Goal: Information Seeking & Learning: Learn about a topic

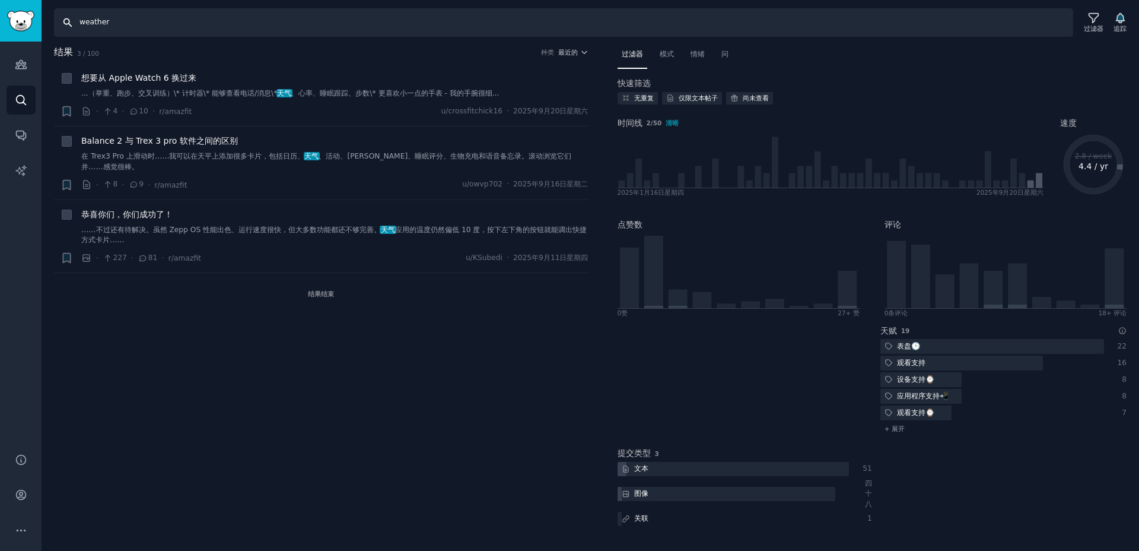
click at [127, 28] on input "weather" at bounding box center [563, 22] width 1019 height 28
click at [18, 136] on icon "侧边栏" at bounding box center [20, 135] width 9 height 9
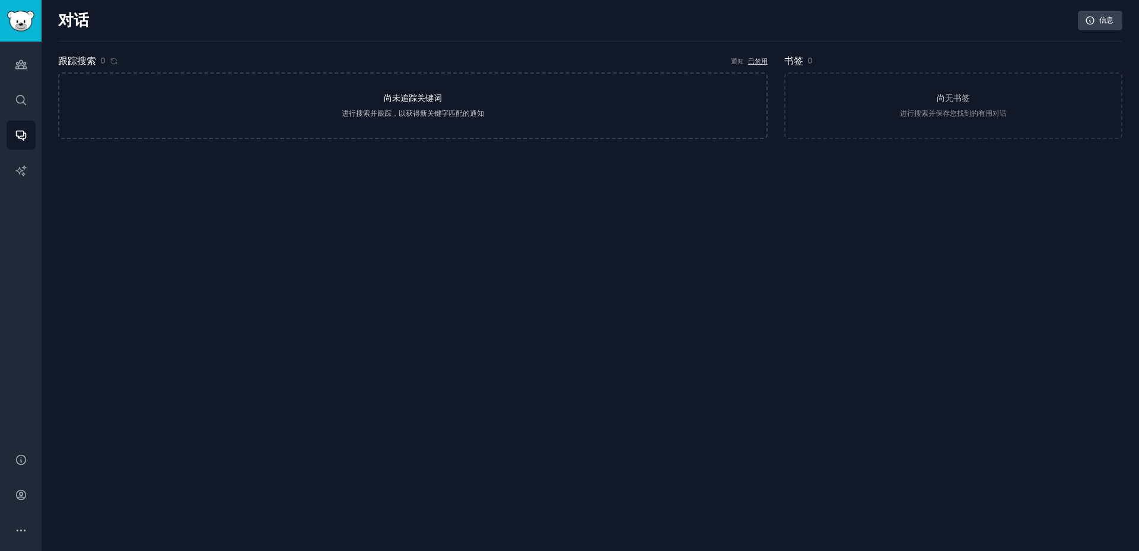
click at [426, 102] on font "尚未追踪关键词" at bounding box center [413, 97] width 58 height 9
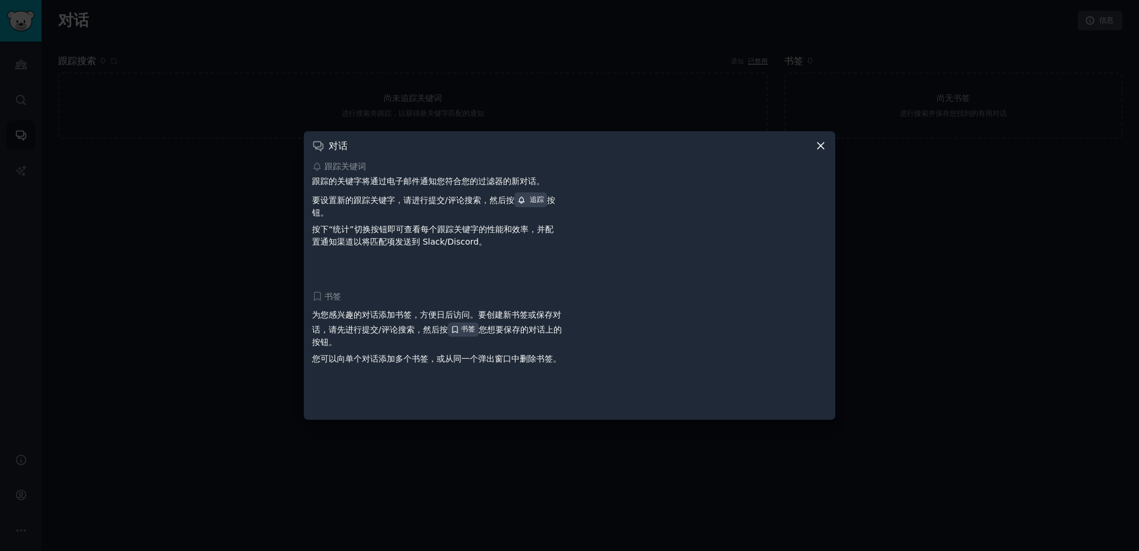
click at [447, 196] on font "要设置新的跟踪关键字，请进行提交/评论搜索，然后按" at bounding box center [413, 199] width 202 height 9
click at [436, 233] on font "按下“统计”切换按钮即可查看每个跟踪关键字的性能和效率，并配置" at bounding box center [433, 235] width 242 height 22
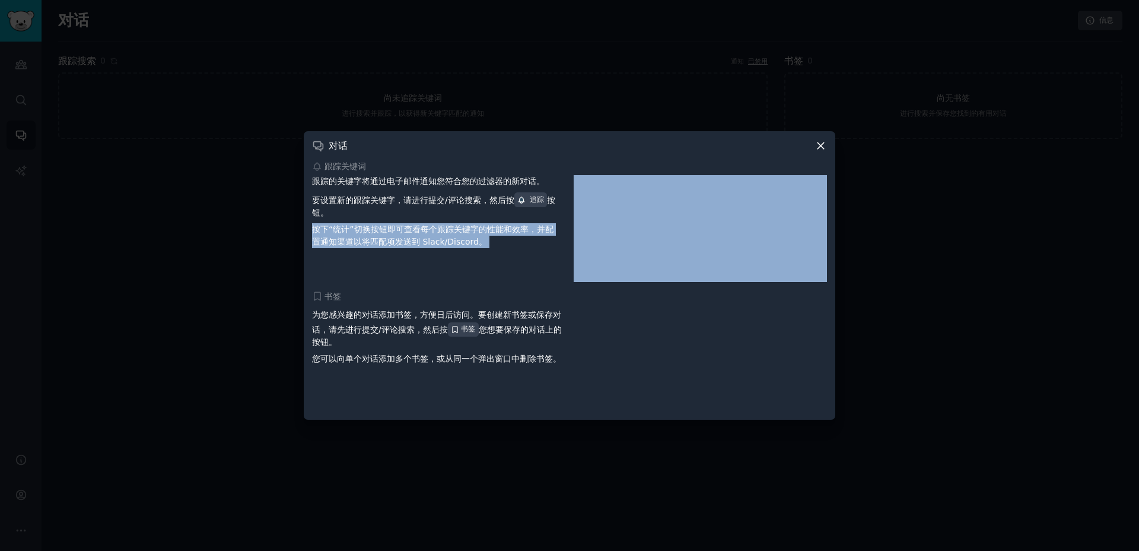
click at [436, 233] on font "按下“统计”切换按钮即可查看每个跟踪关键字的性能和效率，并配置" at bounding box center [433, 235] width 242 height 22
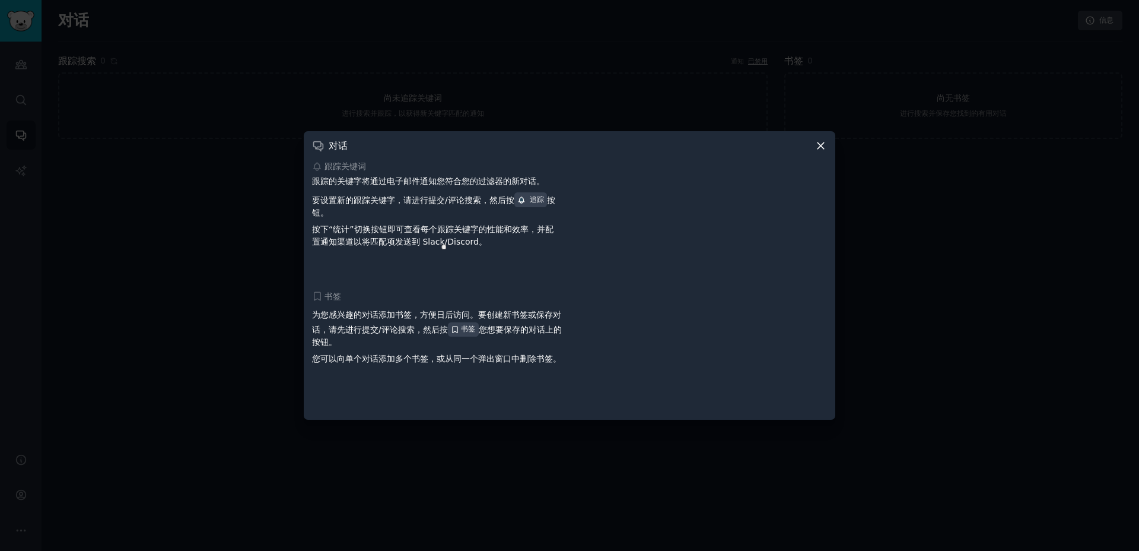
click at [445, 286] on div "跟踪关键词 跟踪的关键字将通过电子邮件通知您符合您的过滤器的新对话。 要设置新的跟踪关键字，请进行提交/评论搜索，然后按 追踪 按钮。 按下“统计”切换按钮即…" at bounding box center [569, 285] width 515 height 251
click at [441, 183] on font "跟踪的关键字将通过电子邮件通知您符合您的过滤器的新对话。" at bounding box center [428, 180] width 233 height 9
click at [412, 201] on font "要设置新的跟踪关键字，请进行提交/评论搜索，然后按" at bounding box center [413, 199] width 202 height 9
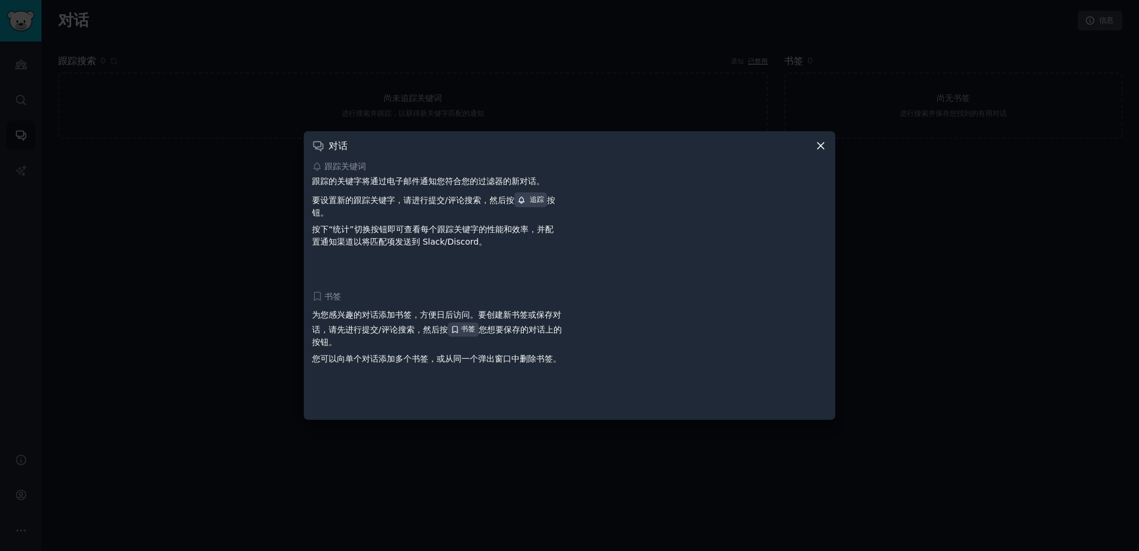
click at [412, 201] on font "要设置新的跟踪关键字，请进行提交/评论搜索，然后按" at bounding box center [413, 199] width 202 height 9
click at [414, 237] on font "以将匹配项发送到 Slack/Discord。" at bounding box center [421, 241] width 134 height 9
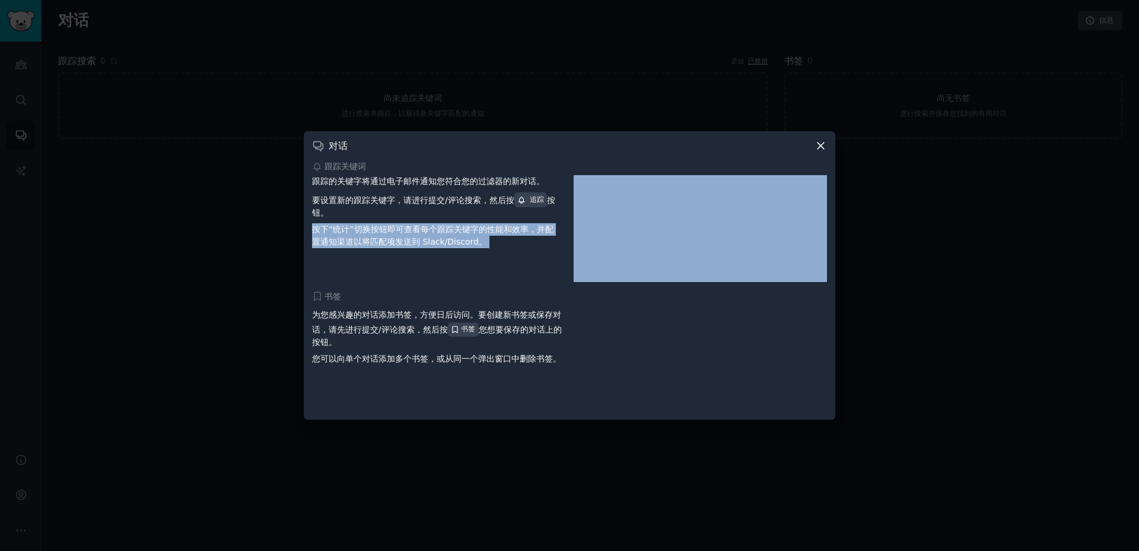
click at [820, 147] on icon at bounding box center [821, 145] width 7 height 7
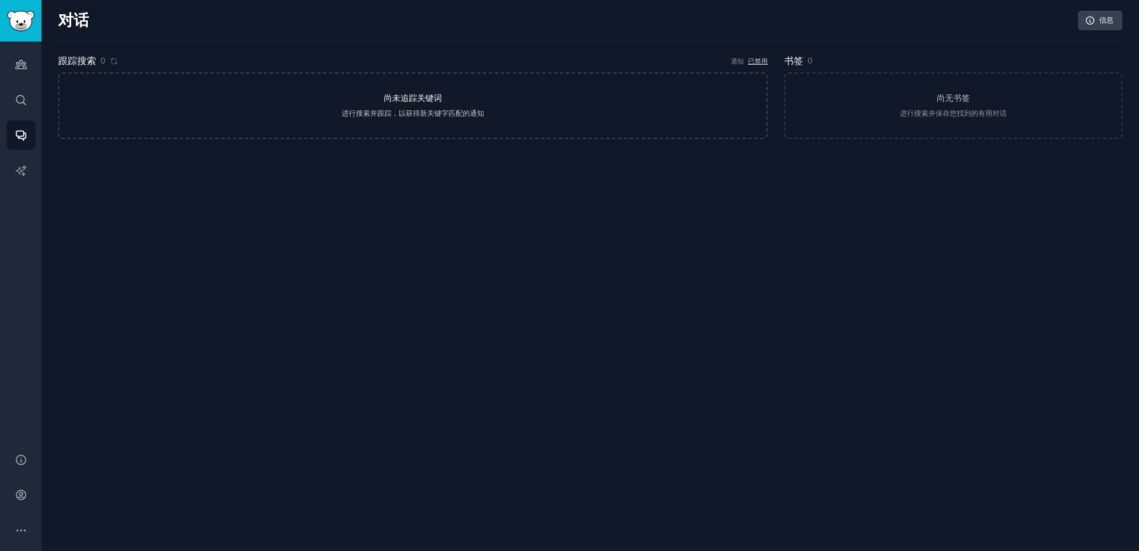
click at [442, 123] on link "尚未追踪关键词 进行搜索并跟踪，以获得新关键字匹配的通知" at bounding box center [413, 105] width 710 height 66
click at [18, 91] on link "搜索" at bounding box center [21, 99] width 29 height 29
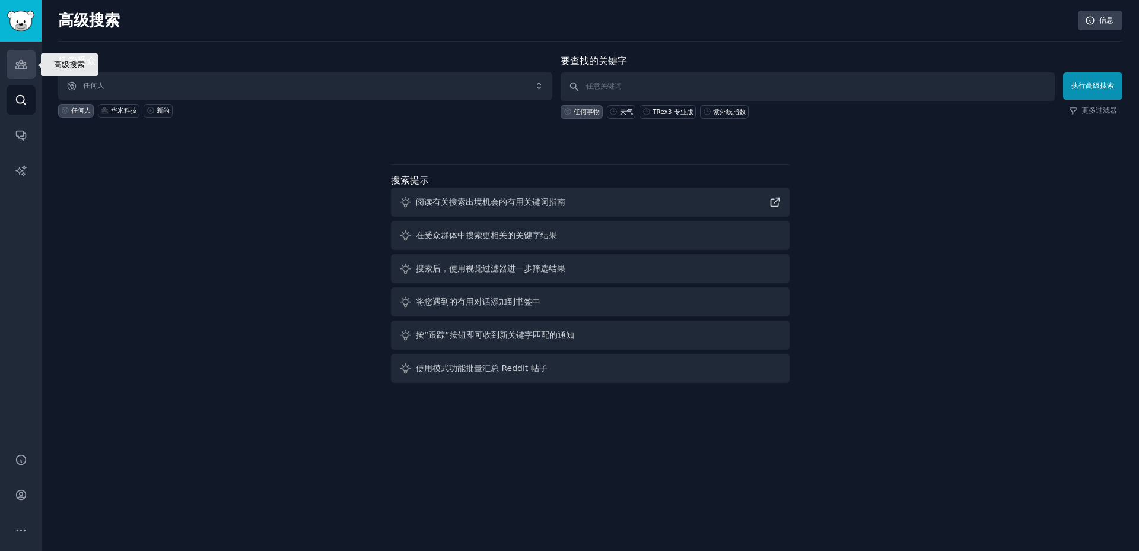
click at [17, 65] on icon "侧边栏" at bounding box center [21, 64] width 12 height 12
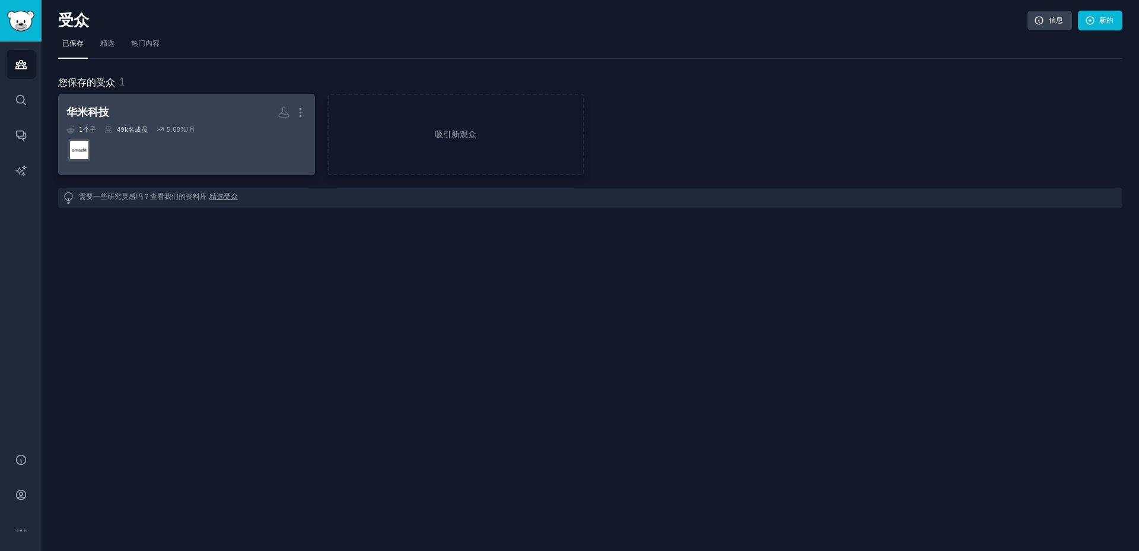
click at [153, 102] on h2 "华米科技 更多的" at bounding box center [186, 112] width 240 height 21
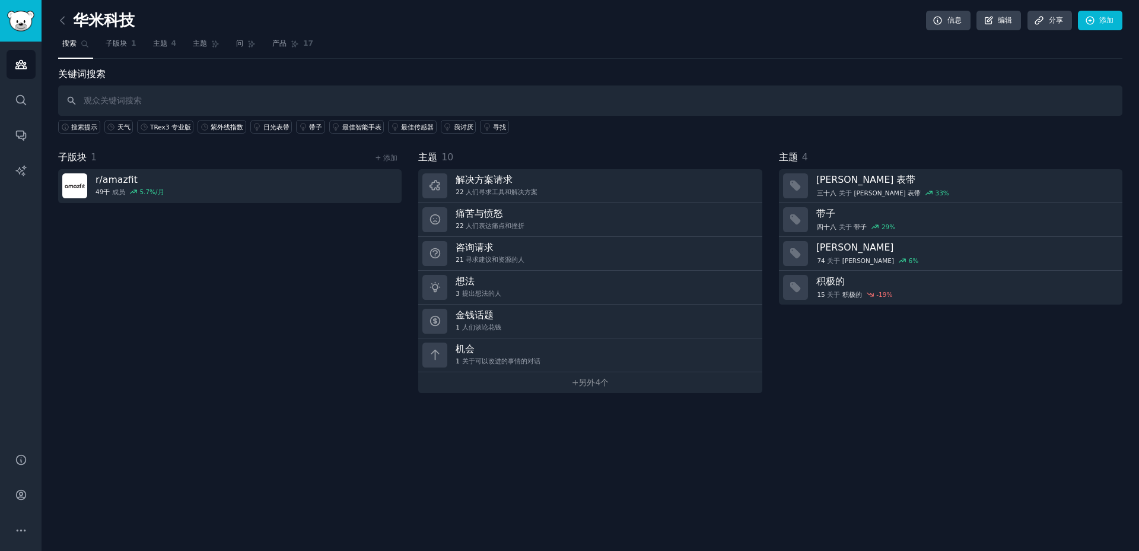
click at [244, 94] on input "text" at bounding box center [590, 100] width 1065 height 30
type input "weather"
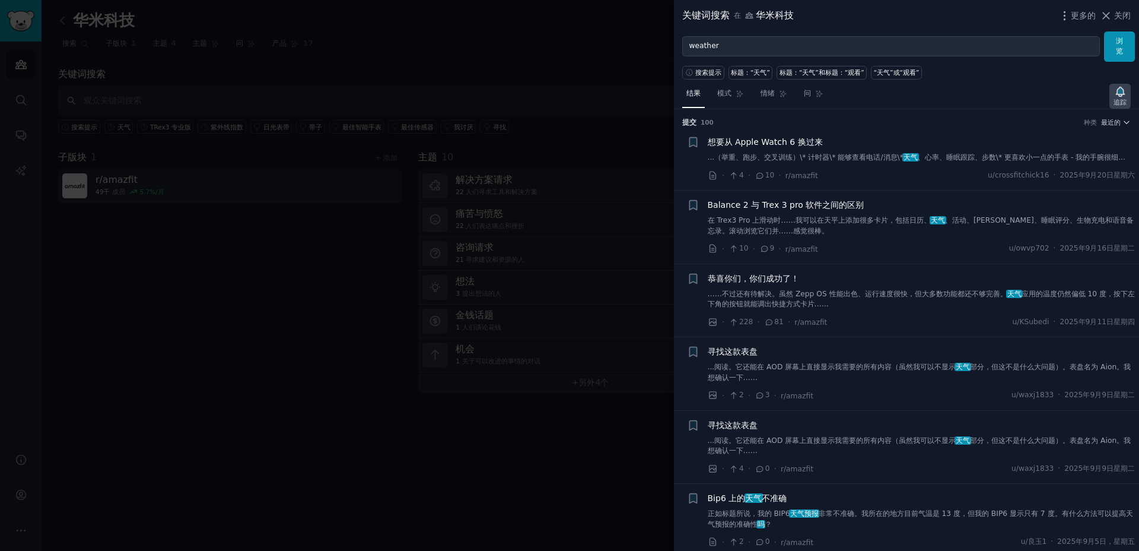
click at [1117, 98] on font "追踪" at bounding box center [1120, 101] width 13 height 7
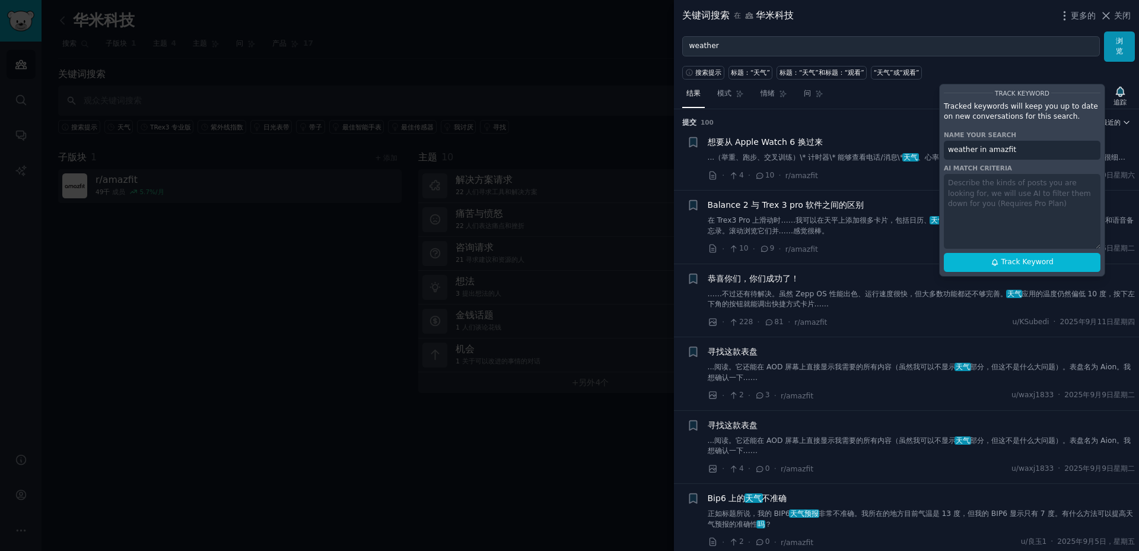
click at [1029, 189] on div "Track Keyword Tracked keywords will keep you up to date on new conversations fo…" at bounding box center [1022, 180] width 166 height 193
click at [1019, 211] on div "Track Keyword Tracked keywords will keep you up to date on new conversations fo…" at bounding box center [1022, 180] width 166 height 193
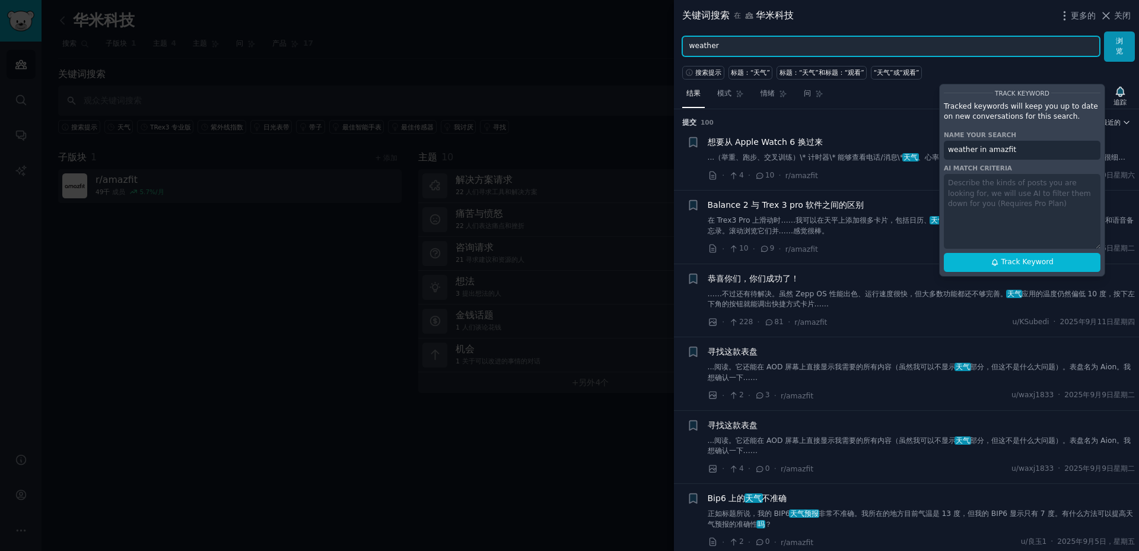
click at [727, 44] on input "weather" at bounding box center [891, 46] width 418 height 20
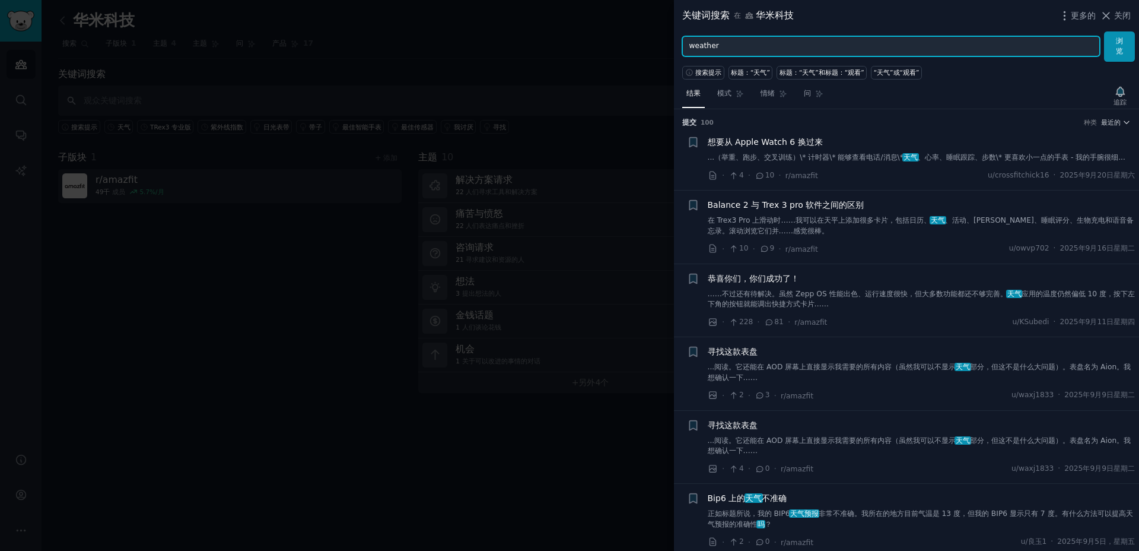
type input "weather"
click at [1121, 94] on icon "button" at bounding box center [1120, 91] width 8 height 9
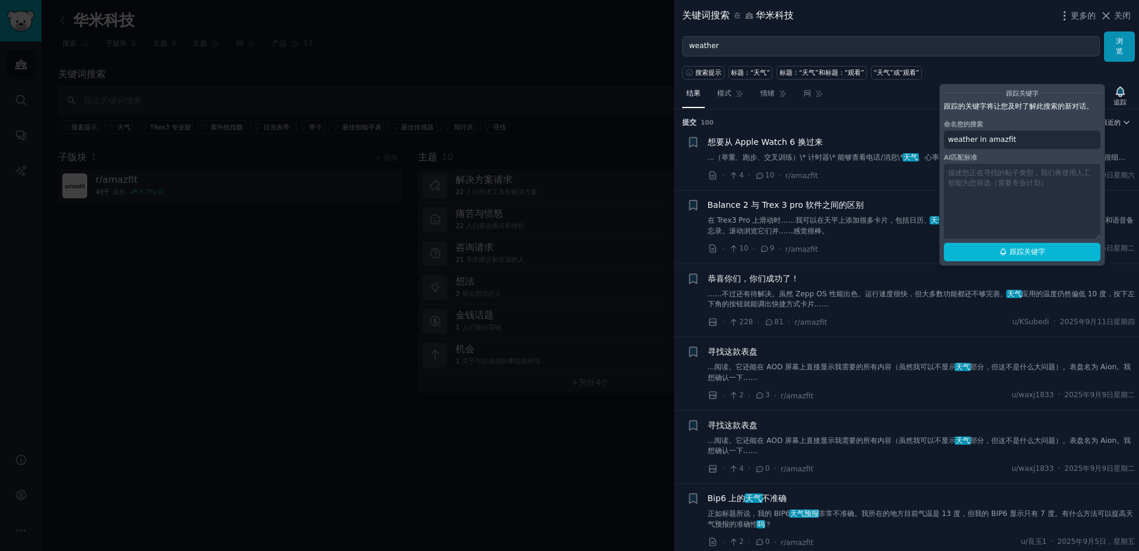
click at [1056, 132] on input "weather in amazfit" at bounding box center [1022, 140] width 157 height 19
click at [1023, 185] on div "跟踪关键字 跟踪的关键字将让您及时了解此搜索的新对话。 命名您的搜索 weather in amazfit AI匹配标准 跟踪关键字" at bounding box center [1022, 175] width 166 height 183
drag, startPoint x: 983, startPoint y: 188, endPoint x: 1051, endPoint y: 192, distance: 68.9
click at [1051, 192] on div "跟踪关键字 跟踪的关键字将让您及时了解此搜索的新对话。 命名您的搜索 weather in amazfit AI匹配标准 跟踪关键字" at bounding box center [1022, 175] width 166 height 183
click at [1051, 191] on div "跟踪关键字 跟踪的关键字将让您及时了解此搜索的新对话。 命名您的搜索 weather in amazfit AI匹配标准 跟踪关键字" at bounding box center [1022, 175] width 166 height 183
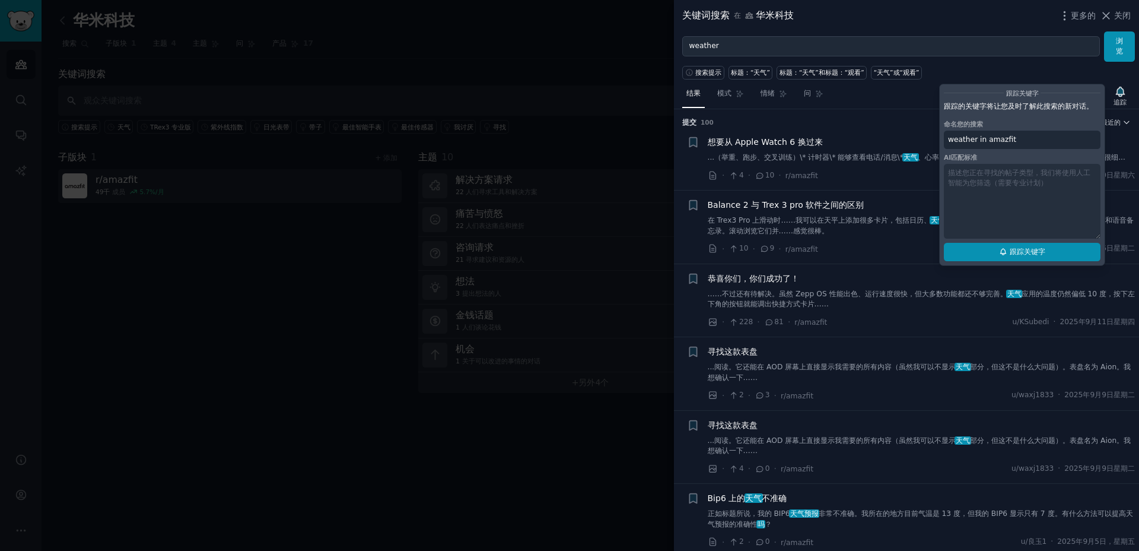
click at [1024, 251] on font "跟踪关键字" at bounding box center [1028, 251] width 36 height 8
type input "weather in amazfit"
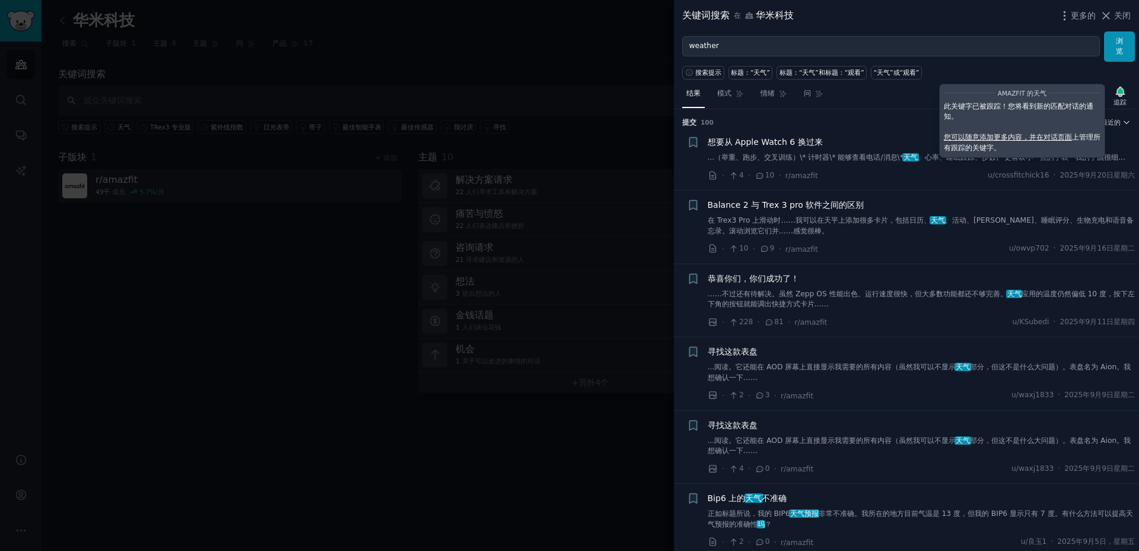
click at [1033, 135] on font "您可以随意添加更多内容，并在对话页面" at bounding box center [1008, 137] width 128 height 8
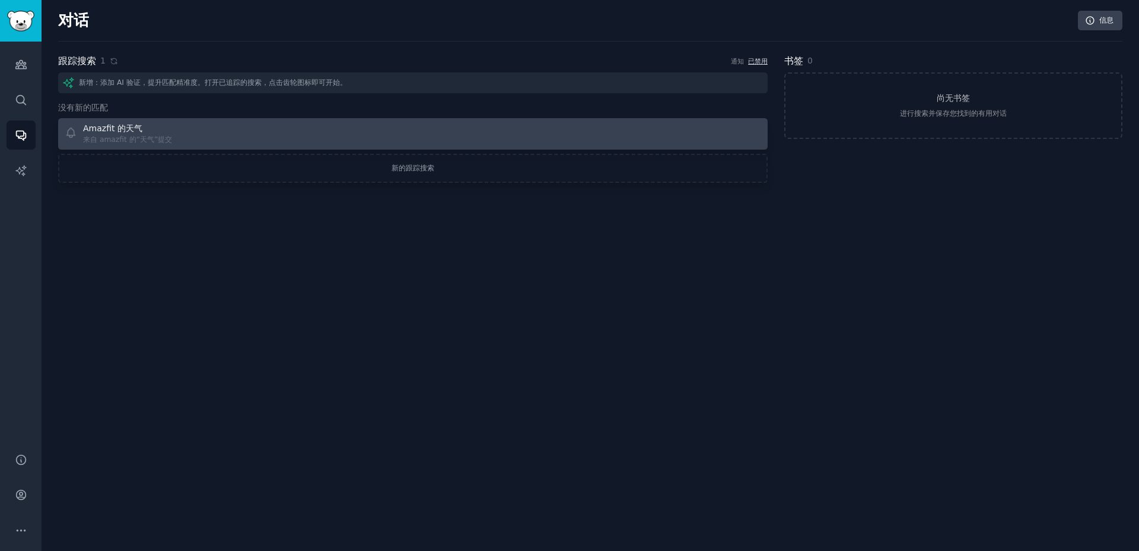
click at [122, 135] on font "来自 amazfit 的“天气”提交" at bounding box center [127, 140] width 89 height 11
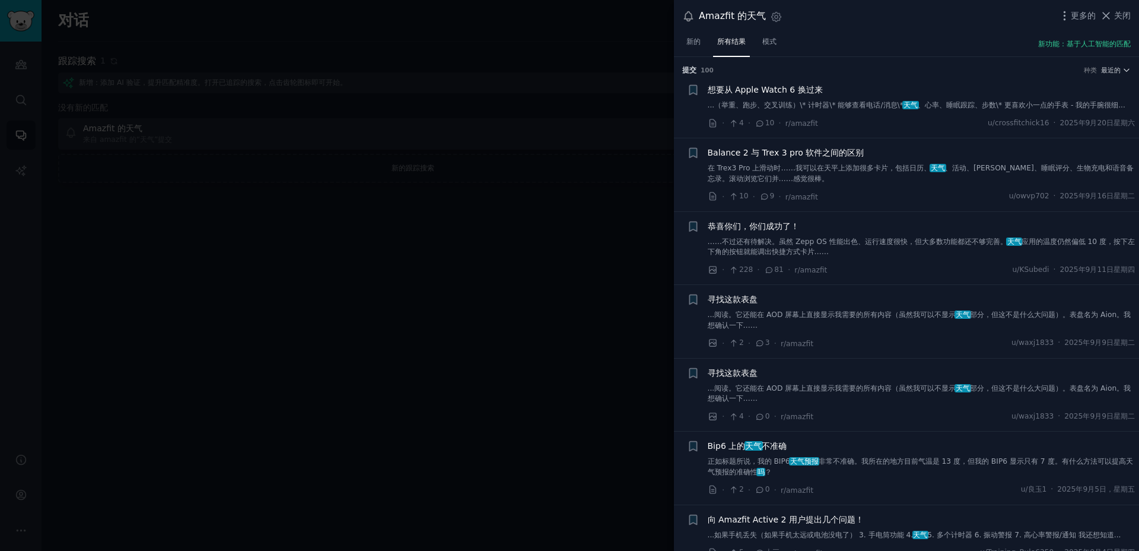
click at [803, 154] on font "Balance 2 与 Trex 3 pro 软件之间的区别" at bounding box center [786, 152] width 157 height 9
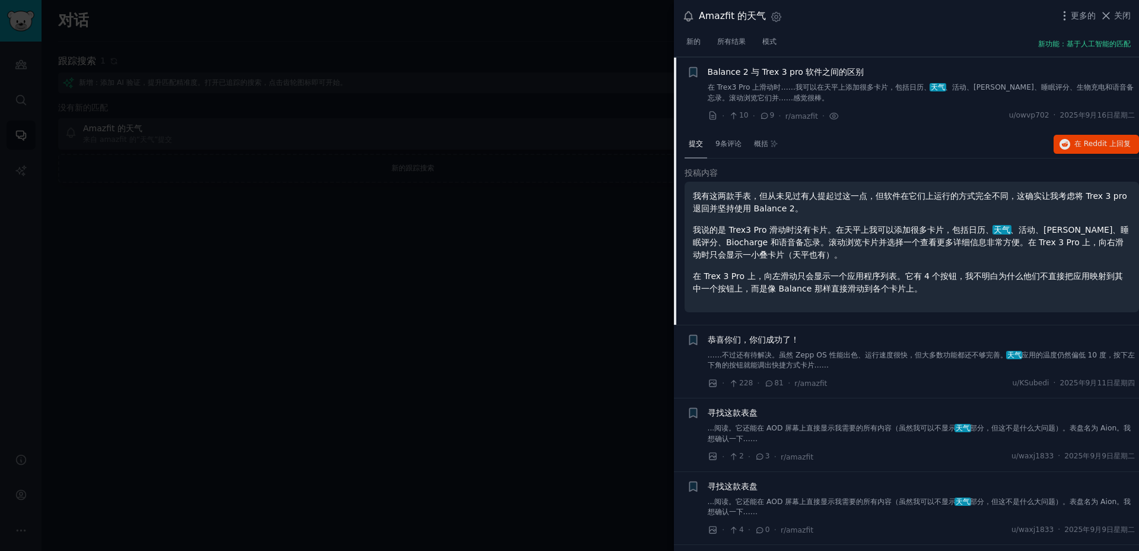
scroll to position [81, 0]
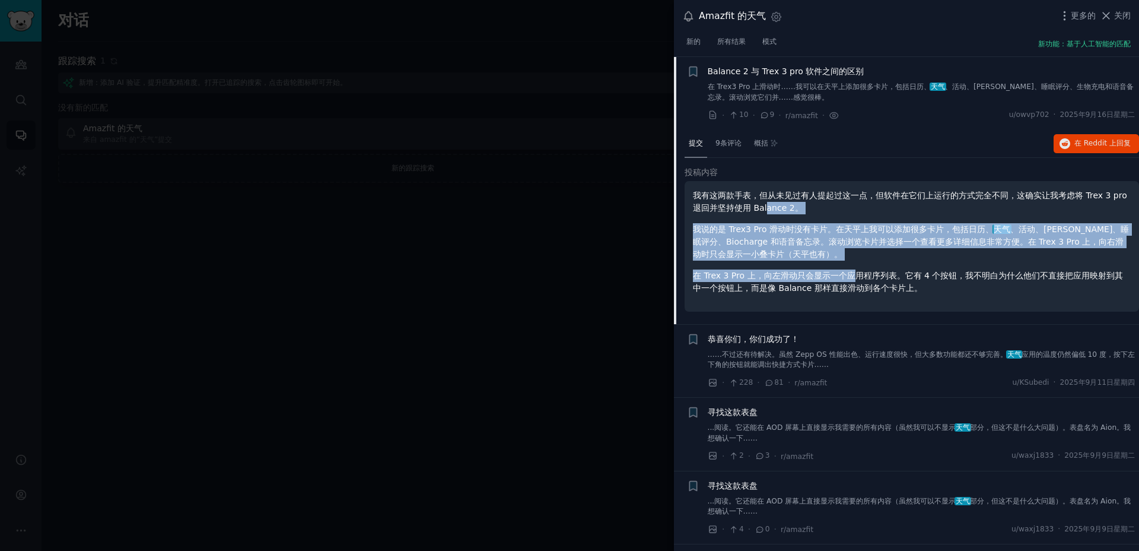
drag, startPoint x: 766, startPoint y: 213, endPoint x: 851, endPoint y: 275, distance: 105.3
click at [851, 277] on div "我有这两款手表，但从未见过有人提起过这一点，但软件在它们上运行的方式完全不同，这确实让我考虑将 Trex 3 pro 退回并坚持使用 Balance 2。 我…" at bounding box center [912, 241] width 438 height 105
click at [851, 275] on font "在 Trex 3 Pro 上，向左滑动只会显示一个应用程序列表。它有 4 个按钮，我不明白为什么他们不直接把应用映射到其中一个按钮上，而是像 Balance …" at bounding box center [908, 282] width 430 height 22
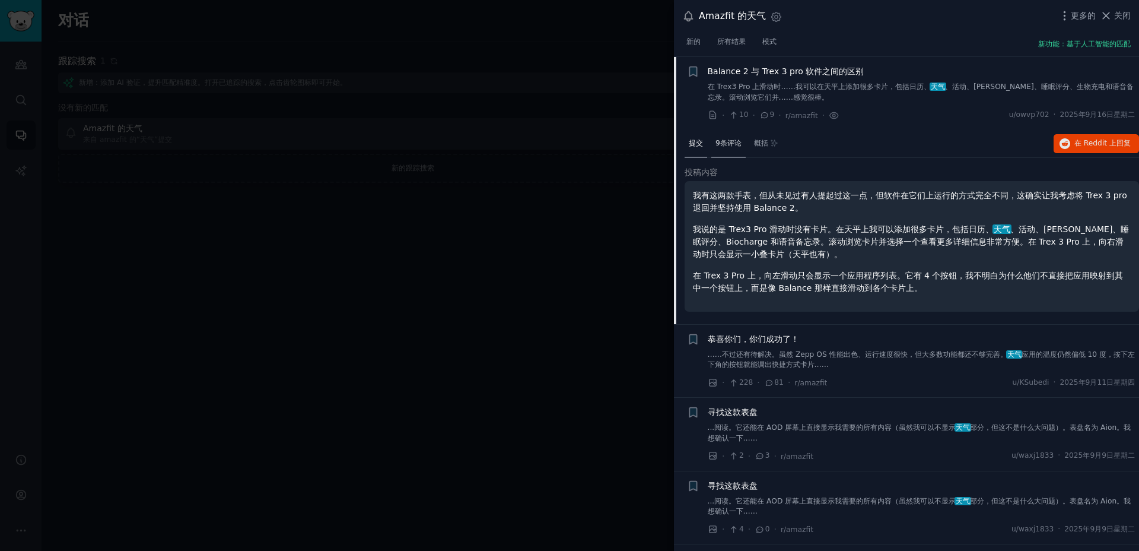
click at [729, 141] on font "9条评论" at bounding box center [729, 143] width 26 height 8
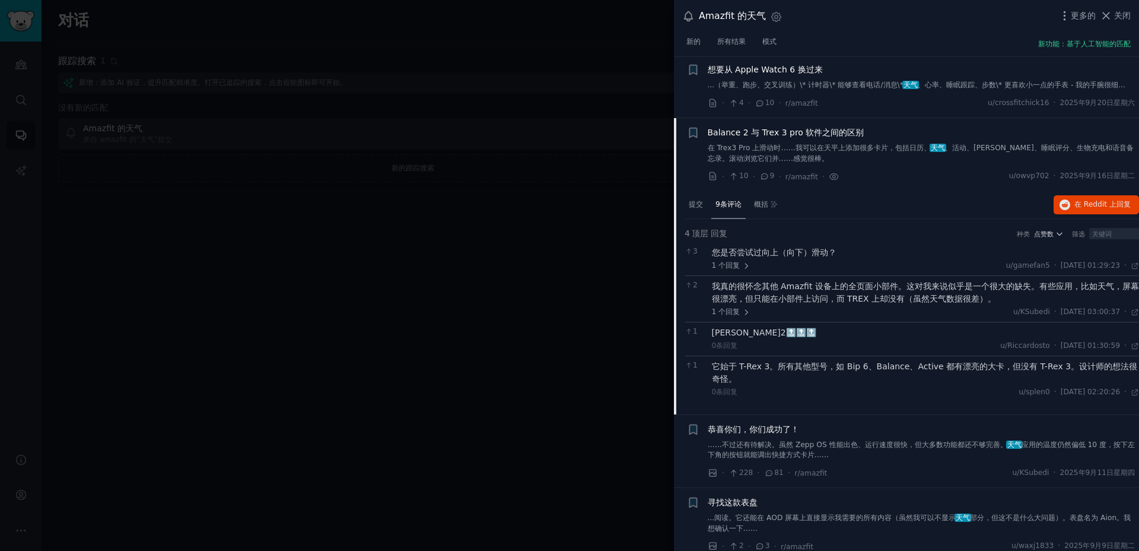
scroll to position [0, 0]
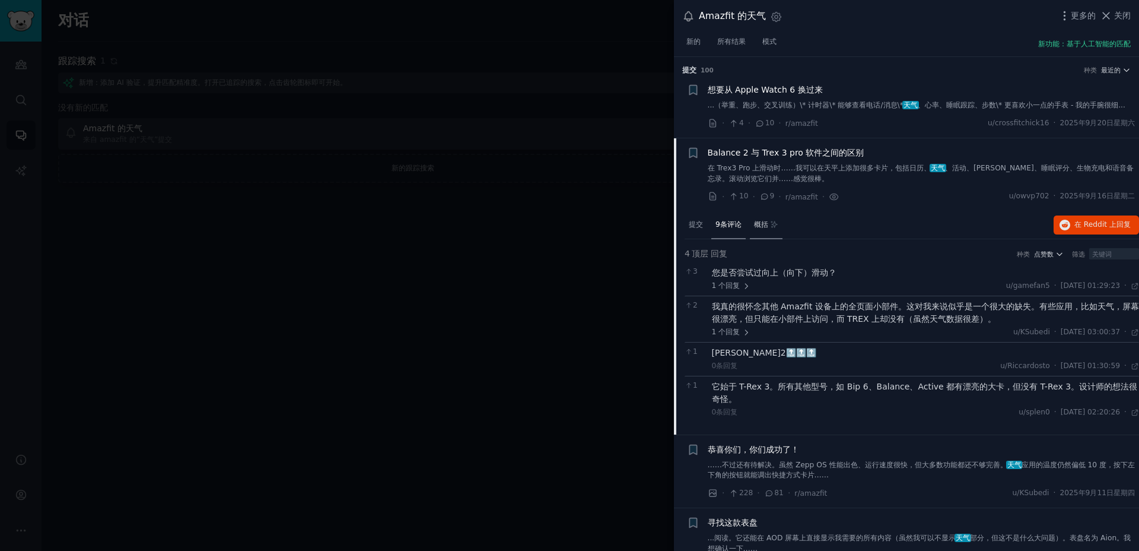
click at [755, 230] on div "概括" at bounding box center [766, 225] width 33 height 28
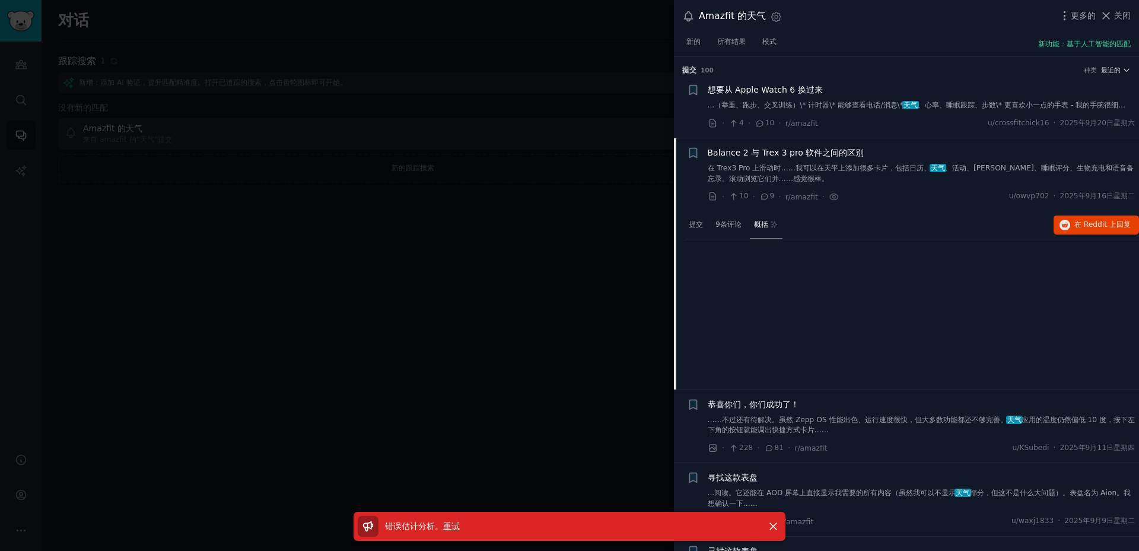
click at [454, 534] on div "错误估计分析 。 重试" at bounding box center [558, 526] width 401 height 21
click at [454, 524] on font "重试" at bounding box center [451, 525] width 17 height 9
click at [781, 312] on div "提交 9条评论 概括 在 Reddit 上 回复 错误估计分析 。 重试 解雇" at bounding box center [912, 300] width 455 height 178
click at [775, 48] on link "模式" at bounding box center [769, 45] width 23 height 24
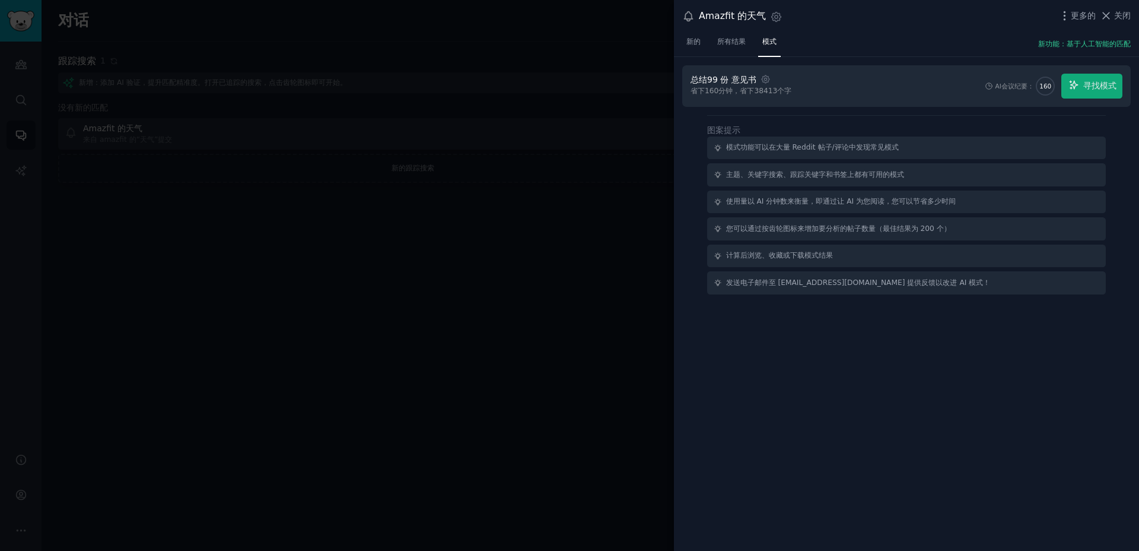
click at [854, 90] on div "总结 99 份 意见书 设置 省下 160 分钟，省下 38413 个字 AI会议纪要： 160 寻找模式" at bounding box center [907, 86] width 432 height 25
click at [446, 271] on div at bounding box center [569, 275] width 1139 height 551
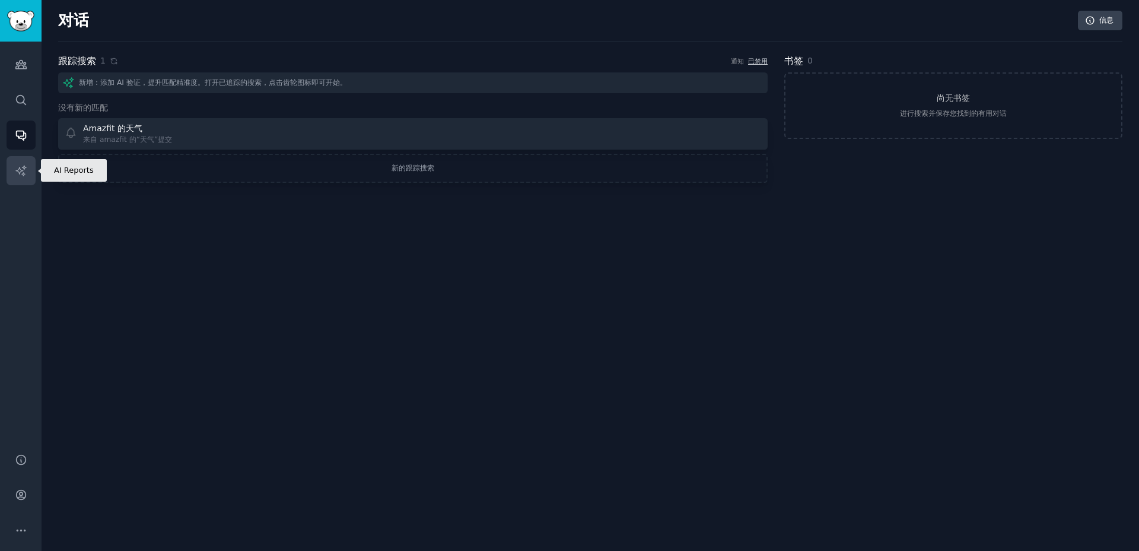
click at [15, 176] on icon "侧边栏" at bounding box center [21, 170] width 12 height 12
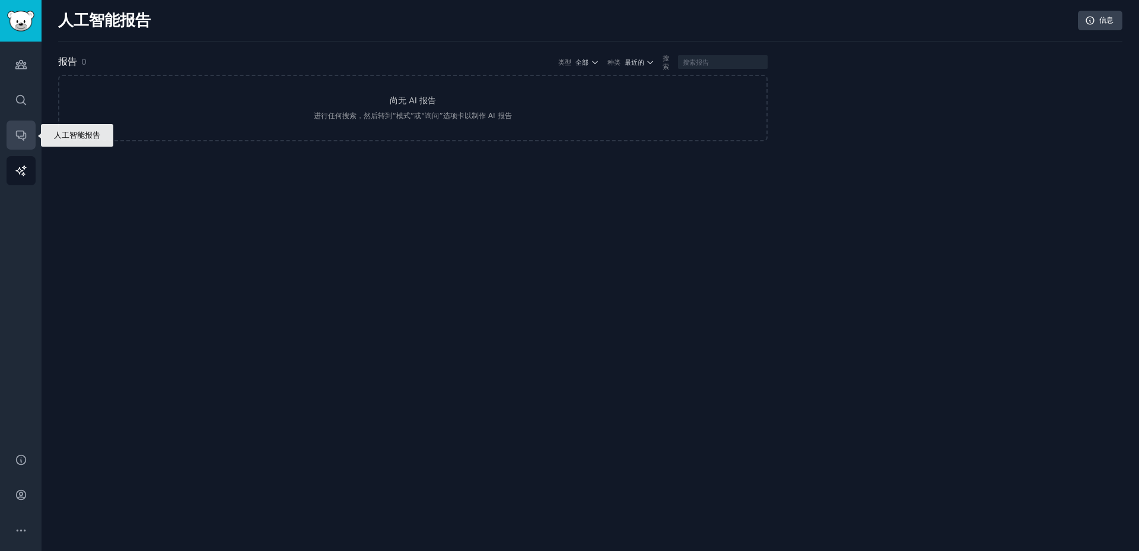
click at [20, 131] on icon "侧边栏" at bounding box center [20, 135] width 9 height 9
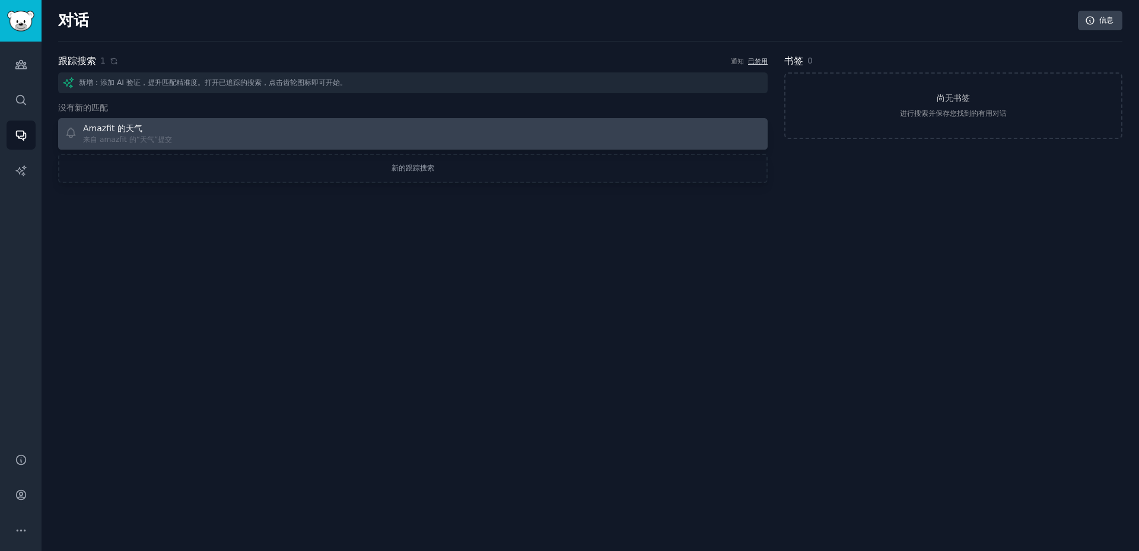
click at [250, 125] on div "Amazfit 的天气 来自 amazfit 的“天气”提交" at bounding box center [235, 133] width 341 height 23
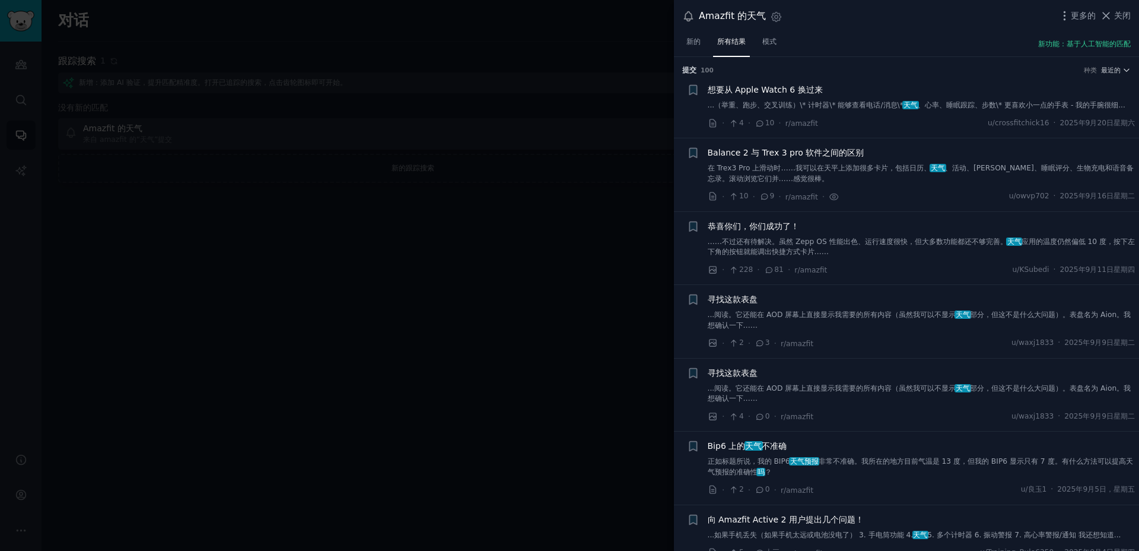
click at [28, 166] on div at bounding box center [569, 275] width 1139 height 551
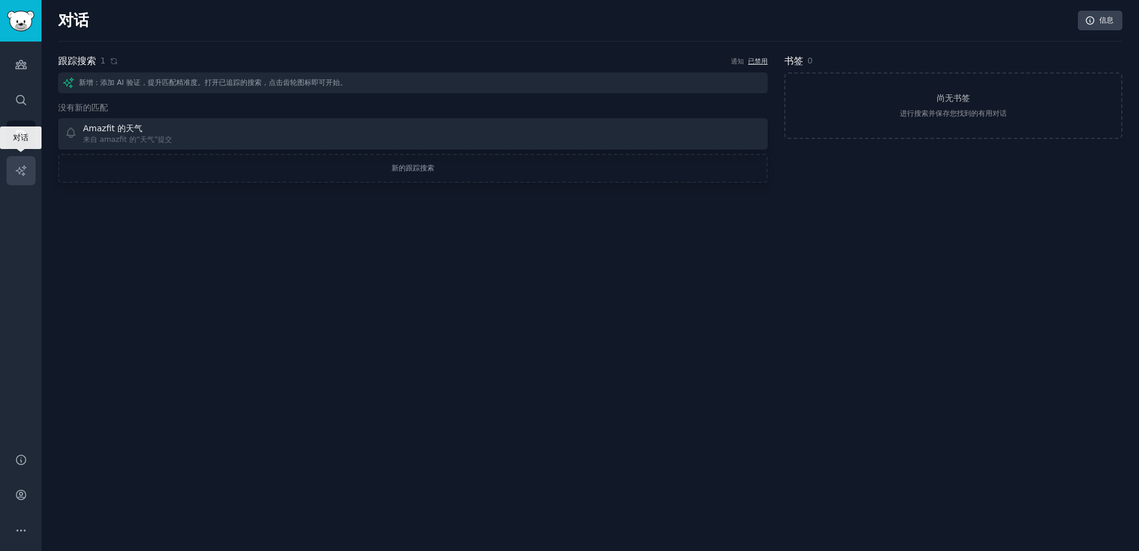
click at [26, 166] on icon "侧边栏" at bounding box center [21, 170] width 12 height 12
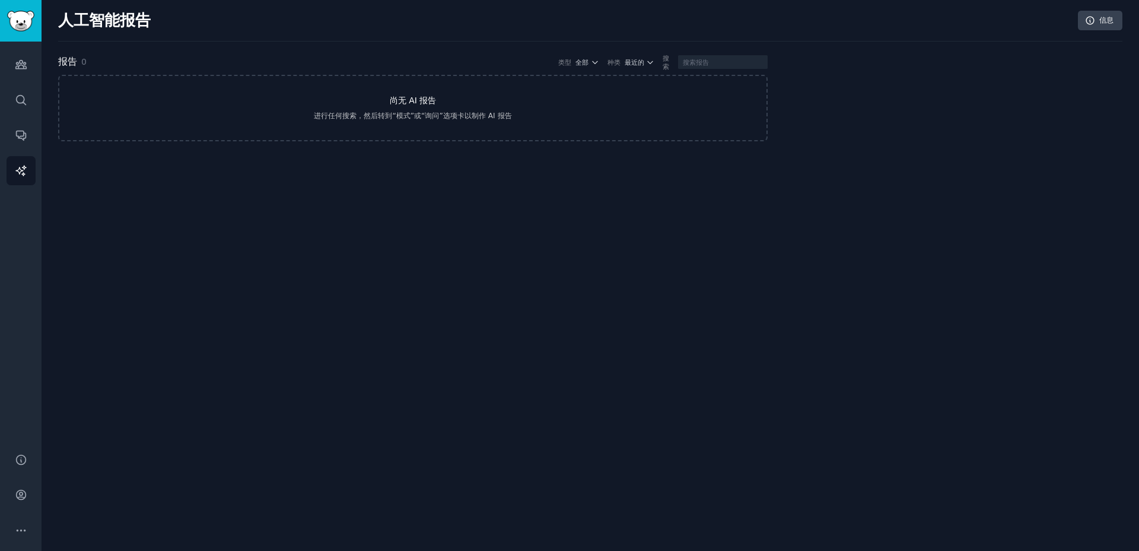
click at [428, 120] on div "进行任何搜索，然后转到“模式”或“询问”选项卡以制作 AI 报告" at bounding box center [413, 116] width 198 height 11
click at [24, 59] on icon "侧边栏" at bounding box center [21, 64] width 12 height 12
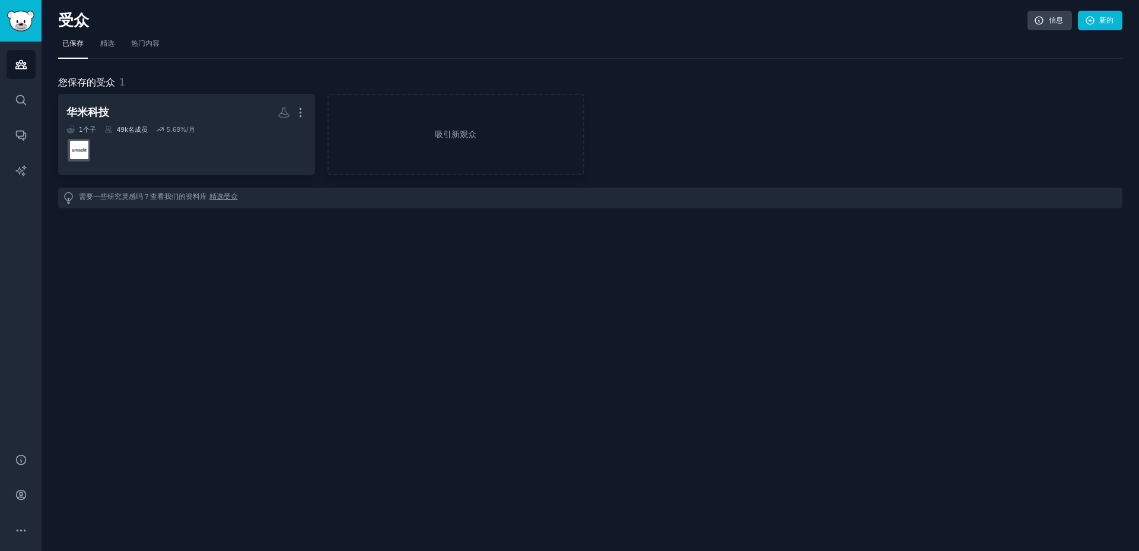
click at [168, 48] on nav "已保存 精选 热门内容" at bounding box center [590, 46] width 1065 height 24
drag, startPoint x: 151, startPoint y: 45, endPoint x: 152, endPoint y: 89, distance: 44.5
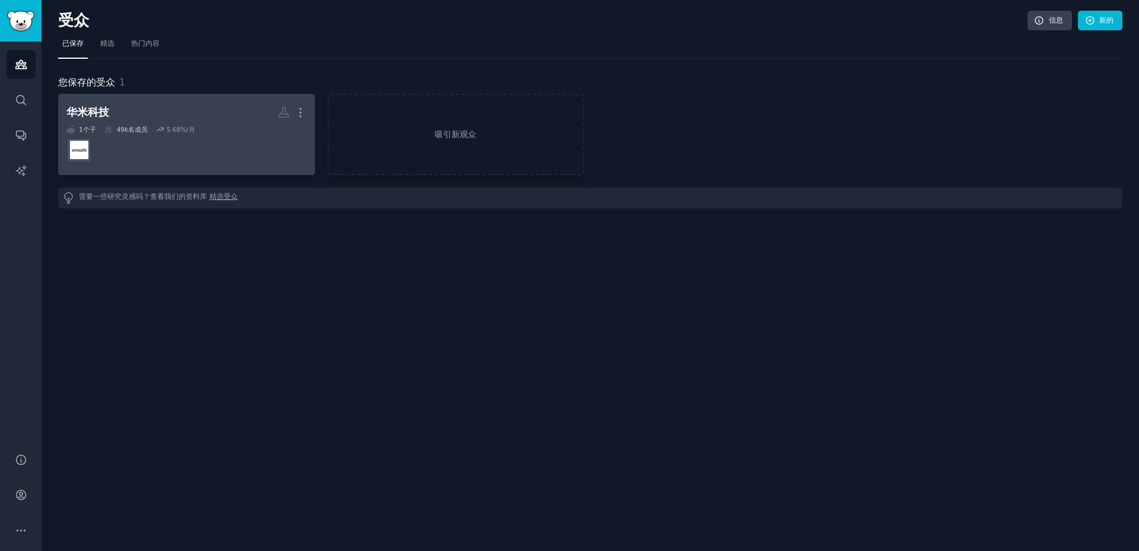
click at [141, 142] on dd at bounding box center [186, 150] width 240 height 33
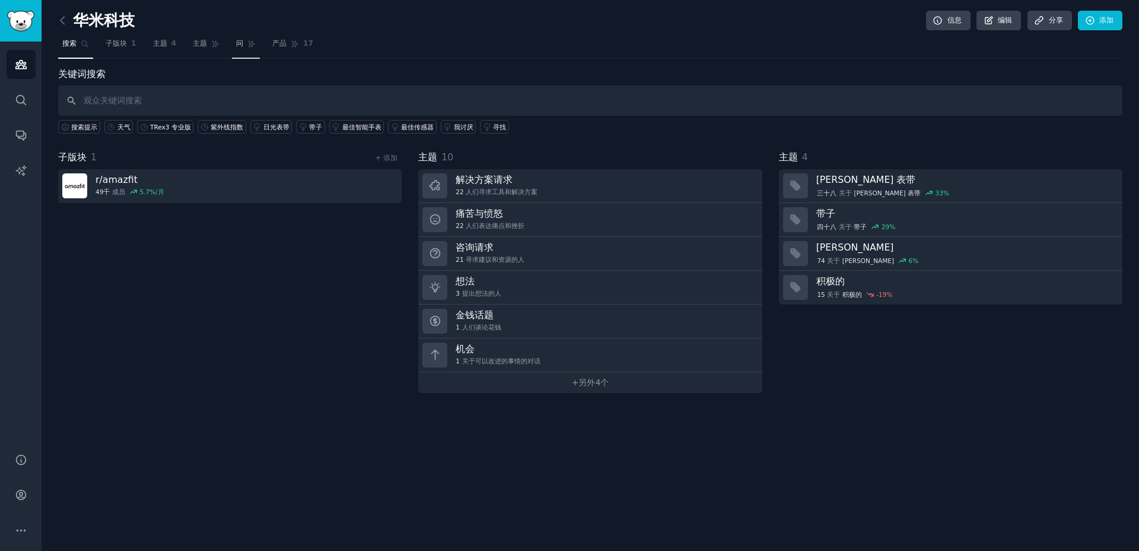
click at [239, 51] on link "问" at bounding box center [246, 46] width 28 height 24
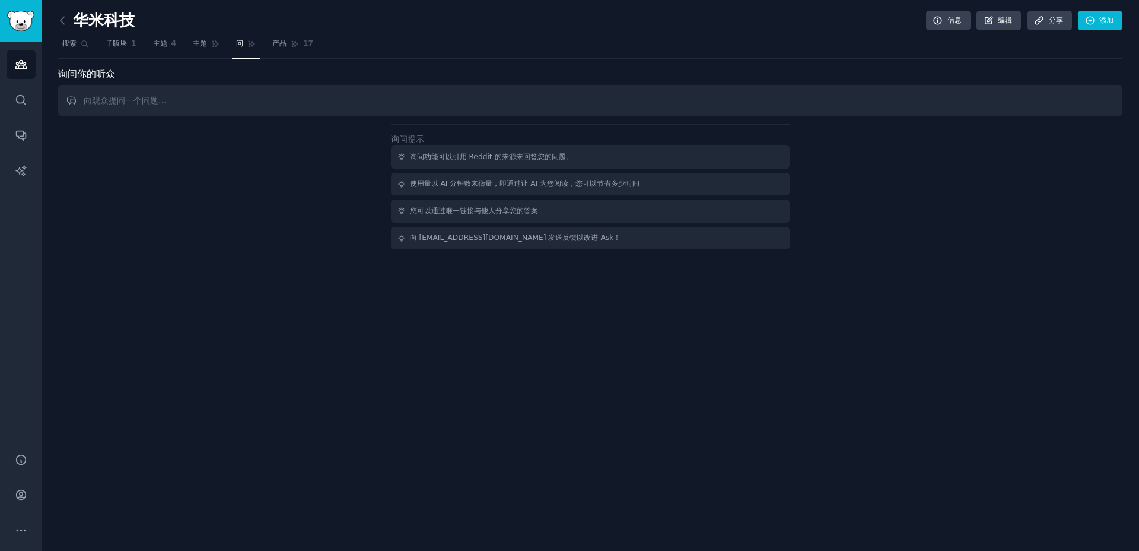
click at [262, 100] on input "text" at bounding box center [590, 100] width 1065 height 30
click at [305, 101] on input "帮我分析一下， 用户最近 6 个月， 关于天气中空气质量有什么吐槽？" at bounding box center [590, 100] width 1065 height 30
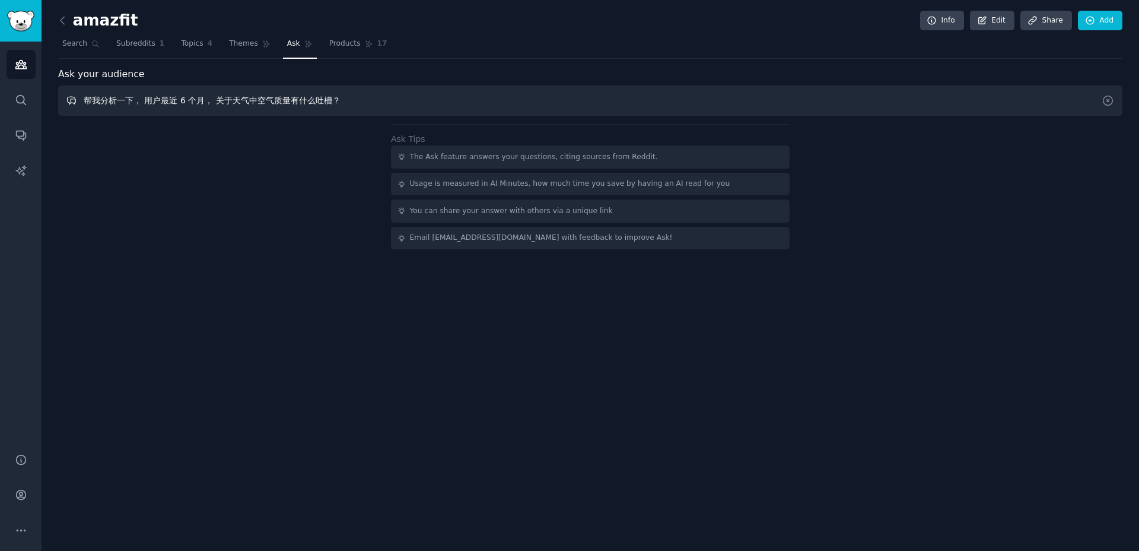
click at [497, 93] on input "帮我分析一下， 用户最近 6 个月， 关于天气中空气质量有什么吐槽？" at bounding box center [590, 100] width 1065 height 30
click at [382, 92] on input "帮我分析一下， 用户最近 6 个月， 关于天气中空气质量有什么吐槽？" at bounding box center [590, 100] width 1065 height 30
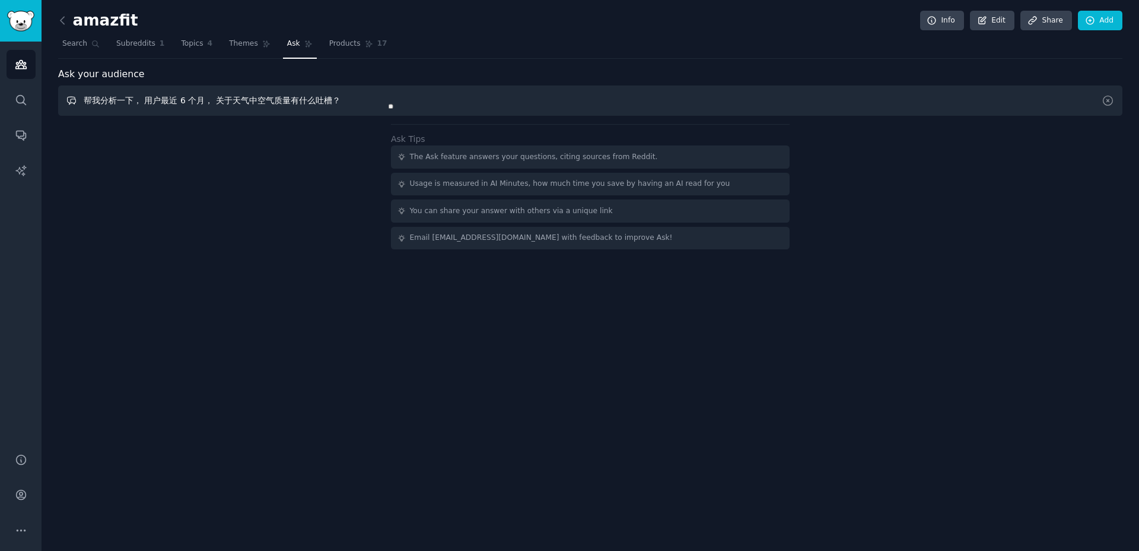
click at [382, 92] on input "帮我分析一下， 用户最近 6 个月， 关于天气中空气质量有什么吐槽？" at bounding box center [590, 100] width 1065 height 30
paste input "Help me analyze what users have said about air quality in weather in the last 6…"
type input "Help me analyze what users have said about air quality in weather in the last 6…"
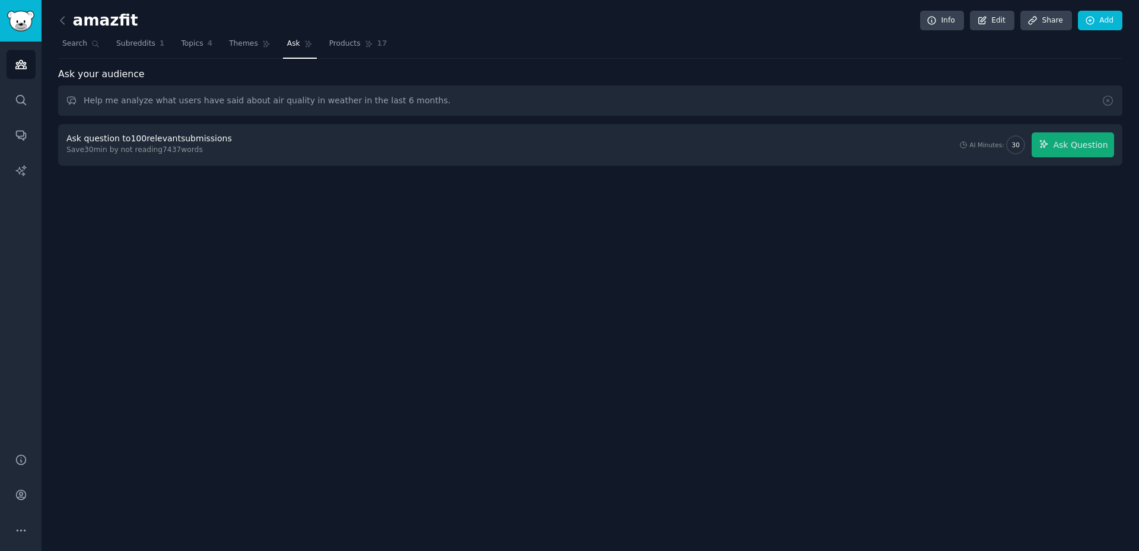
click at [101, 141] on div "Ask question to 100 relevant submissions" at bounding box center [149, 138] width 166 height 12
click at [167, 151] on div "Save 30 min by not reading 7437 words" at bounding box center [151, 150] width 170 height 11
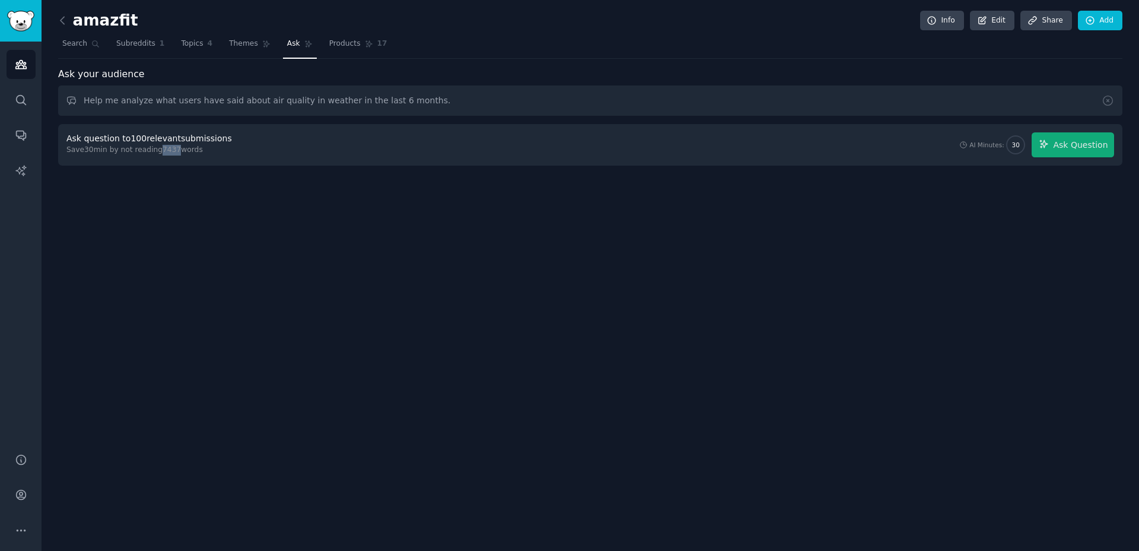
click at [167, 151] on div "Save 30 min by not reading 7437 words" at bounding box center [151, 150] width 170 height 11
click at [1082, 141] on span "Ask Question" at bounding box center [1080, 145] width 55 height 12
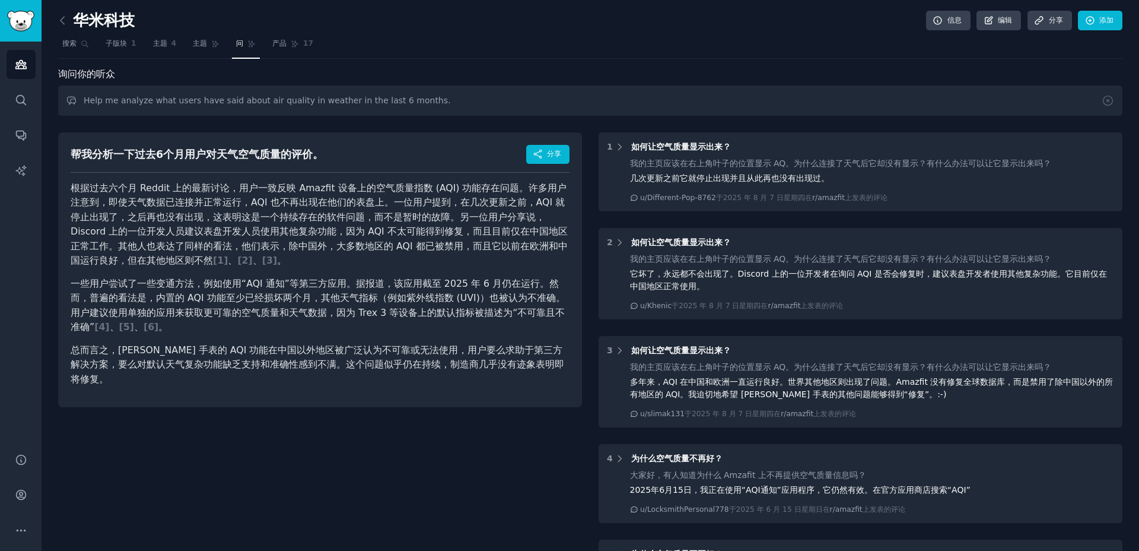
click at [276, 224] on p "根据过去六个月 Reddit 上的最新讨论，用户一致反映 Amazfit 设备上的空气质量指数 (AQI) 功能存在问题。许多用户注意到，即使天气数据已连接并…" at bounding box center [320, 224] width 499 height 87
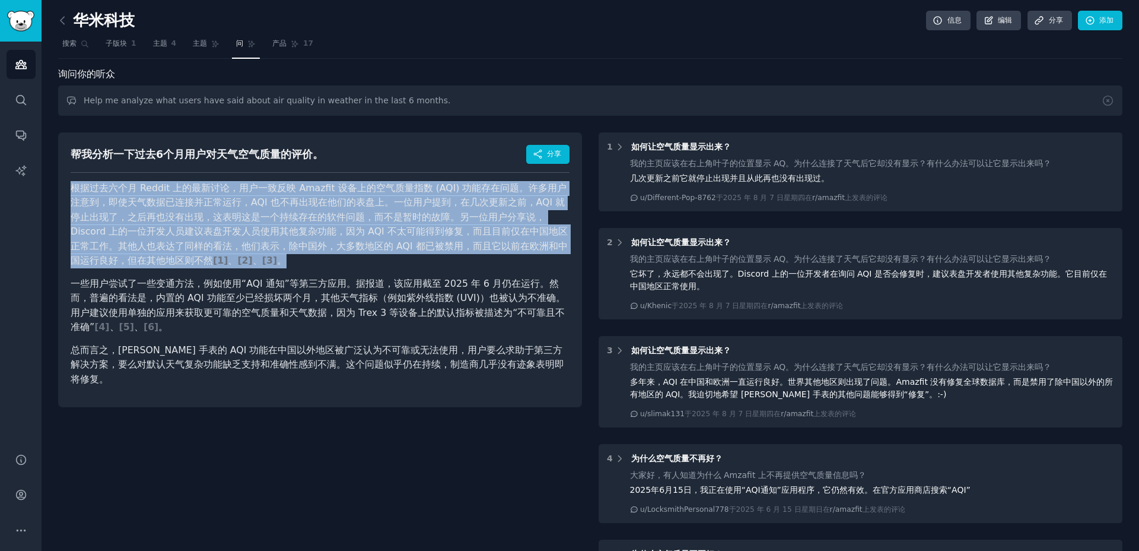
click at [276, 224] on p "根据过去六个月 Reddit 上的最新讨论，用户一致反映 Amazfit 设备上的空气质量指数 (AQI) 功能存在问题。许多用户注意到，即使天气数据已连接并…" at bounding box center [320, 224] width 499 height 87
click at [203, 204] on font "根据过去六个月 Reddit 上的最新讨论，用户一致反映 Amazfit 设备上的空气质量指数 (AQI) 功能存在问题。许多用户注意到，即使天气数据已连接并…" at bounding box center [319, 224] width 497 height 84
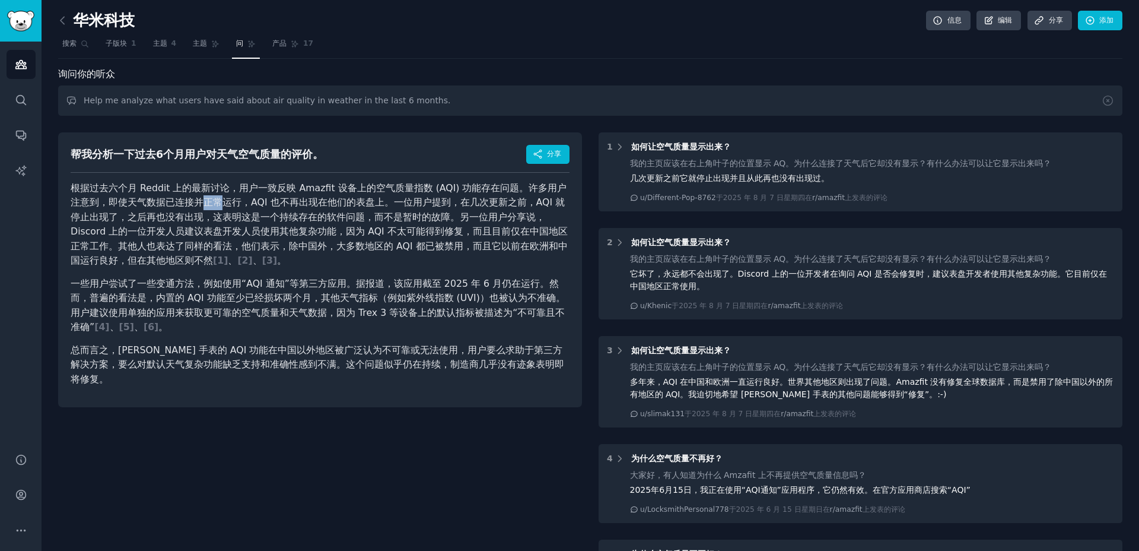
click at [203, 204] on font "根据过去六个月 Reddit 上的最新讨论，用户一致反映 Amazfit 设备上的空气质量指数 (AQI) 功能存在问题。许多用户注意到，即使天气数据已连接并…" at bounding box center [319, 224] width 497 height 84
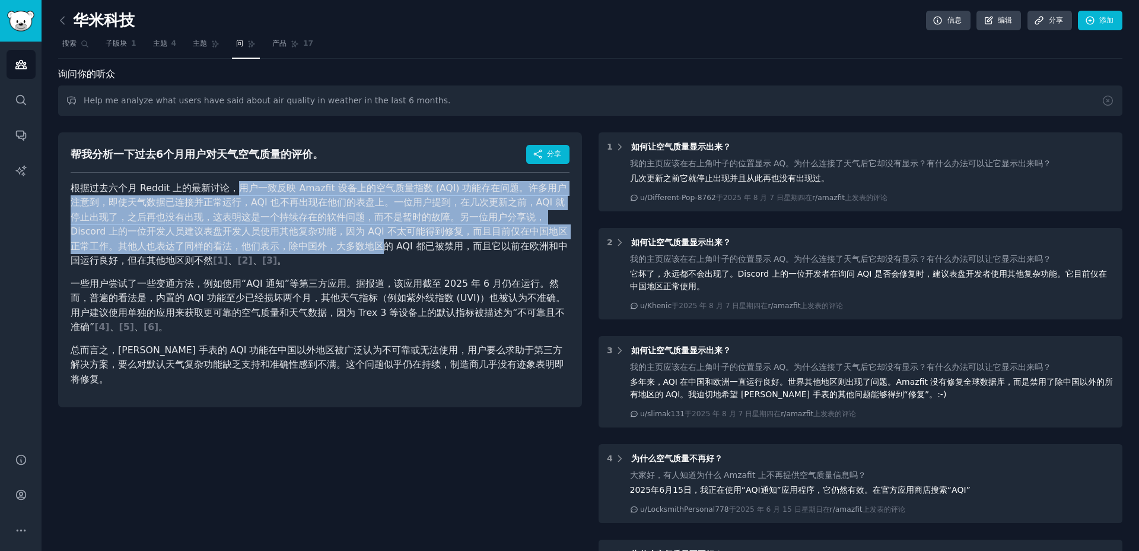
drag, startPoint x: 236, startPoint y: 190, endPoint x: 320, endPoint y: 246, distance: 101.5
click at [320, 246] on font "根据过去六个月 Reddit 上的最新讨论，用户一致反映 Amazfit 设备上的空气质量指数 (AQI) 功能存在问题。许多用户注意到，即使天气数据已连接并…" at bounding box center [319, 224] width 497 height 84
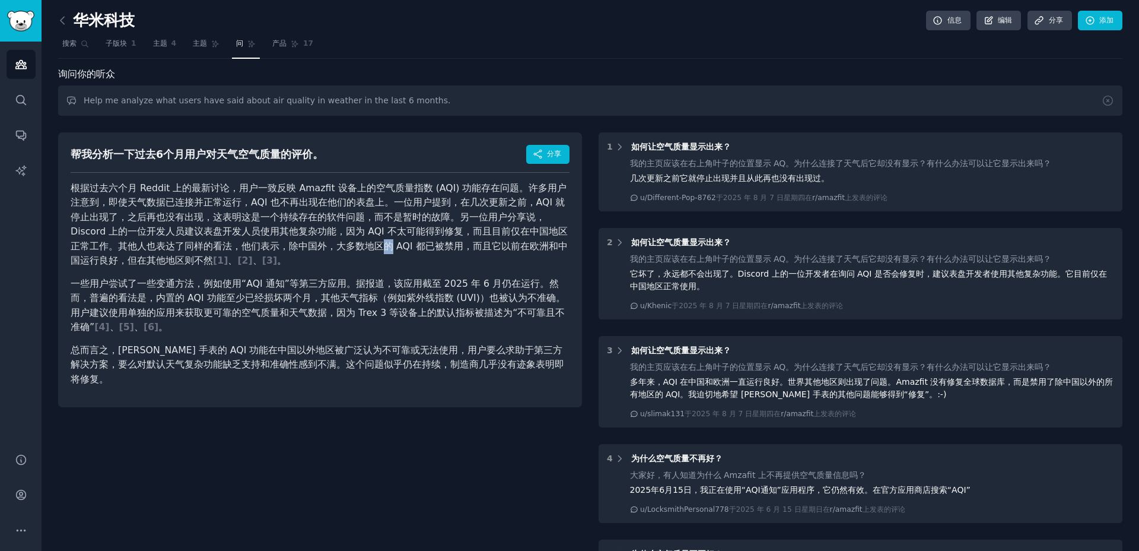
click at [320, 246] on font "根据过去六个月 Reddit 上的最新讨论，用户一致反映 Amazfit 设备上的空气质量指数 (AQI) 功能存在问题。许多用户注意到，即使天气数据已连接并…" at bounding box center [319, 224] width 497 height 84
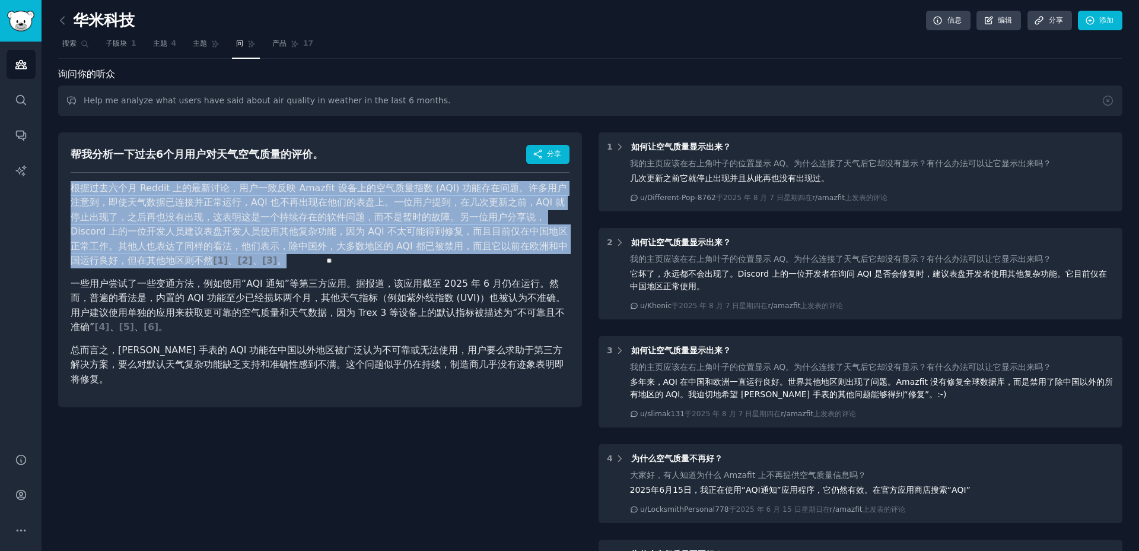
click at [265, 293] on font "一些用户尝试了一些变通方法，例如使用“AQI 通知”等第三方应用。据报道，该应用截至 2025 年 6 月仍在运行。然而，普遍的看法是，内置的 AQI 功能至…" at bounding box center [318, 305] width 495 height 55
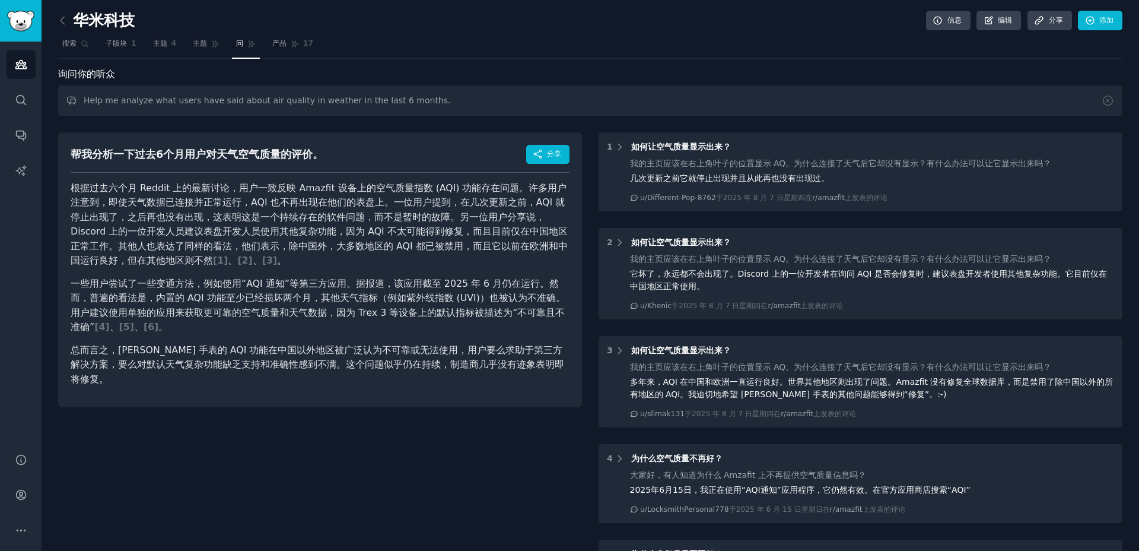
click at [265, 293] on font "一些用户尝试了一些变通方法，例如使用“AQI 通知”等第三方应用。据报道，该应用截至 2025 年 6 月仍在运行。然而，普遍的看法是，内置的 AQI 功能至…" at bounding box center [318, 305] width 495 height 55
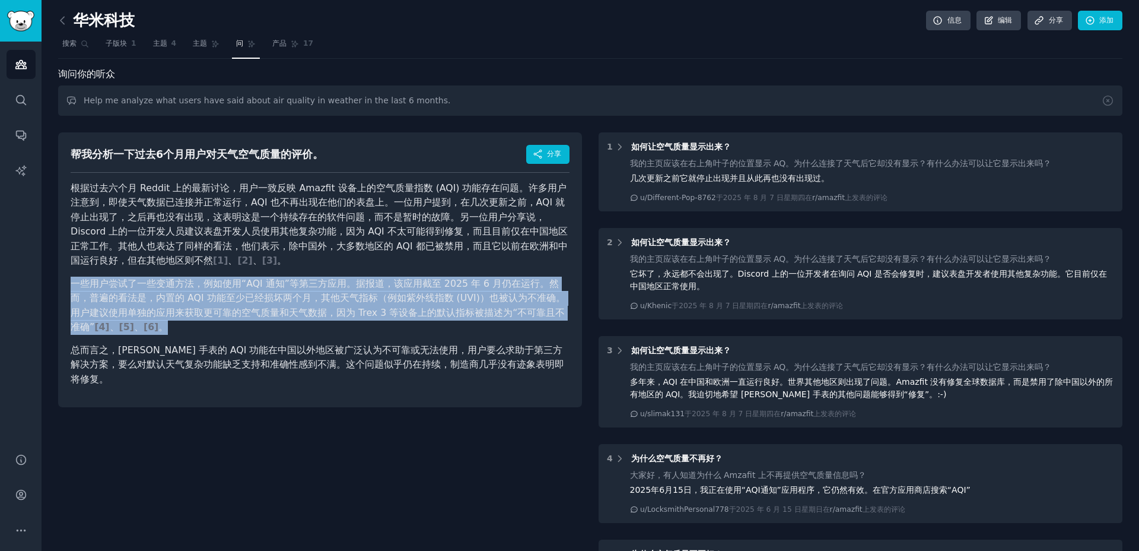
click at [265, 293] on font "一些用户尝试了一些变通方法，例如使用“AQI 通知”等第三方应用。据报道，该应用截至 2025 年 6 月仍在运行。然而，普遍的看法是，内置的 AQI 功能至…" at bounding box center [318, 305] width 495 height 55
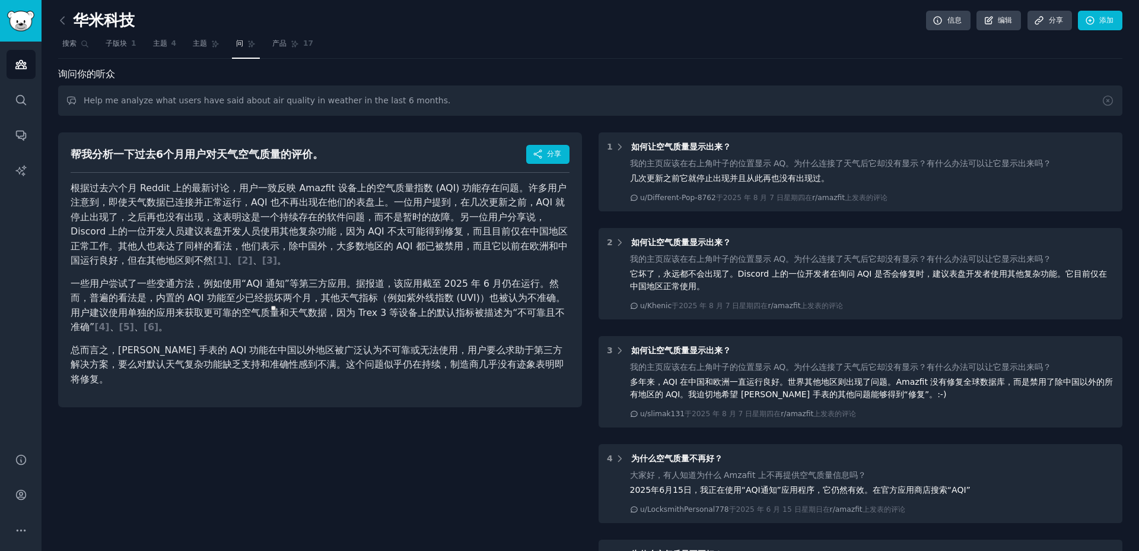
click at [265, 293] on font "一些用户尝试了一些变通方法，例如使用“AQI 通知”等第三方应用。据报道，该应用截至 2025 年 6 月仍在运行。然而，普遍的看法是，内置的 AQI 功能至…" at bounding box center [318, 305] width 495 height 55
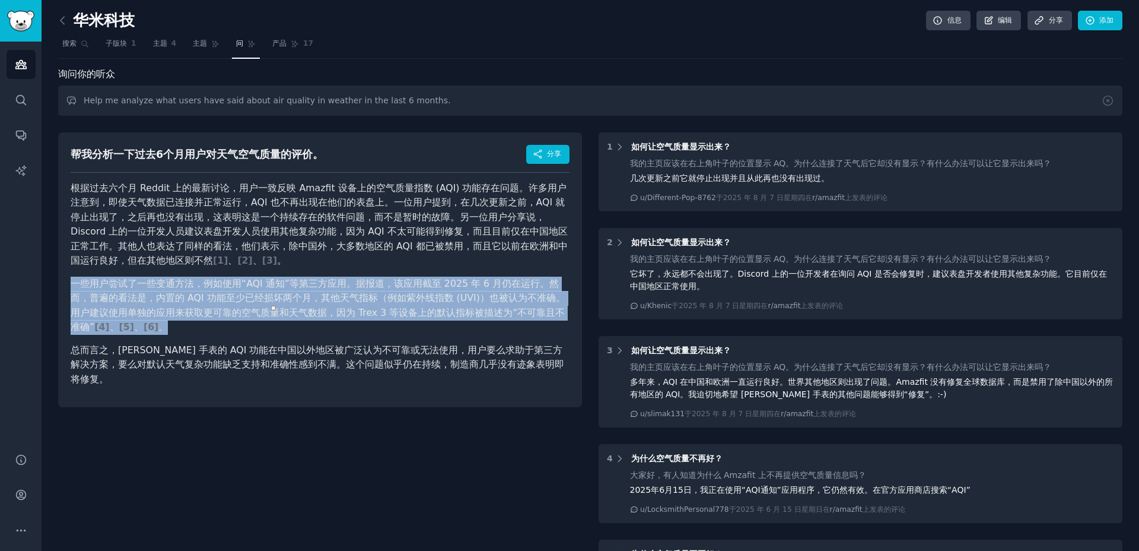
click at [265, 293] on font "一些用户尝试了一些变通方法，例如使用“AQI 通知”等第三方应用。据报道，该应用截至 2025 年 6 月仍在运行。然而，普遍的看法是，内置的 AQI 功能至…" at bounding box center [318, 305] width 495 height 55
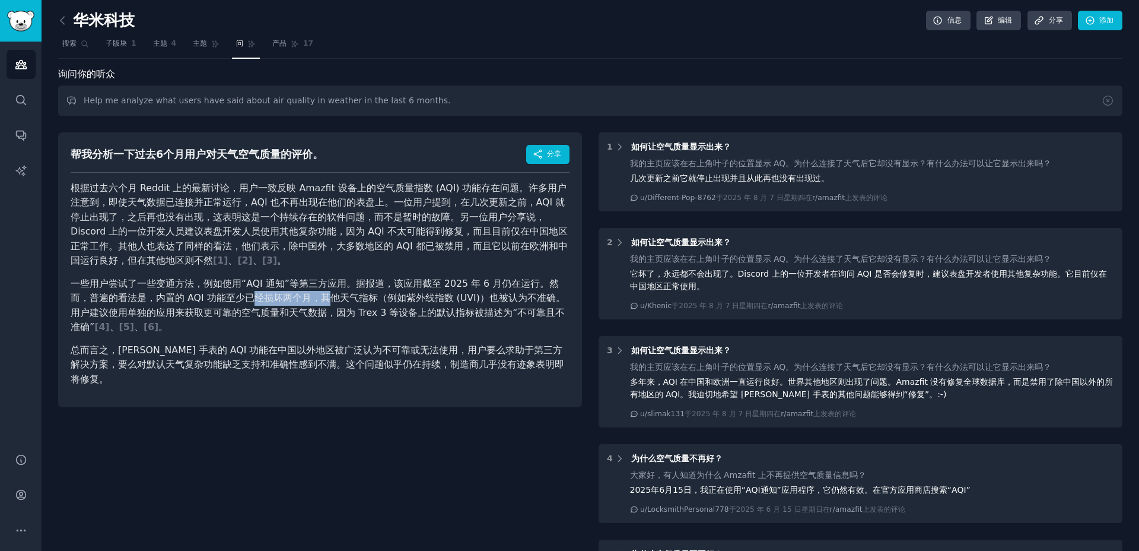
drag, startPoint x: 229, startPoint y: 300, endPoint x: 305, endPoint y: 299, distance: 76.0
click at [305, 299] on font "一些用户尝试了一些变通方法，例如使用“AQI 通知”等第三方应用。据报道，该应用截至 2025 年 6 月仍在运行。然而，普遍的看法是，内置的 AQI 功能至…" at bounding box center [318, 305] width 495 height 55
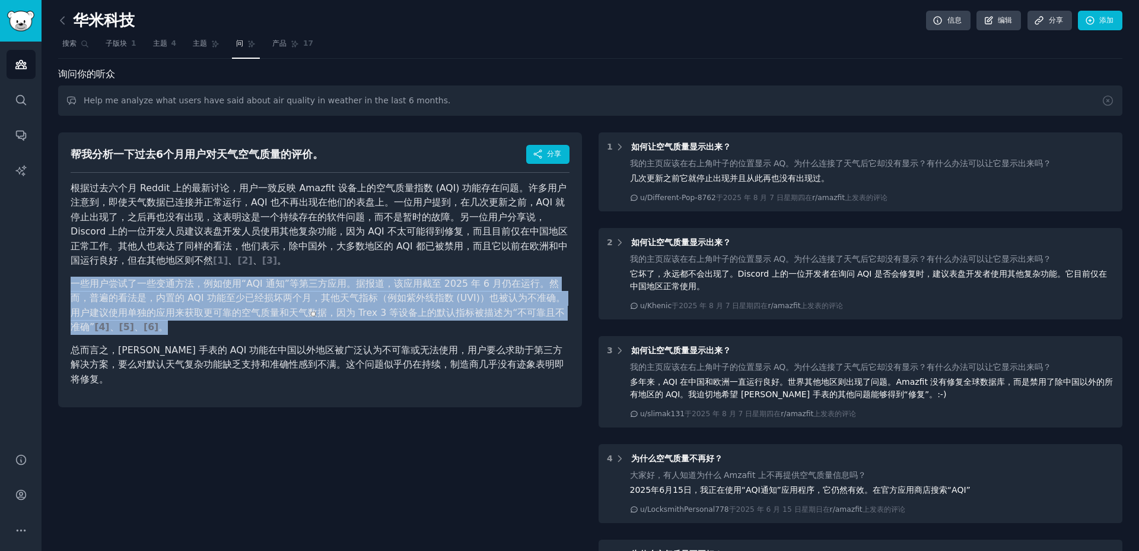
click at [305, 299] on font "一些用户尝试了一些变通方法，例如使用“AQI 通知”等第三方应用。据报道，该应用截至 2025 年 6 月仍在运行。然而，普遍的看法是，内置的 AQI 功能至…" at bounding box center [318, 305] width 495 height 55
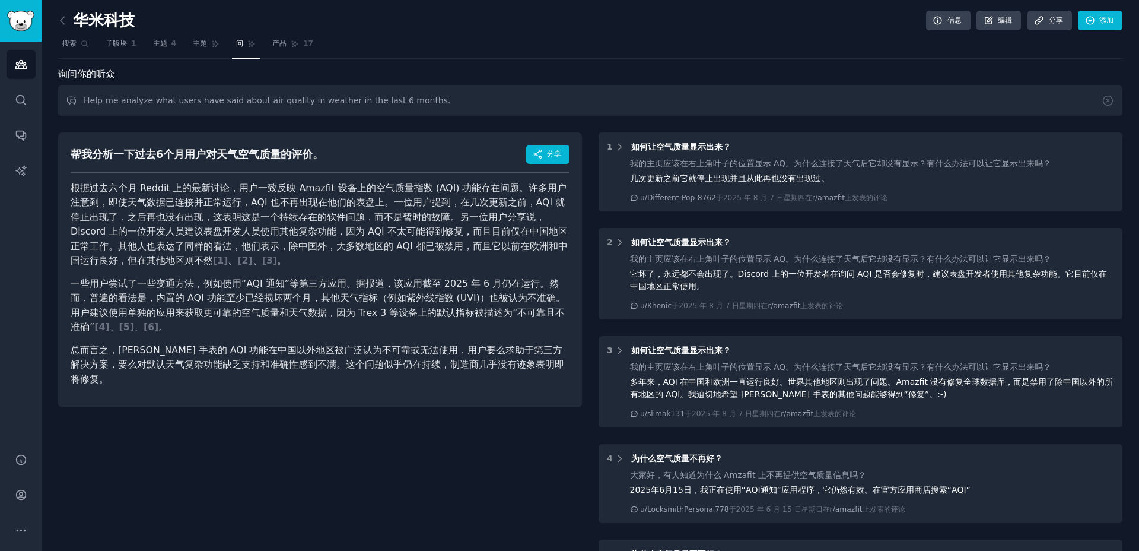
click at [305, 299] on font "一些用户尝试了一些变通方法，例如使用“AQI 通知”等第三方应用。据报道，该应用截至 2025 年 6 月仍在运行。然而，普遍的看法是，内置的 AQI 功能至…" at bounding box center [318, 305] width 495 height 55
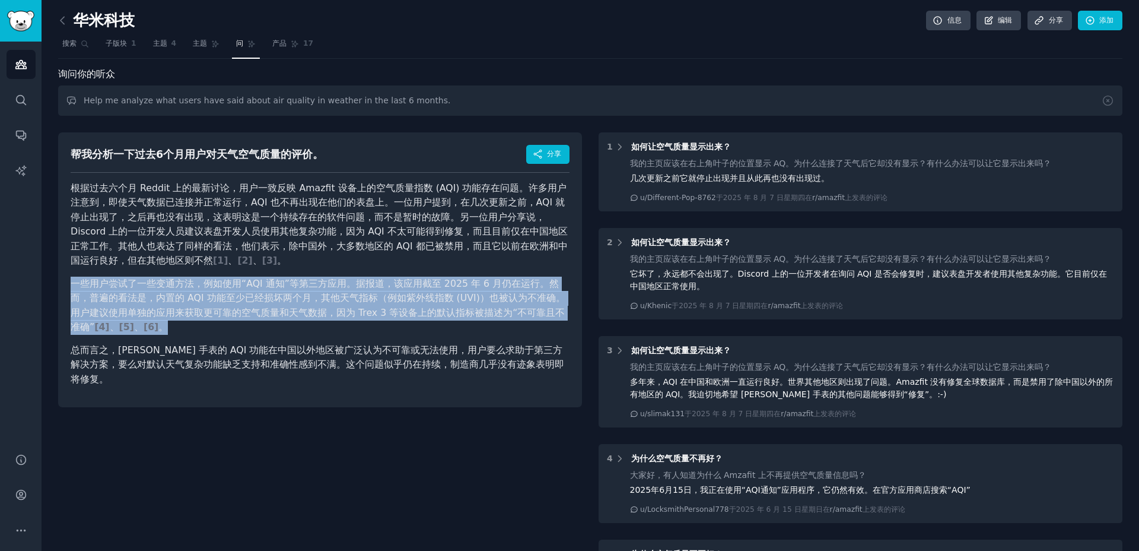
click at [305, 299] on font "一些用户尝试了一些变通方法，例如使用“AQI 通知”等第三方应用。据报道，该应用截至 2025 年 6 月仍在运行。然而，普遍的看法是，内置的 AQI 功能至…" at bounding box center [318, 305] width 495 height 55
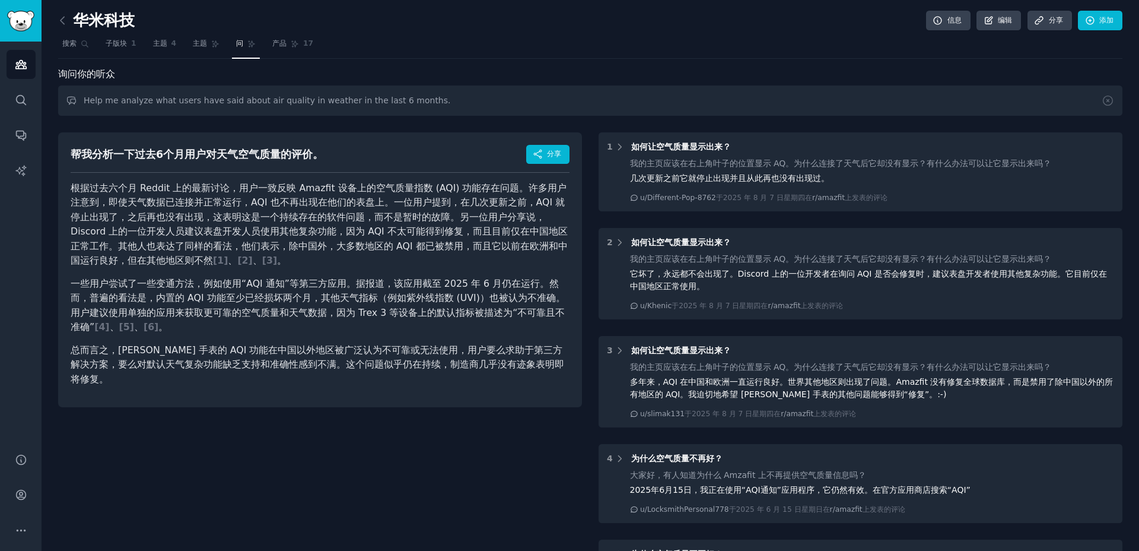
click at [214, 352] on font "总而言之，Amazfit 手表的 AQI 功能在中国以外地区被广泛认为不可靠或无法使用，用户要么求助于第三方解决方案，要么对默认天气复杂功能缺乏支持和准确性感…" at bounding box center [318, 364] width 494 height 40
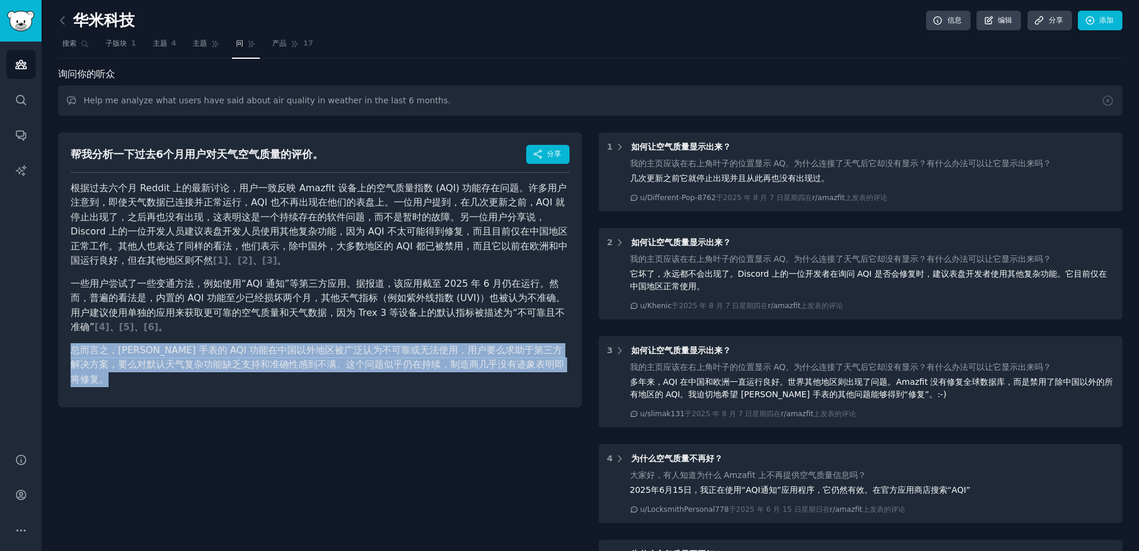
click at [214, 352] on font "总而言之，Amazfit 手表的 AQI 功能在中国以外地区被广泛认为不可靠或无法使用，用户要么求助于第三方解决方案，要么对默认天气复杂功能缺乏支持和准确性感…" at bounding box center [318, 364] width 494 height 40
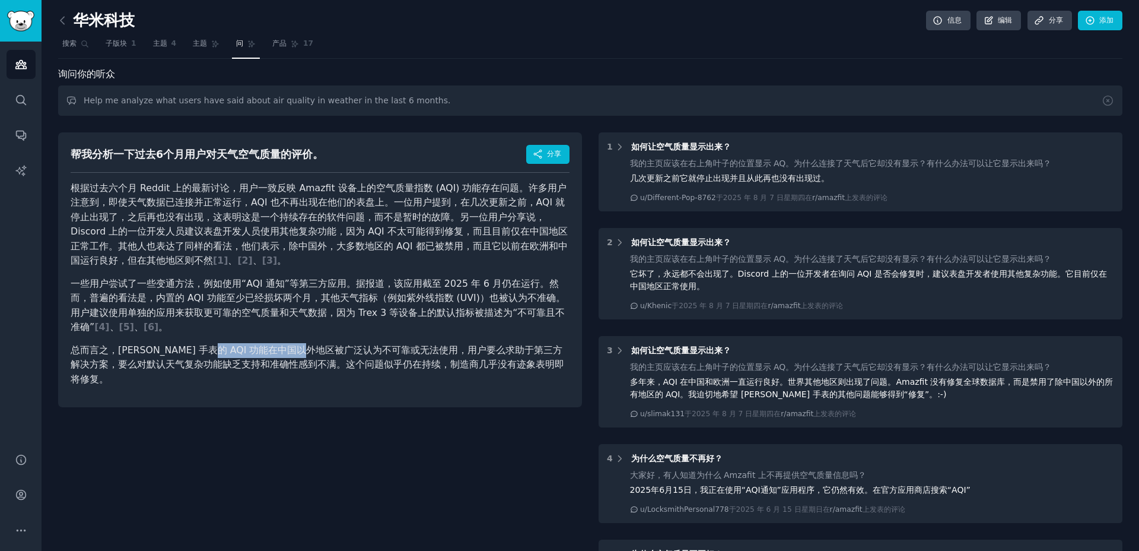
drag, startPoint x: 202, startPoint y: 352, endPoint x: 310, endPoint y: 349, distance: 107.4
click at [310, 349] on font "总而言之，Amazfit 手表的 AQI 功能在中国以外地区被广泛认为不可靠或无法使用，用户要么求助于第三方解决方案，要么对默认天气复杂功能缺乏支持和准确性感…" at bounding box center [318, 364] width 494 height 40
click at [322, 349] on font "总而言之，Amazfit 手表的 AQI 功能在中国以外地区被广泛认为不可靠或无法使用，用户要么求助于第三方解决方案，要么对默认天气复杂功能缺乏支持和准确性感…" at bounding box center [318, 364] width 494 height 40
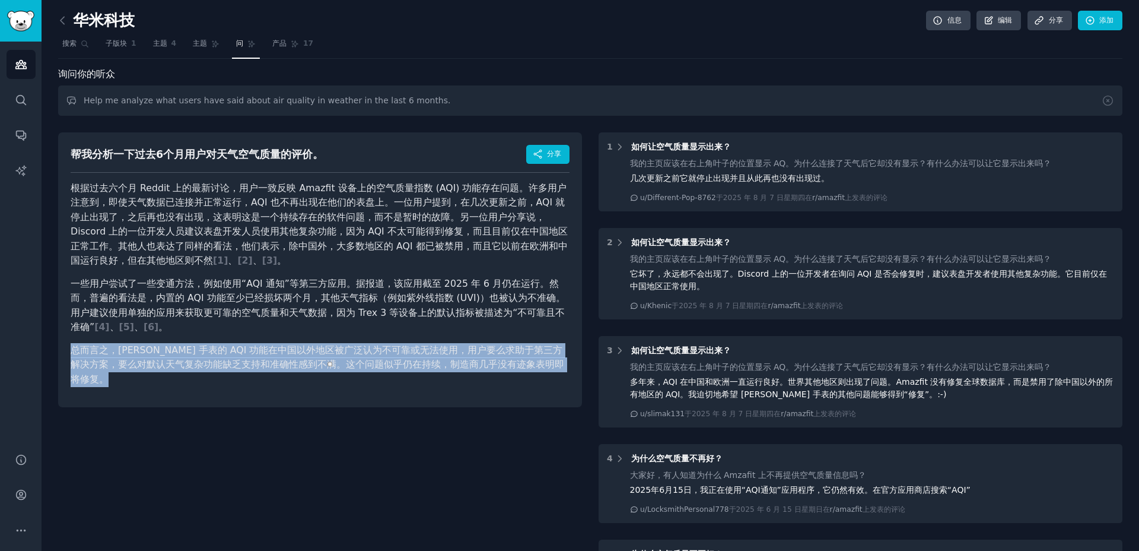
click at [321, 349] on font "总而言之，Amazfit 手表的 AQI 功能在中国以外地区被广泛认为不可靠或无法使用，用户要么求助于第三方解决方案，要么对默认天气复杂功能缺乏支持和准确性感…" at bounding box center [318, 364] width 494 height 40
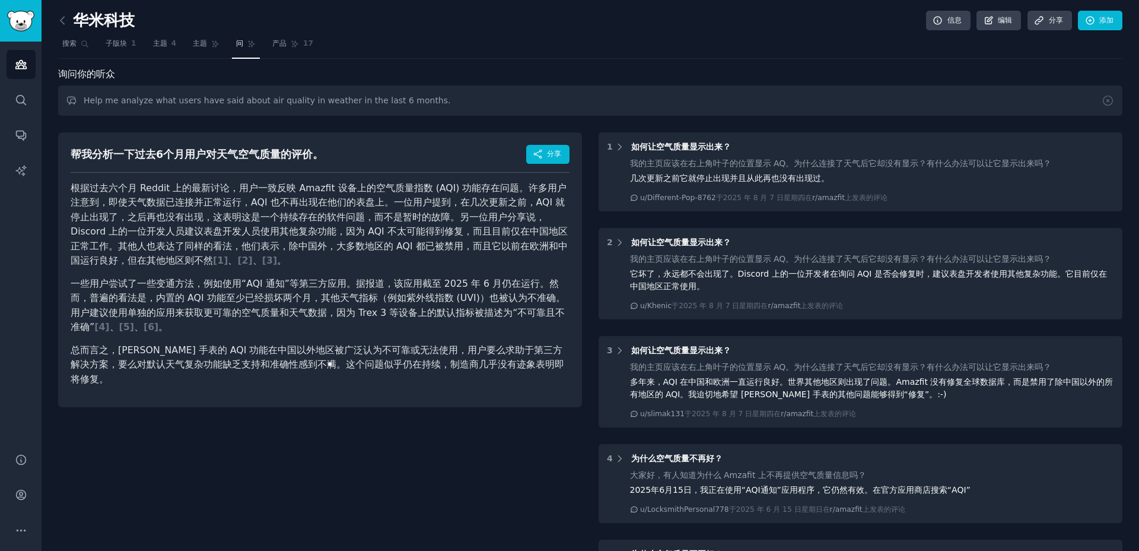
click at [321, 349] on font "总而言之，Amazfit 手表的 AQI 功能在中国以外地区被广泛认为不可靠或无法使用，用户要么求助于第三方解决方案，要么对默认天气复杂功能缺乏支持和准确性感…" at bounding box center [318, 364] width 494 height 40
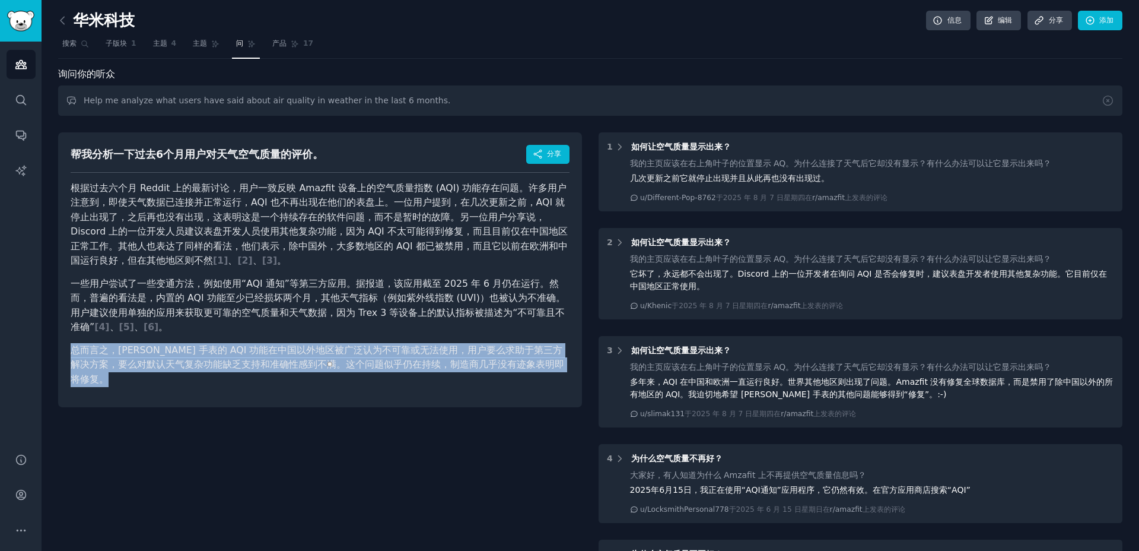
click at [312, 435] on div "帮我分析一下过去6个月用户对天气空气质量的评价。 分享 根据过去六个月 Reddit 上的最新讨论，用户一致反映 Amazfit 设备上的空气质量指数 (AQ…" at bounding box center [320, 512] width 524 height 777
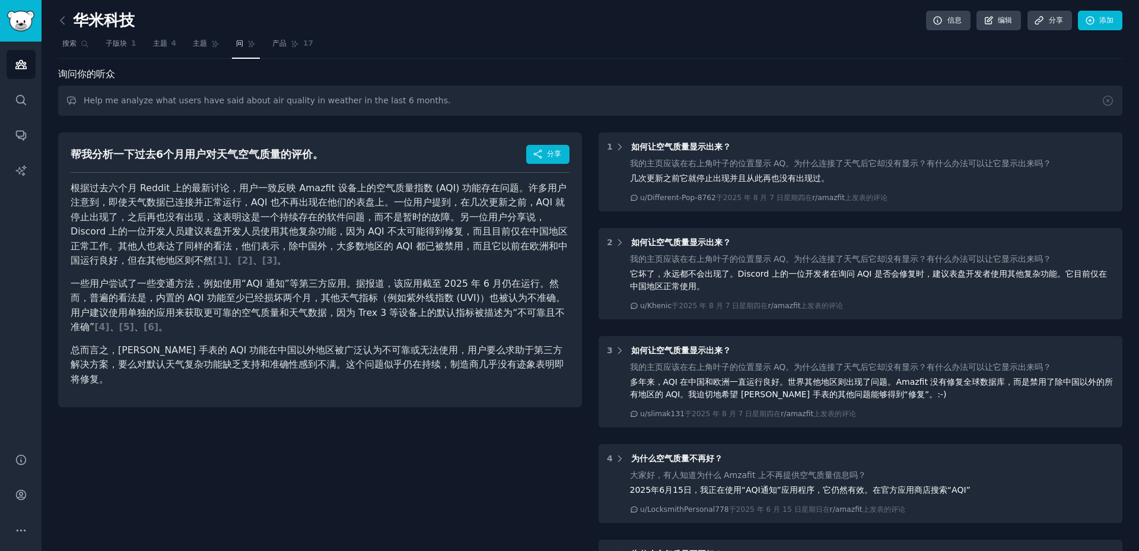
click at [344, 484] on div "帮我分析一下过去6个月用户对天气空气质量的评价。 分享 根据过去六个月 Reddit 上的最新讨论，用户一致反映 Amazfit 设备上的空气质量指数 (AQ…" at bounding box center [320, 512] width 524 height 777
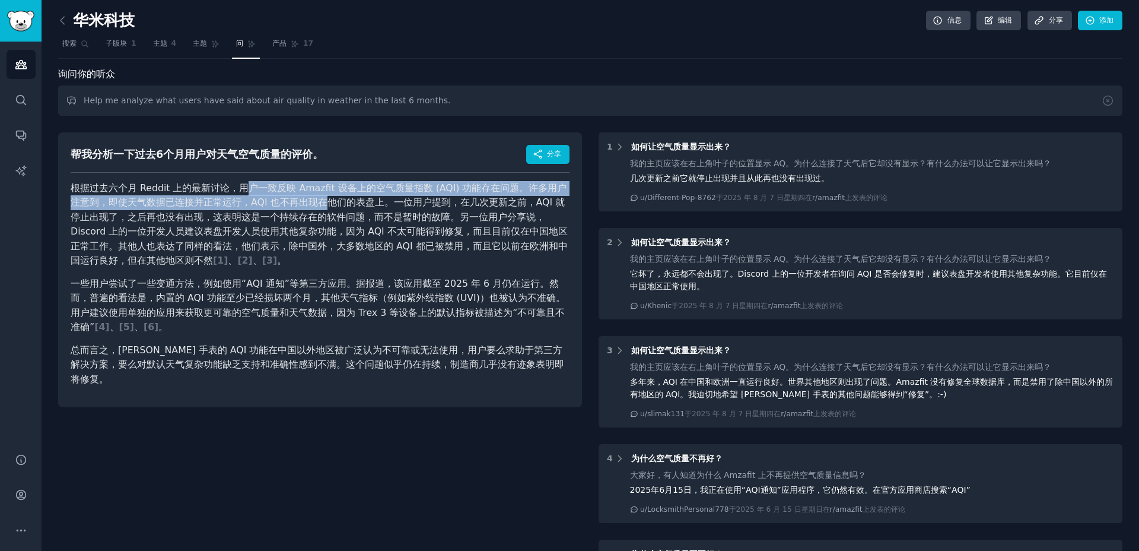
drag, startPoint x: 239, startPoint y: 192, endPoint x: 308, endPoint y: 199, distance: 69.1
click at [308, 199] on font "根据过去六个月 Reddit 上的最新讨论，用户一致反映 Amazfit 设备上的空气质量指数 (AQI) 功能存在问题。许多用户注意到，即使天气数据已连接并…" at bounding box center [319, 224] width 497 height 84
click at [258, 206] on font "根据过去六个月 Reddit 上的最新讨论，用户一致反映 Amazfit 设备上的空气质量指数 (AQI) 功能存在问题。许多用户注意到，即使天气数据已连接并…" at bounding box center [319, 224] width 497 height 84
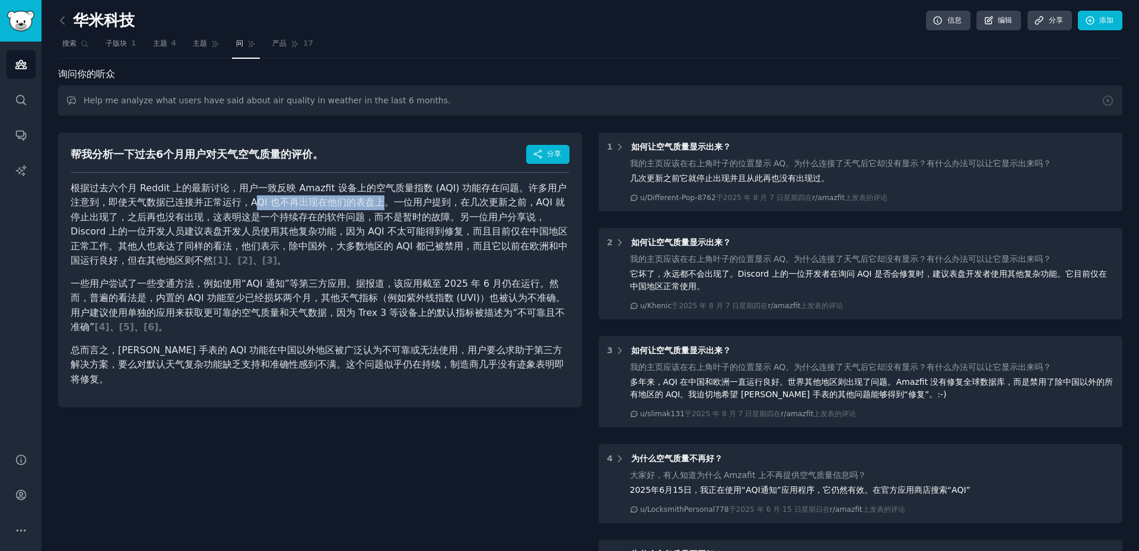
drag, startPoint x: 242, startPoint y: 206, endPoint x: 363, endPoint y: 206, distance: 121.0
click at [364, 206] on font "根据过去六个月 Reddit 上的最新讨论，用户一致反映 Amazfit 设备上的空气质量指数 (AQI) 功能存在问题。许多用户注意到，即使天气数据已连接并…" at bounding box center [319, 224] width 497 height 84
click at [411, 200] on font "根据过去六个月 Reddit 上的最新讨论，用户一致反映 Amazfit 设备上的空气质量指数 (AQI) 功能存在问题。许多用户注意到，即使天气数据已连接并…" at bounding box center [319, 224] width 497 height 84
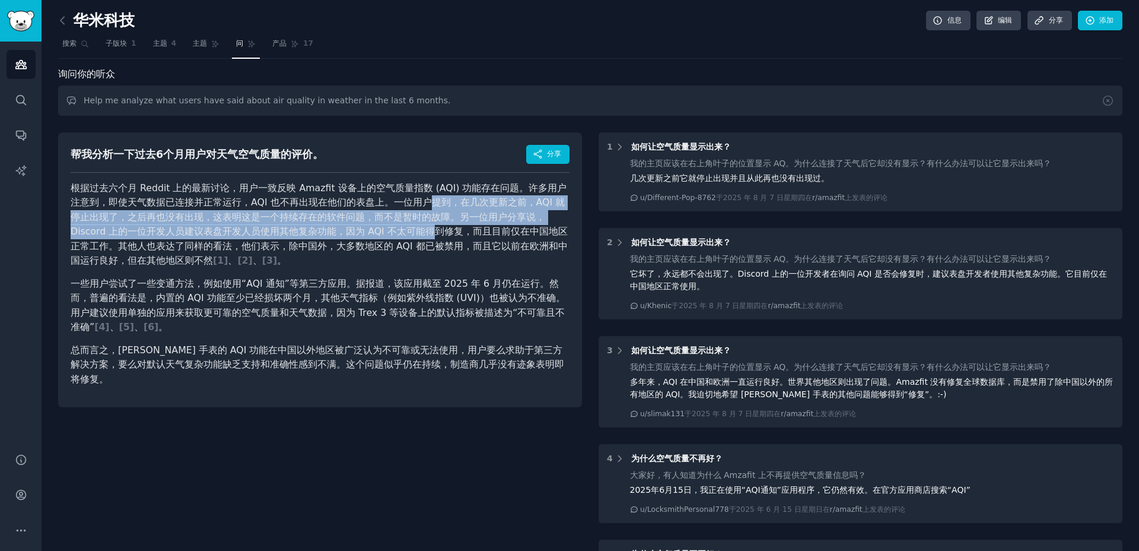
drag, startPoint x: 414, startPoint y: 200, endPoint x: 383, endPoint y: 227, distance: 40.8
click at [383, 227] on font "根据过去六个月 Reddit 上的最新讨论，用户一致反映 Amazfit 设备上的空气质量指数 (AQI) 功能存在问题。许多用户注意到，即使天气数据已连接并…" at bounding box center [319, 224] width 497 height 84
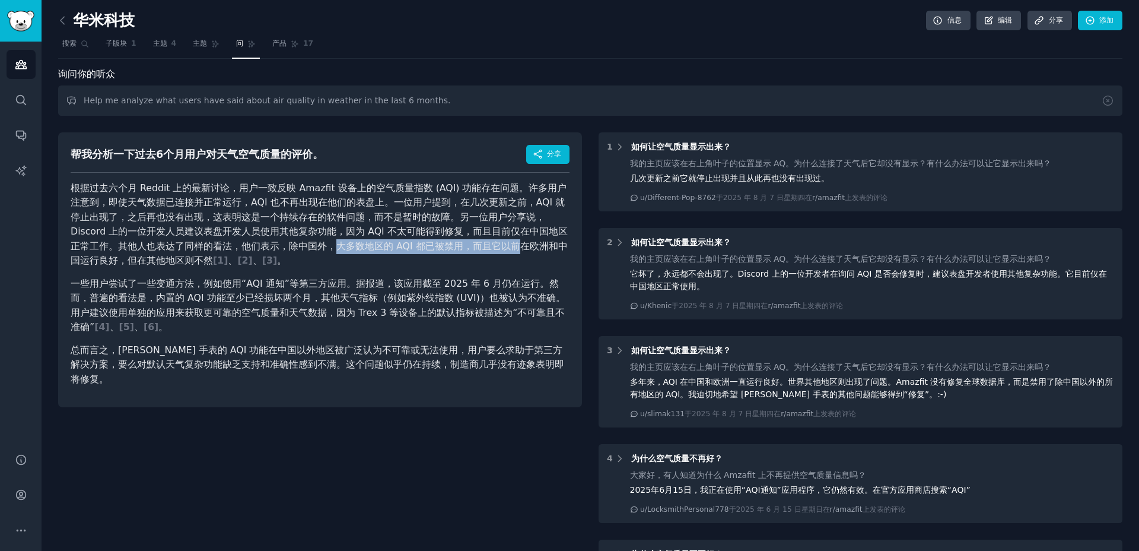
drag, startPoint x: 276, startPoint y: 246, endPoint x: 450, endPoint y: 247, distance: 174.5
click at [454, 248] on font "根据过去六个月 Reddit 上的最新讨论，用户一致反映 Amazfit 设备上的空气质量指数 (AQI) 功能存在问题。许多用户注意到，即使天气数据已连接并…" at bounding box center [319, 224] width 497 height 84
click at [102, 284] on font "一些用户尝试了一些变通方法，例如使用“AQI 通知”等第三方应用。据报道，该应用截至 2025 年 6 月仍在运行。然而，普遍的看法是，内置的 AQI 功能至…" at bounding box center [318, 305] width 495 height 55
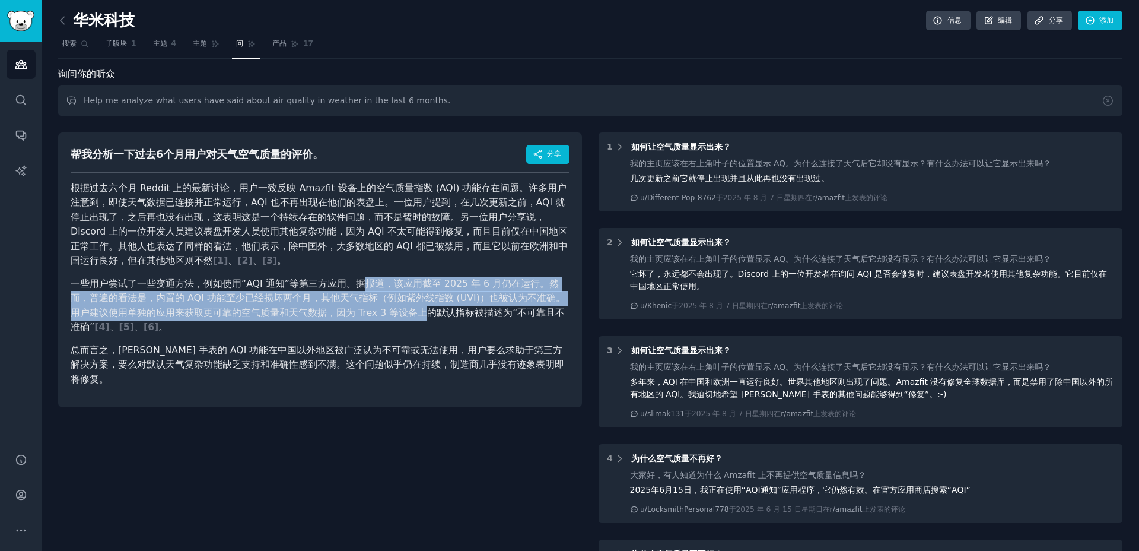
drag, startPoint x: 363, startPoint y: 284, endPoint x: 395, endPoint y: 308, distance: 40.2
click at [395, 308] on font "一些用户尝试了一些变通方法，例如使用“AQI 通知”等第三方应用。据报道，该应用截至 2025 年 6 月仍在运行。然而，普遍的看法是，内置的 AQI 功能至…" at bounding box center [318, 305] width 495 height 55
click at [366, 361] on font "总而言之，Amazfit 手表的 AQI 功能在中国以外地区被广泛认为不可靠或无法使用，用户要么求助于第三方解决方案，要么对默认天气复杂功能缺乏支持和准确性感…" at bounding box center [318, 364] width 494 height 40
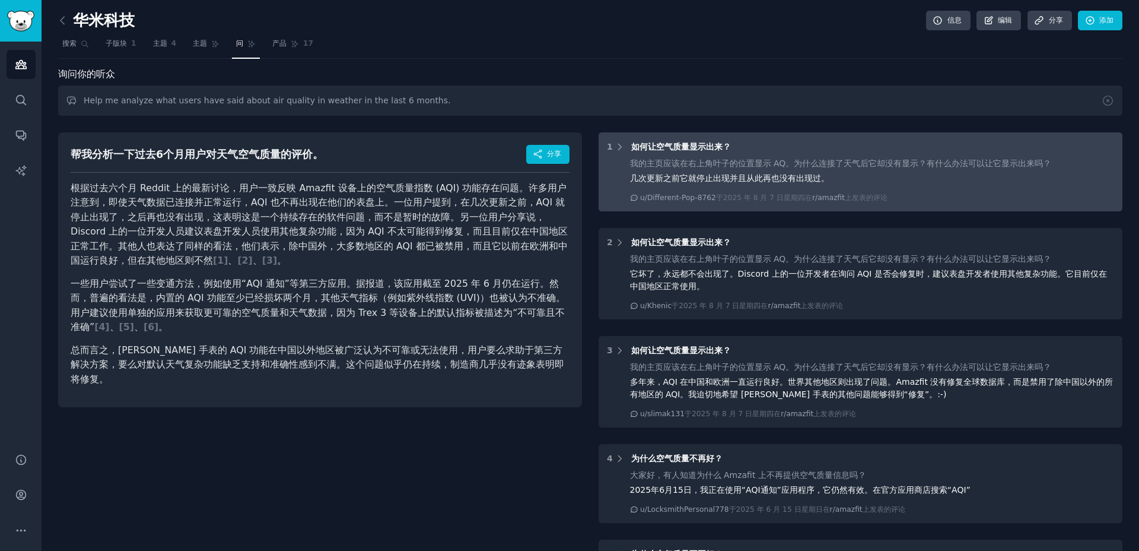
click at [698, 165] on font "我的主页应该在右上角叶子的位置显示 AQ。为什么连接了天气后它却没有显示？有什么办法可以让它显示出来吗？" at bounding box center [841, 162] width 422 height 9
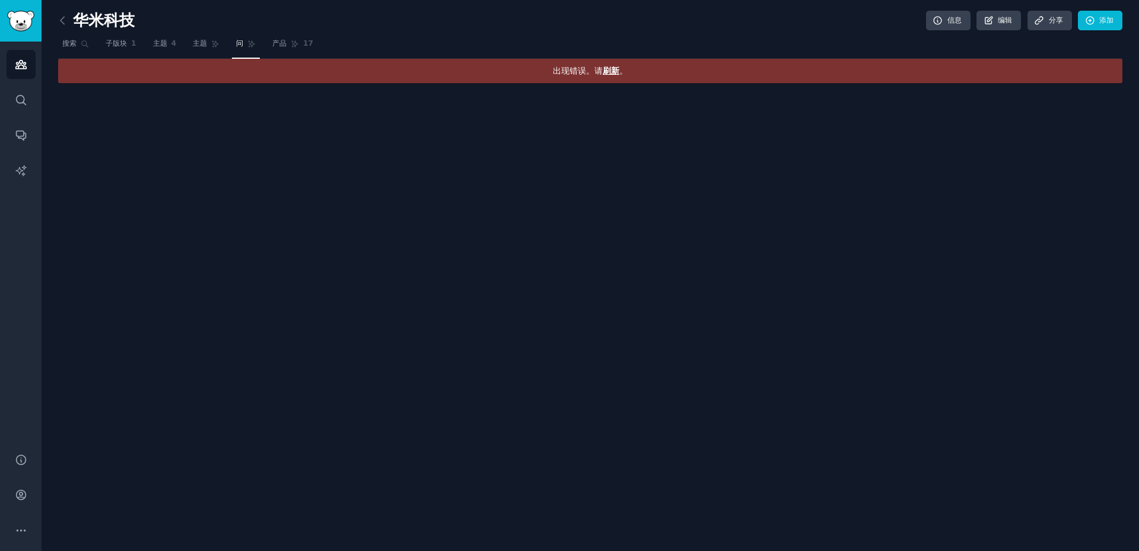
click at [612, 73] on font "刷新" at bounding box center [611, 70] width 17 height 9
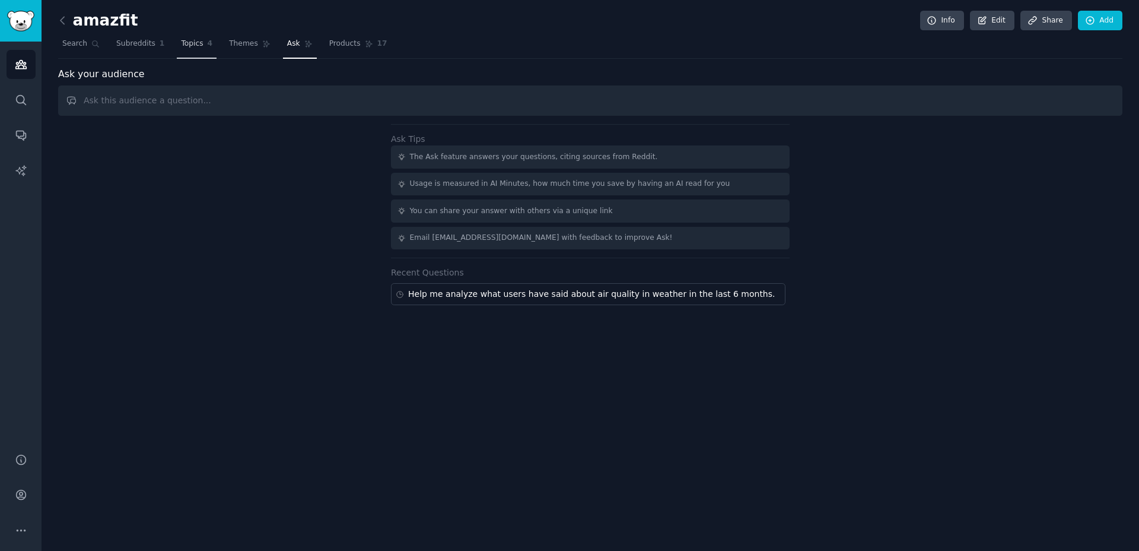
click at [192, 46] on span "Topics" at bounding box center [192, 44] width 22 height 11
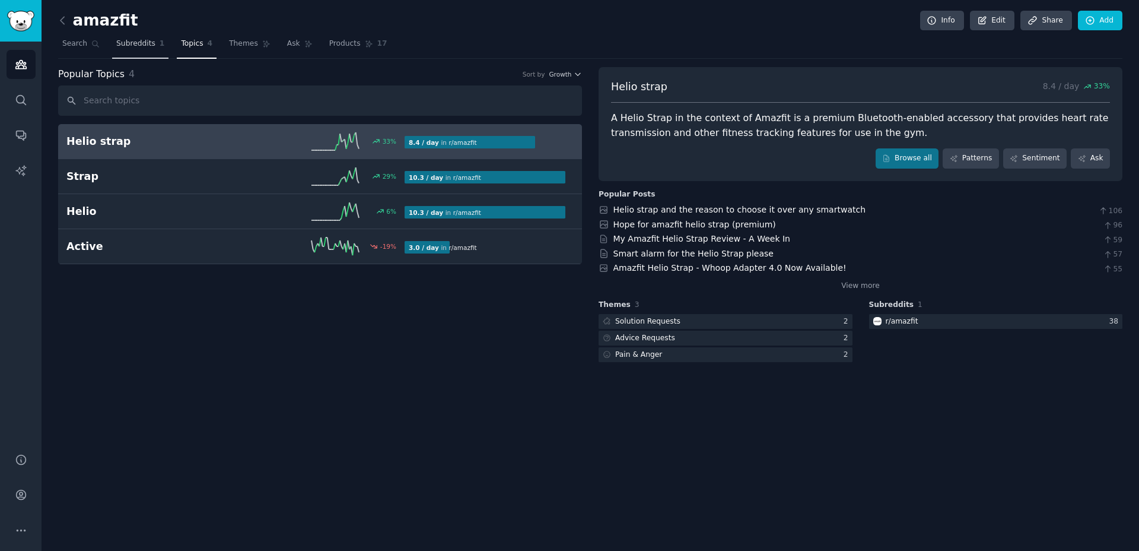
click at [138, 53] on link "Subreddits 1" at bounding box center [140, 46] width 56 height 24
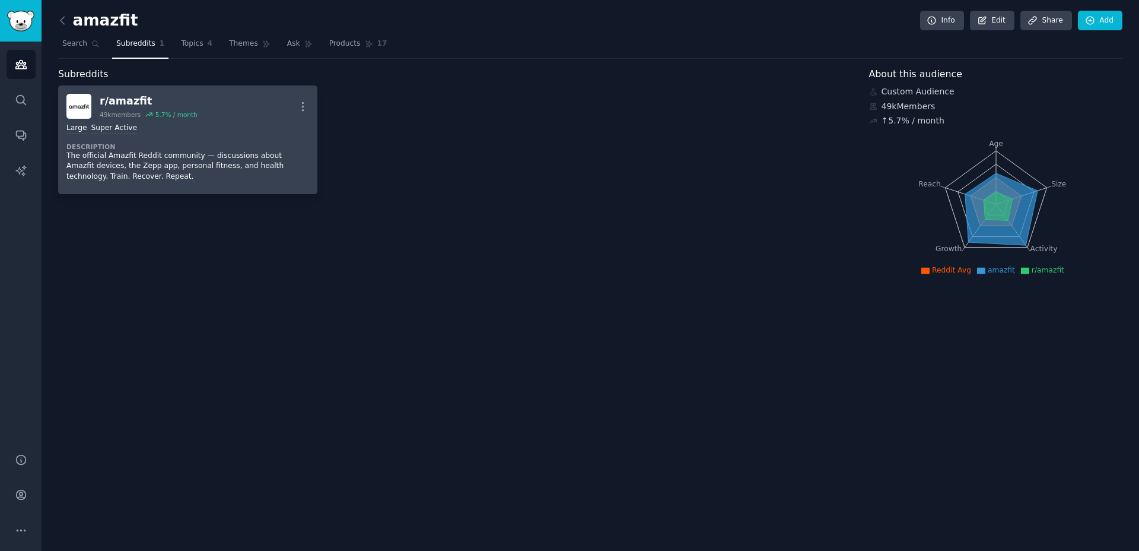
click at [123, 106] on div "r/ amazfit" at bounding box center [149, 101] width 98 height 15
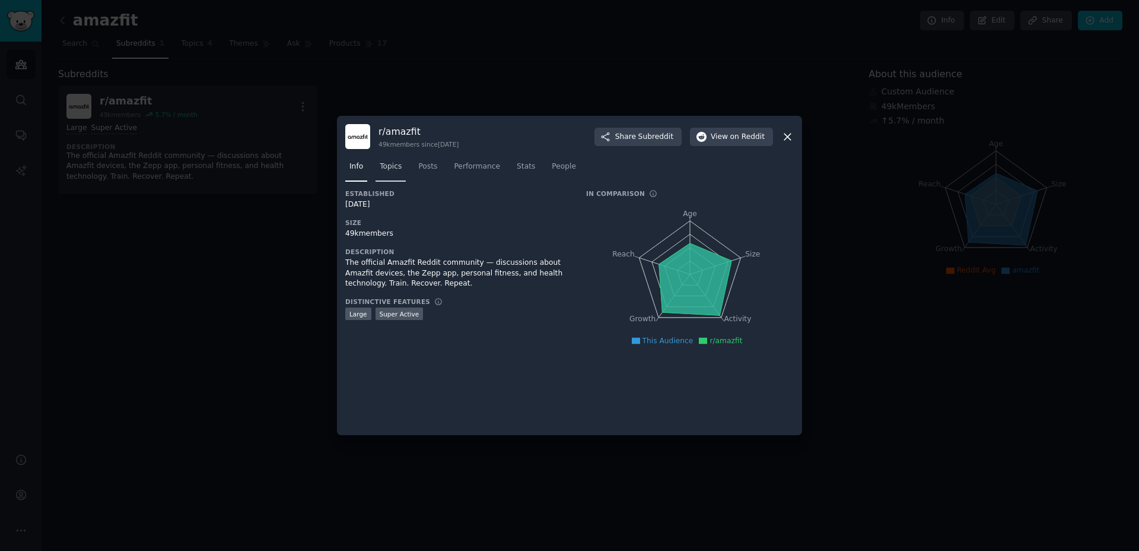
click at [400, 166] on span "Topics" at bounding box center [391, 166] width 22 height 11
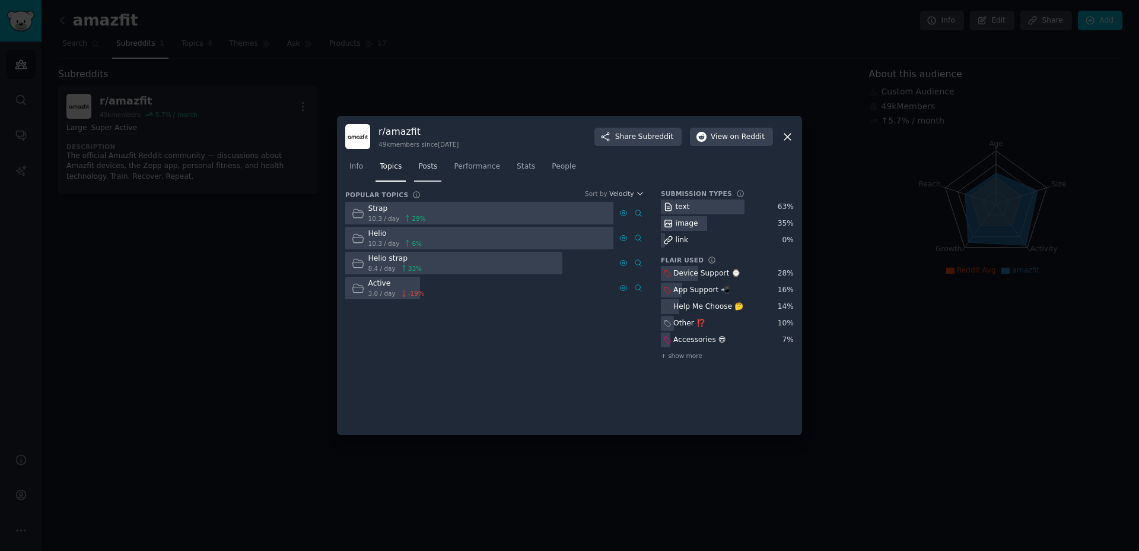
click at [429, 168] on span "Posts" at bounding box center [427, 166] width 19 height 11
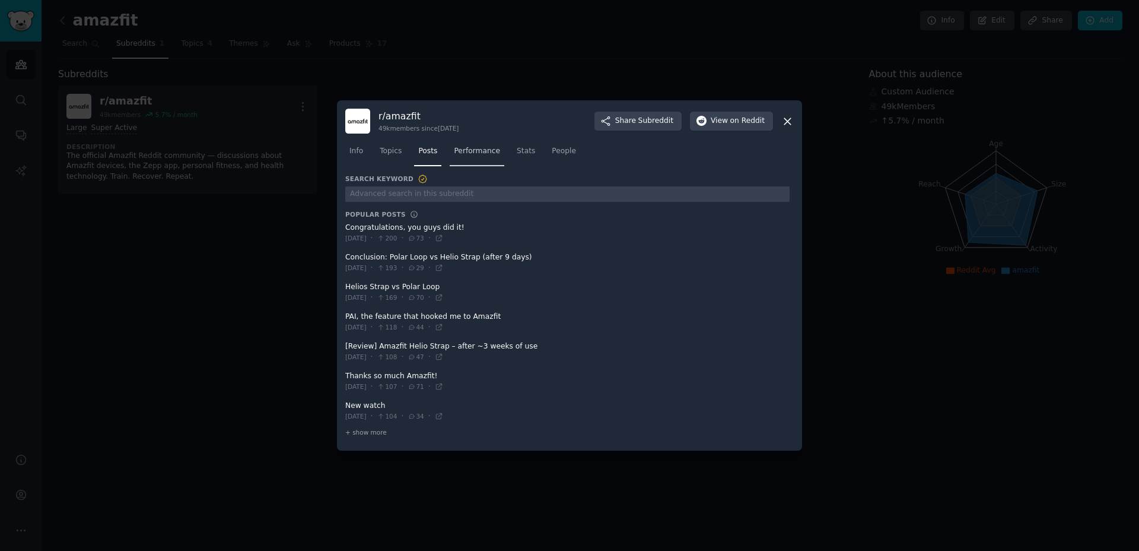
click at [489, 152] on span "Performance" at bounding box center [477, 151] width 46 height 11
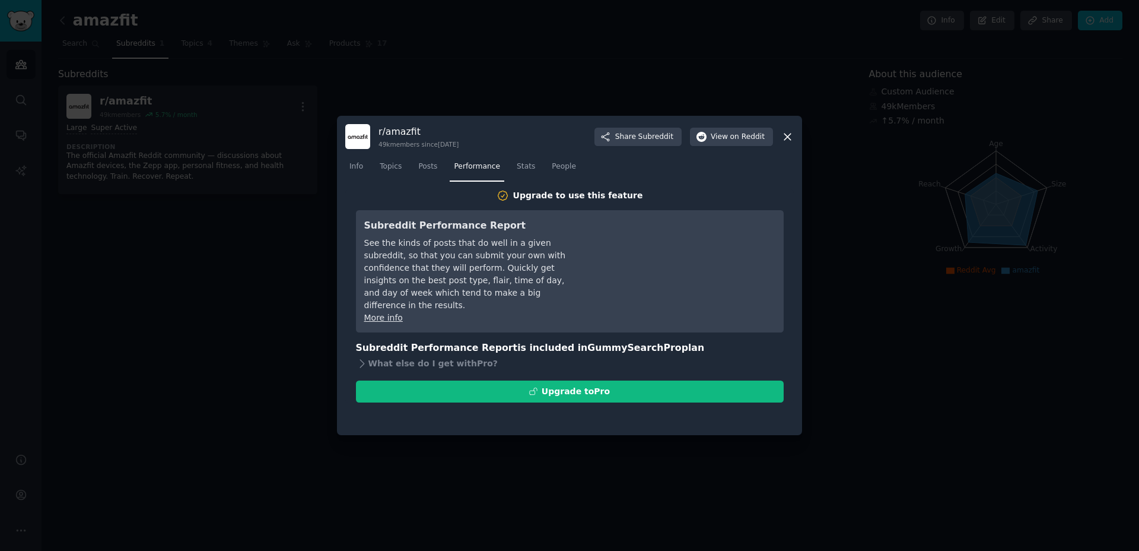
click at [785, 135] on icon at bounding box center [787, 137] width 12 height 12
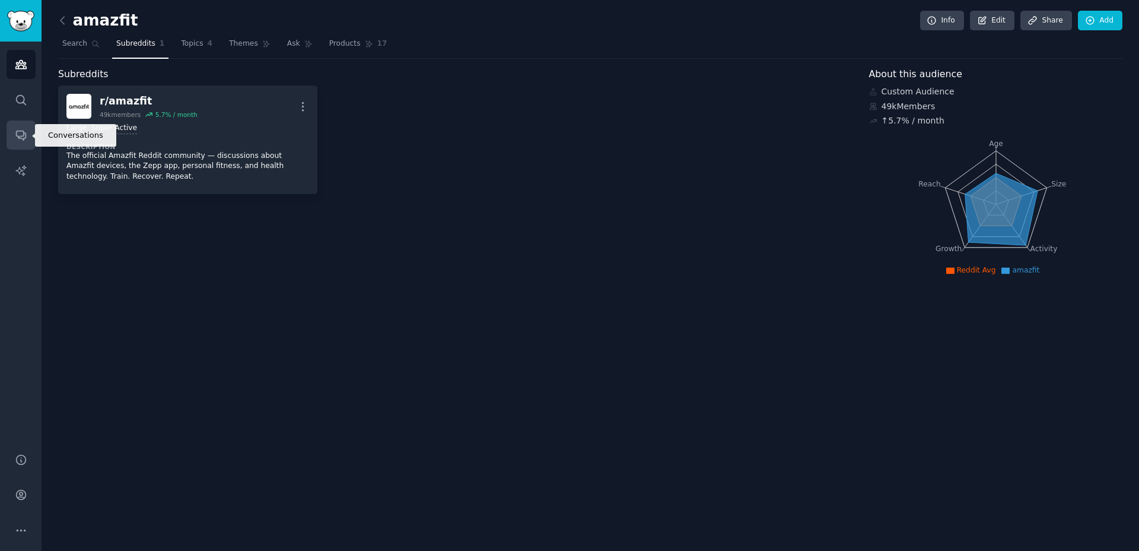
click at [19, 136] on icon "Sidebar" at bounding box center [21, 135] width 12 height 12
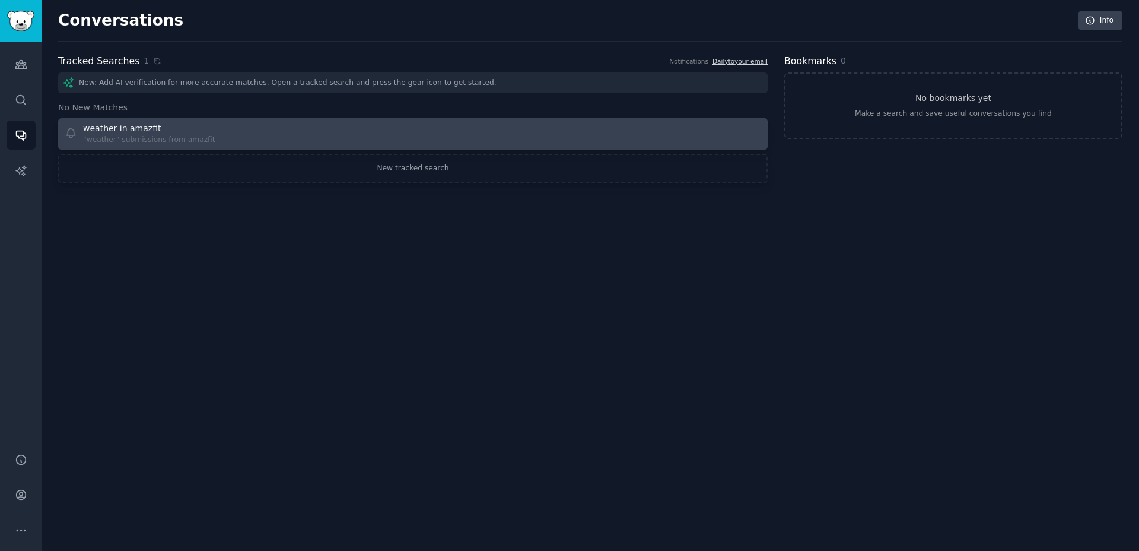
click at [164, 138] on div ""weather" submissions from amazfit" at bounding box center [149, 140] width 132 height 11
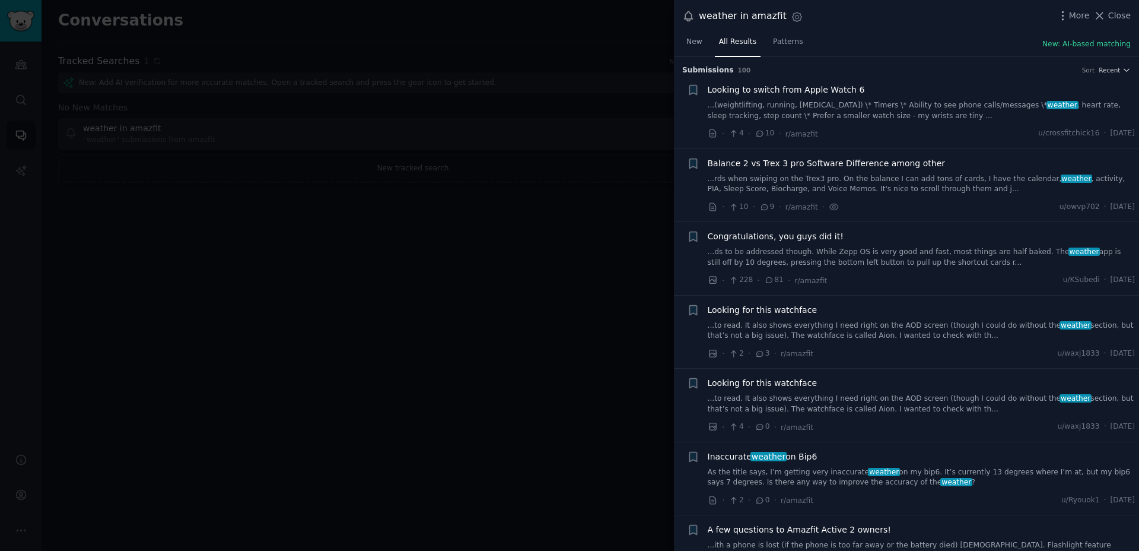
click at [1070, 21] on div "More Close" at bounding box center [1094, 15] width 74 height 15
click at [1072, 17] on span "More" at bounding box center [1079, 15] width 21 height 12
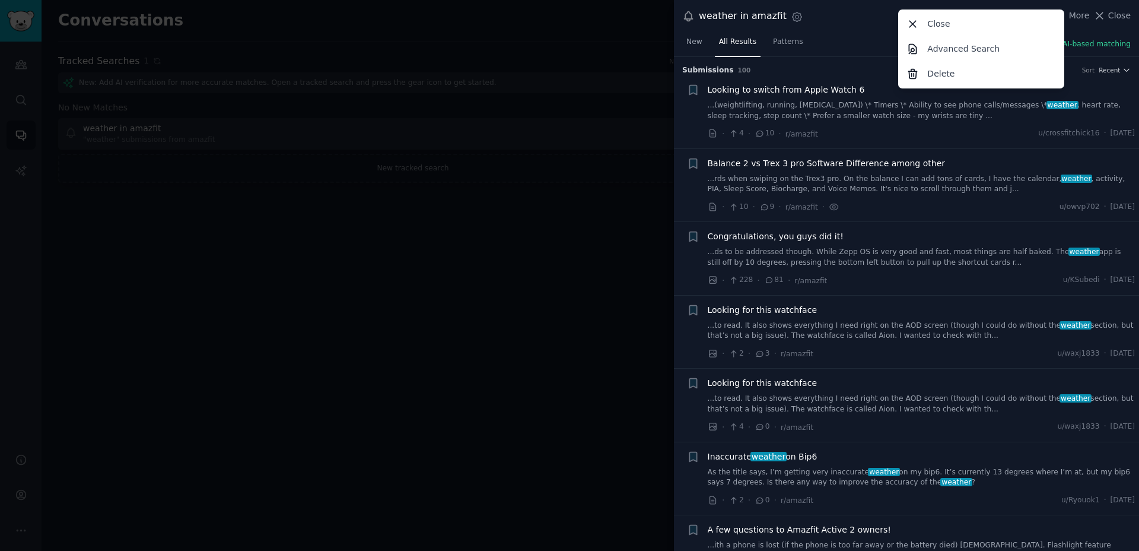
click at [641, 214] on div at bounding box center [569, 275] width 1139 height 551
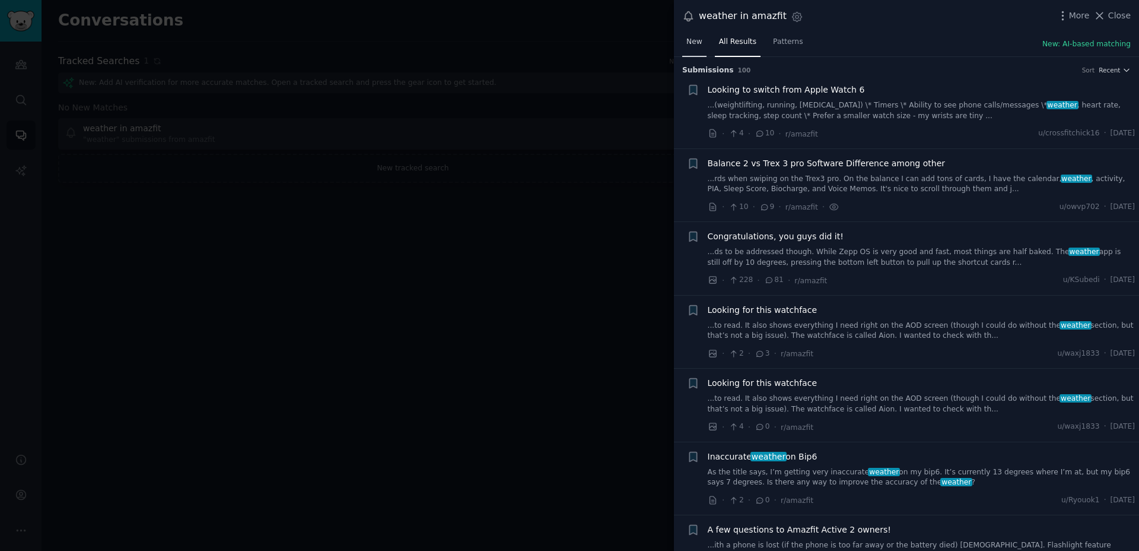
click at [694, 39] on span "New" at bounding box center [695, 42] width 16 height 11
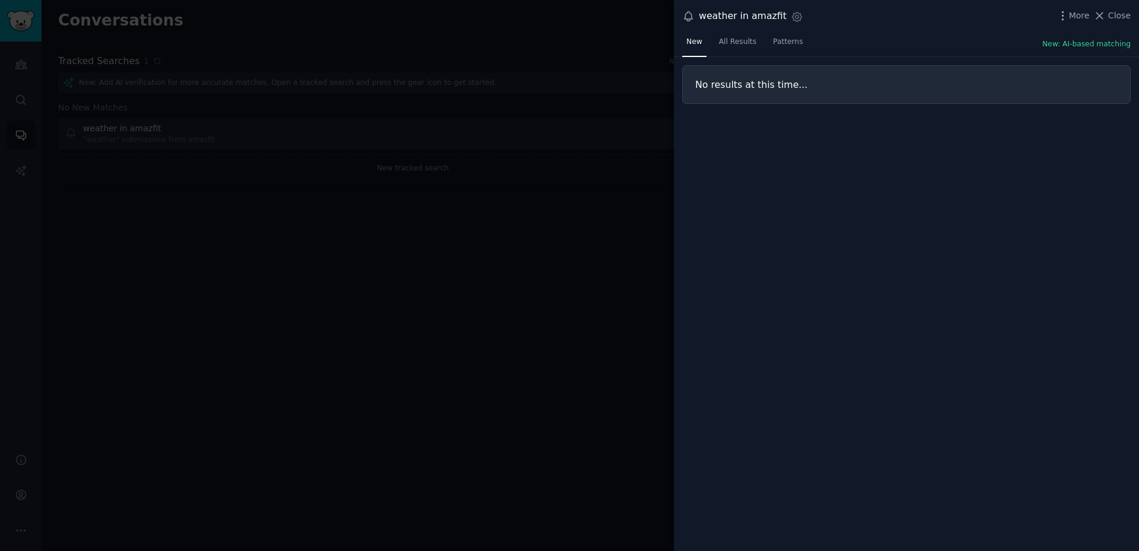
click at [689, 17] on icon at bounding box center [688, 16] width 12 height 12
click at [791, 15] on icon "button" at bounding box center [797, 17] width 12 height 12
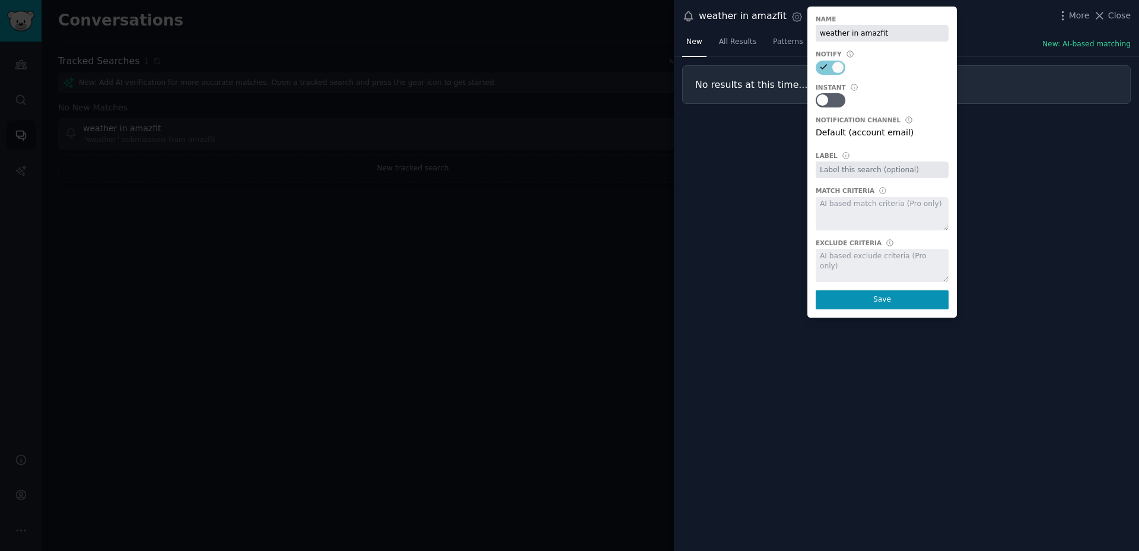
click at [844, 134] on div "Default (account email)" at bounding box center [882, 134] width 133 height 17
click at [819, 87] on div "Instant" at bounding box center [831, 87] width 30 height 8
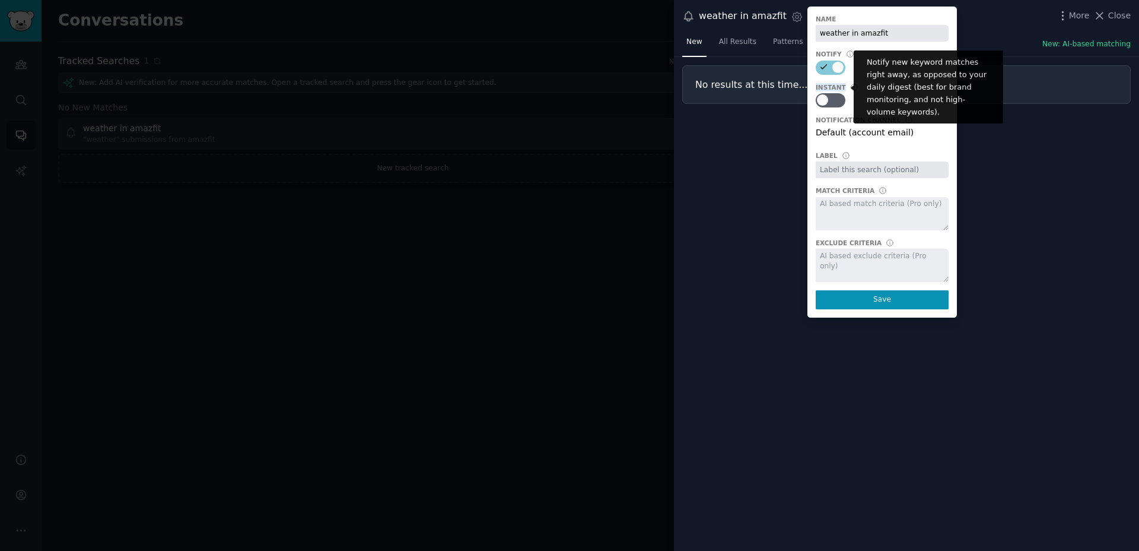
copy div "Instant"
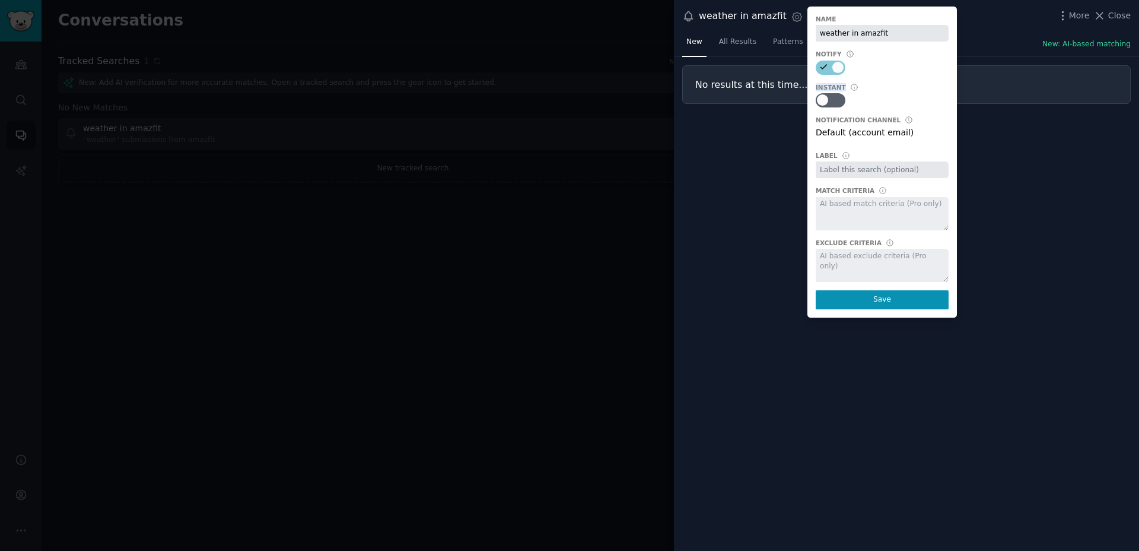
click at [1037, 223] on div "No results at this time..." at bounding box center [906, 304] width 465 height 494
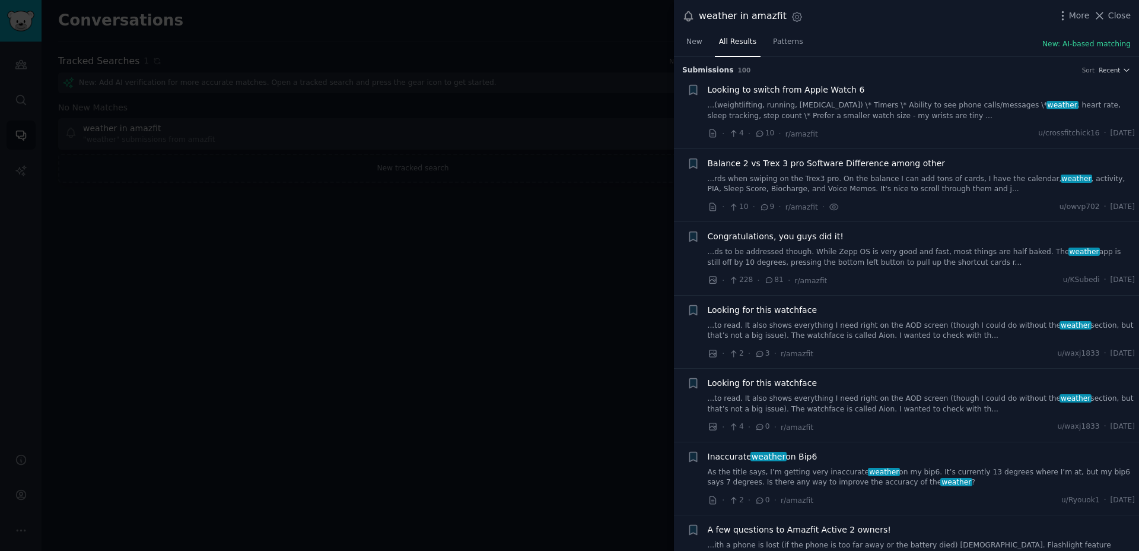
click at [614, 134] on div at bounding box center [569, 275] width 1139 height 551
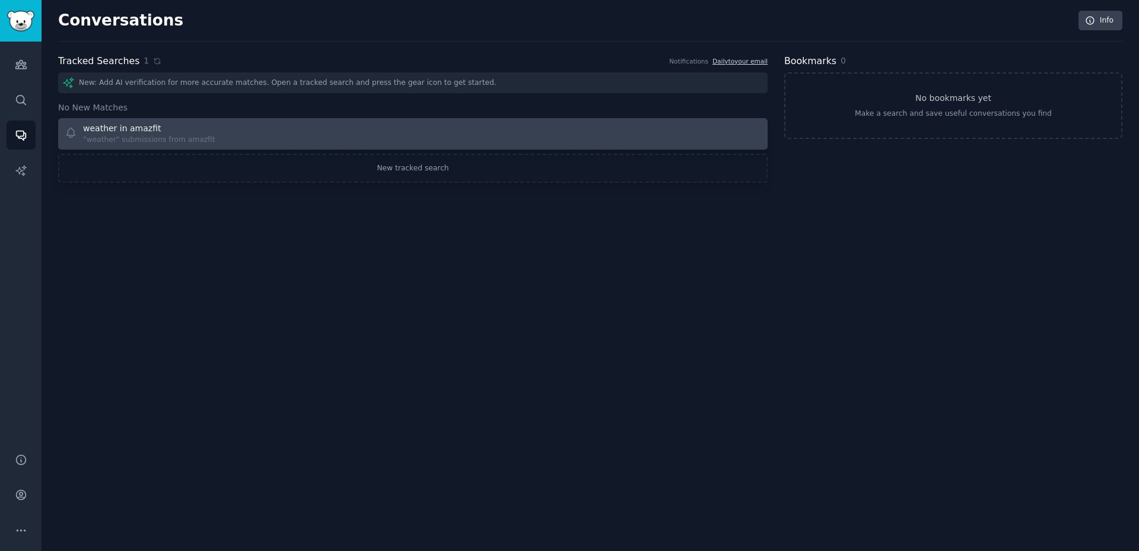
click at [132, 131] on div "weather in amazfit" at bounding box center [122, 128] width 78 height 12
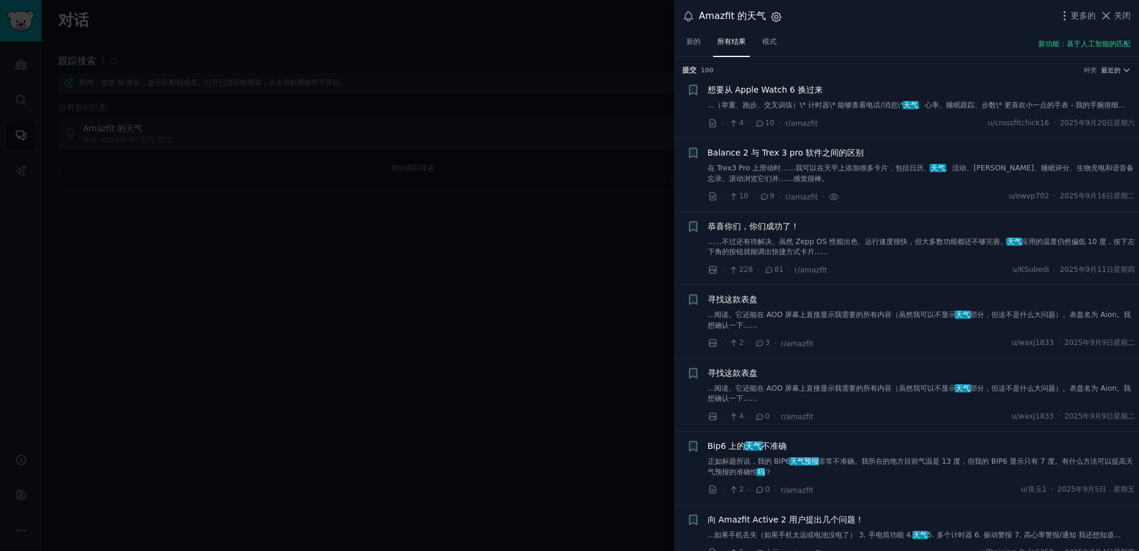
click at [777, 18] on icon "button" at bounding box center [776, 17] width 12 height 12
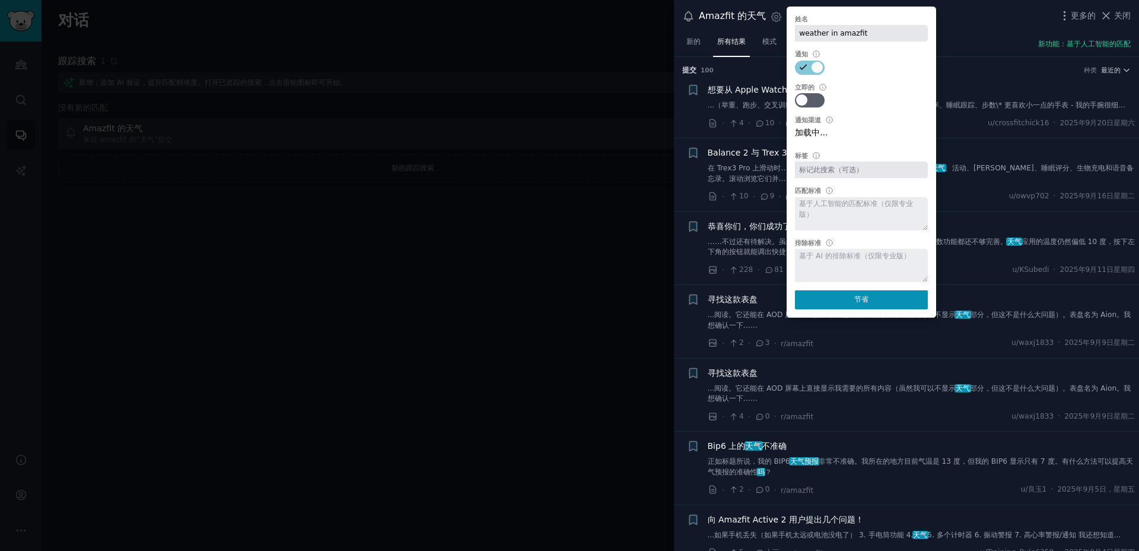
click at [828, 211] on div at bounding box center [861, 213] width 133 height 33
click at [607, 288] on div at bounding box center [569, 275] width 1139 height 551
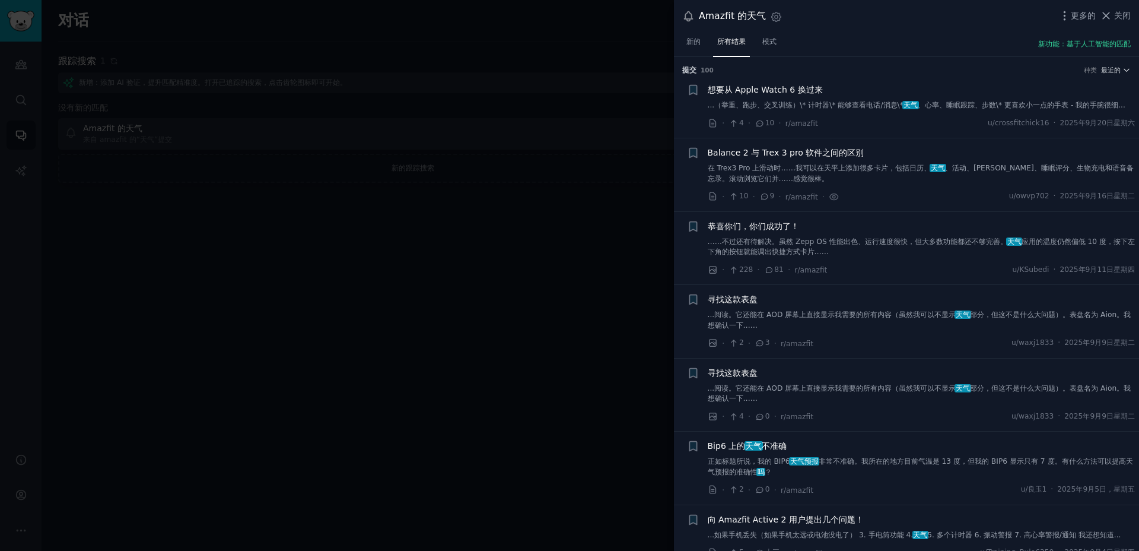
click at [157, 216] on div at bounding box center [569, 275] width 1139 height 551
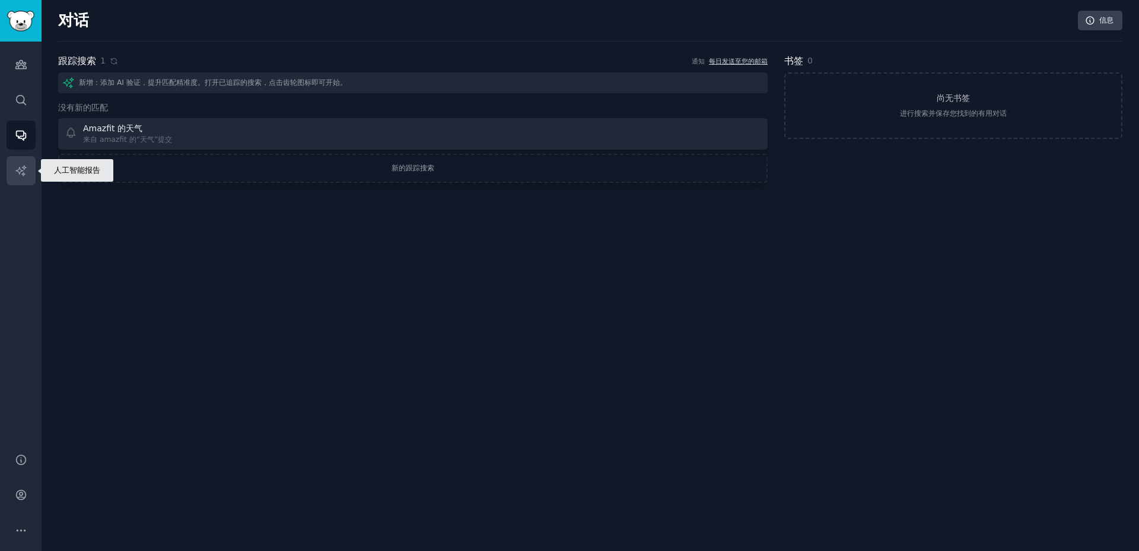
click at [18, 170] on icon "侧边栏" at bounding box center [20, 170] width 10 height 10
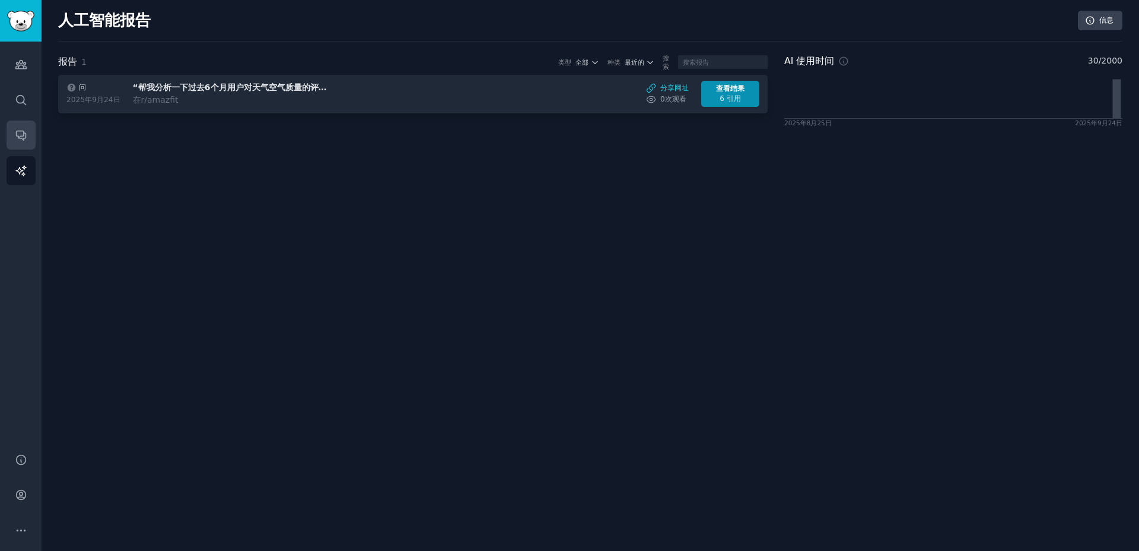
click at [29, 135] on link "对话" at bounding box center [21, 134] width 29 height 29
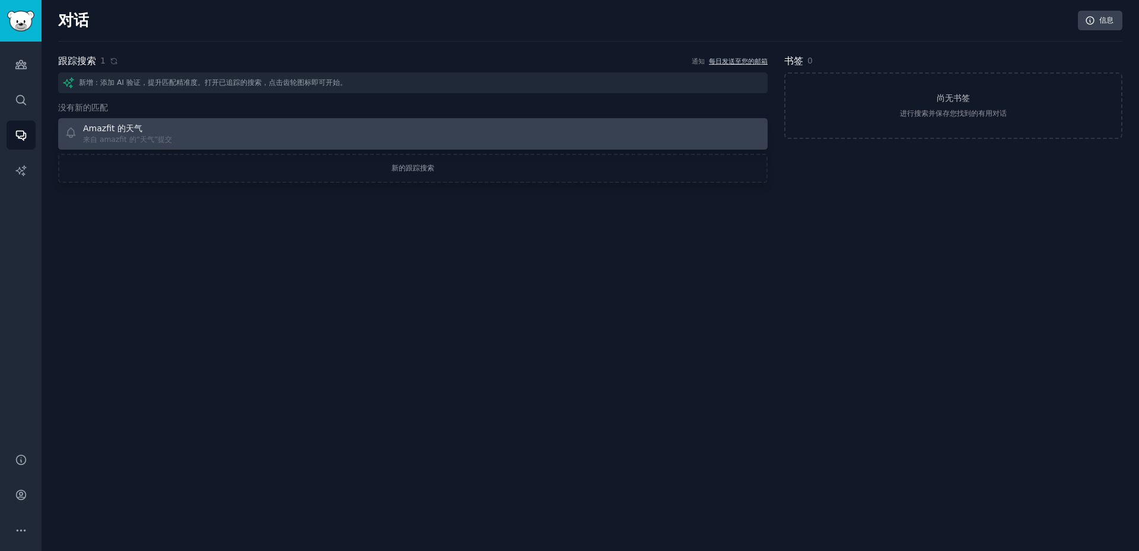
click at [132, 136] on font "来自 amazfit 的“天气”提交" at bounding box center [127, 139] width 89 height 8
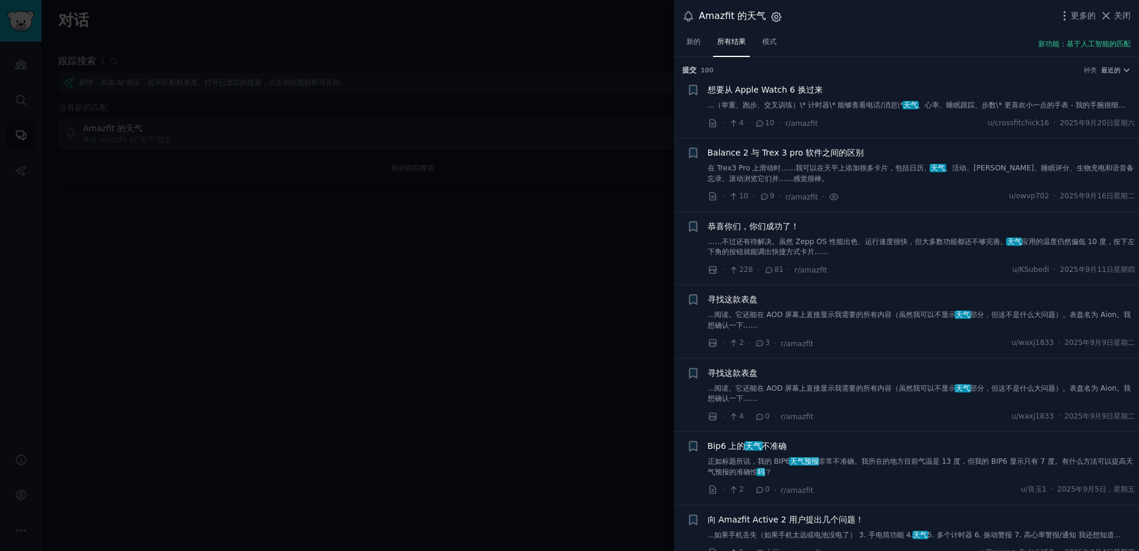
click at [775, 19] on icon "button" at bounding box center [776, 16] width 9 height 9
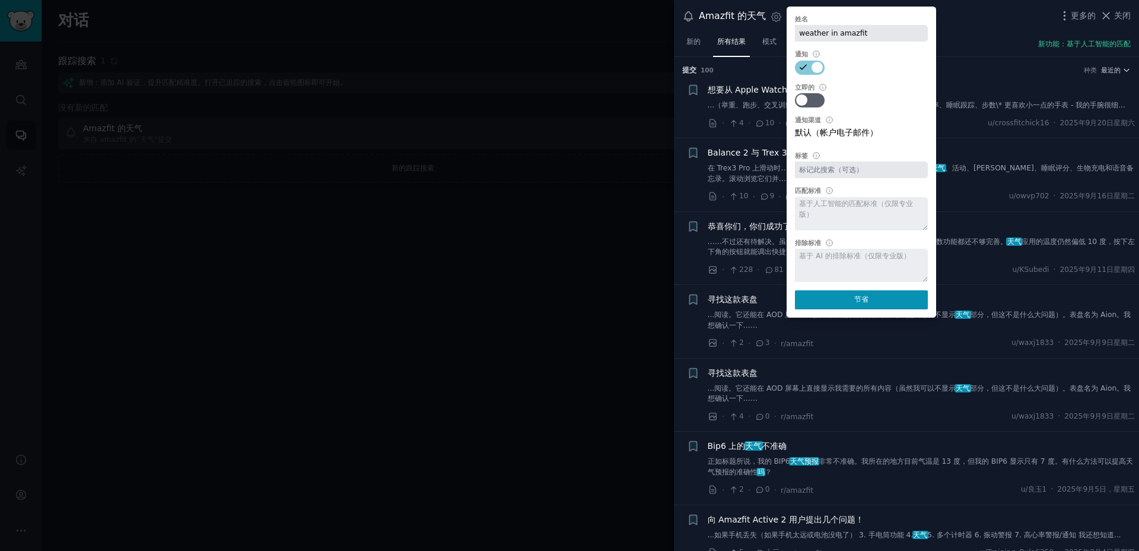
click at [608, 208] on div at bounding box center [569, 275] width 1139 height 551
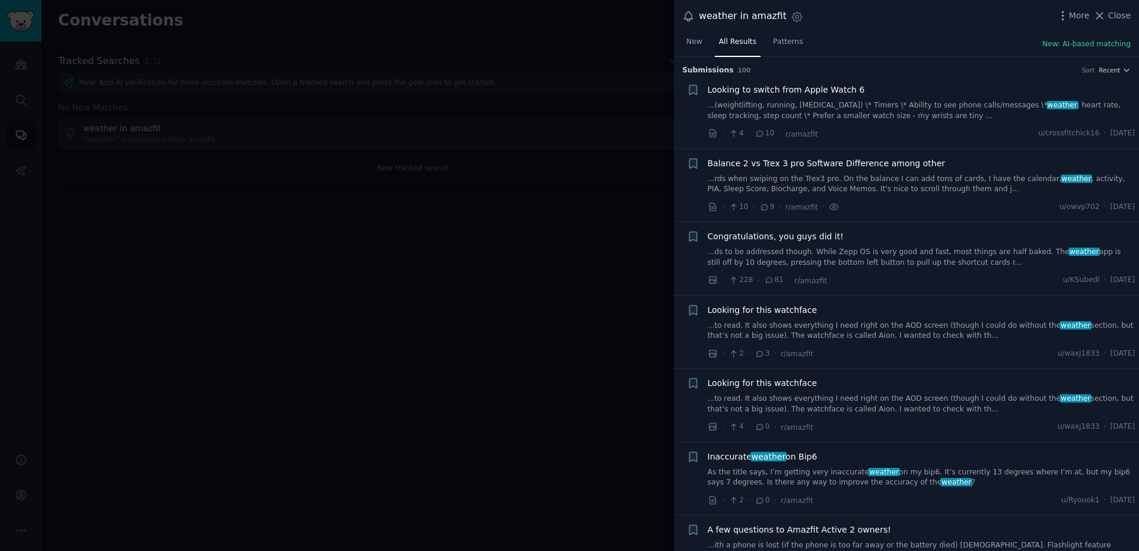
click at [570, 238] on div at bounding box center [569, 275] width 1139 height 551
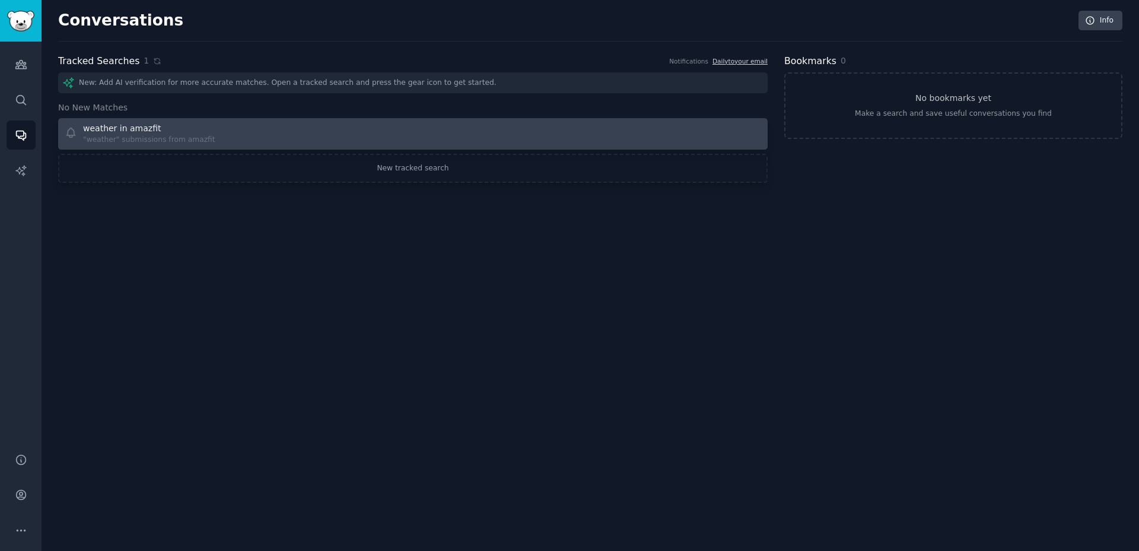
click at [111, 131] on div "weather in amazfit" at bounding box center [122, 128] width 78 height 12
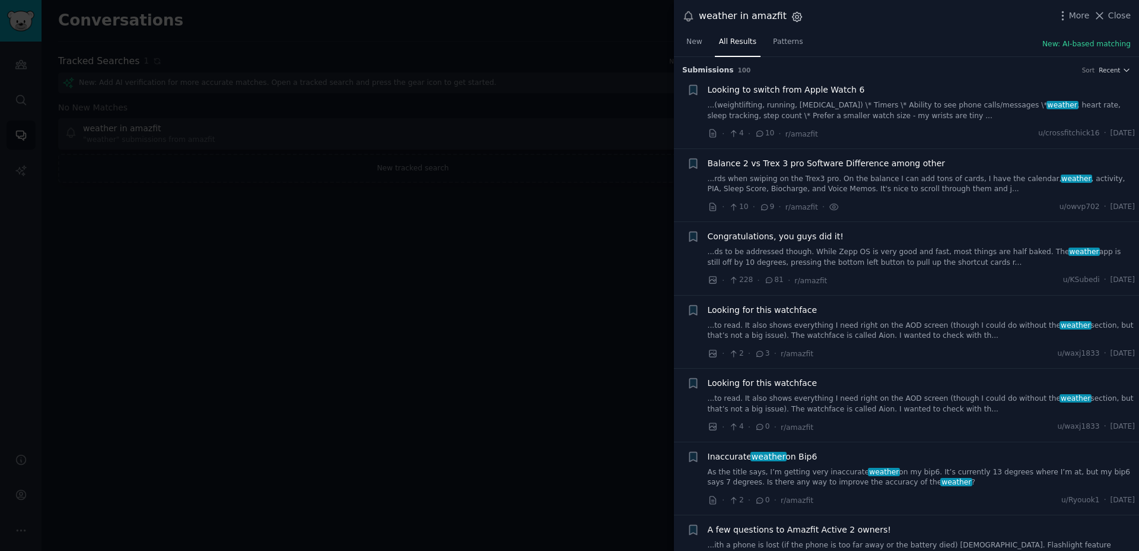
click at [791, 16] on icon "button" at bounding box center [797, 17] width 12 height 12
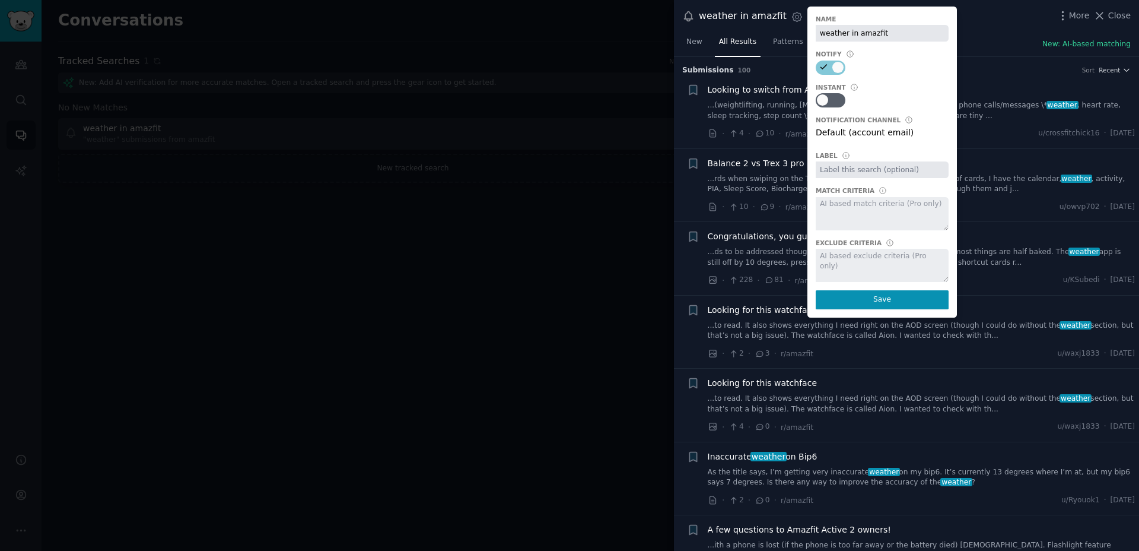
click at [617, 296] on div at bounding box center [569, 275] width 1139 height 551
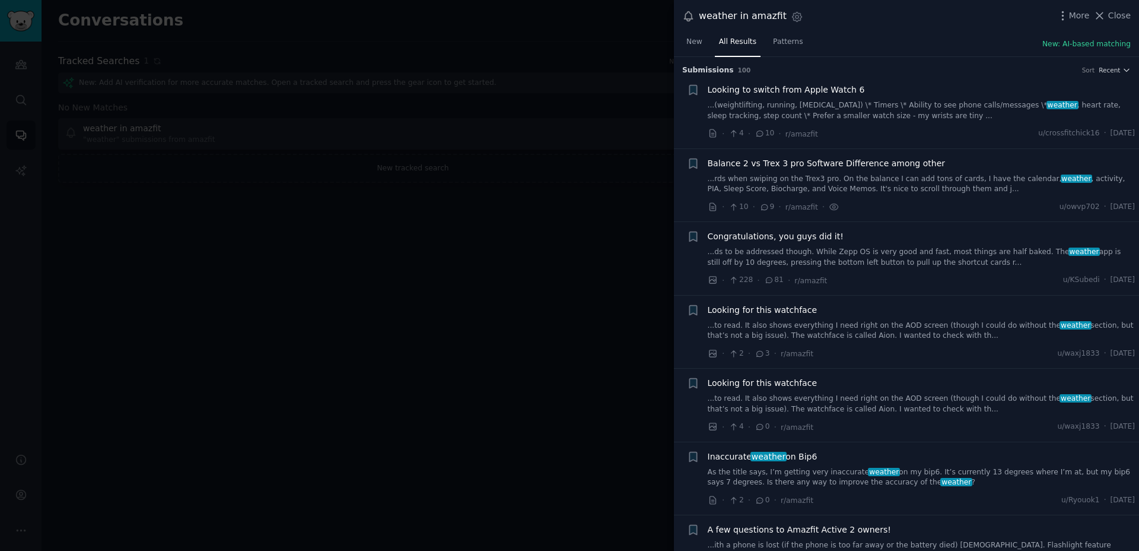
click at [443, 232] on div at bounding box center [569, 275] width 1139 height 551
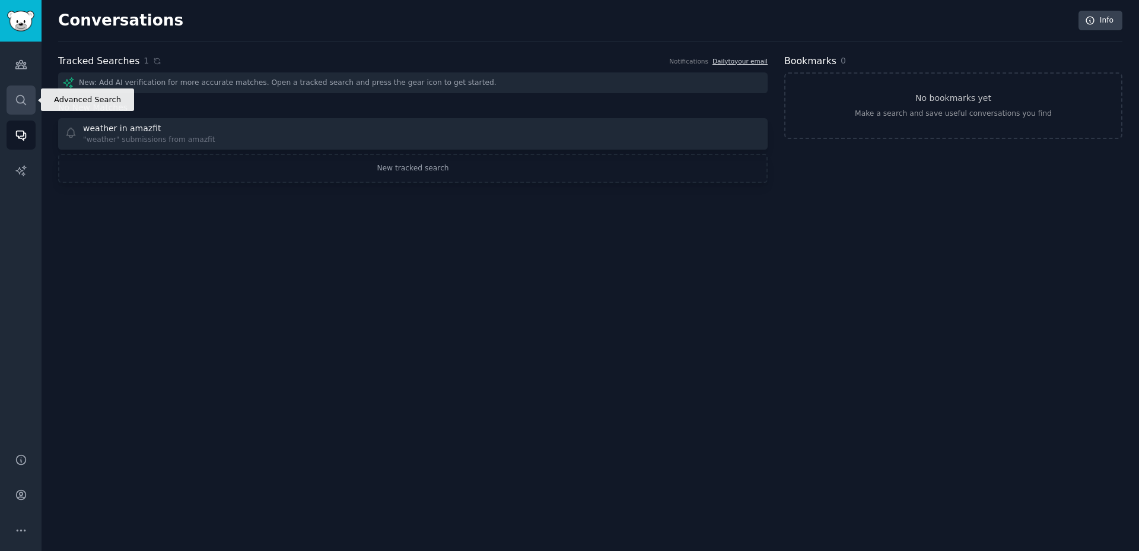
click at [29, 95] on link "Search" at bounding box center [21, 99] width 29 height 29
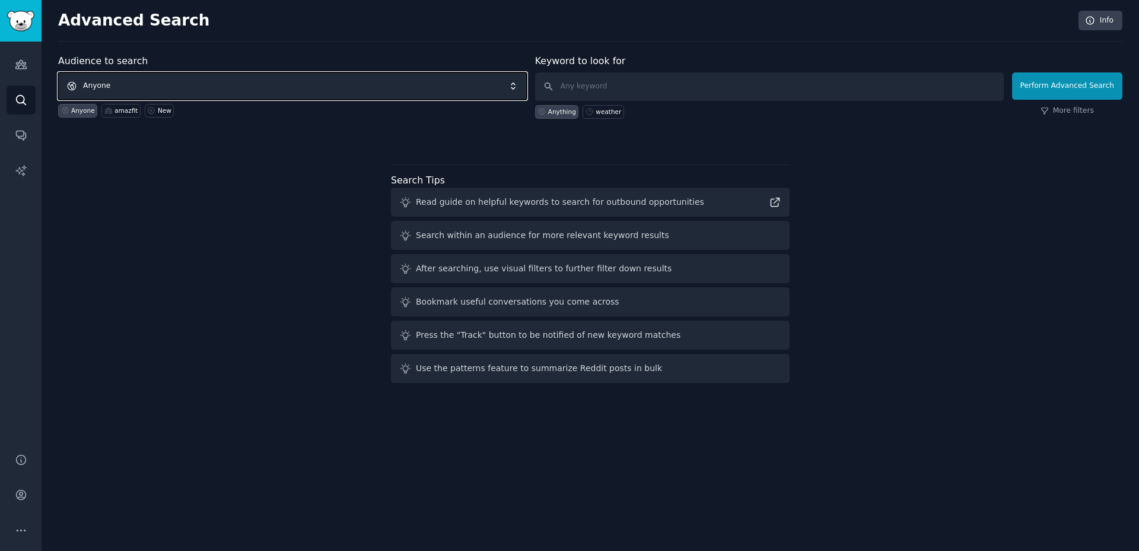
click at [252, 87] on span "Anyone" at bounding box center [292, 85] width 469 height 27
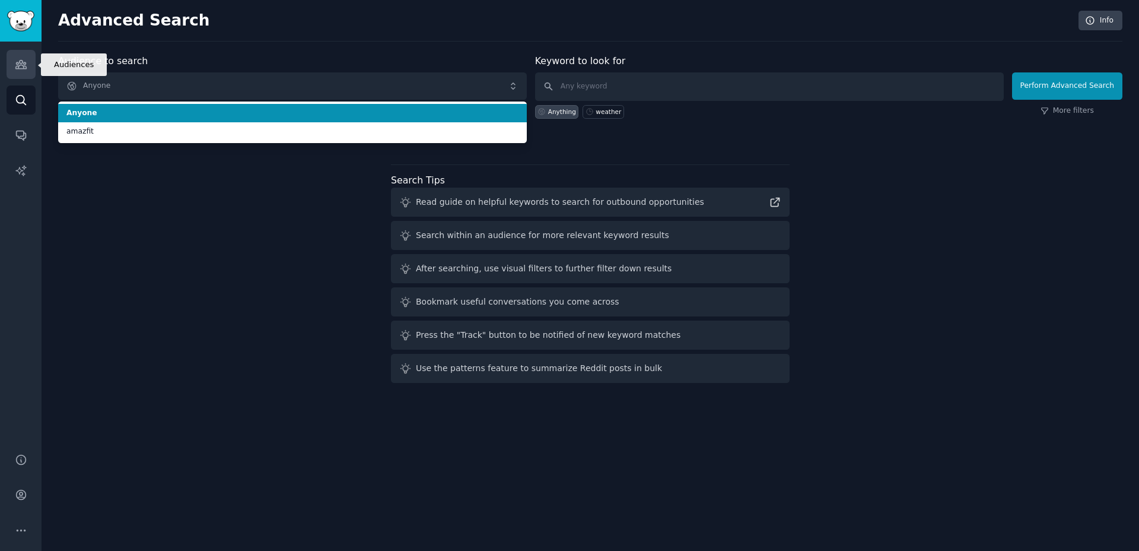
click at [13, 69] on link "Audiences" at bounding box center [21, 64] width 29 height 29
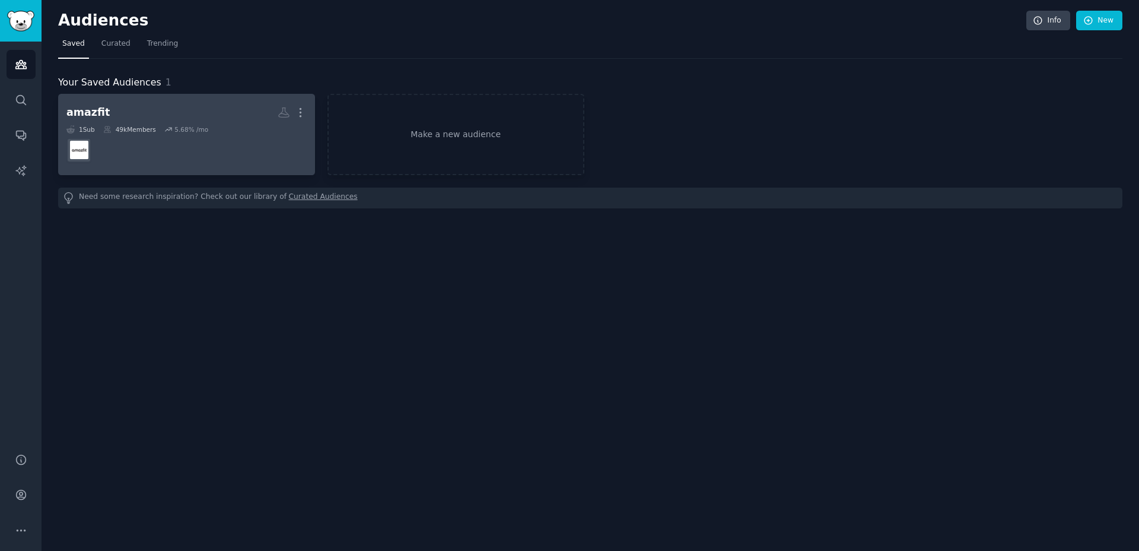
click at [122, 115] on h2 "amazfit More" at bounding box center [186, 112] width 240 height 21
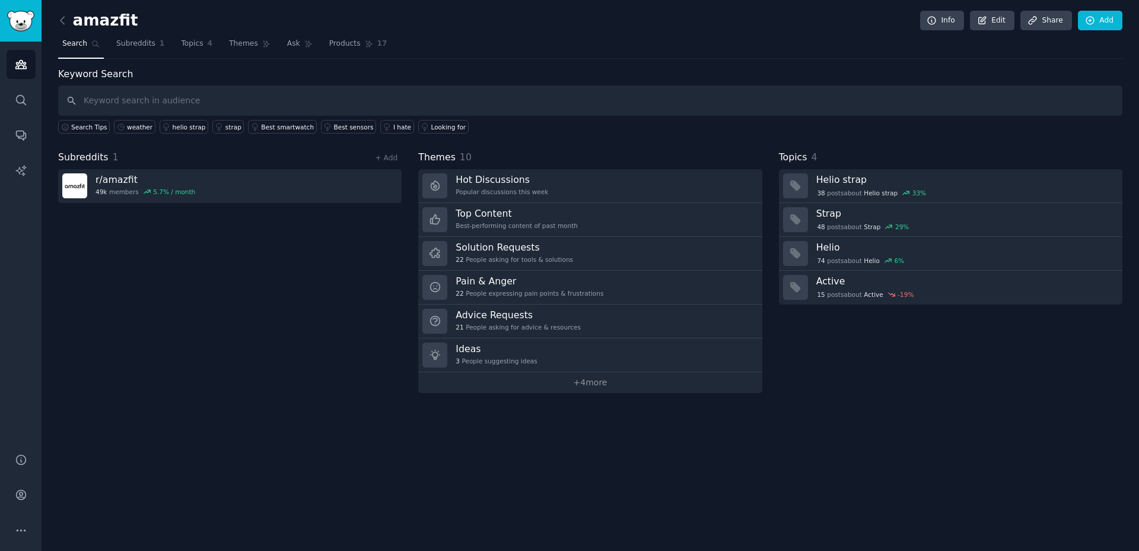
click at [244, 107] on input "text" at bounding box center [590, 100] width 1065 height 30
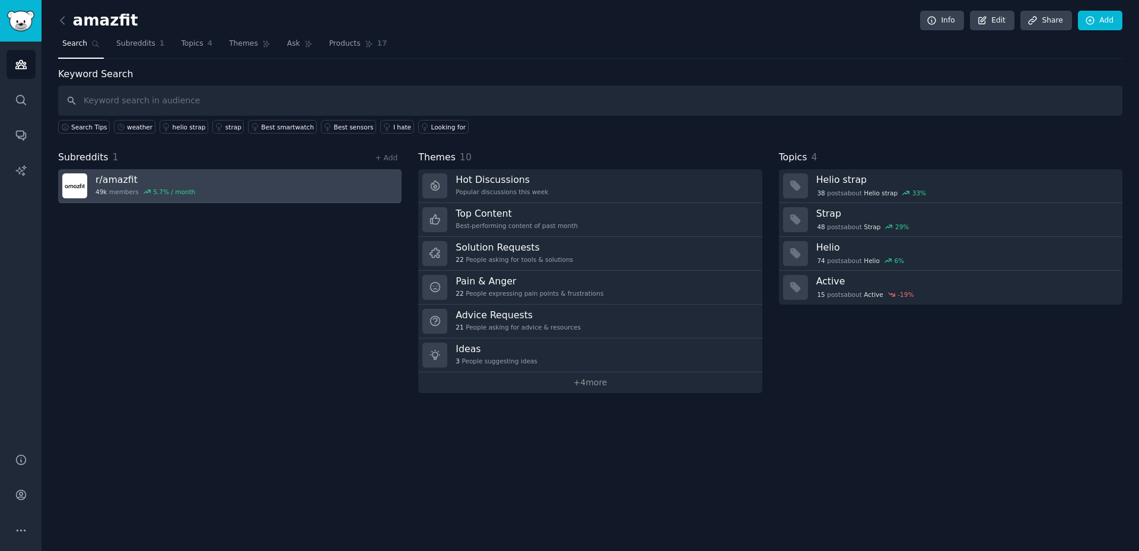
click at [117, 182] on h3 "r/ amazfit" at bounding box center [146, 179] width 100 height 12
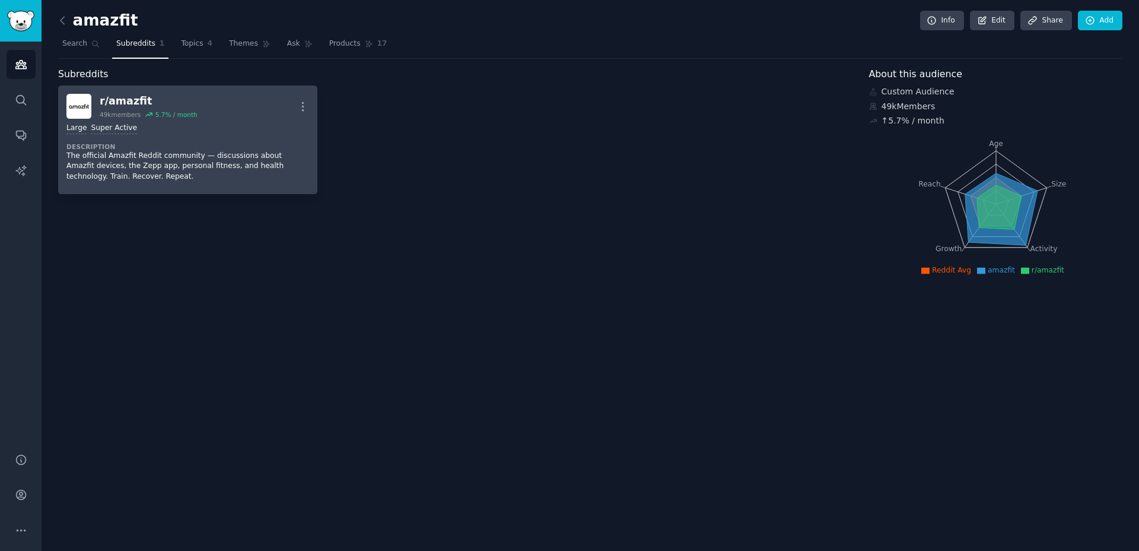
click at [101, 100] on div "r/ amazfit" at bounding box center [149, 101] width 98 height 15
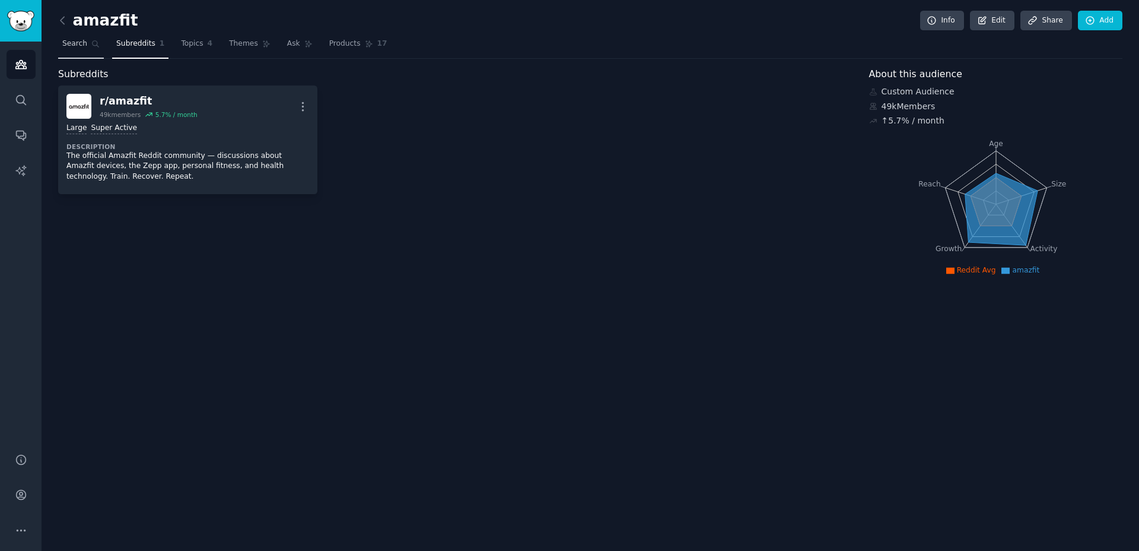
click at [84, 43] on span "Search" at bounding box center [74, 44] width 25 height 11
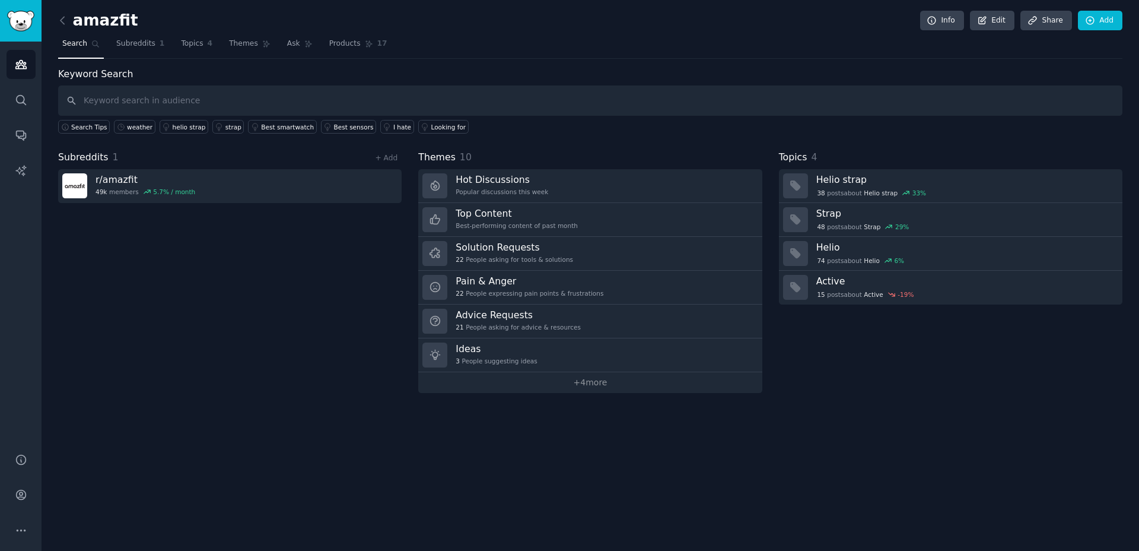
click at [150, 98] on input "text" at bounding box center [590, 100] width 1065 height 30
click at [132, 124] on div "weather" at bounding box center [140, 127] width 26 height 8
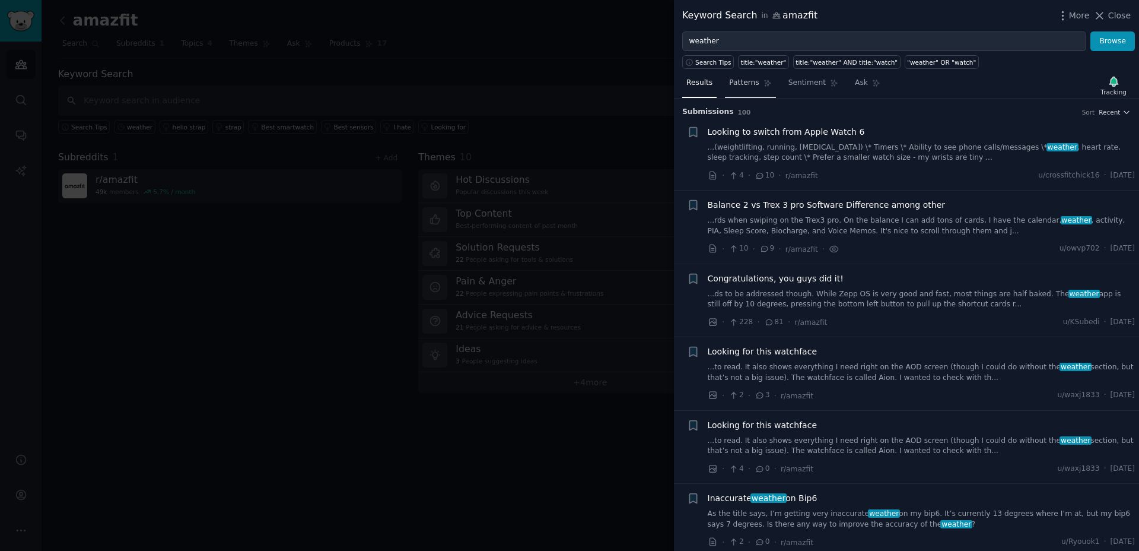
click at [761, 88] on link "Patterns" at bounding box center [750, 86] width 50 height 24
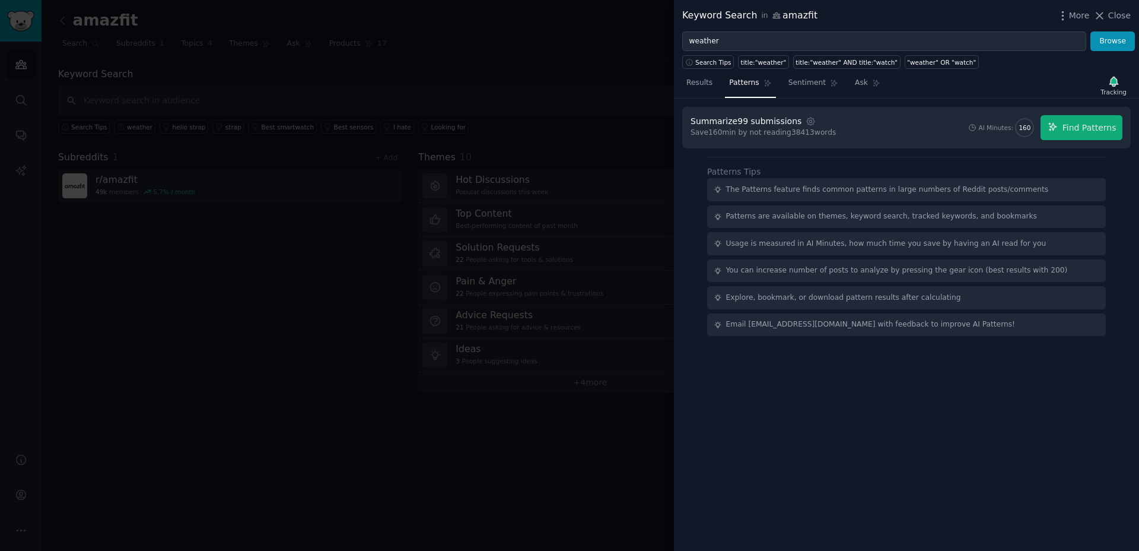
click at [734, 123] on div "Summarize 99 submissions" at bounding box center [746, 121] width 111 height 12
click at [822, 130] on div "Save 160 min by not reading 38413 words" at bounding box center [763, 133] width 145 height 11
click at [808, 122] on icon "button" at bounding box center [811, 121] width 8 height 8
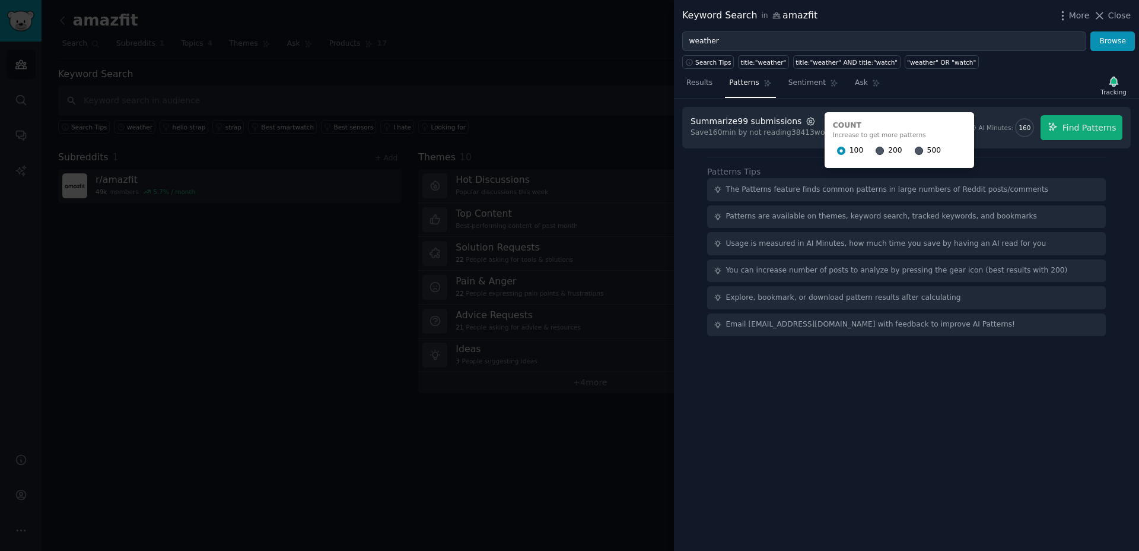
click at [808, 122] on icon "button" at bounding box center [811, 121] width 8 height 8
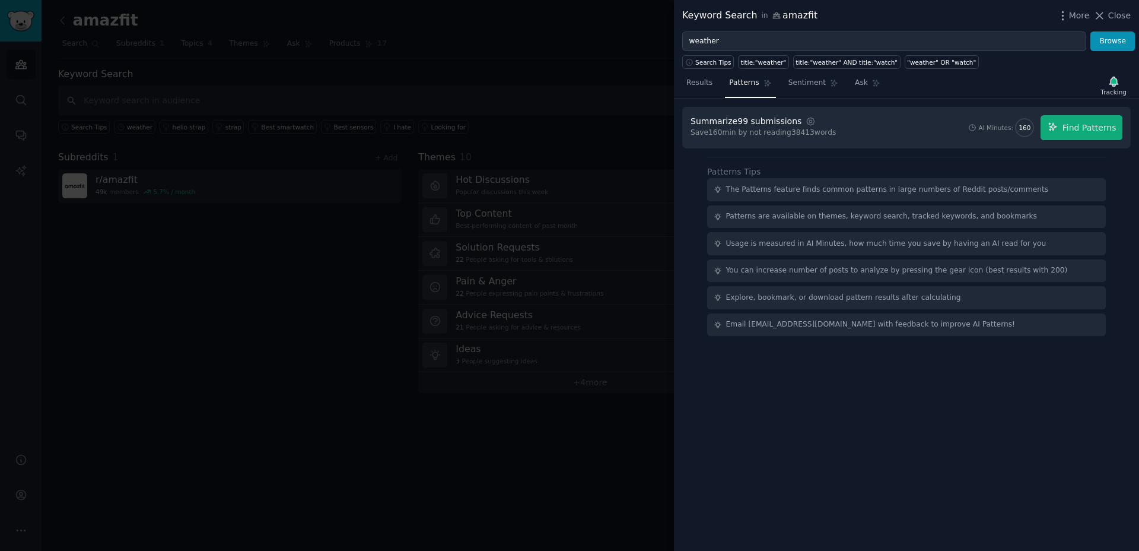
click at [790, 130] on div "Save 160 min by not reading 38413 words" at bounding box center [763, 133] width 145 height 11
click at [773, 121] on div "Summarize 99 submissions" at bounding box center [746, 121] width 111 height 12
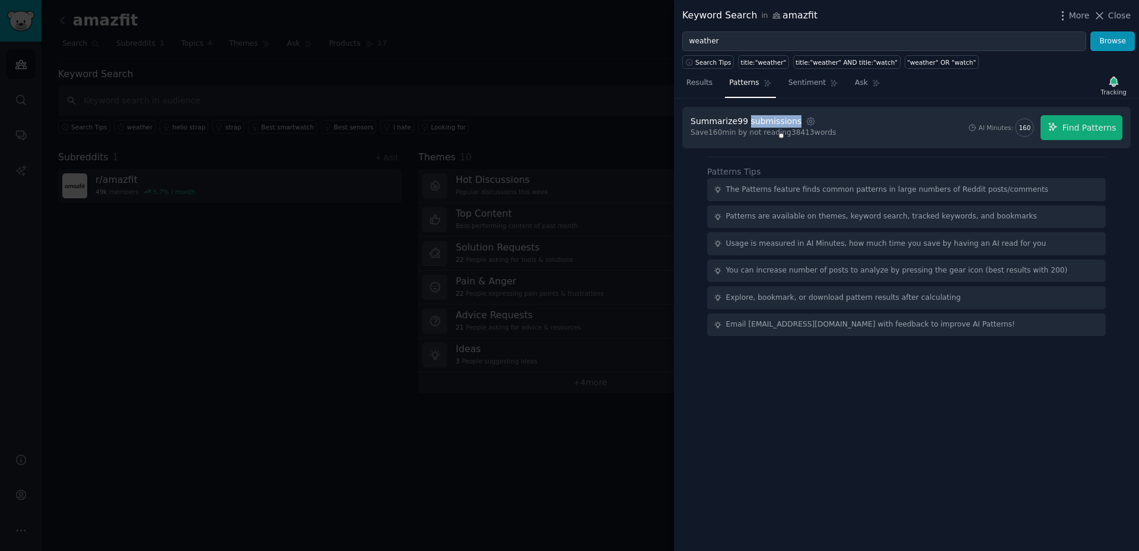
click at [781, 136] on span "button" at bounding box center [781, 136] width 0 height 0
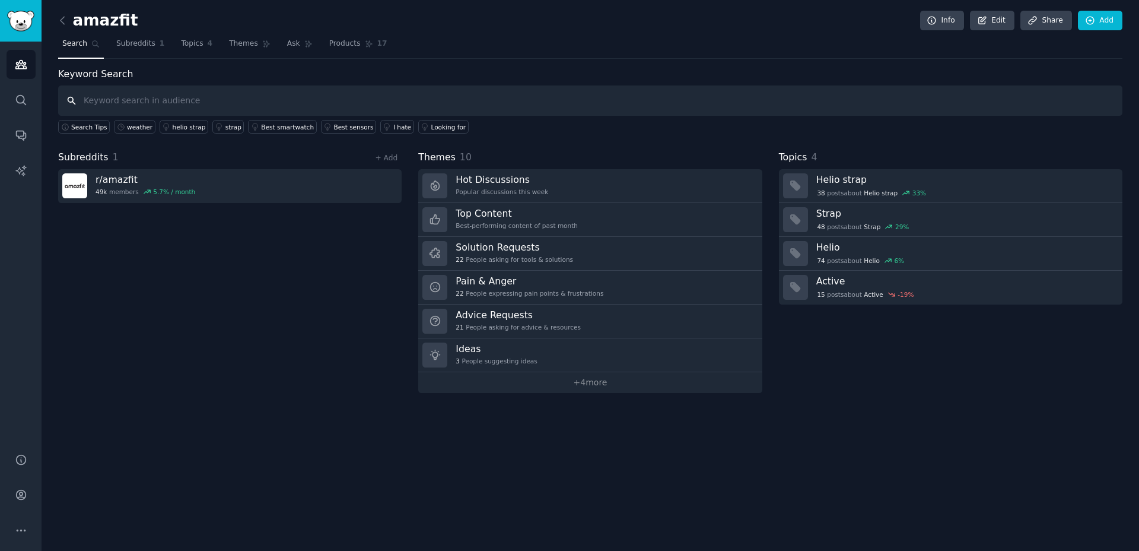
click at [787, 96] on input "text" at bounding box center [590, 100] width 1065 height 30
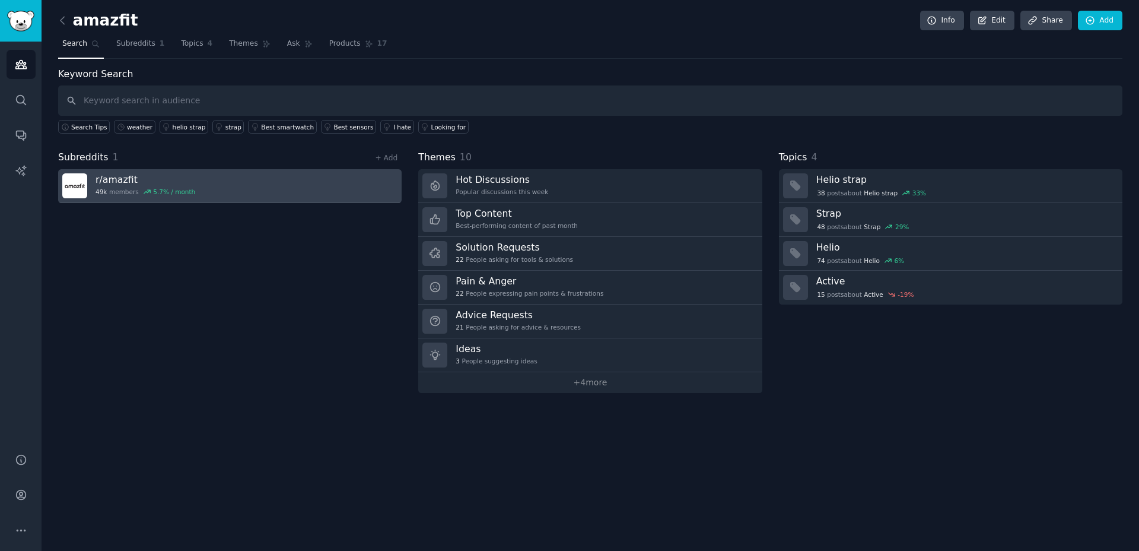
click at [192, 177] on link "r/ amazfit 49k members 5.7 % / month" at bounding box center [230, 186] width 344 height 34
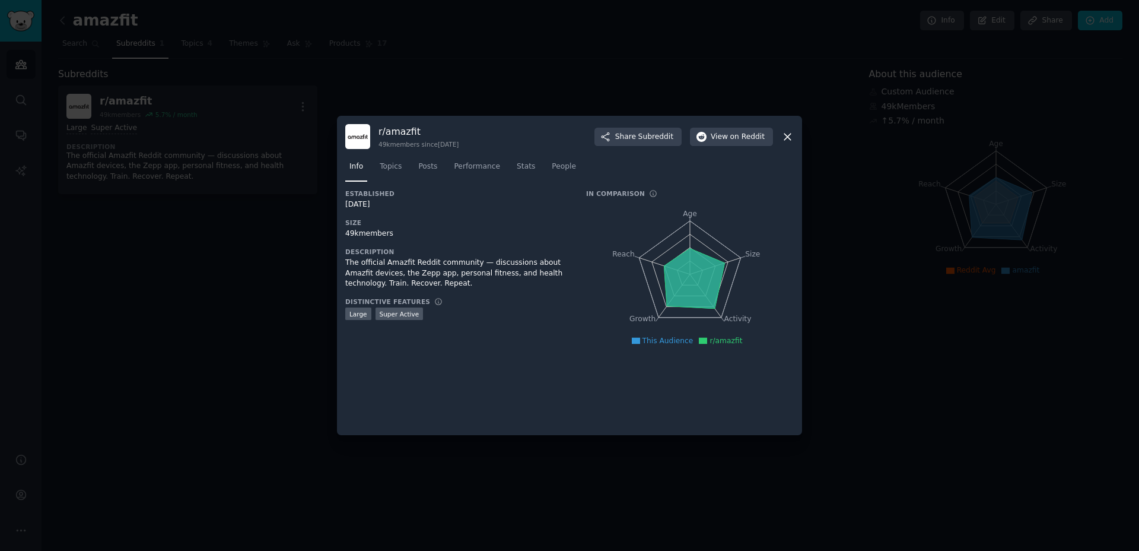
click at [232, 214] on div at bounding box center [569, 275] width 1139 height 551
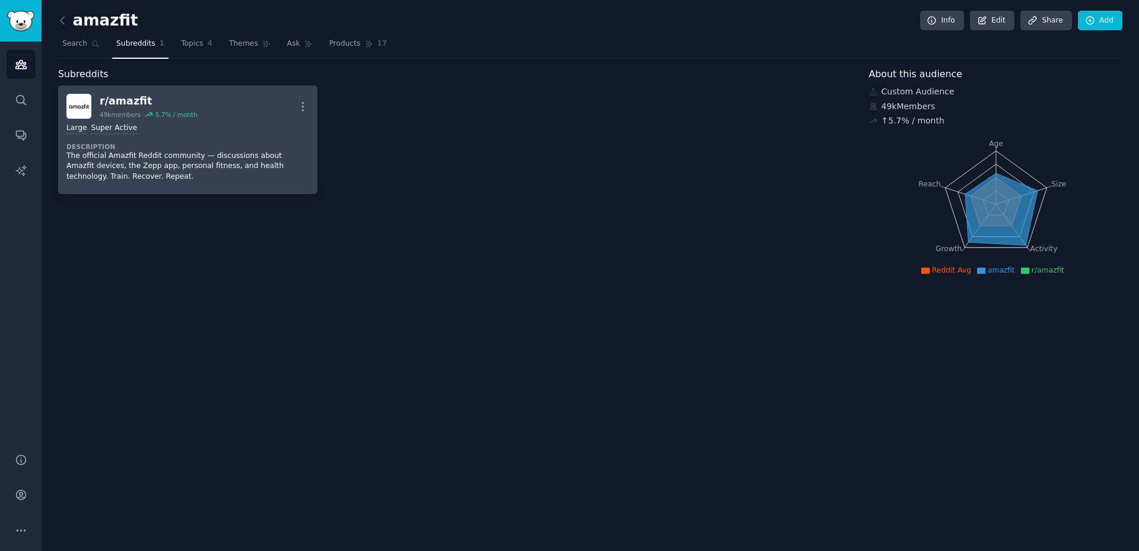
click at [181, 139] on div "Large Super Active Description The official Amazfit Reddit community — discussi…" at bounding box center [187, 152] width 243 height 67
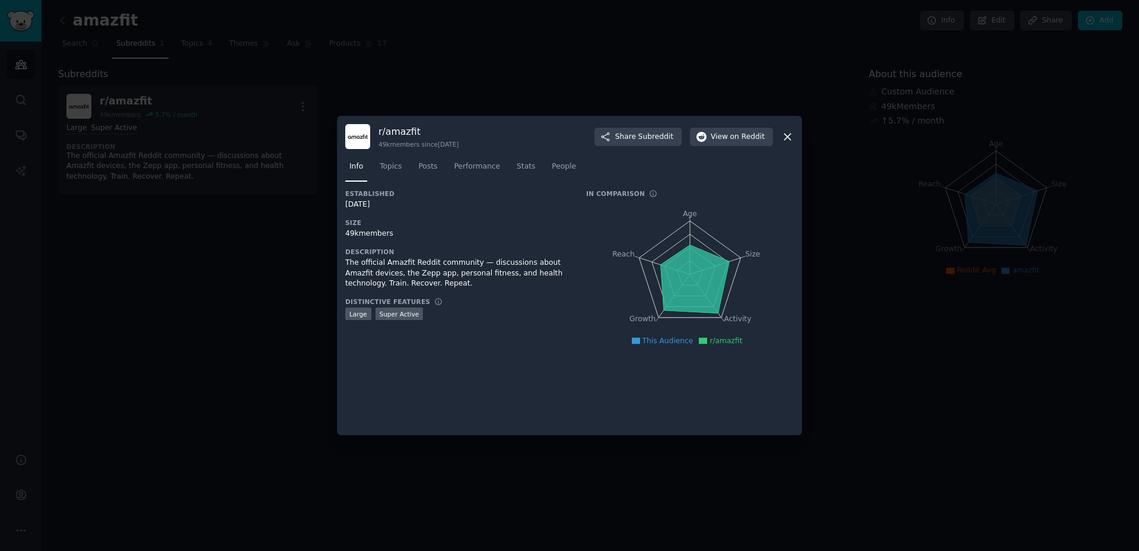
click at [187, 122] on div at bounding box center [569, 275] width 1139 height 551
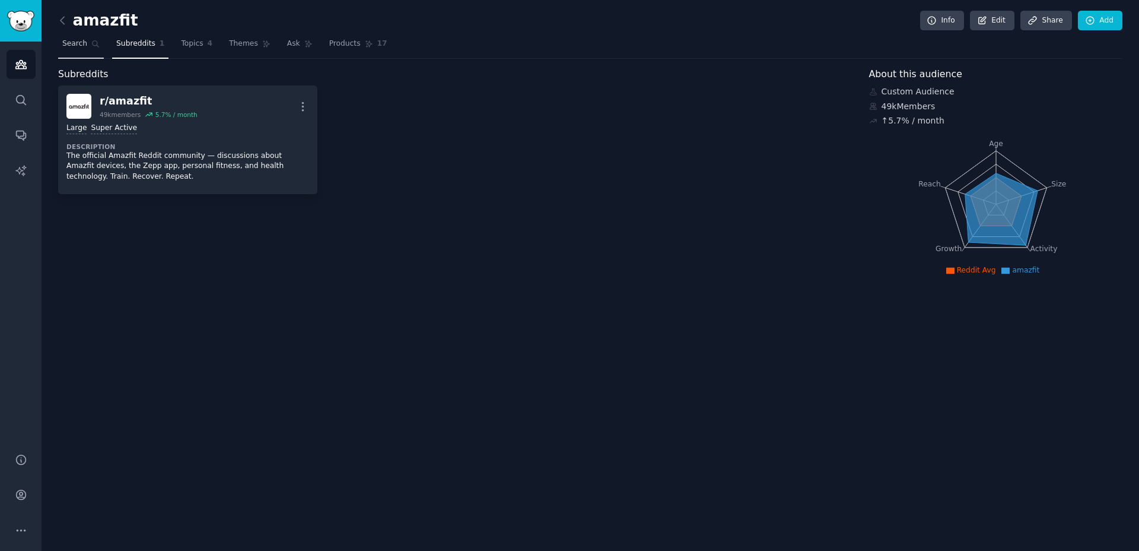
click at [88, 46] on link "Search" at bounding box center [81, 46] width 46 height 24
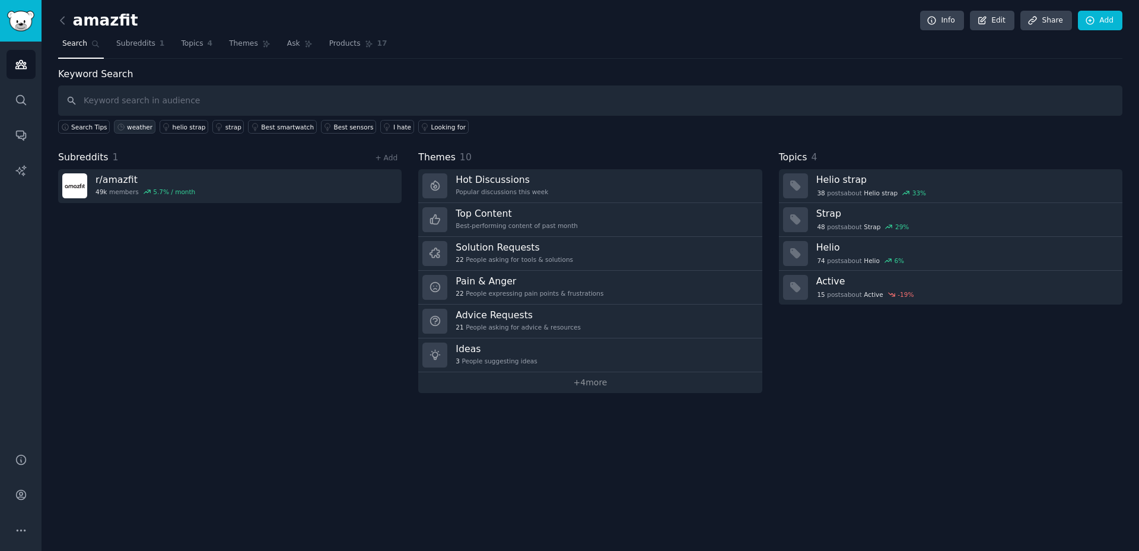
click at [130, 123] on div "weather" at bounding box center [140, 127] width 26 height 8
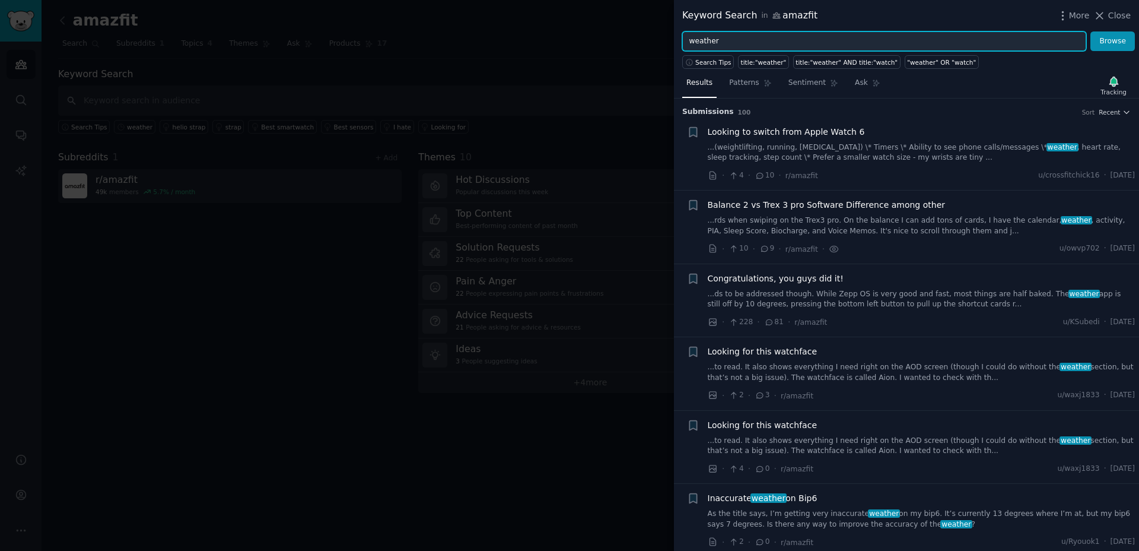
click at [737, 37] on input "weather" at bounding box center [884, 41] width 404 height 20
click at [688, 40] on input "weather" at bounding box center [884, 41] width 404 height 20
paste input "forecast"
click at [814, 39] on input ""weather" OR "forecast"" at bounding box center [884, 41] width 404 height 20
paste input "humidity"
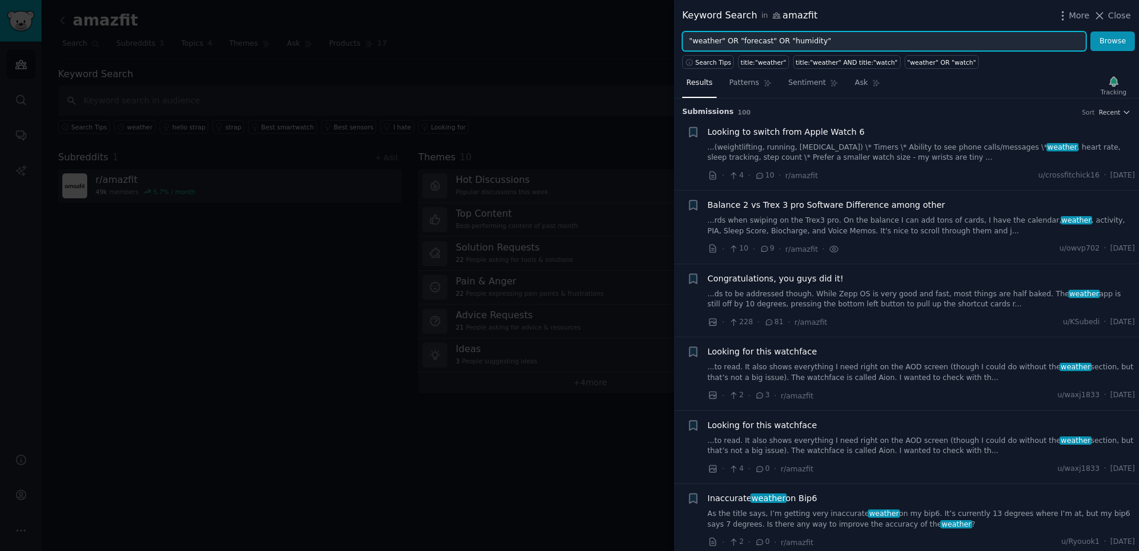
click at [856, 41] on input ""weather" OR "forecast" OR "humidity"" at bounding box center [884, 41] width 404 height 20
paste input "UV index"
click at [900, 40] on input ""weather" OR "forecast" OR "humidity" OR "UV index"" at bounding box center [884, 41] width 404 height 20
paste input "air quality"
click at [941, 40] on input ""weather" OR "forecast" OR "humidity" OR "UV index" OR "air quality"" at bounding box center [884, 41] width 404 height 20
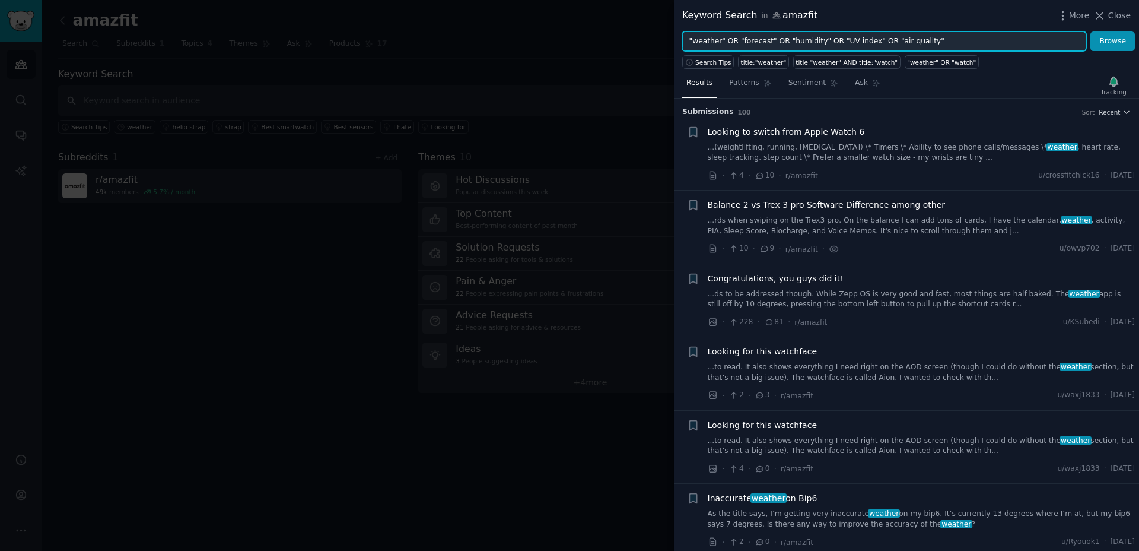
click at [989, 45] on input ""weather" OR "forecast" OR "humidity" OR "UV index" OR "air quality"" at bounding box center [884, 41] width 404 height 20
paste input "UVI" OR ""
paste input "wind"
type input ""weather" OR "forecast" OR "humidity" OR "UV index" OR "UVI" OR "air quality" O…"
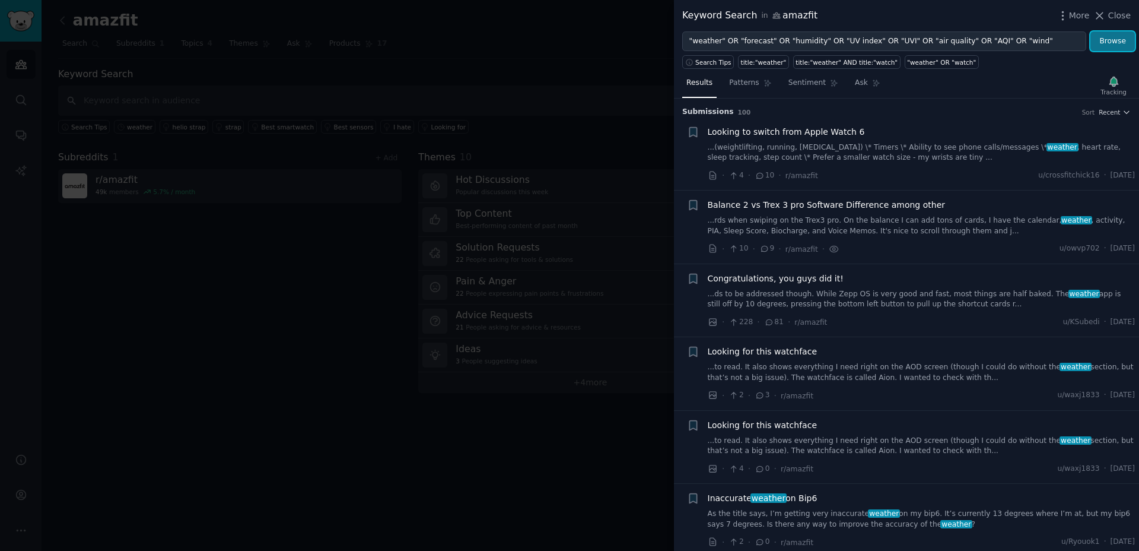
click at [1108, 43] on button "Browse" at bounding box center [1113, 41] width 45 height 20
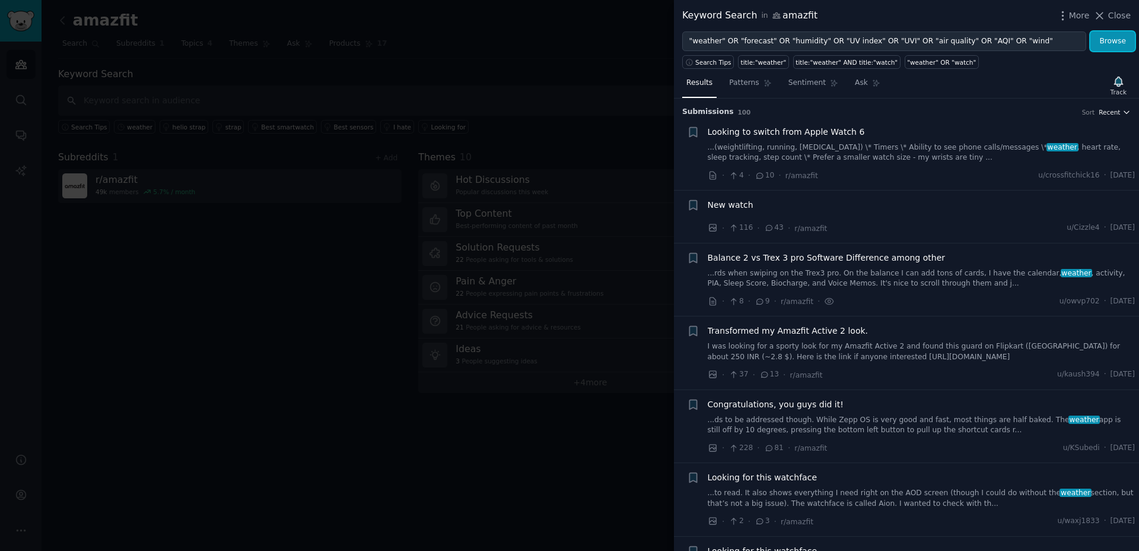
click at [1123, 108] on icon "button" at bounding box center [1127, 112] width 8 height 8
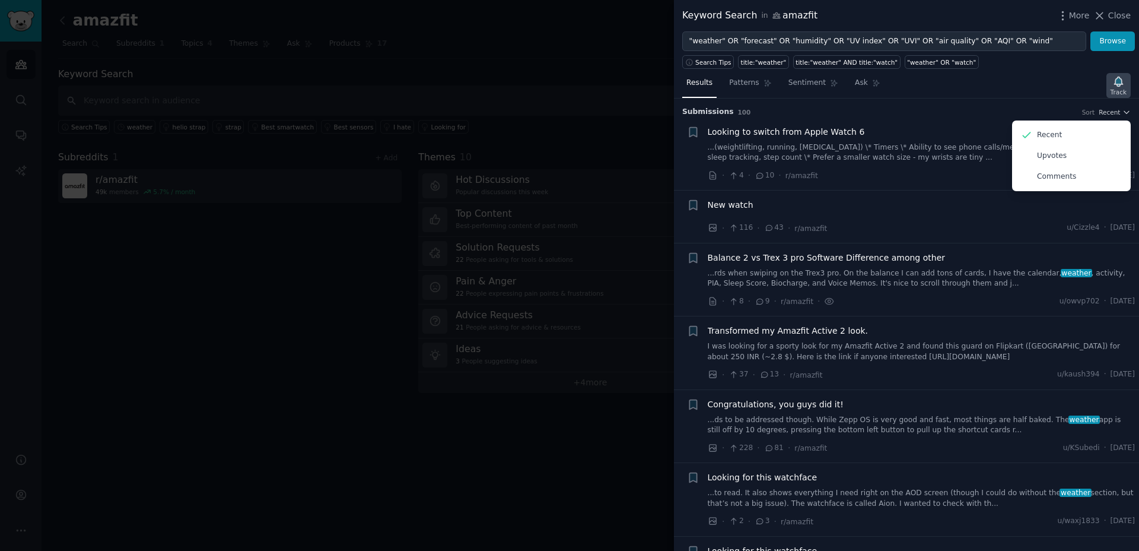
click at [1113, 82] on icon "button" at bounding box center [1119, 81] width 12 height 12
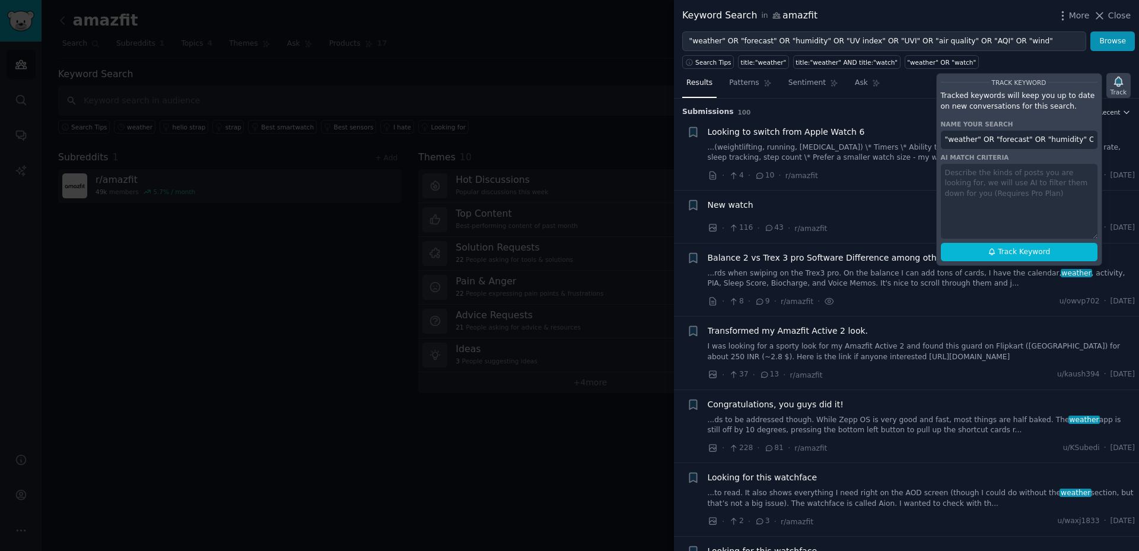
scroll to position [0, 234]
click at [1015, 143] on input ""weather" OR "forecast" OR "humidity" OR "UV index" OR "UVI" OR "air quality" O…" at bounding box center [1019, 140] width 157 height 19
click at [995, 215] on div "Track Keyword Tracked keywords will keep you up to date on new conversations fo…" at bounding box center [1019, 169] width 166 height 193
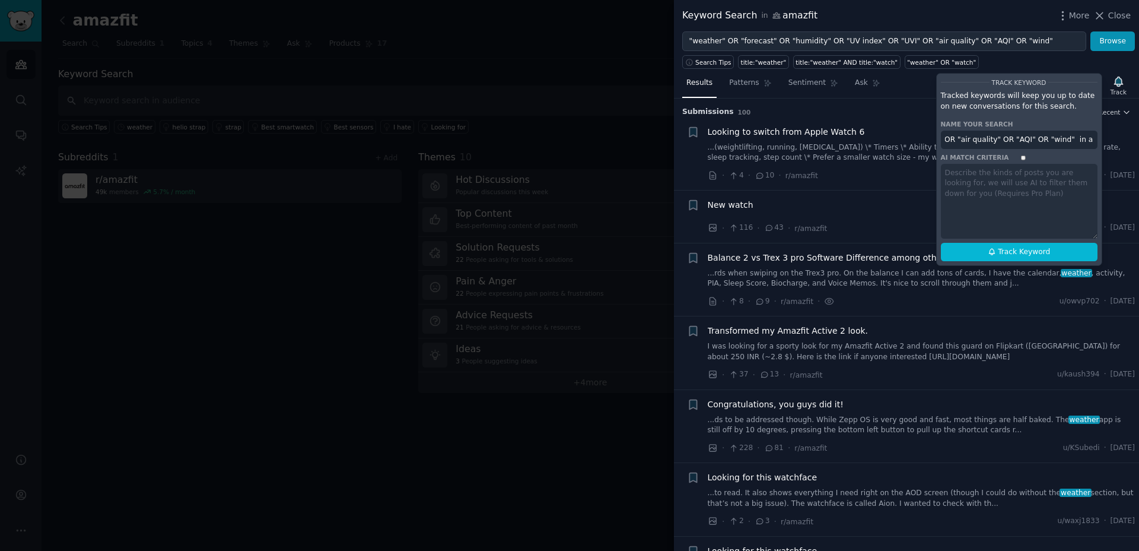
scroll to position [0, 0]
click at [992, 252] on icon at bounding box center [992, 251] width 8 height 8
type input ""weather" OR "forecast" OR "humidity" OR "UV index" OR "UVI" OR "air quality" O…"
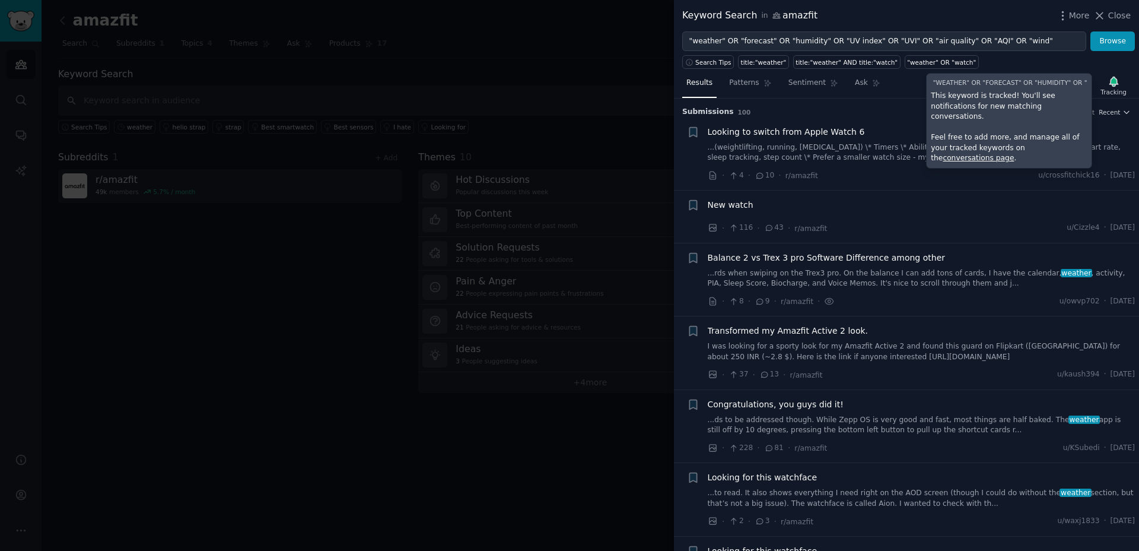
click at [1014, 154] on link "conversations page" at bounding box center [978, 158] width 71 height 8
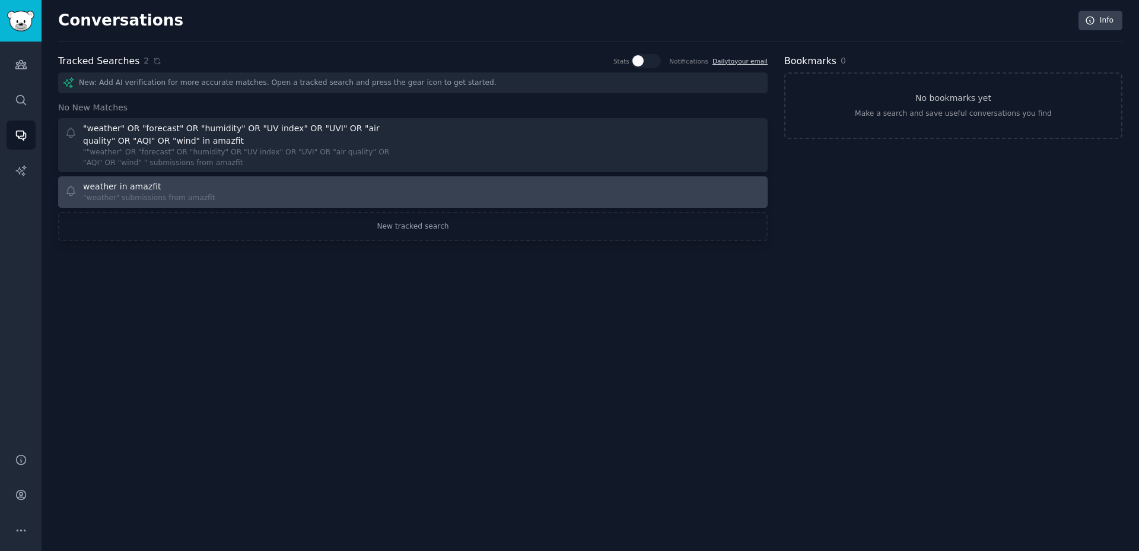
click at [469, 191] on div at bounding box center [591, 191] width 341 height 23
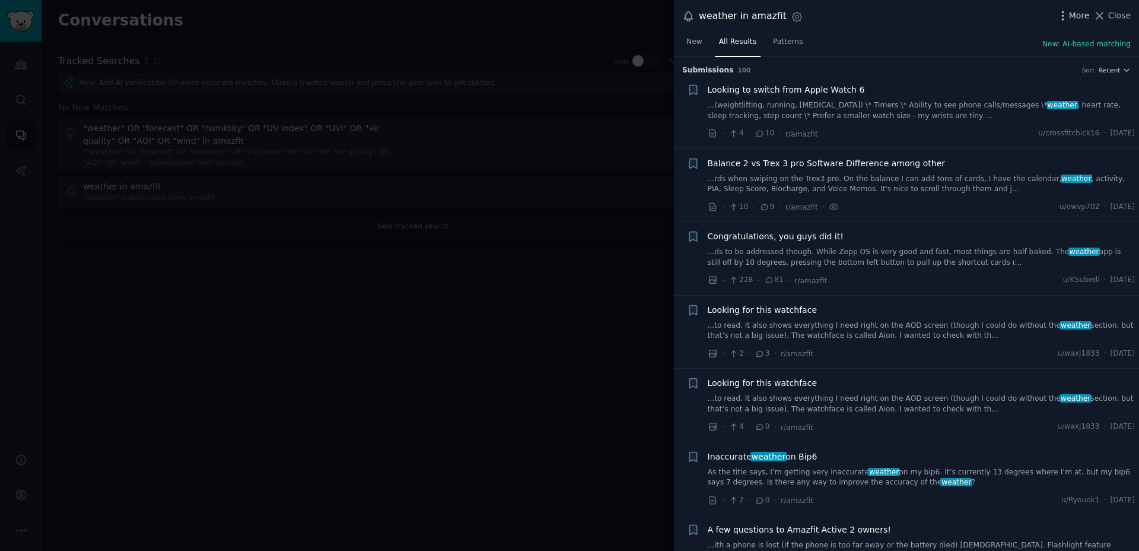
click at [1078, 16] on span "More" at bounding box center [1079, 15] width 21 height 12
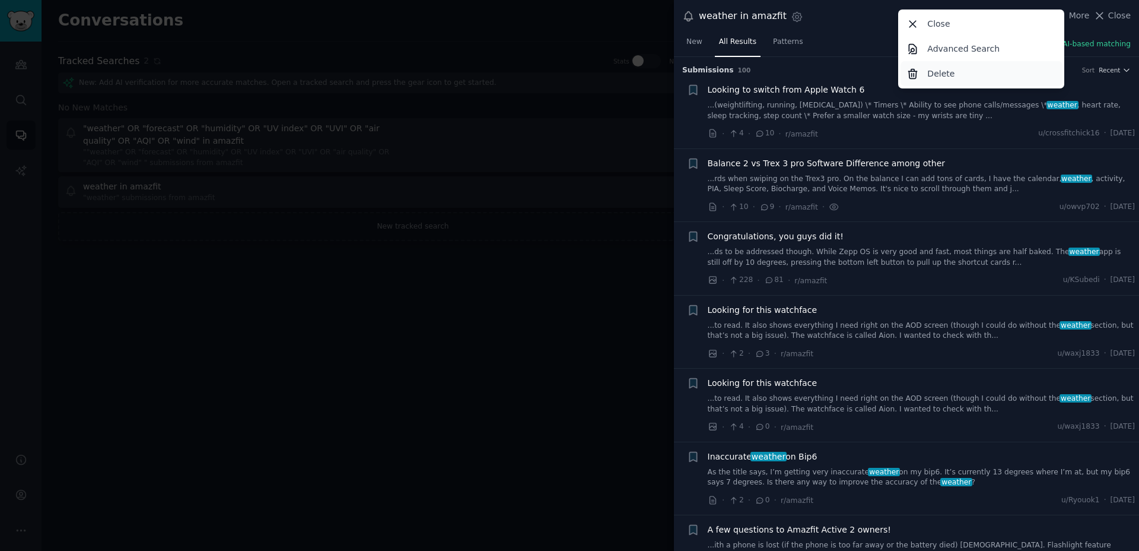
click at [969, 76] on div "Delete" at bounding box center [982, 73] width 162 height 25
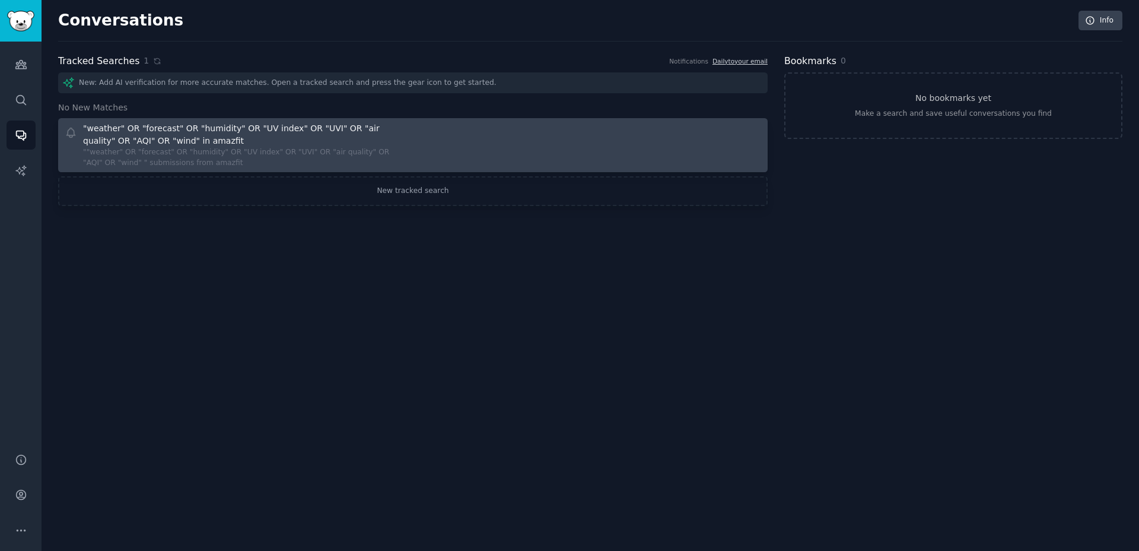
click at [68, 131] on icon at bounding box center [71, 132] width 12 height 12
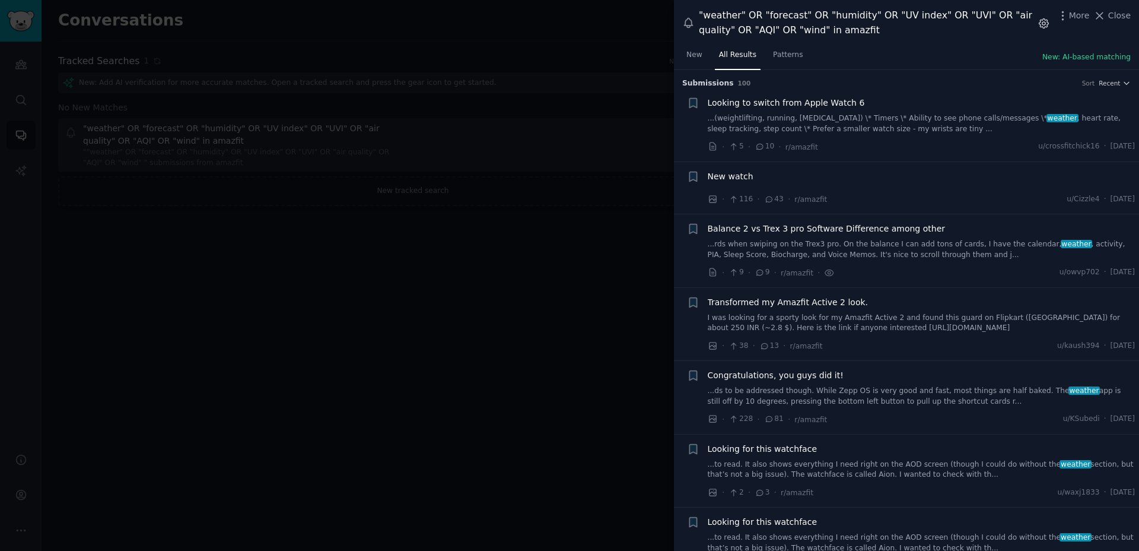
click at [1044, 24] on icon "button" at bounding box center [1044, 23] width 12 height 12
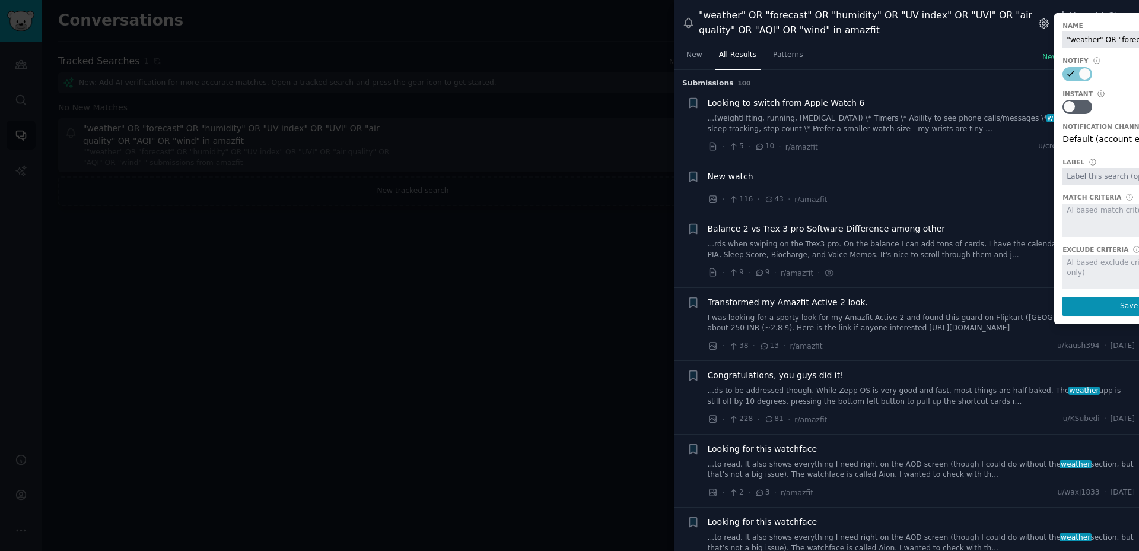
scroll to position [0, 258]
click at [552, 296] on div at bounding box center [569, 275] width 1139 height 551
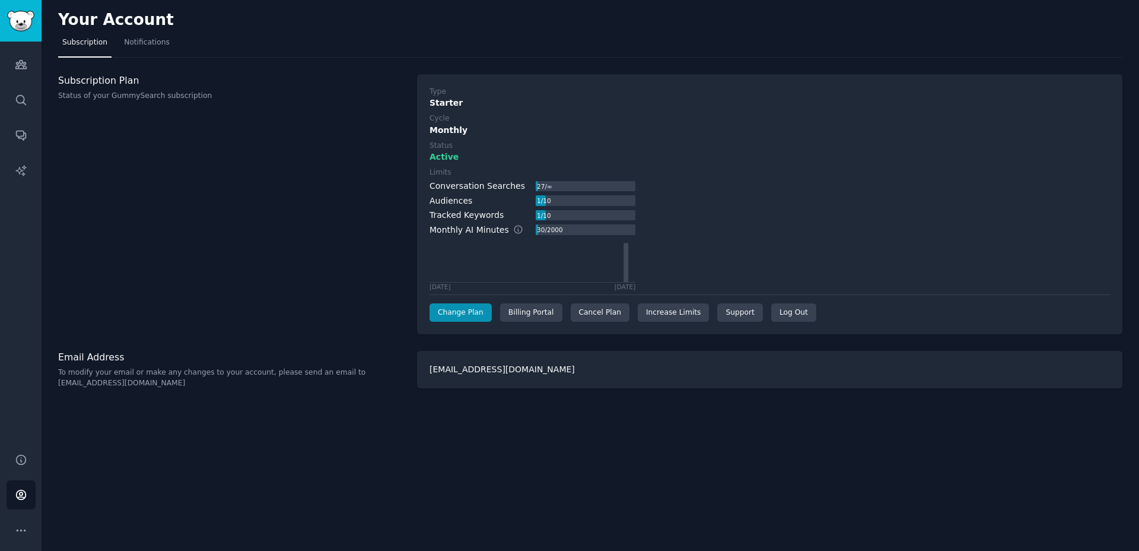
click at [453, 103] on div "Starter" at bounding box center [770, 103] width 681 height 12
click at [529, 110] on div "Type Starter Cycle Monthly Status Active Limits Conversation Searches 27 / ∞ Au…" at bounding box center [770, 205] width 681 height 236
click at [20, 67] on icon "Sidebar" at bounding box center [21, 64] width 12 height 12
click at [481, 188] on div "Conversation Searches" at bounding box center [478, 186] width 96 height 12
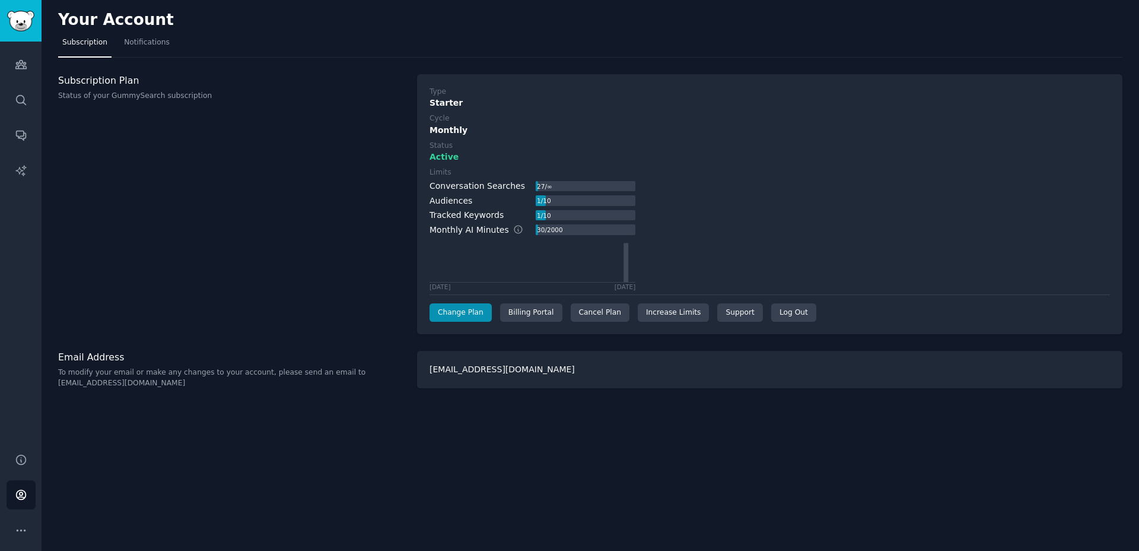
click at [481, 188] on div "Conversation Searches" at bounding box center [478, 186] width 96 height 12
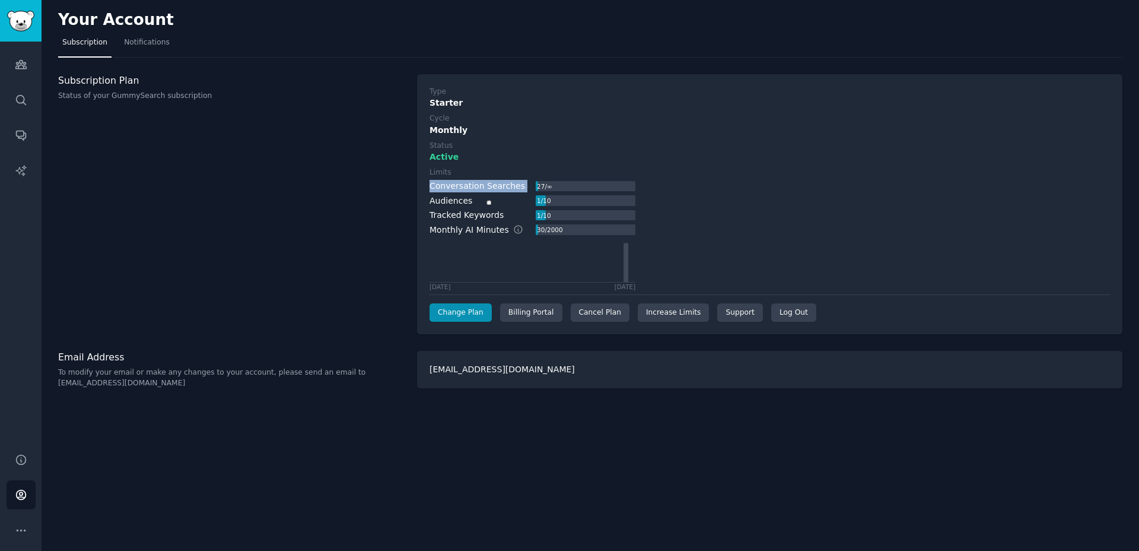
click at [460, 202] on div "Audiences" at bounding box center [451, 201] width 43 height 12
click at [444, 216] on div "Tracked Keywords" at bounding box center [467, 215] width 74 height 12
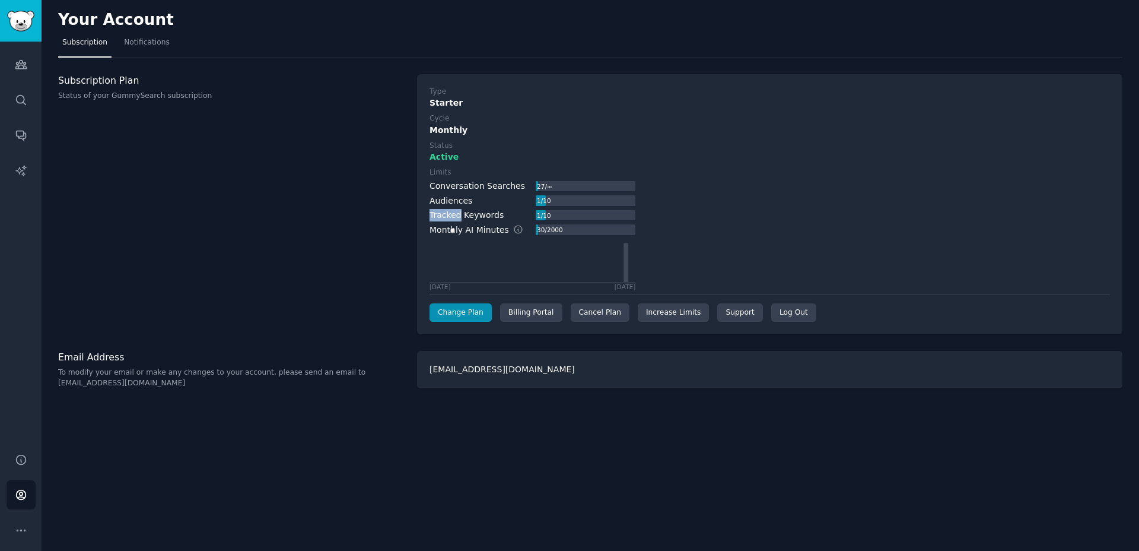
click at [444, 230] on div "Monthly AI Minutes" at bounding box center [483, 230] width 106 height 12
click at [488, 214] on div "Tracked Keywords" at bounding box center [467, 215] width 74 height 12
click at [442, 233] on div "Monthly AI Minutes" at bounding box center [483, 230] width 106 height 12
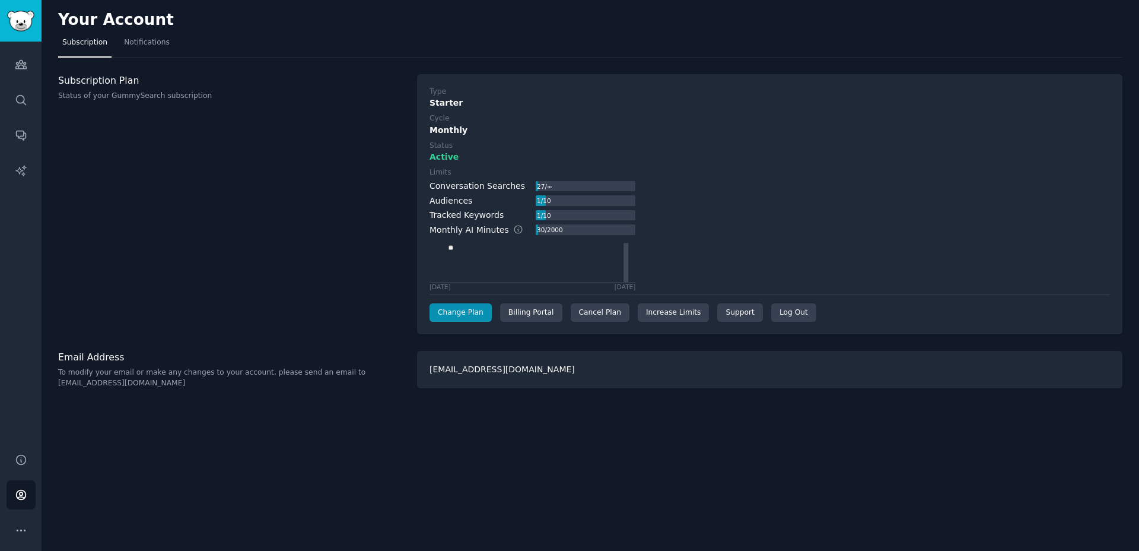
click at [469, 233] on div "Monthly AI Minutes" at bounding box center [483, 230] width 106 height 12
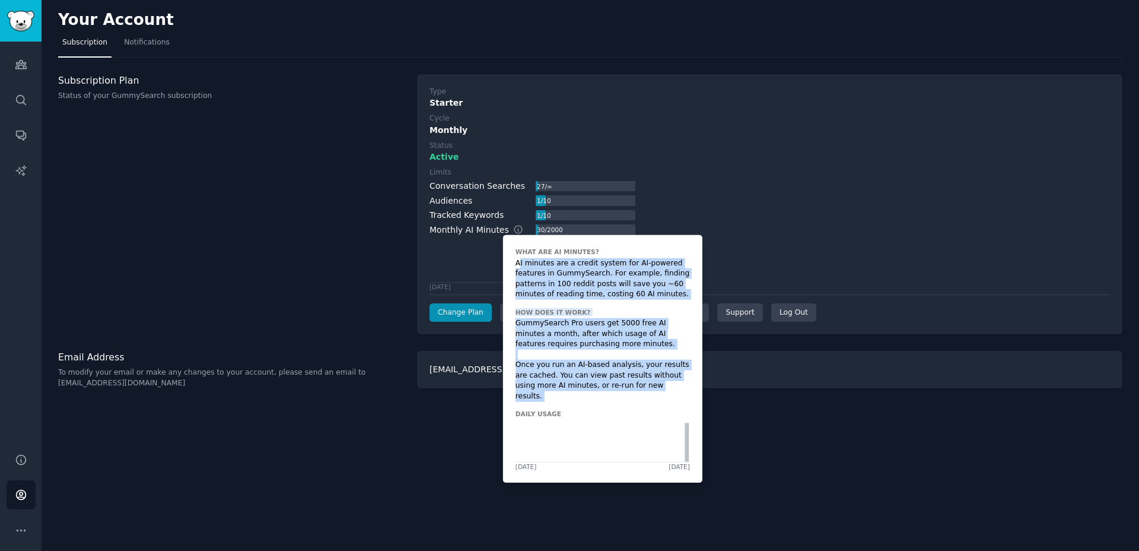
drag, startPoint x: 518, startPoint y: 258, endPoint x: 619, endPoint y: 391, distance: 167.3
click at [620, 392] on div "What are AI Minutes? AI minutes are a credit system for AI-powered features in …" at bounding box center [602, 358] width 199 height 247
click at [619, 391] on div "What are AI Minutes? AI minutes are a credit system for AI-powered features in …" at bounding box center [602, 358] width 199 height 247
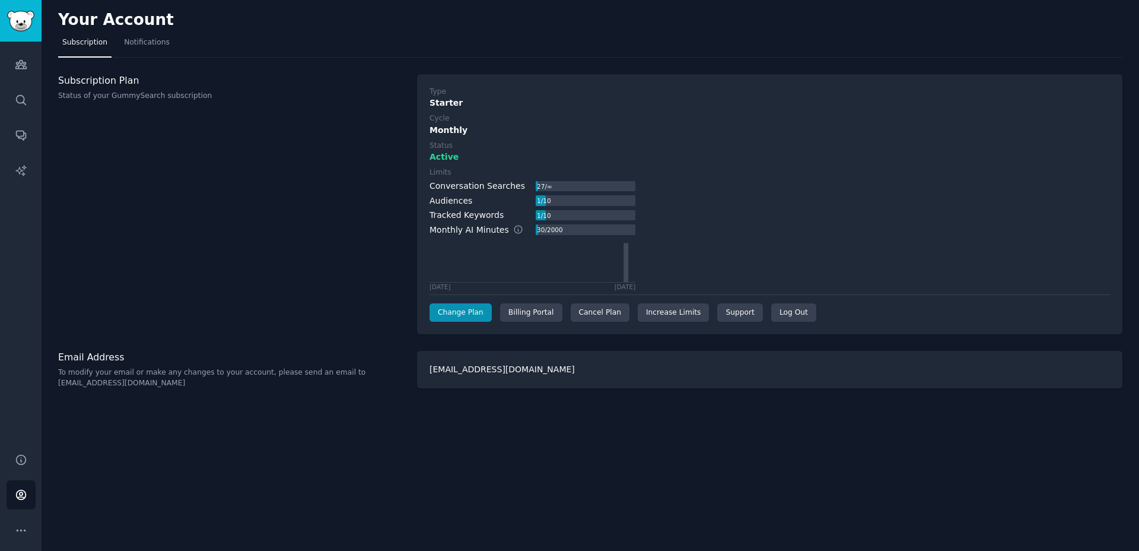
click at [800, 355] on div "[EMAIL_ADDRESS][DOMAIN_NAME]" at bounding box center [770, 369] width 706 height 37
click at [463, 314] on link "Change Plan" at bounding box center [461, 312] width 62 height 19
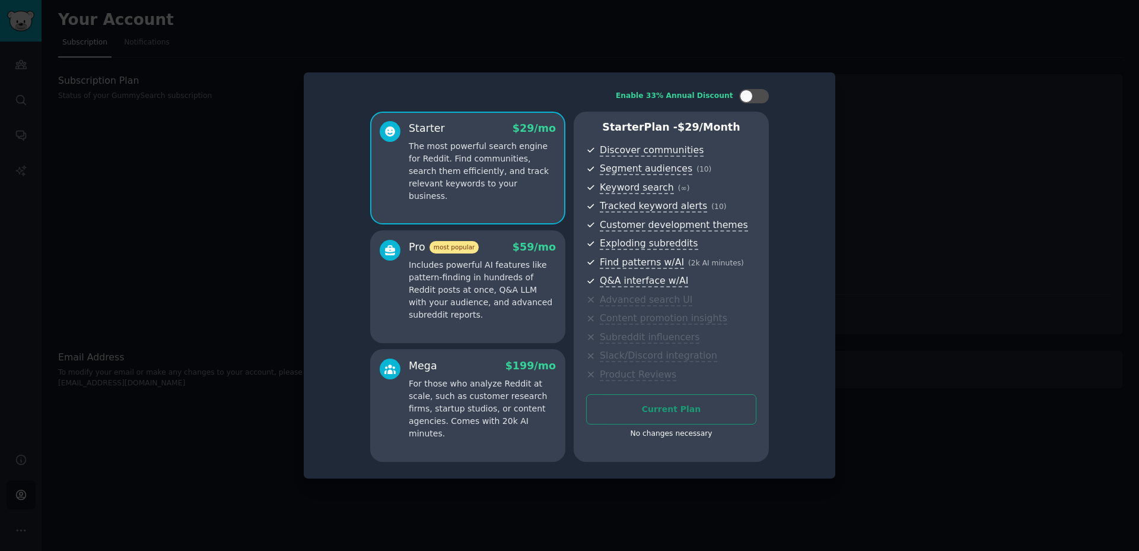
click at [480, 284] on p "Includes powerful AI features like pattern-finding in hundreds of Reddit posts …" at bounding box center [482, 290] width 147 height 62
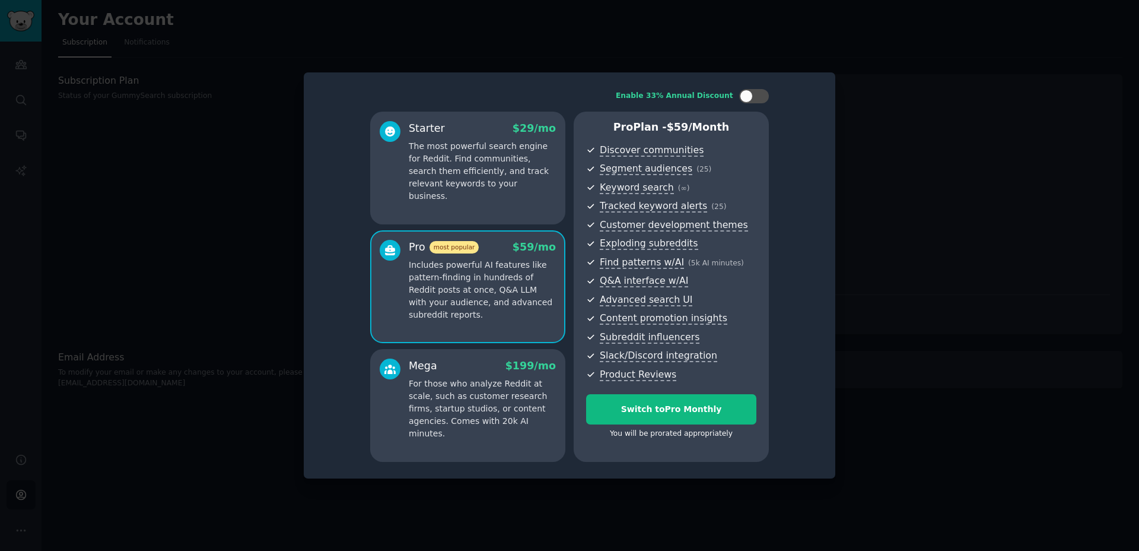
click at [482, 200] on div "Starter $ 29 /mo The most powerful search engine for Reddit. Find communities, …" at bounding box center [467, 168] width 195 height 113
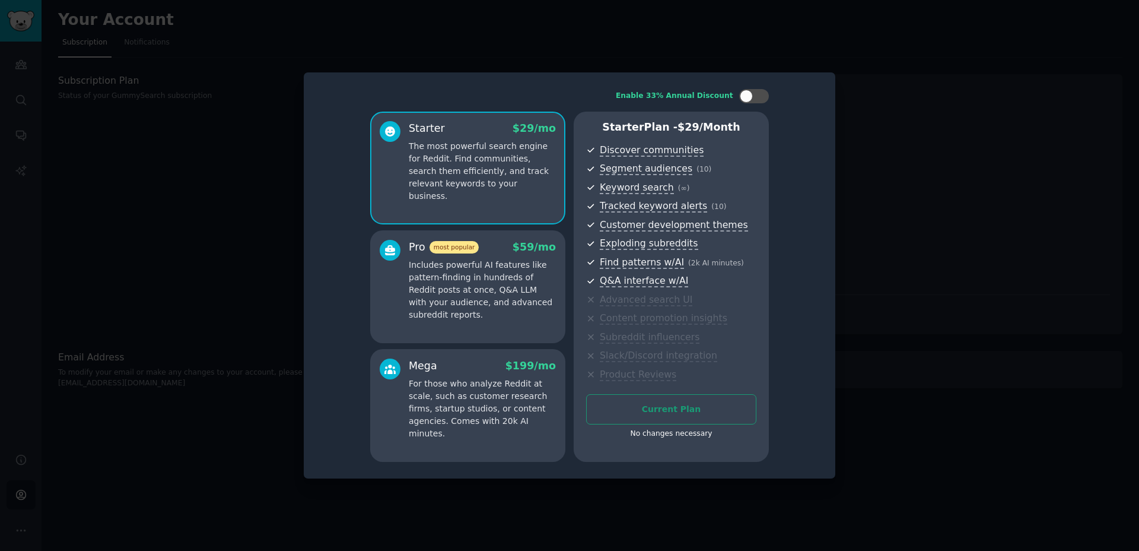
click at [496, 265] on p "Includes powerful AI features like pattern-finding in hundreds of Reddit posts …" at bounding box center [482, 290] width 147 height 62
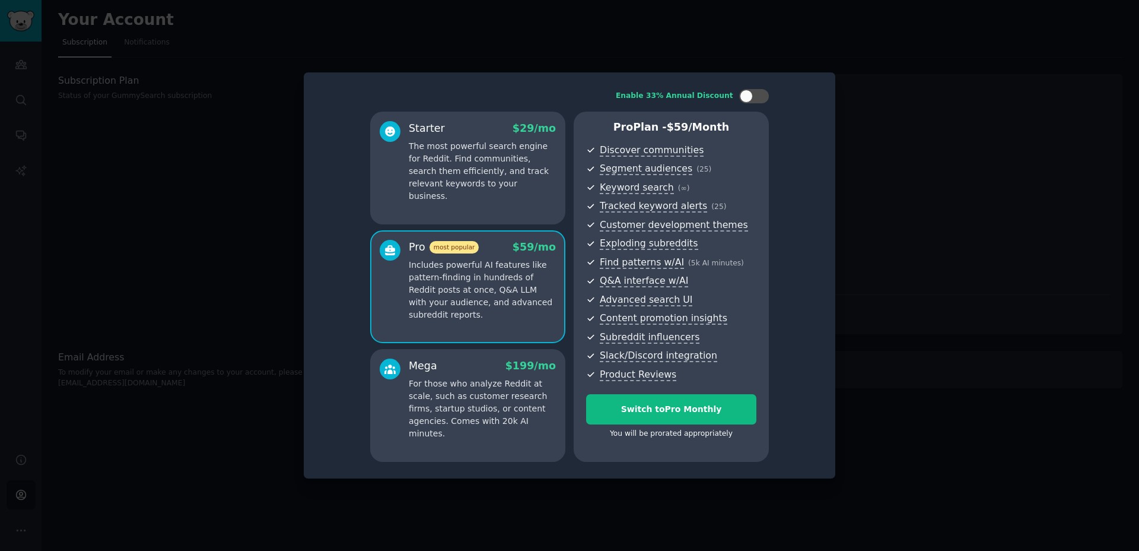
click at [489, 174] on p "The most powerful search engine for Reddit. Find communities, search them effic…" at bounding box center [482, 171] width 147 height 62
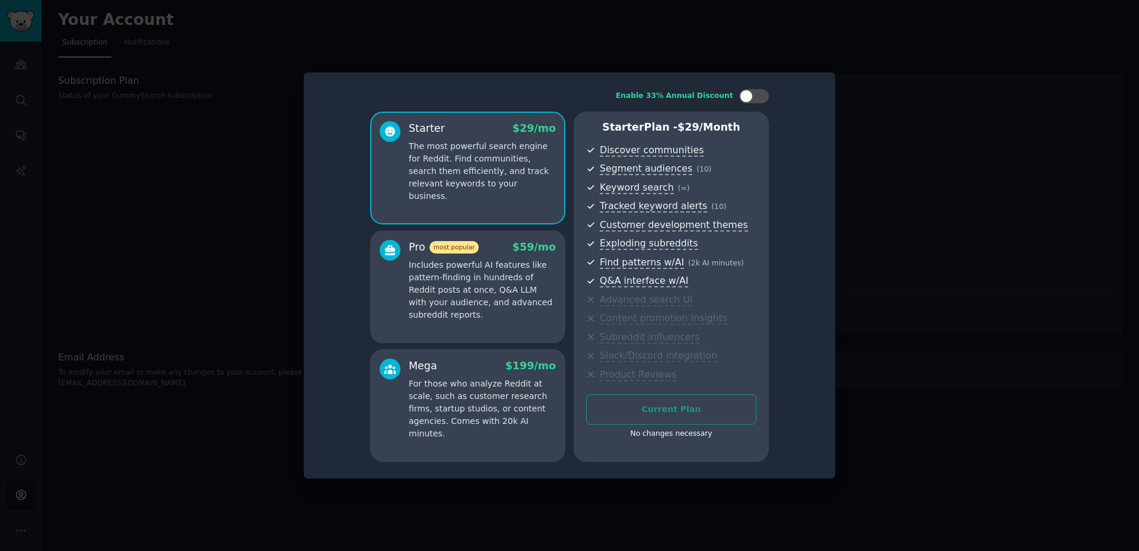
click at [498, 279] on p "Includes powerful AI features like pattern-finding in hundreds of Reddit posts …" at bounding box center [482, 290] width 147 height 62
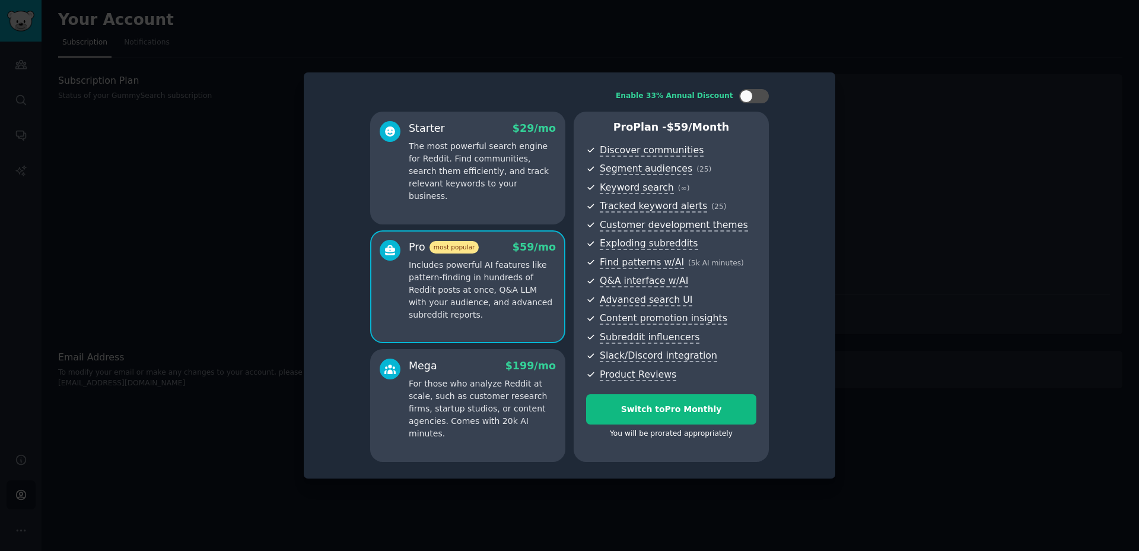
click at [500, 198] on div "Starter $ 29 /mo The most powerful search engine for Reddit. Find communities, …" at bounding box center [467, 168] width 195 height 113
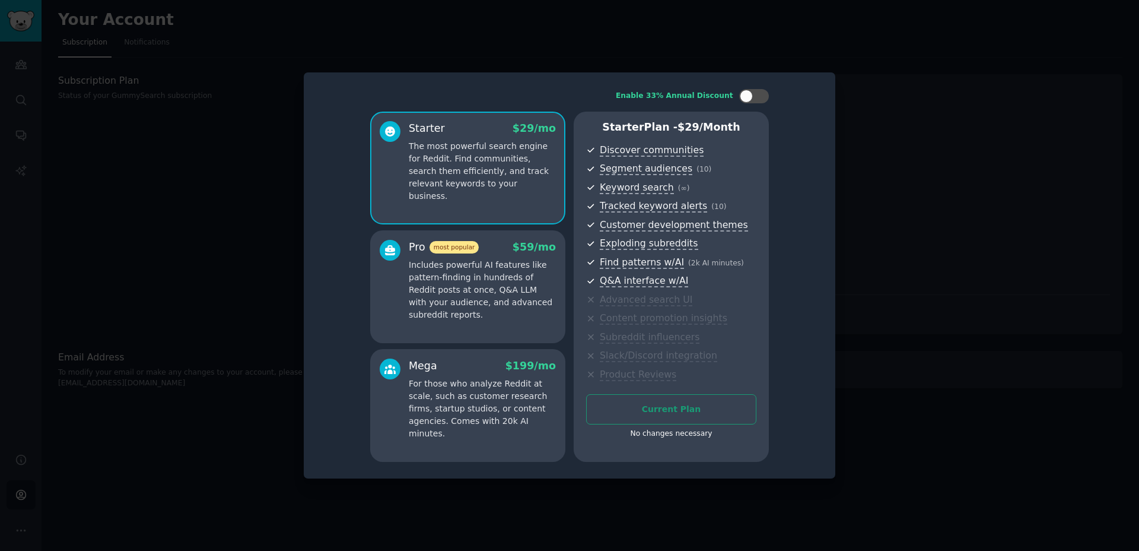
click at [519, 285] on p "Includes powerful AI features like pattern-finding in hundreds of Reddit posts …" at bounding box center [482, 290] width 147 height 62
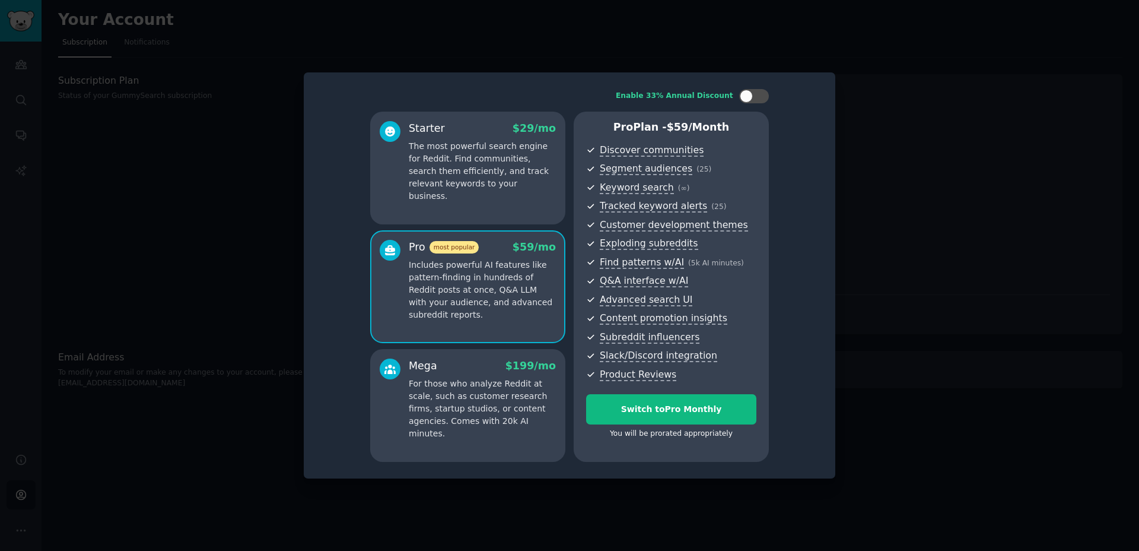
click at [511, 186] on p "The most powerful search engine for Reddit. Find communities, search them effic…" at bounding box center [482, 171] width 147 height 62
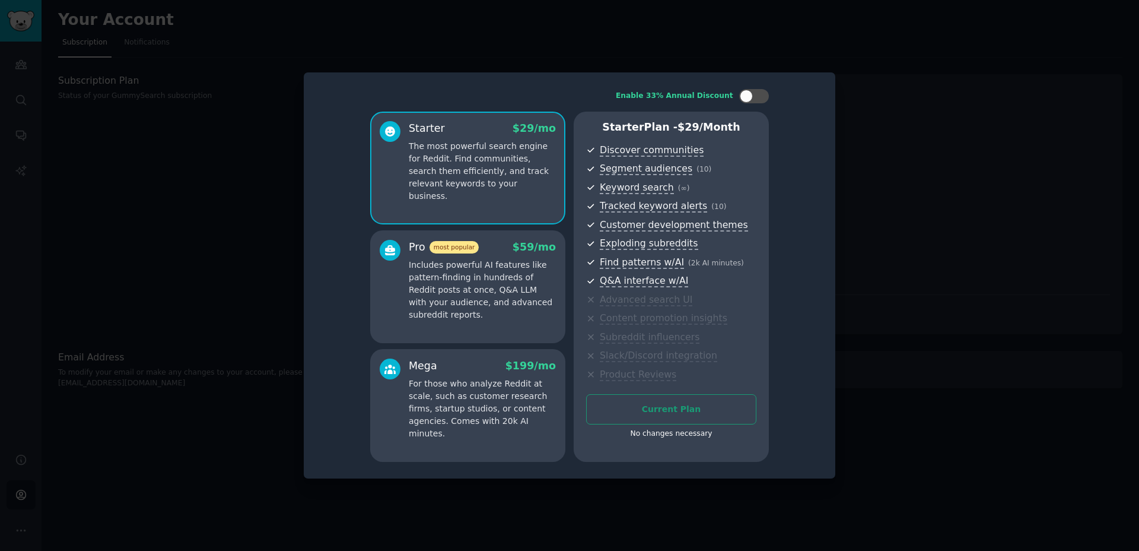
click at [520, 260] on p "Includes powerful AI features like pattern-finding in hundreds of Reddit posts …" at bounding box center [482, 290] width 147 height 62
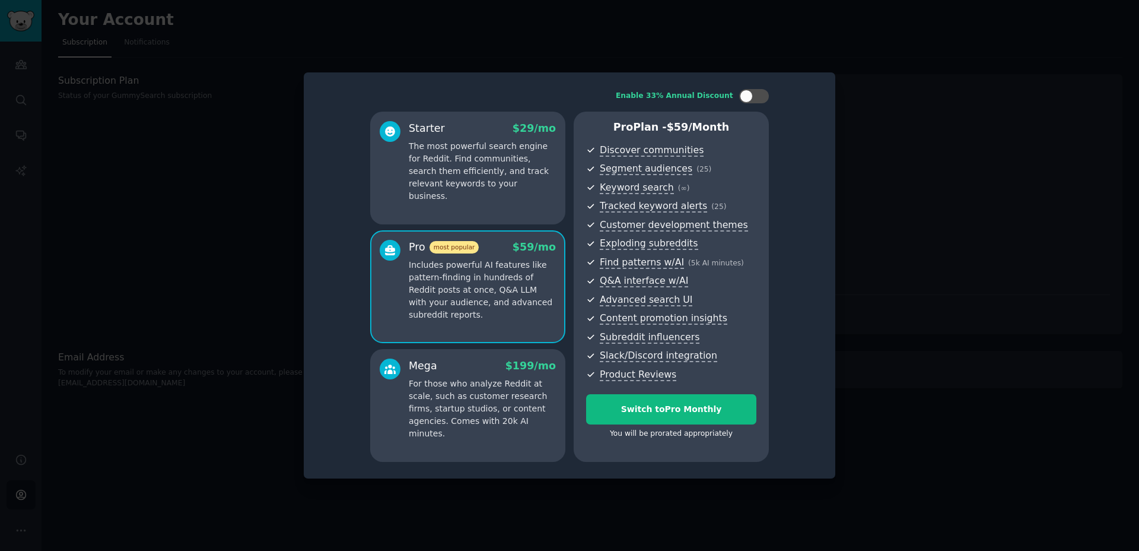
click at [514, 182] on p "The most powerful search engine for Reddit. Find communities, search them effic…" at bounding box center [482, 171] width 147 height 62
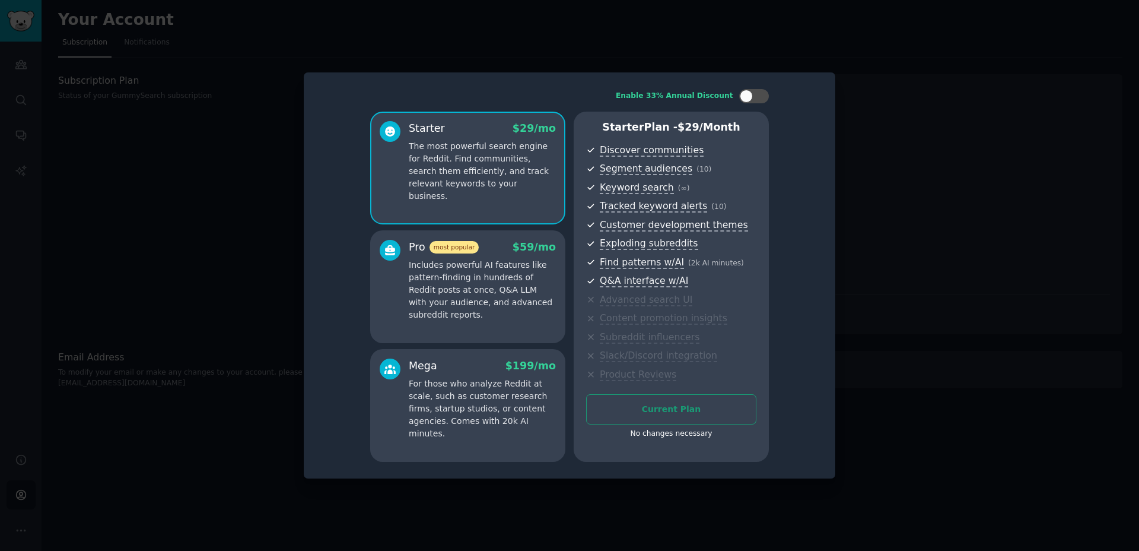
click at [506, 300] on p "Includes powerful AI features like pattern-finding in hundreds of Reddit posts …" at bounding box center [482, 290] width 147 height 62
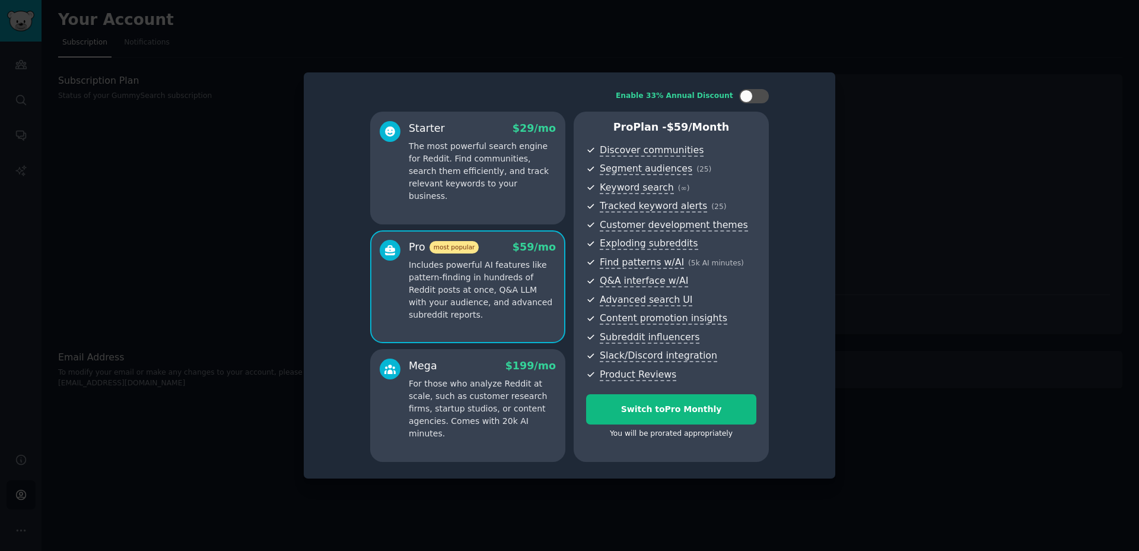
click at [478, 135] on div "Starter $ 29 /mo" at bounding box center [482, 128] width 147 height 15
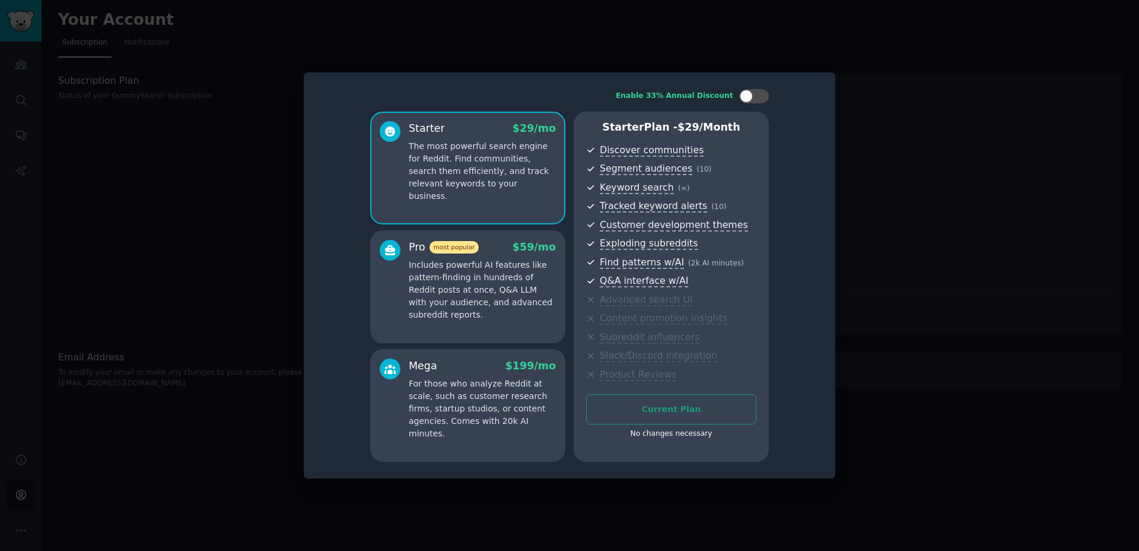
click at [490, 405] on p "For those who analyze Reddit at scale, such as customer research firms, startup…" at bounding box center [482, 408] width 147 height 62
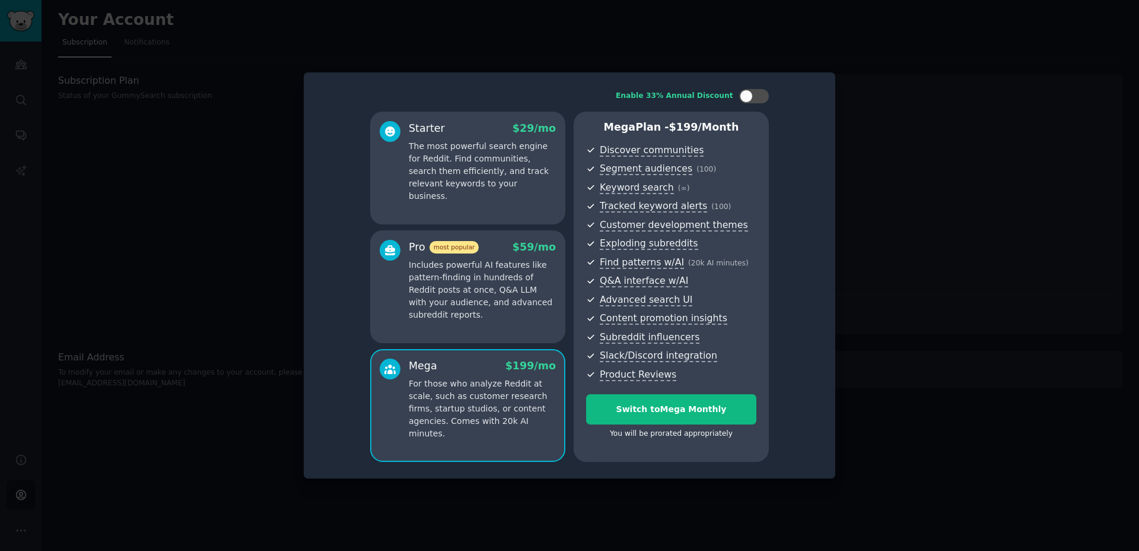
click at [481, 288] on p "Includes powerful AI features like pattern-finding in hundreds of Reddit posts …" at bounding box center [482, 290] width 147 height 62
click at [476, 171] on p "The most powerful search engine for Reddit. Find communities, search them effic…" at bounding box center [482, 171] width 147 height 62
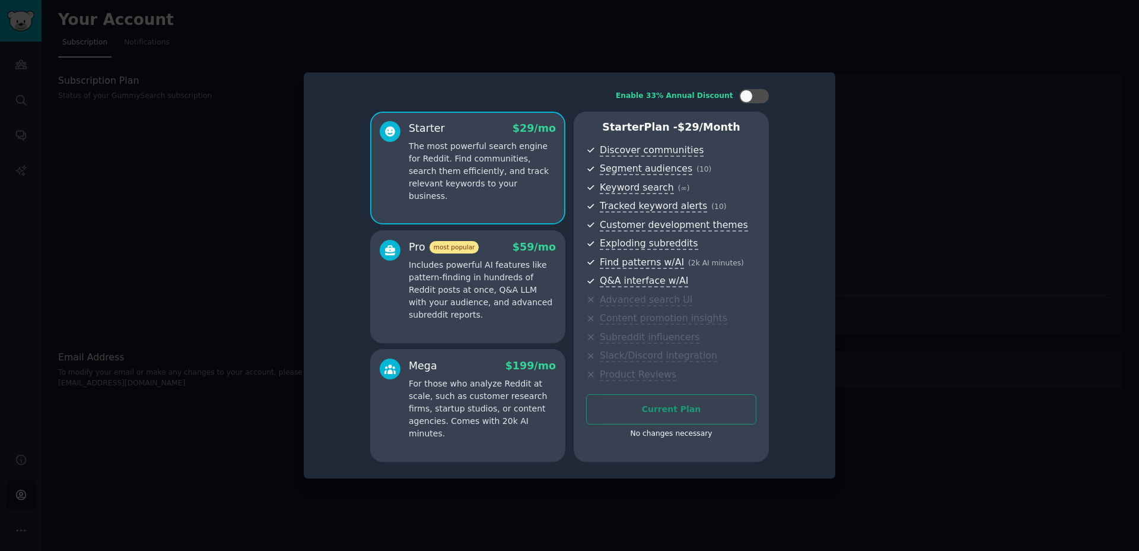
click at [242, 191] on div at bounding box center [569, 275] width 1139 height 551
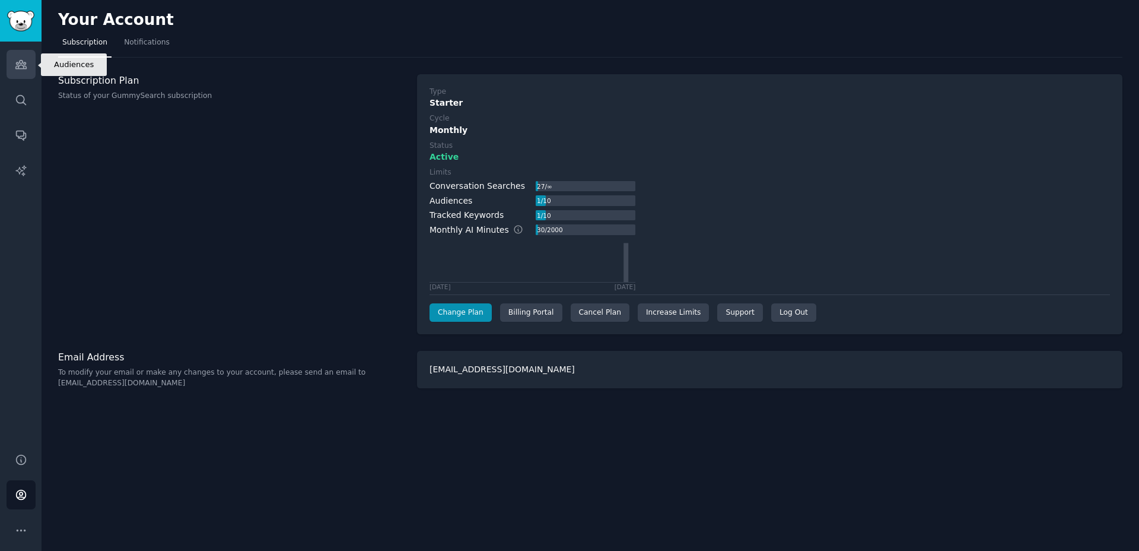
click at [27, 67] on link "Audiences" at bounding box center [21, 64] width 29 height 29
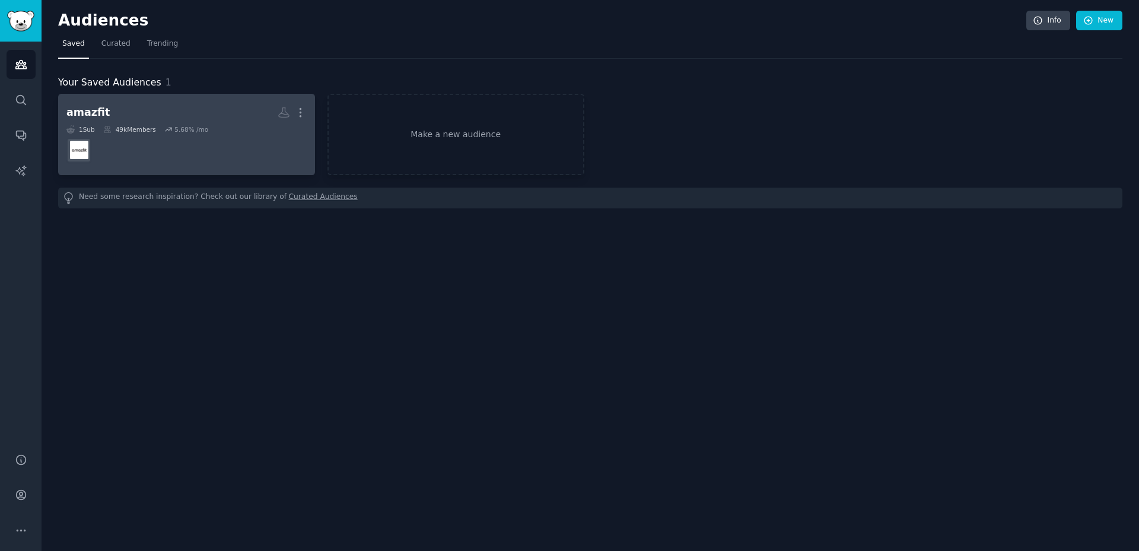
click at [177, 151] on dd at bounding box center [186, 150] width 240 height 33
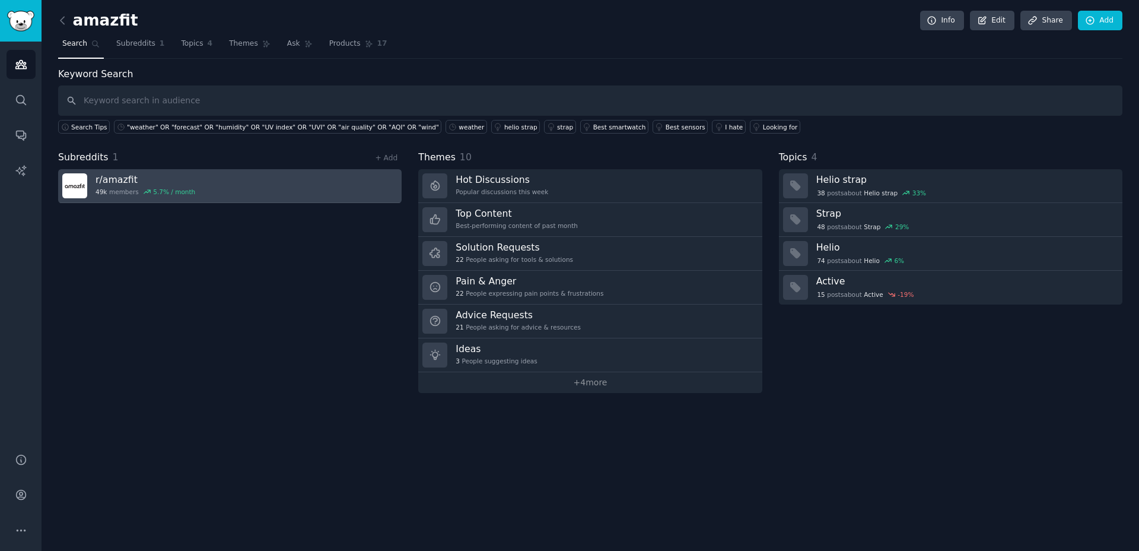
click at [206, 188] on link "r/ amazfit 49k members 5.7 % / month" at bounding box center [230, 186] width 344 height 34
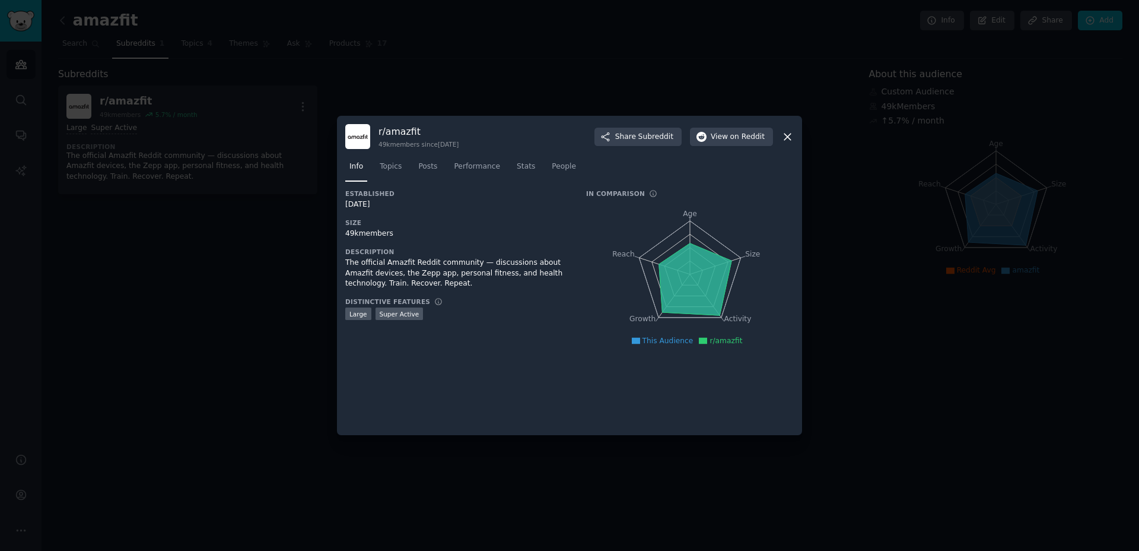
click at [786, 138] on icon at bounding box center [787, 137] width 7 height 7
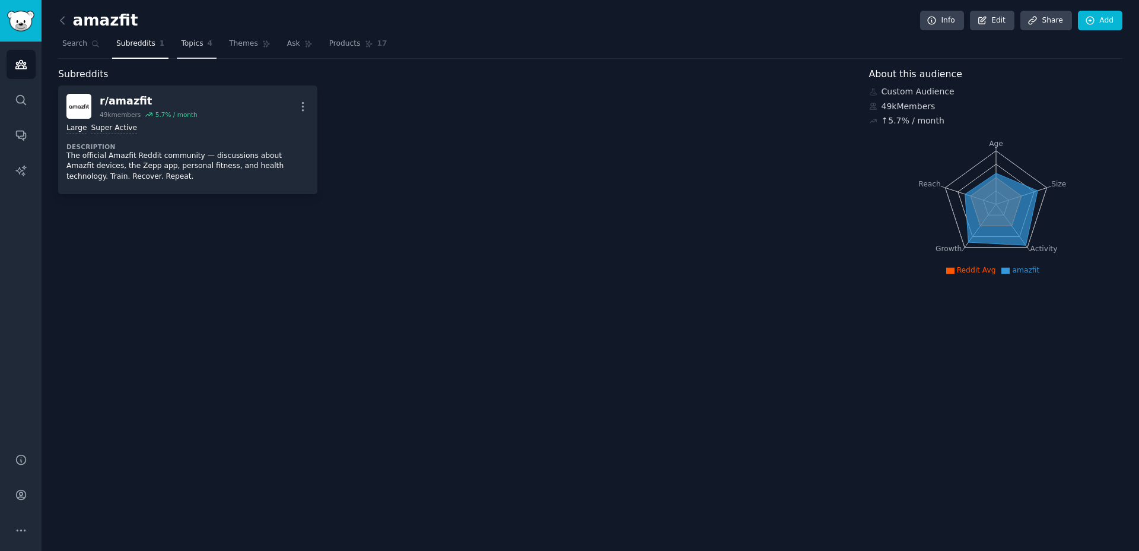
click at [193, 47] on span "Topics" at bounding box center [192, 44] width 22 height 11
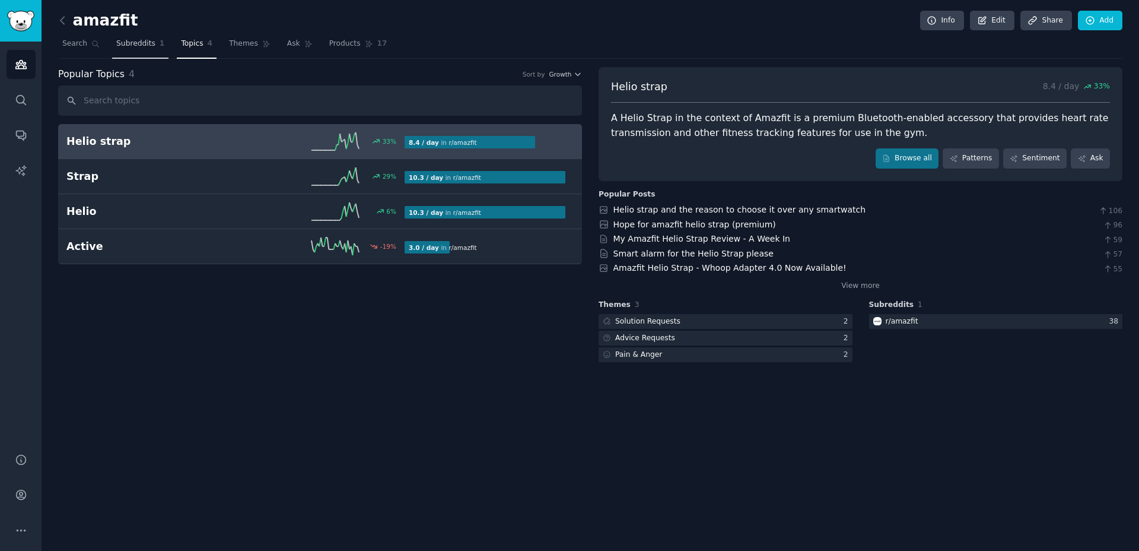
click at [139, 46] on span "Subreddits" at bounding box center [135, 44] width 39 height 11
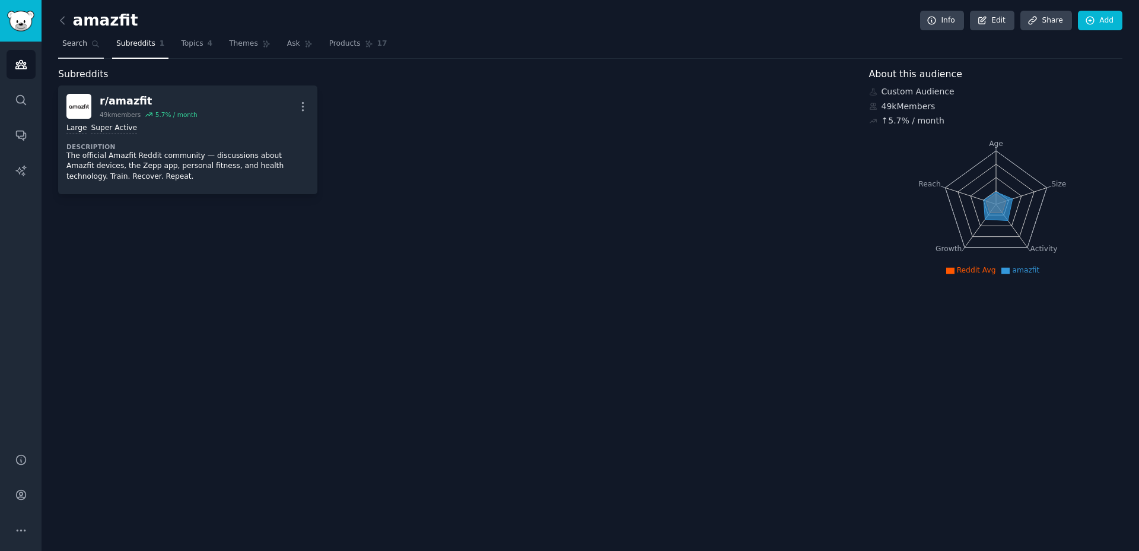
click at [72, 50] on link "Search" at bounding box center [81, 46] width 46 height 24
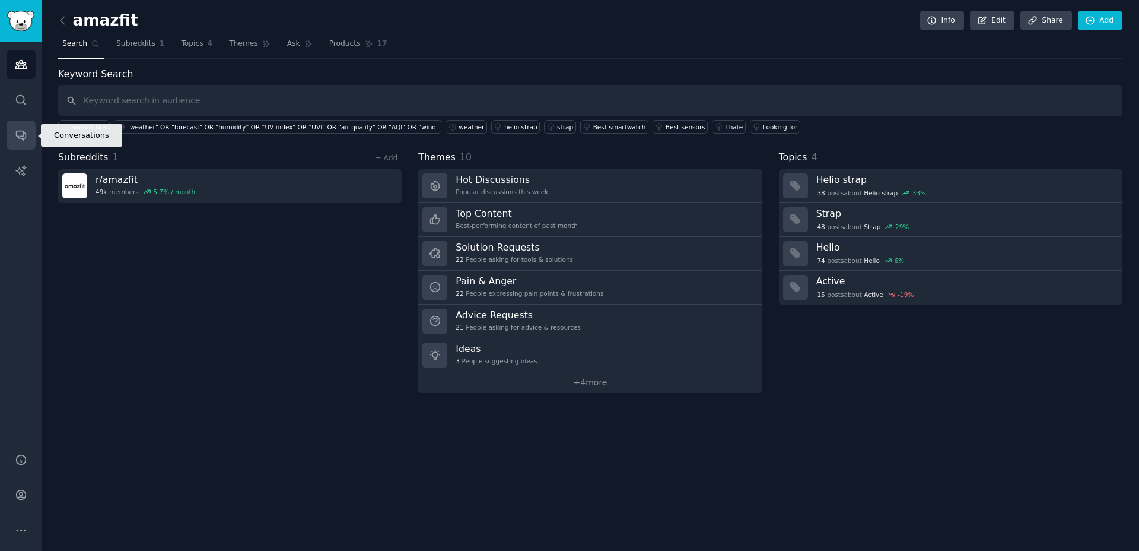
click at [21, 141] on link "Conversations" at bounding box center [21, 134] width 29 height 29
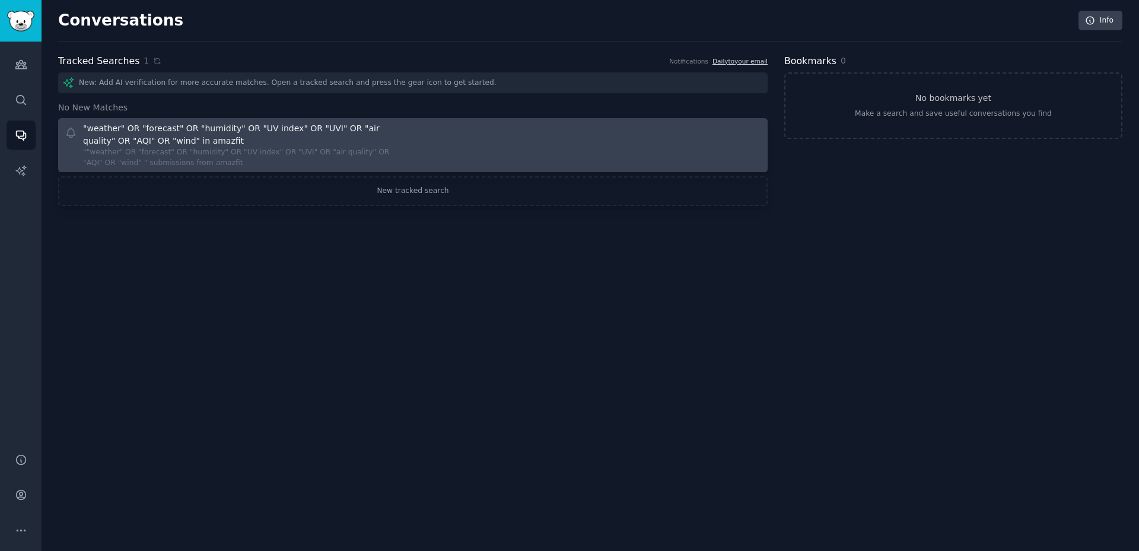
click at [119, 136] on div ""weather" OR "forecast" OR "humidity" OR "UV index" OR "UVI" OR "air quality" O…" at bounding box center [243, 134] width 320 height 25
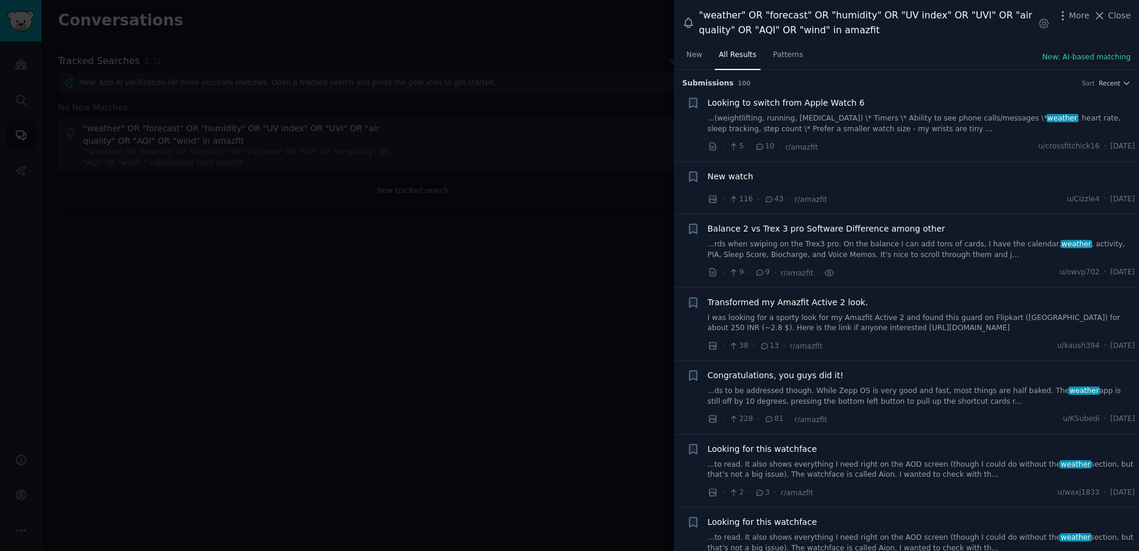
click at [778, 121] on link "...(weightlifting, running, [MEDICAL_DATA]) \* Timers \* Ability to see phone c…" at bounding box center [922, 123] width 428 height 21
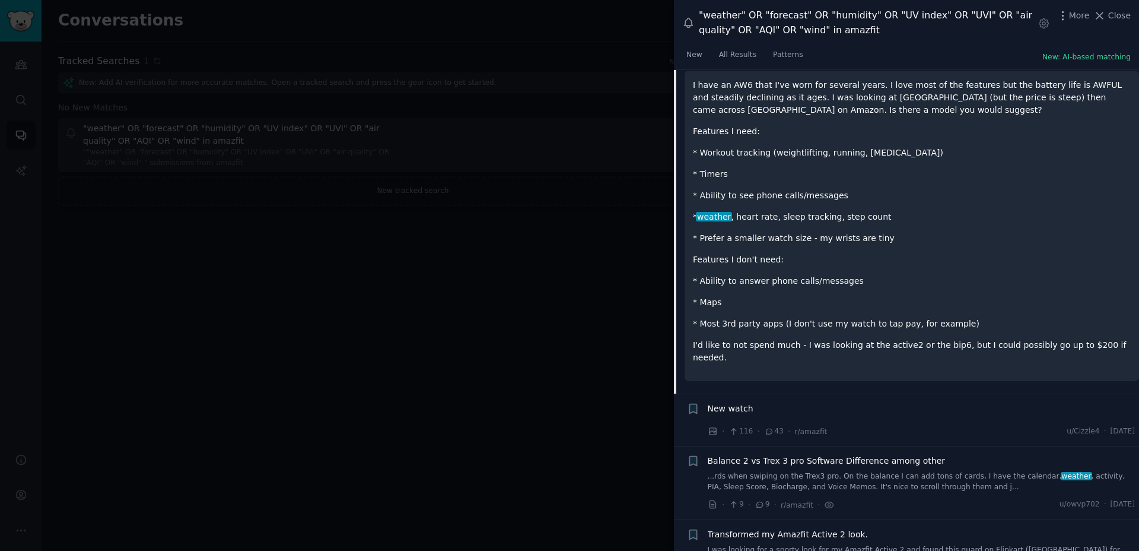
scroll to position [291, 0]
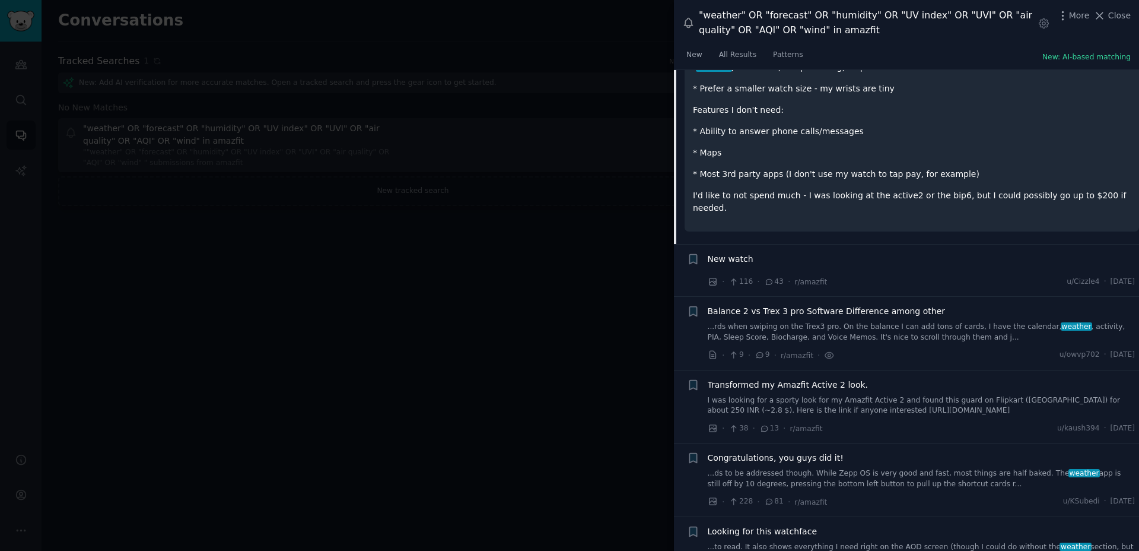
click at [834, 254] on div "New watch" at bounding box center [922, 261] width 428 height 17
click at [725, 253] on span "New watch" at bounding box center [731, 259] width 46 height 12
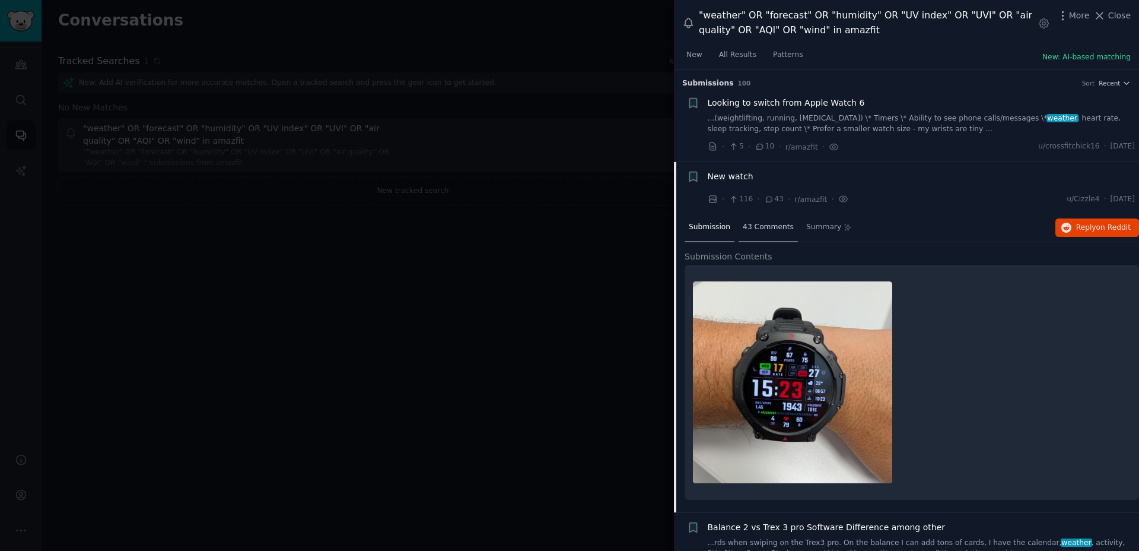
click at [766, 224] on span "43 Comments" at bounding box center [768, 227] width 51 height 11
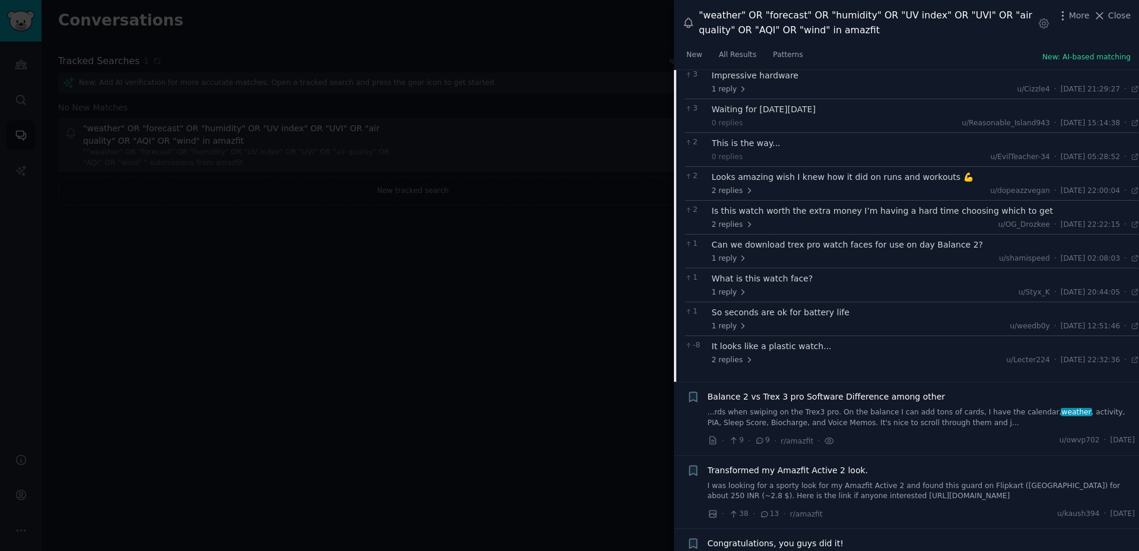
scroll to position [152, 0]
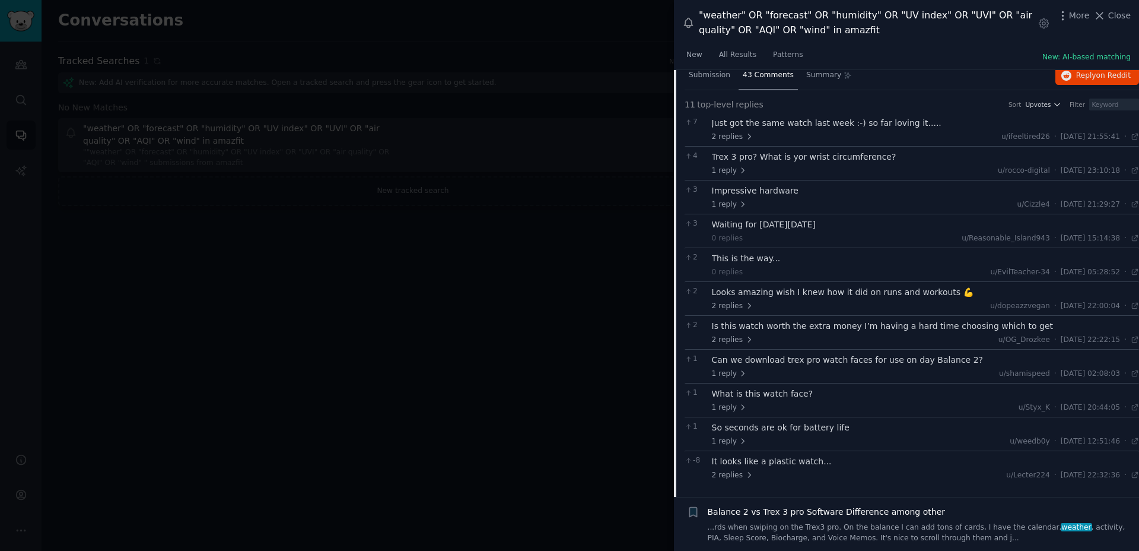
click at [784, 154] on div "Trex 3 pro? What is yor wrist circumference?" at bounding box center [926, 157] width 428 height 12
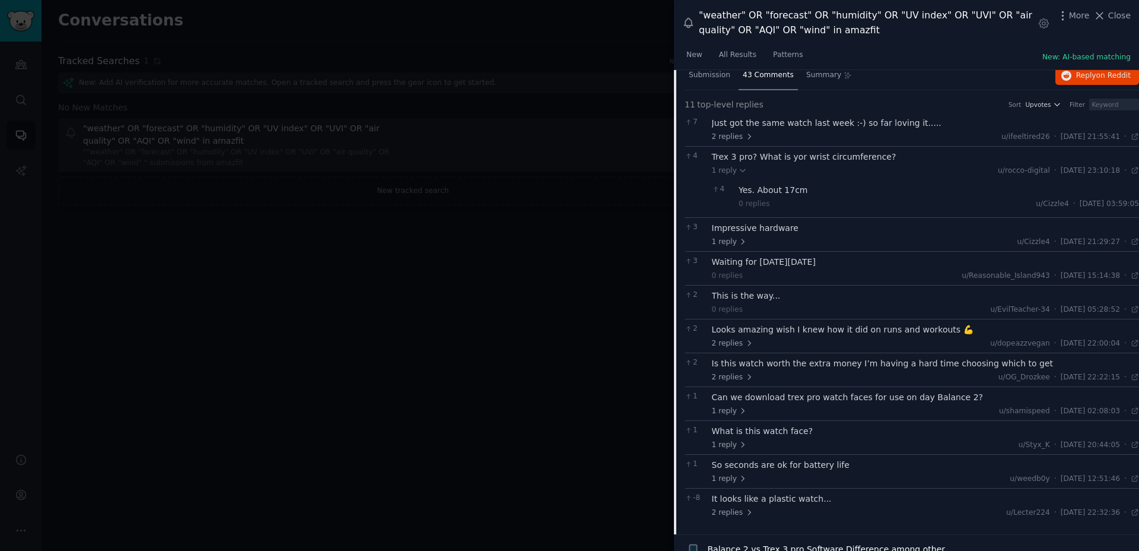
click at [787, 228] on div "Impressive hardware" at bounding box center [926, 228] width 428 height 12
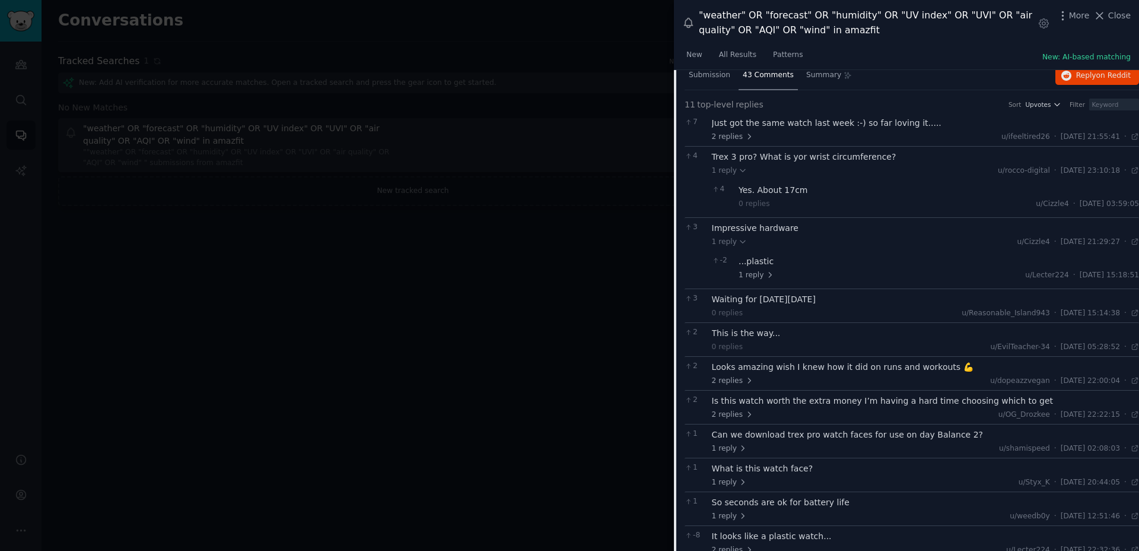
click at [790, 297] on div "Waiting for [DATE][DATE]" at bounding box center [926, 299] width 428 height 12
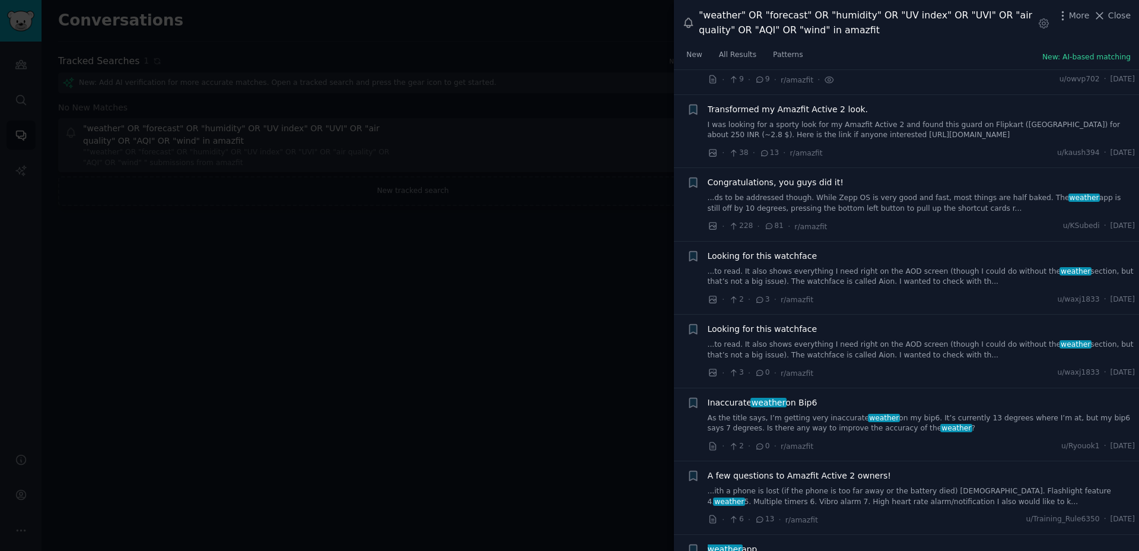
scroll to position [548, 0]
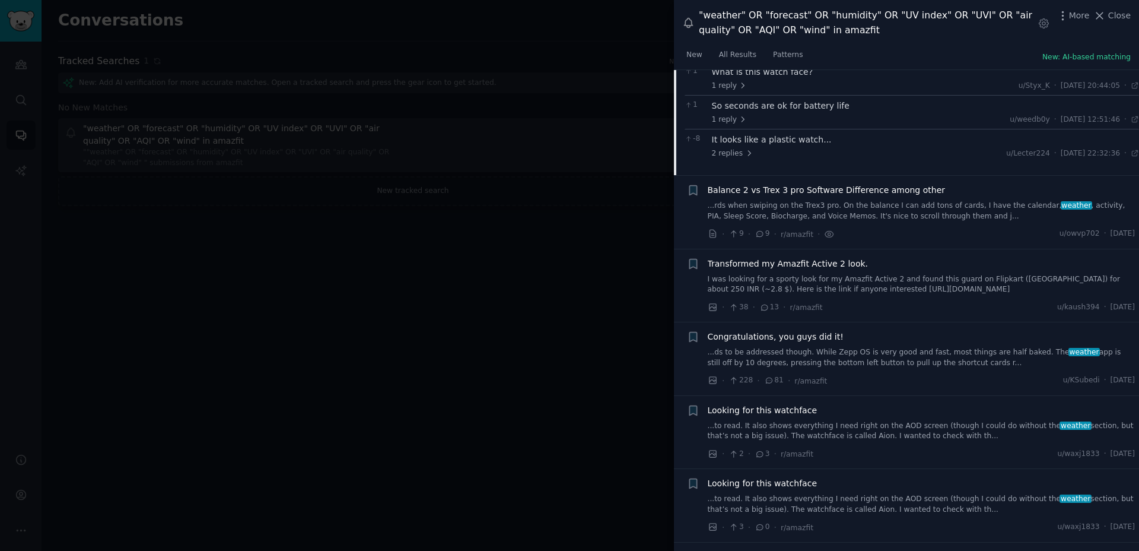
click at [802, 275] on link "I was looking for a sporty look for my Amazfit Active 2 and found this guard on…" at bounding box center [922, 284] width 428 height 21
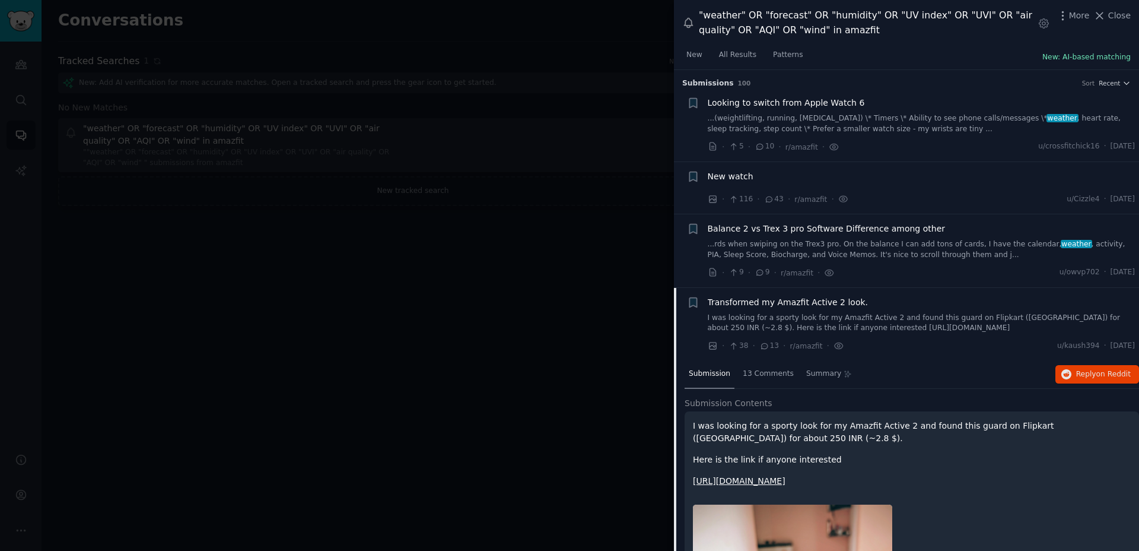
click at [1070, 58] on button "New: AI-based matching" at bounding box center [1087, 57] width 88 height 11
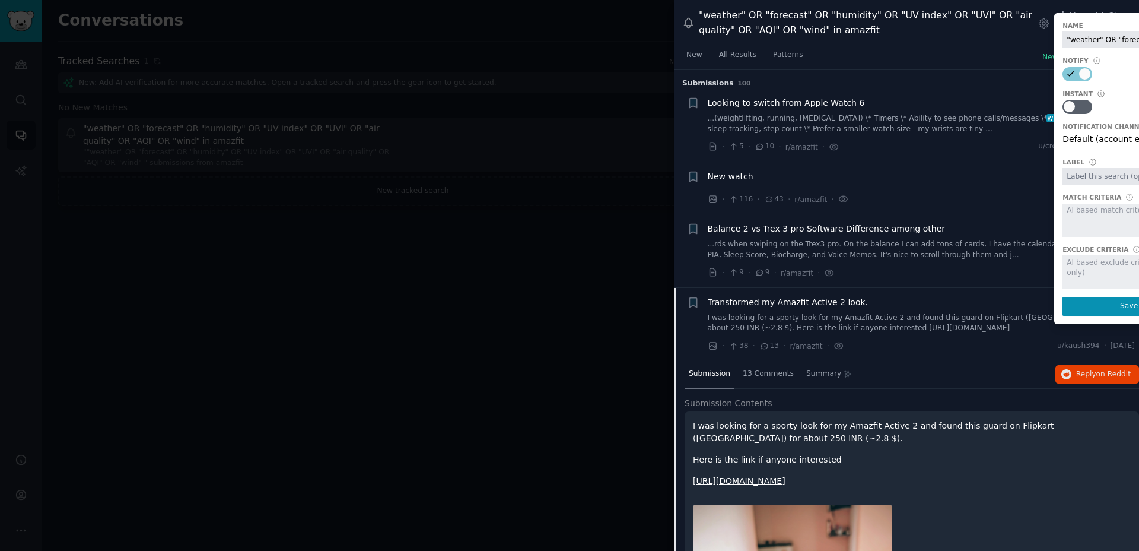
click at [1071, 210] on div at bounding box center [1129, 220] width 133 height 33
click at [1073, 211] on div at bounding box center [1129, 220] width 133 height 33
click at [1072, 215] on div at bounding box center [1129, 220] width 133 height 33
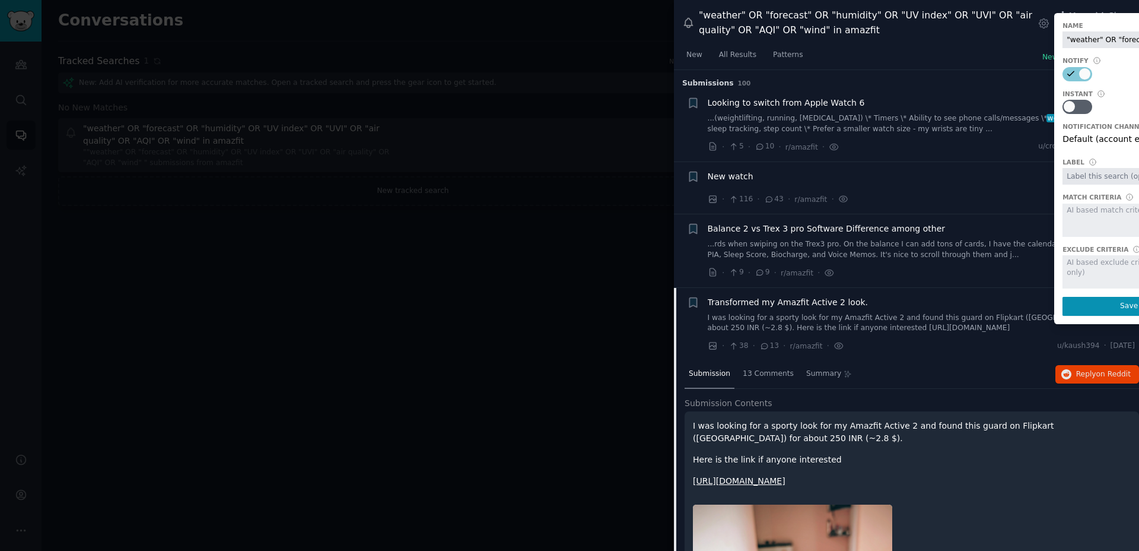
click at [1072, 215] on div at bounding box center [1129, 220] width 133 height 33
click at [1001, 199] on div "· 116 · 43 · r/amazfit · u/Cizzle4 · [DATE]" at bounding box center [922, 199] width 428 height 12
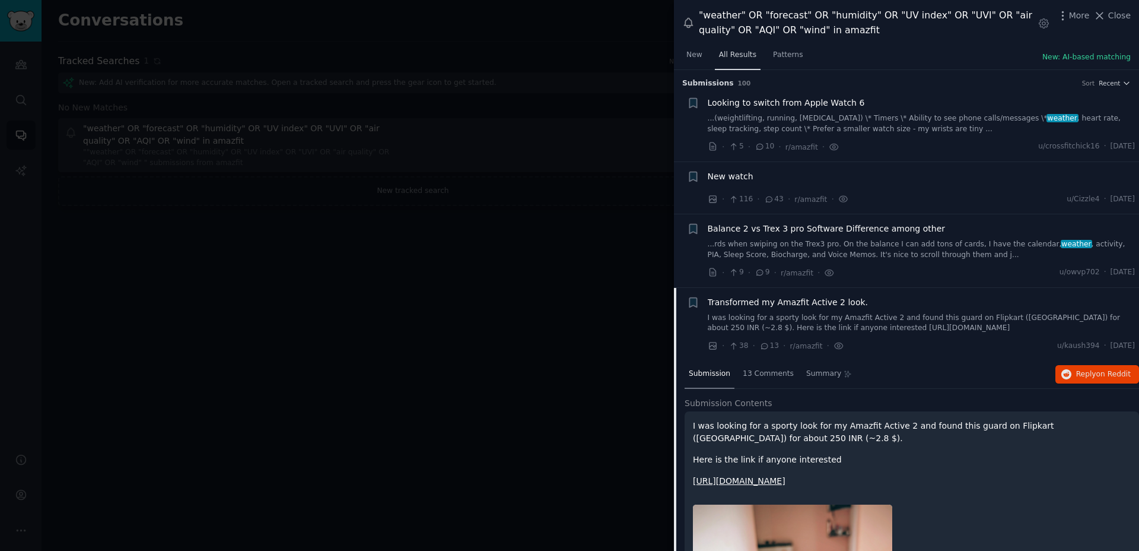
click at [733, 50] on span "All Results" at bounding box center [737, 55] width 37 height 11
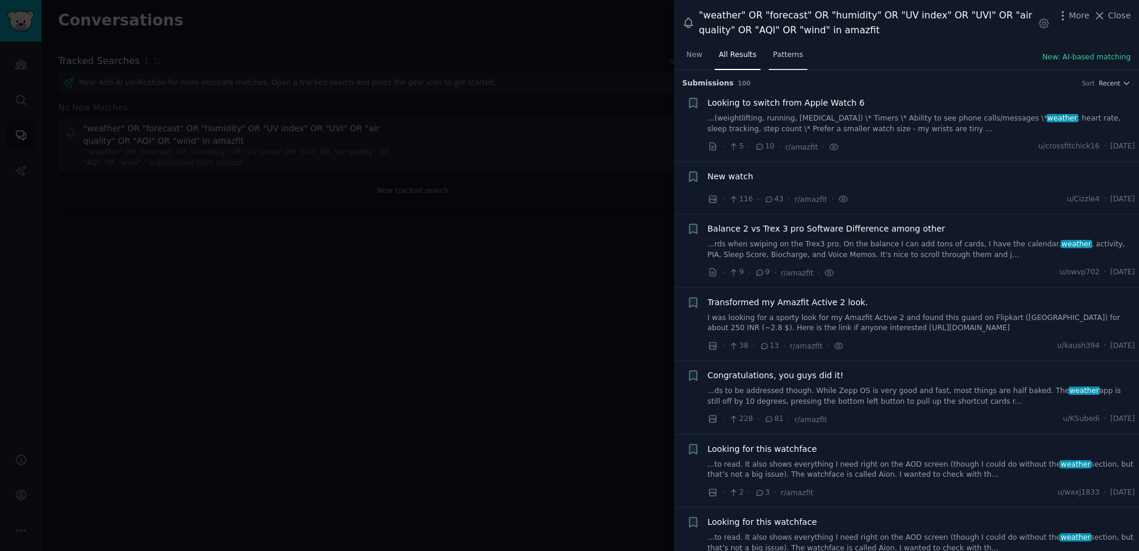
click at [784, 50] on span "Patterns" at bounding box center [788, 55] width 30 height 11
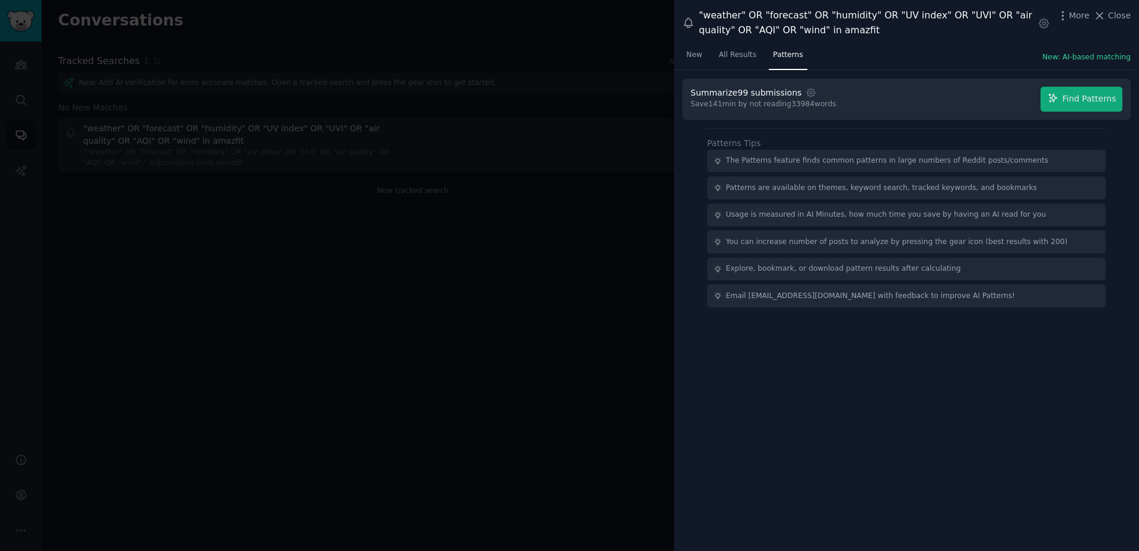
click at [776, 109] on div "Save 141 min by not reading 33984 words" at bounding box center [763, 104] width 145 height 11
click at [745, 100] on div "Save 141 min by not reading 33984 words" at bounding box center [763, 104] width 145 height 11
click at [754, 115] on span "button" at bounding box center [754, 115] width 0 height 0
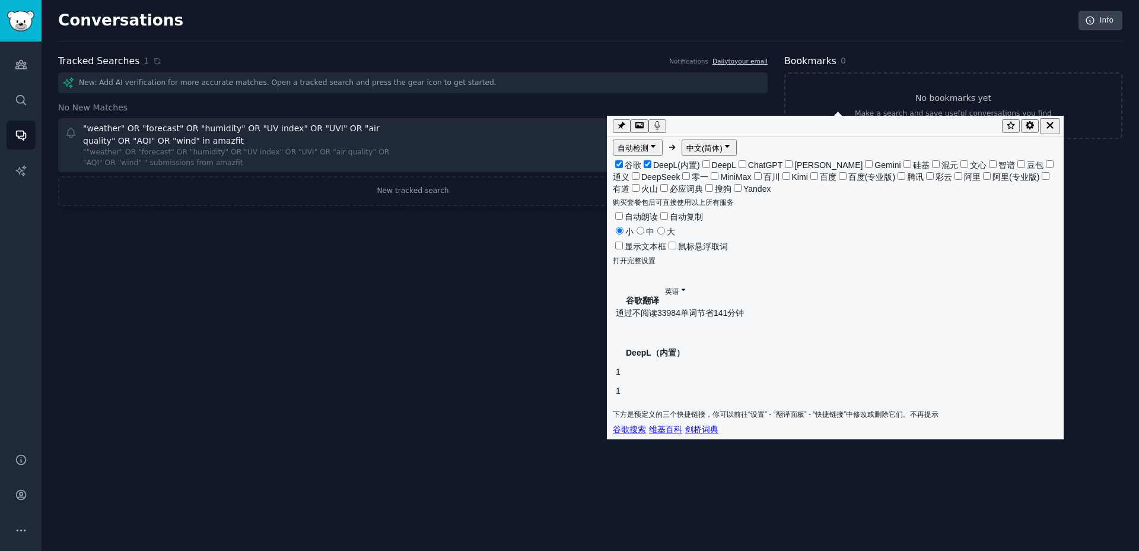
click at [757, 345] on div "Conversations Info Tracked Searches 1 Notifications Daily to your email New: Ad…" at bounding box center [591, 275] width 1098 height 551
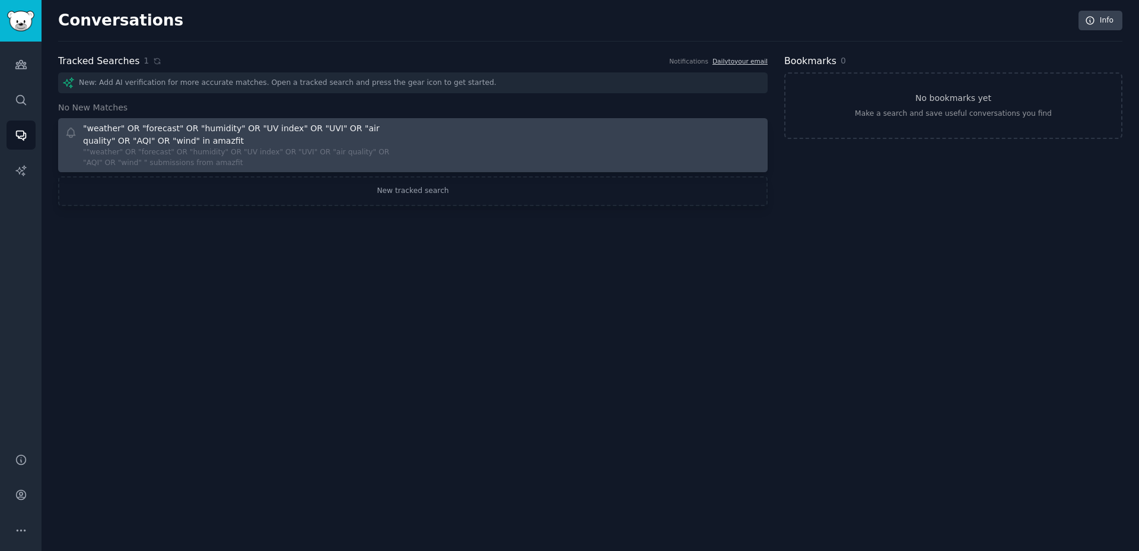
click at [528, 160] on div at bounding box center [591, 145] width 341 height 46
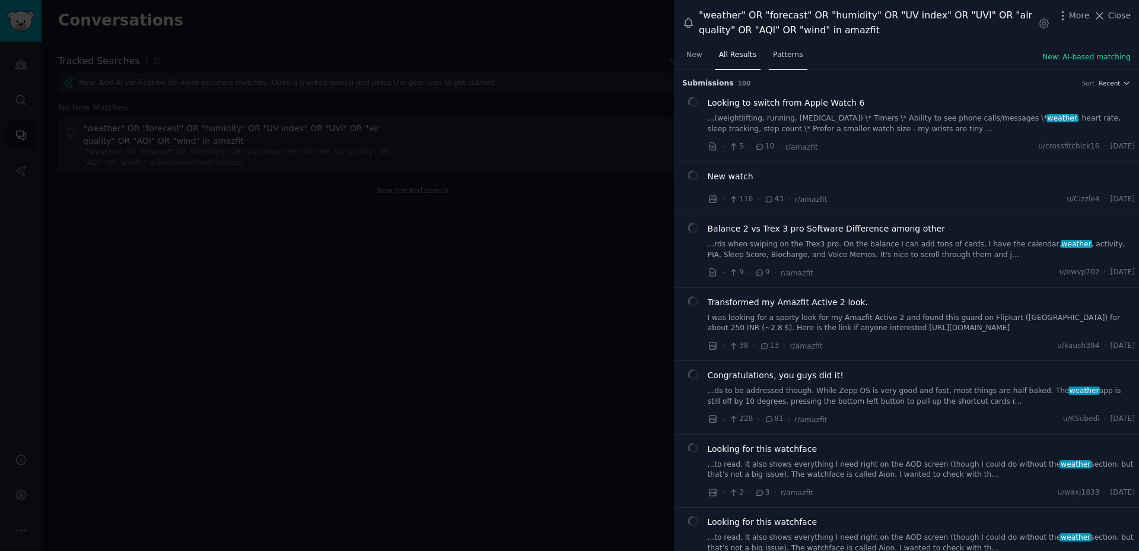
click at [792, 61] on link "Patterns" at bounding box center [788, 58] width 38 height 24
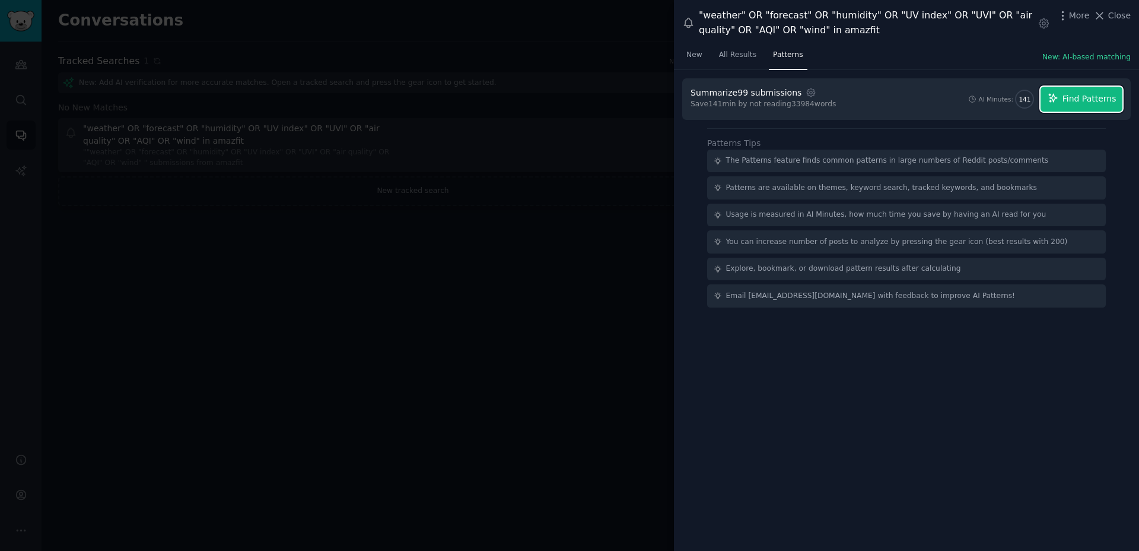
click at [1065, 103] on span "Find Patterns" at bounding box center [1090, 99] width 54 height 12
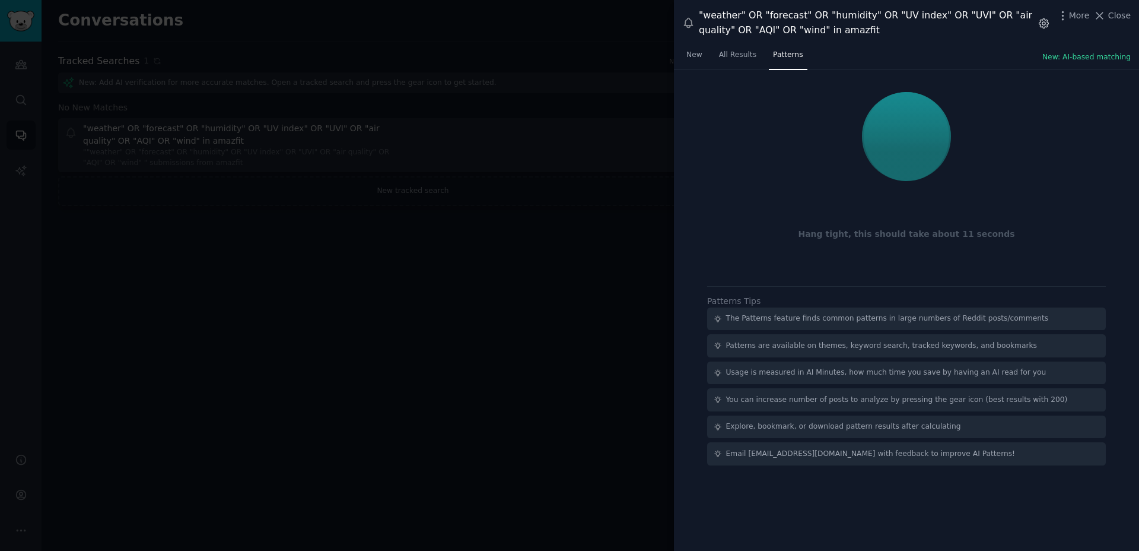
click at [1043, 26] on icon "button" at bounding box center [1044, 22] width 9 height 9
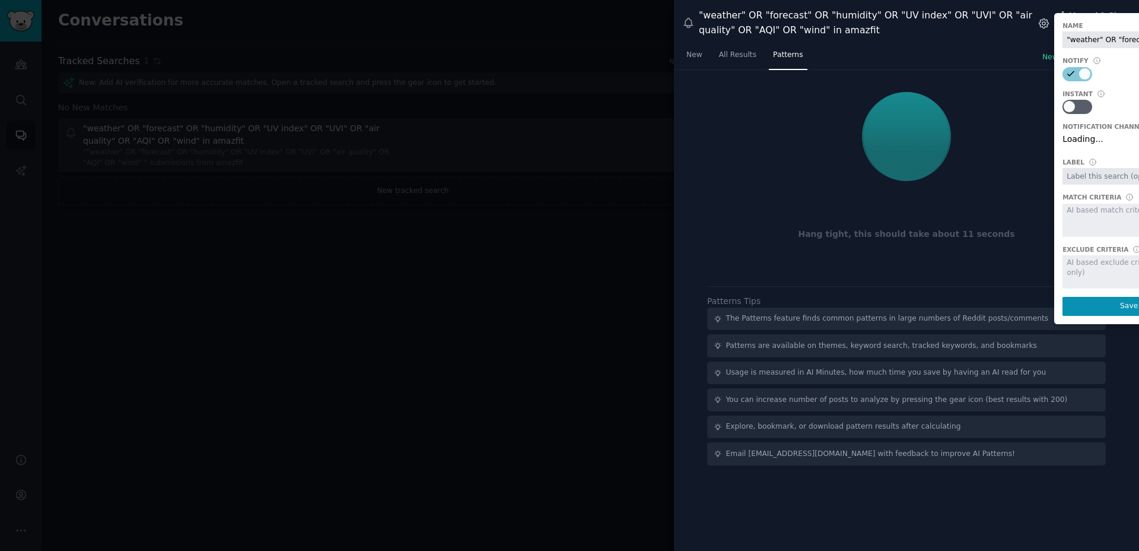
scroll to position [0, 258]
click at [1000, 34] on div ""weather" OR "forecast" OR "humidity" OR "UV index" OR "UVI" OR "air quality" O…" at bounding box center [866, 22] width 335 height 29
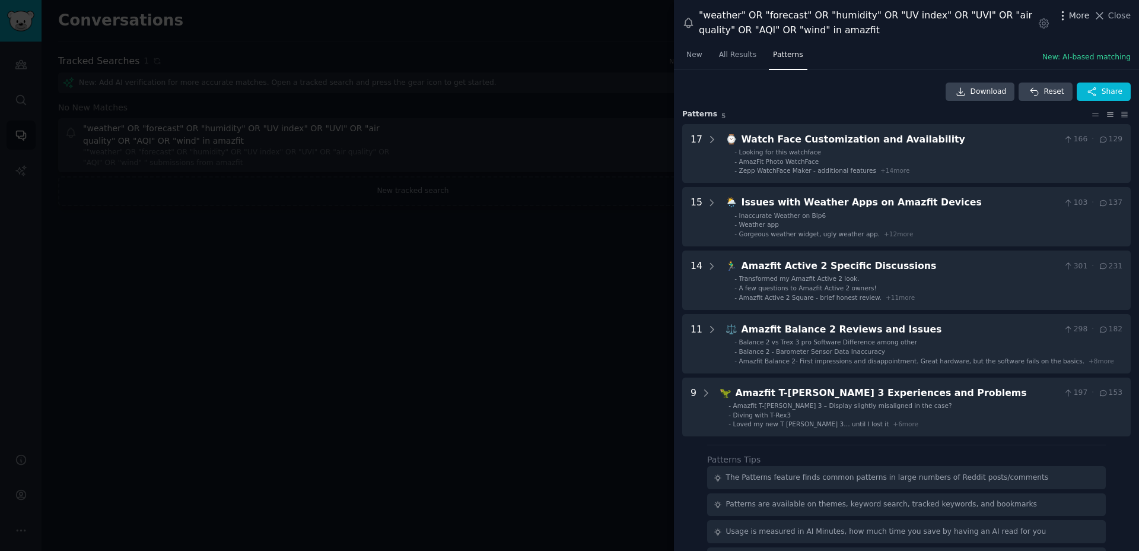
click at [1066, 15] on icon "button" at bounding box center [1063, 15] width 12 height 12
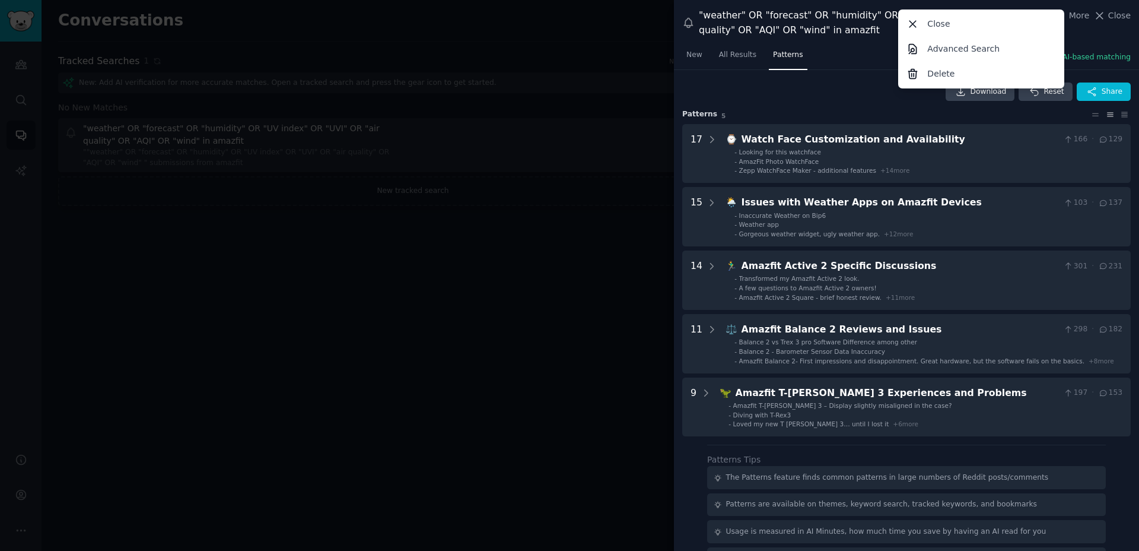
click at [871, 79] on div "Download Reset Share Pattern s 5 17 ⌚ Watch Face Customization and Availability…" at bounding box center [906, 353] width 465 height 567
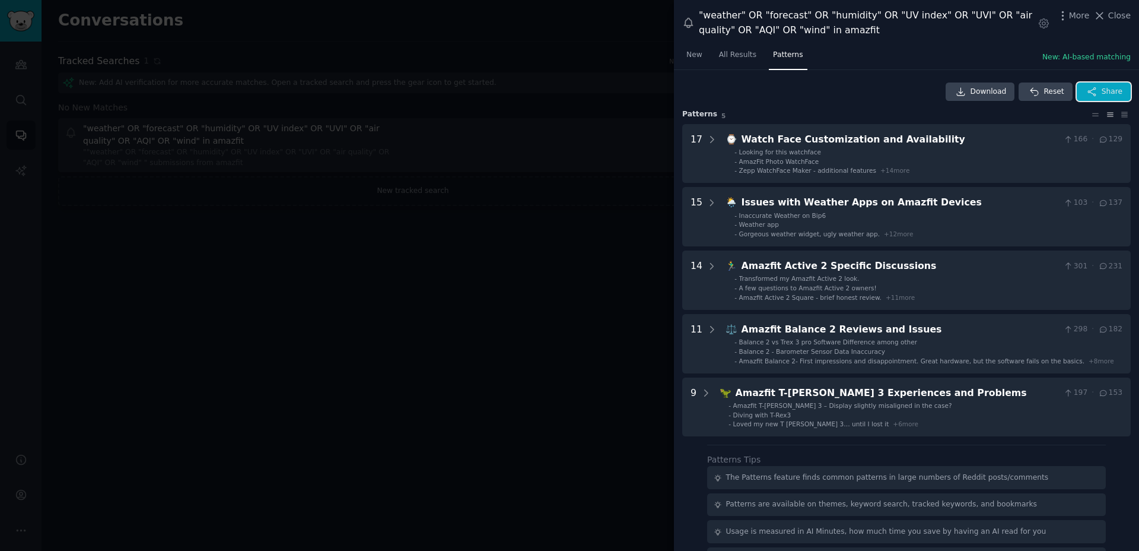
click at [1090, 93] on icon "button" at bounding box center [1092, 92] width 11 height 11
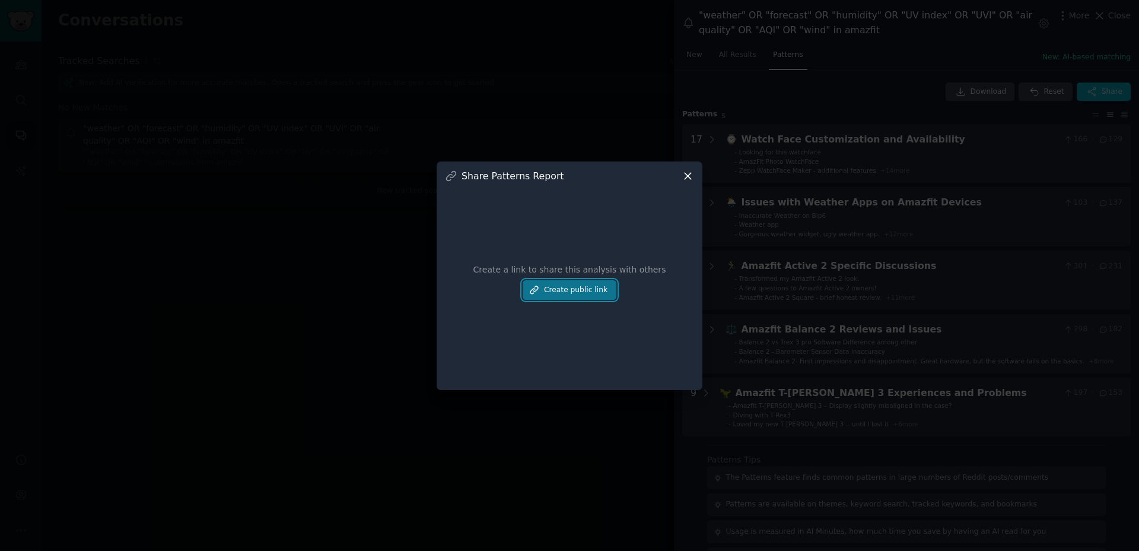
click at [576, 295] on button "Create public link" at bounding box center [570, 290] width 94 height 20
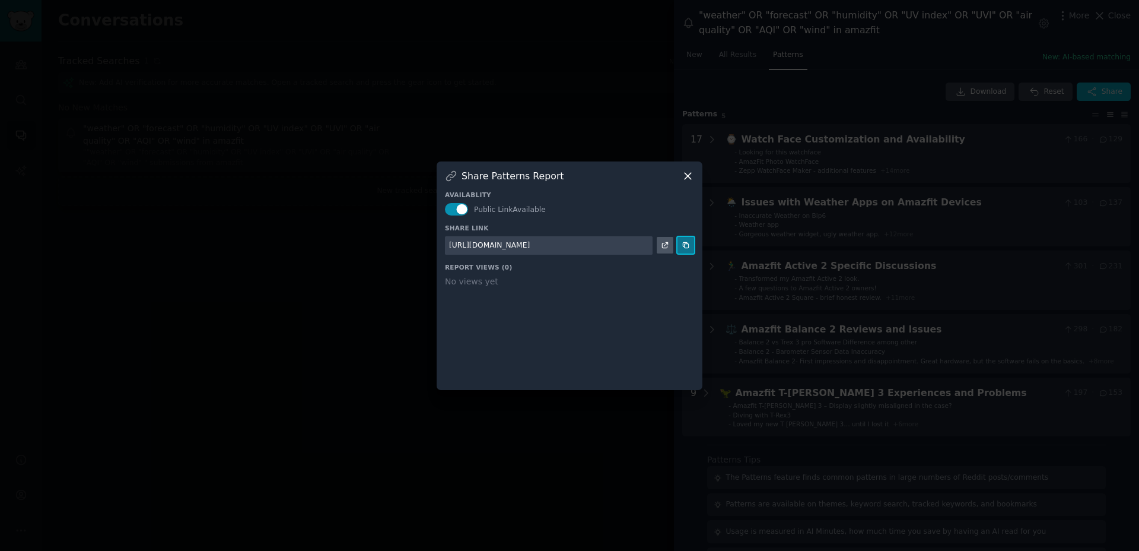
click at [685, 248] on icon at bounding box center [686, 245] width 8 height 8
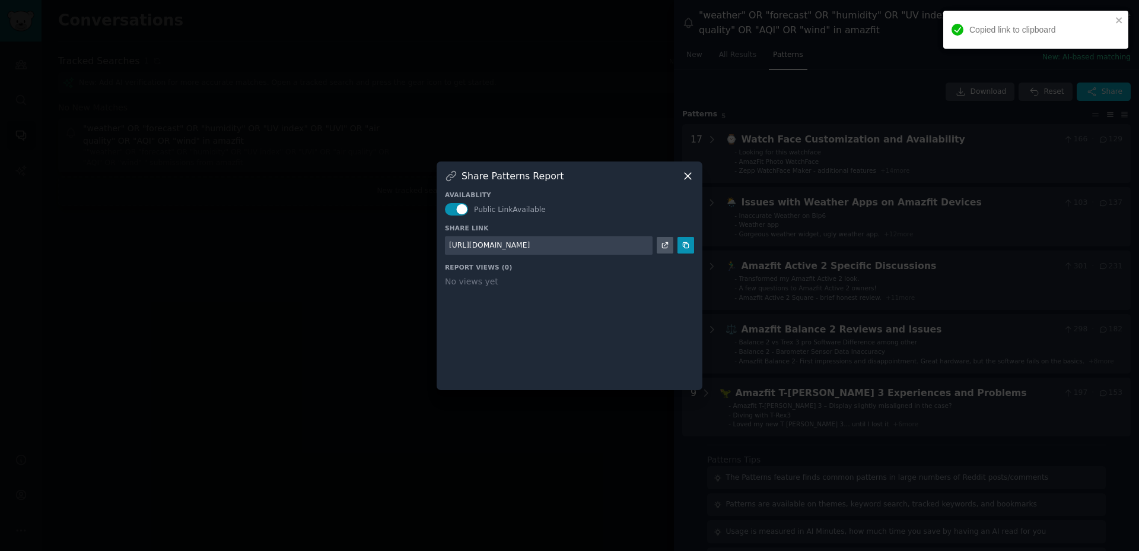
click at [689, 176] on icon at bounding box center [688, 176] width 12 height 12
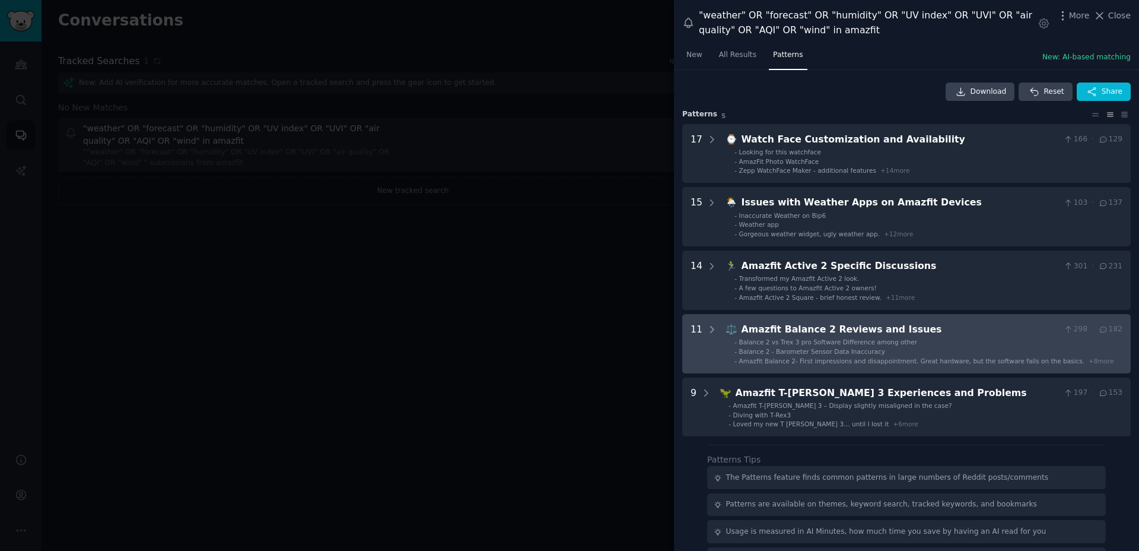
click at [784, 348] on span "Balance 2 - Barometer Sensor Data Inaccuracy" at bounding box center [812, 351] width 146 height 7
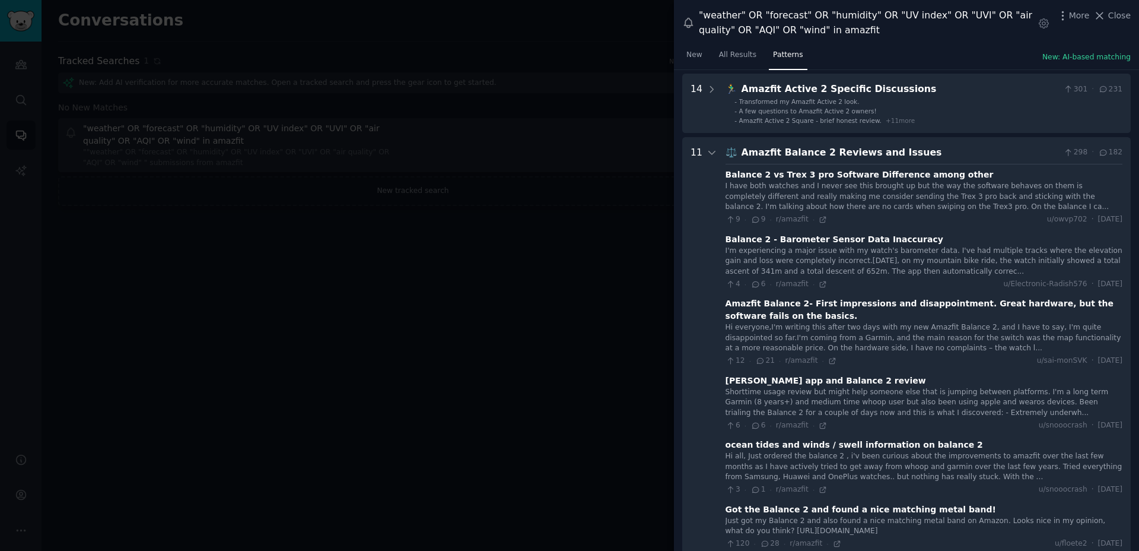
scroll to position [147, 0]
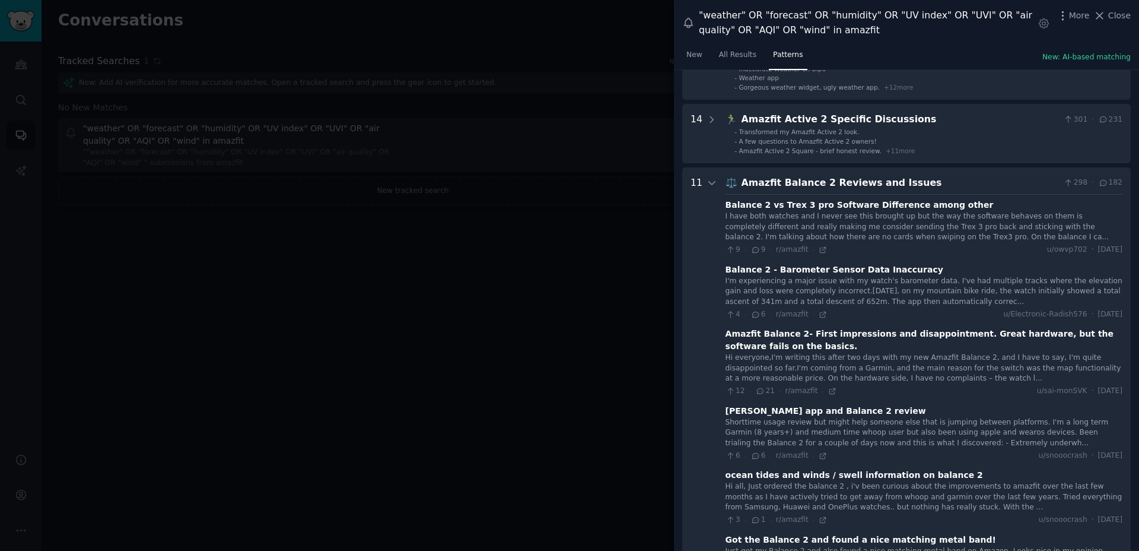
click at [859, 214] on div "I have both watches and I never see this brought up but the way the software be…" at bounding box center [924, 226] width 397 height 31
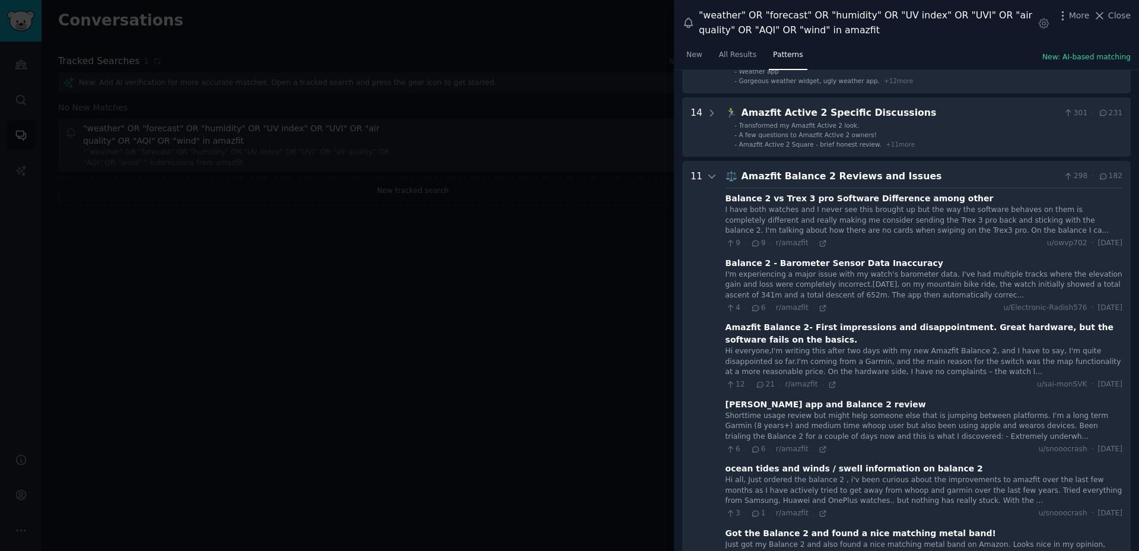
scroll to position [174, 0]
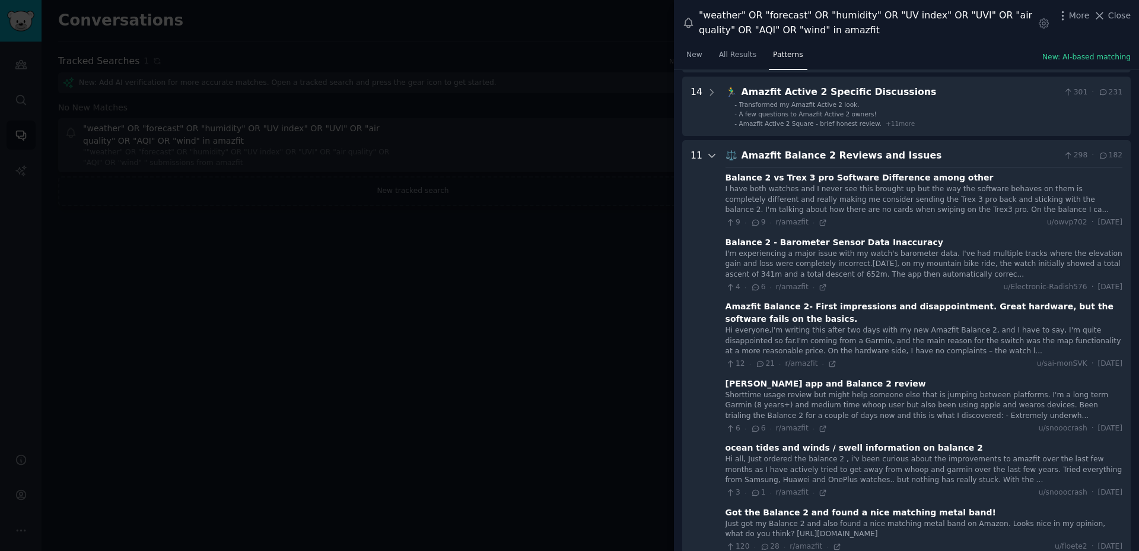
click at [709, 157] on icon at bounding box center [712, 155] width 11 height 11
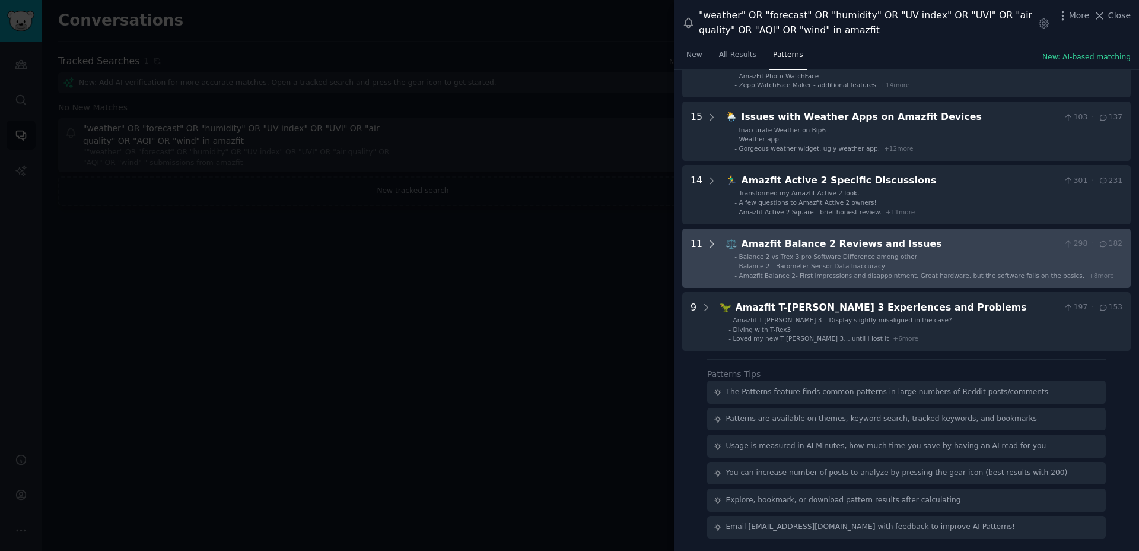
scroll to position [85, 0]
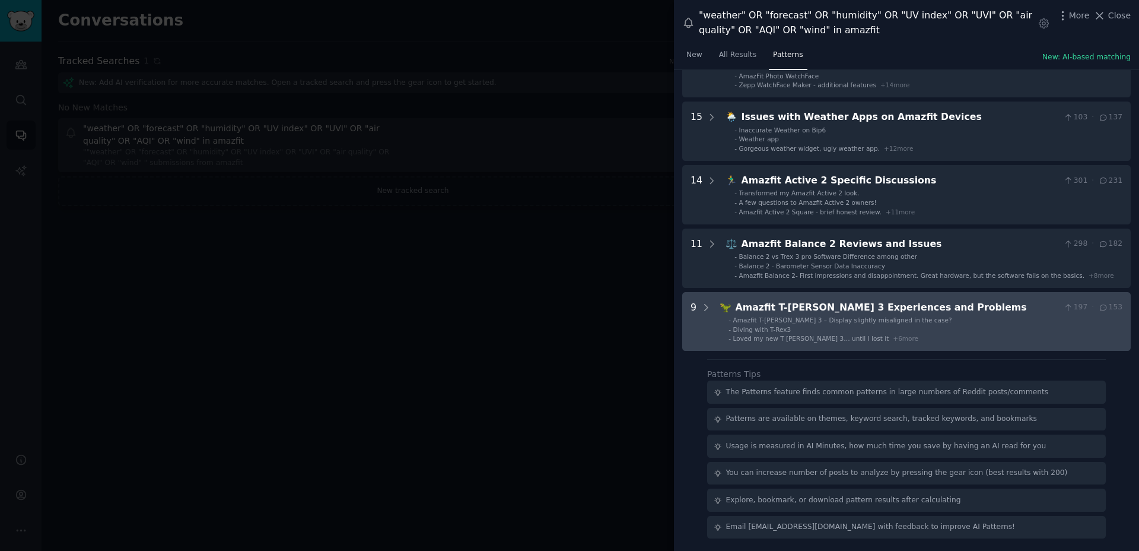
click at [847, 307] on div "Amazfit T-[PERSON_NAME] 3 Experiences and Problems" at bounding box center [898, 307] width 324 height 15
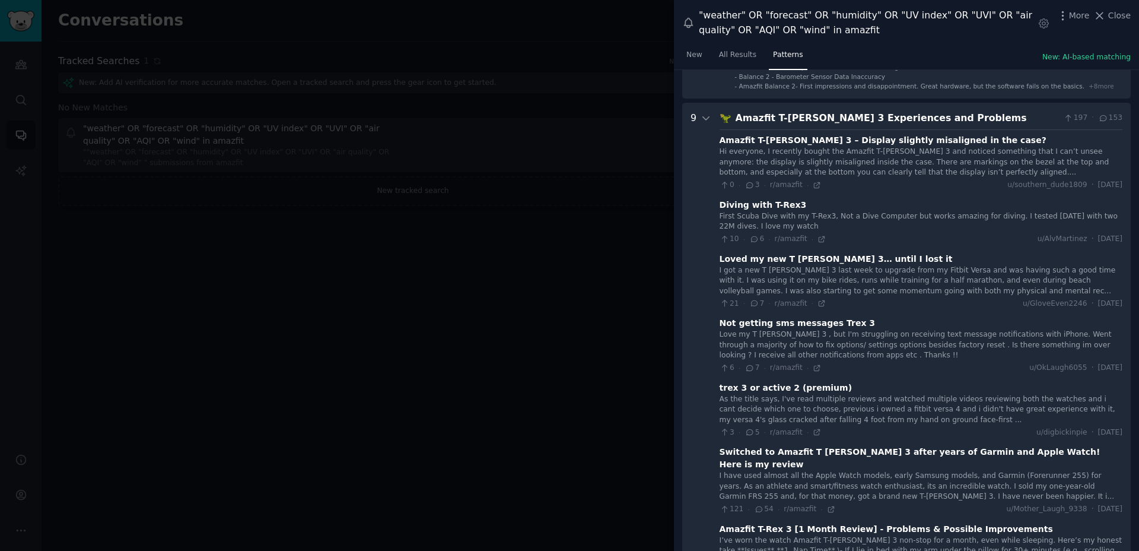
scroll to position [155, 0]
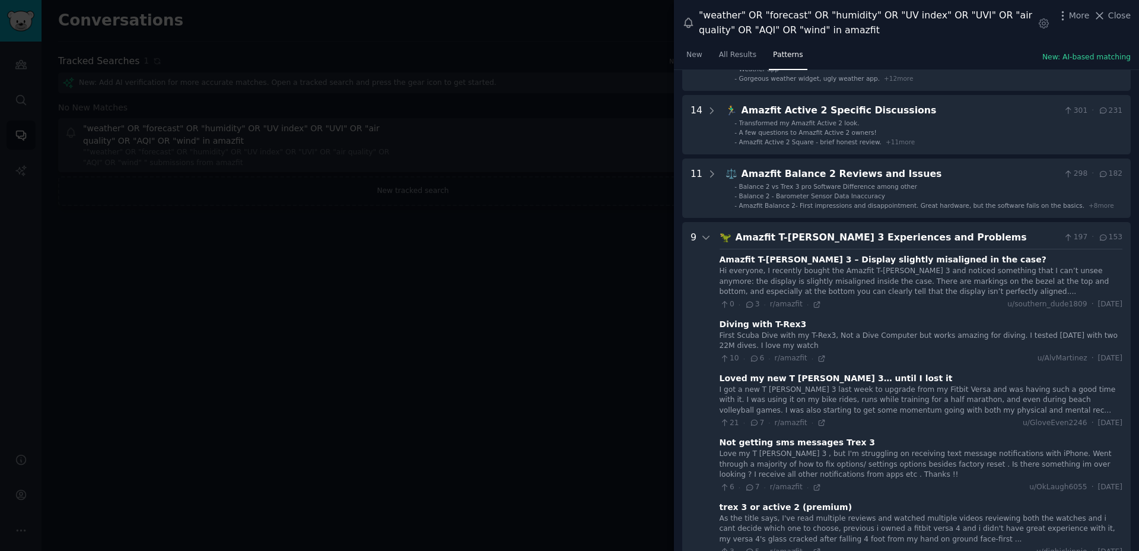
click at [836, 383] on div "Loved my new T [PERSON_NAME] 3… until I lost it" at bounding box center [836, 378] width 233 height 12
click at [813, 338] on div "First Scuba Dive with my T-Rex3, Not a Dive Computer but works amazing for divi…" at bounding box center [921, 341] width 403 height 21
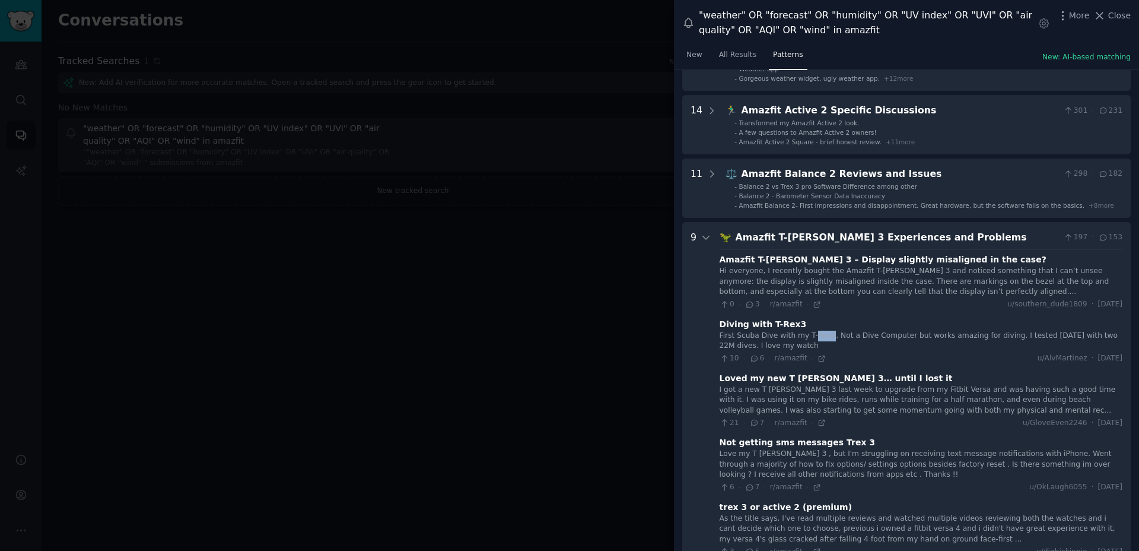
click at [813, 338] on div "First Scuba Dive with my T-Rex3, Not a Dive Computer but works amazing for divi…" at bounding box center [921, 341] width 403 height 21
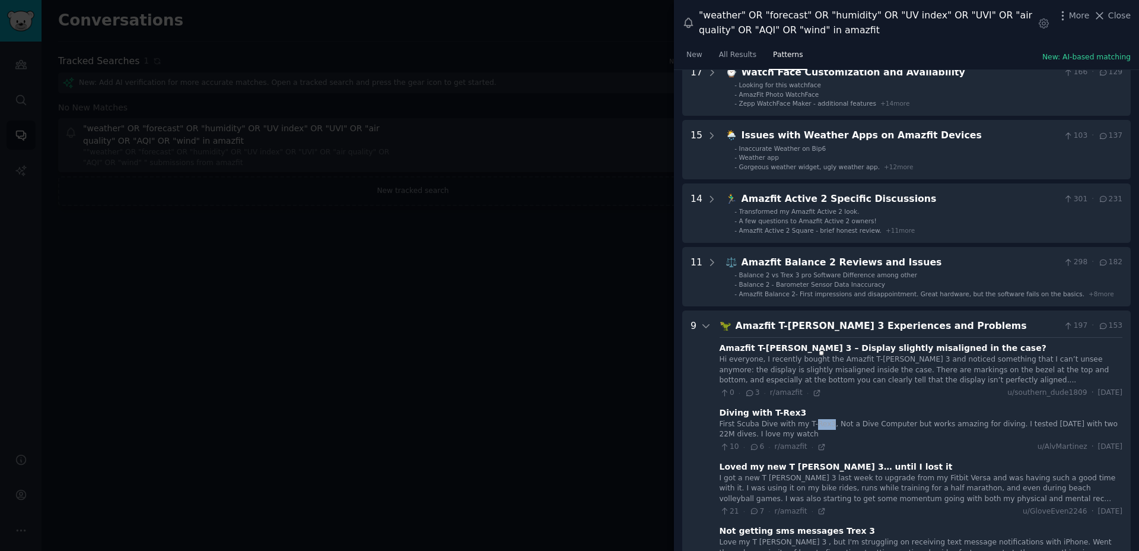
scroll to position [0, 0]
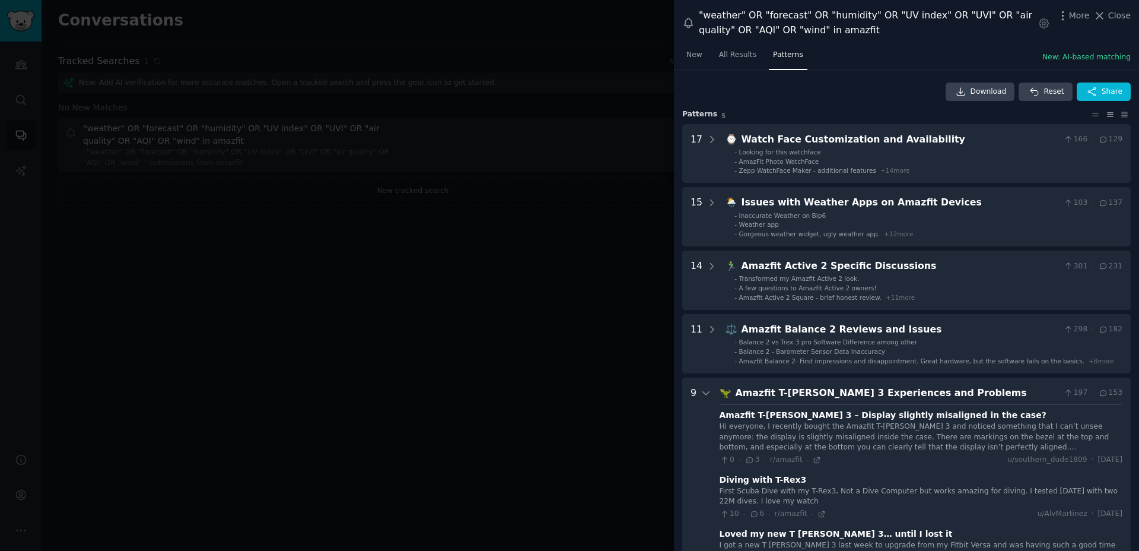
click at [861, 99] on div "Download Reset Share" at bounding box center [906, 91] width 449 height 19
click at [750, 62] on link "All Results" at bounding box center [738, 58] width 46 height 24
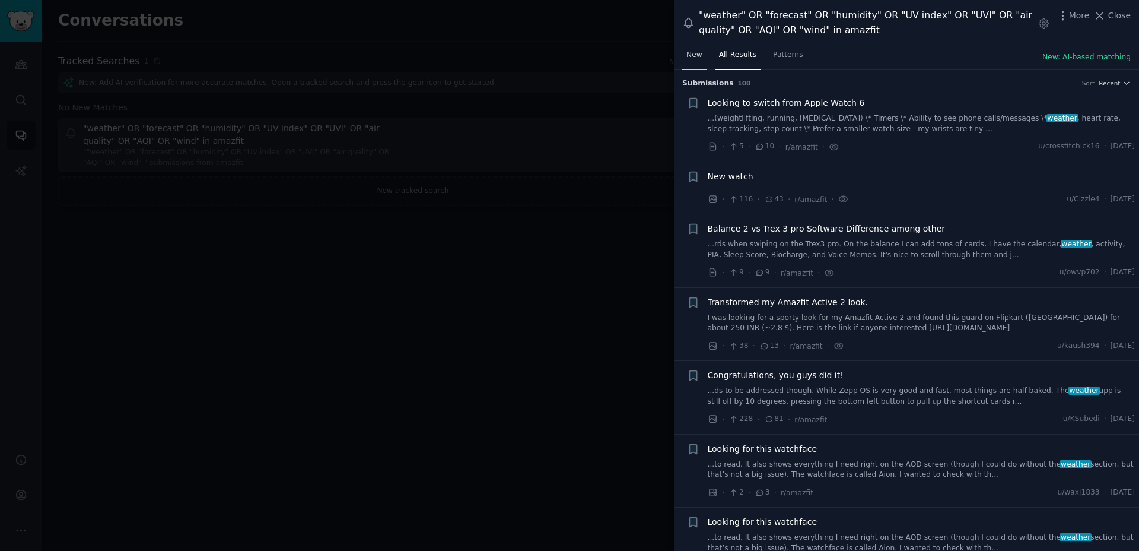
click at [694, 59] on span "New" at bounding box center [695, 55] width 16 height 11
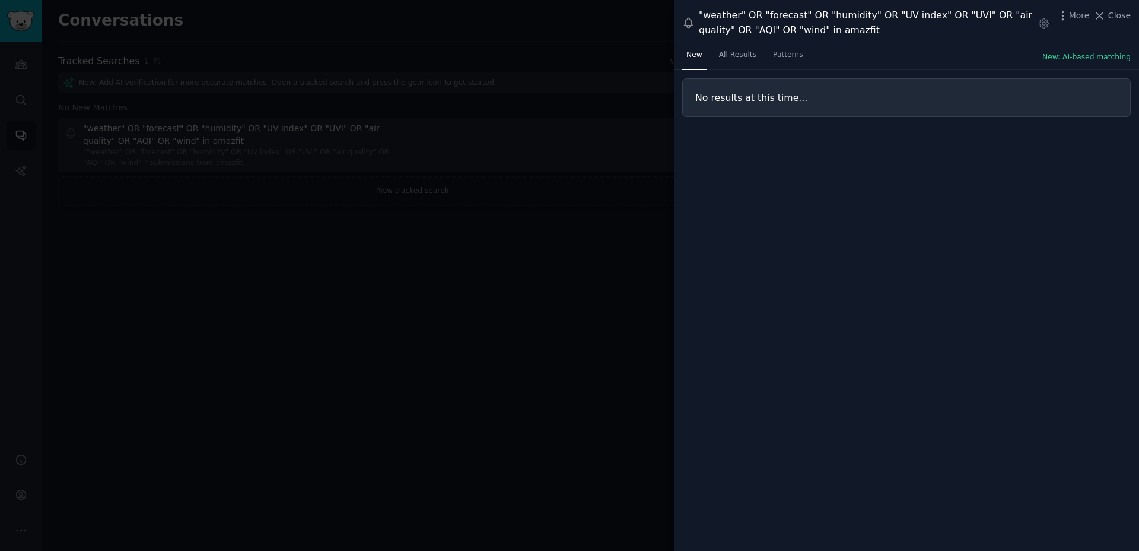
click at [738, 97] on h3 "No results at this time..." at bounding box center [906, 97] width 422 height 12
click at [747, 112] on span "button" at bounding box center [747, 112] width 0 height 0
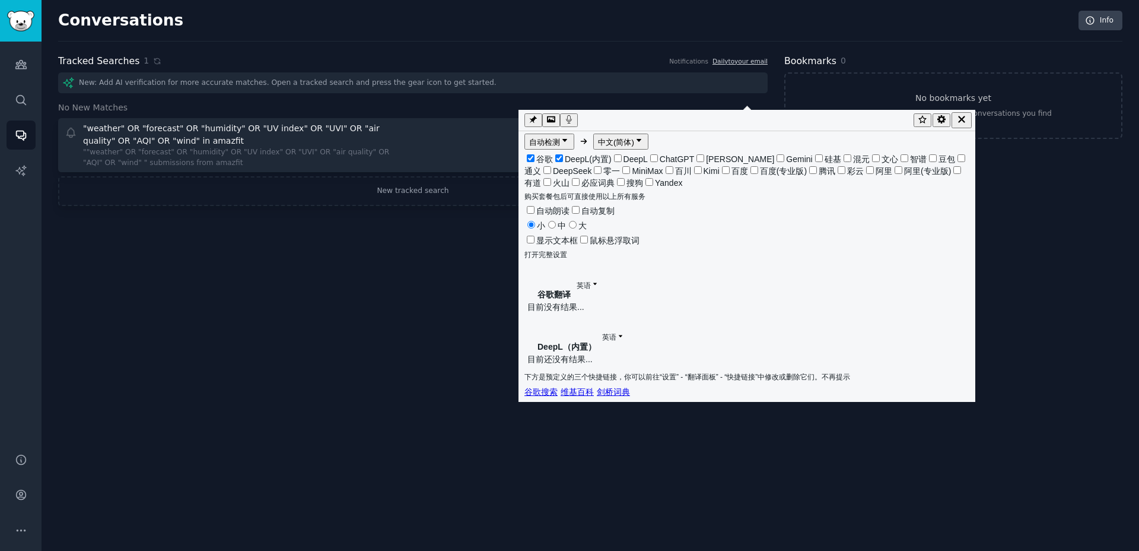
click at [725, 339] on div "Conversations Info Tracked Searches 1 Notifications Daily to your email New: Ad…" at bounding box center [591, 275] width 1098 height 551
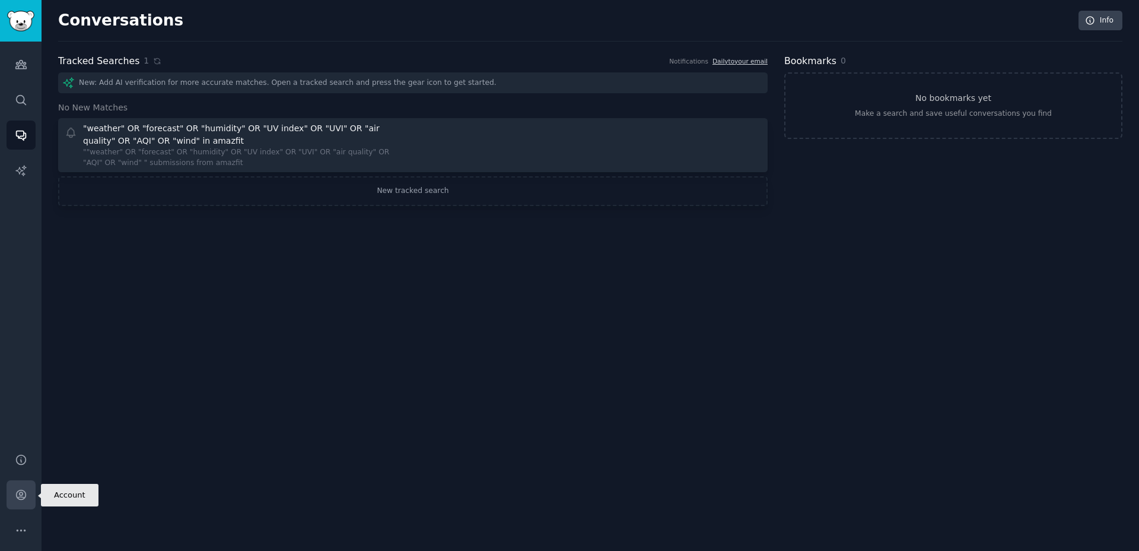
click at [16, 494] on icon "Sidebar" at bounding box center [20, 494] width 9 height 9
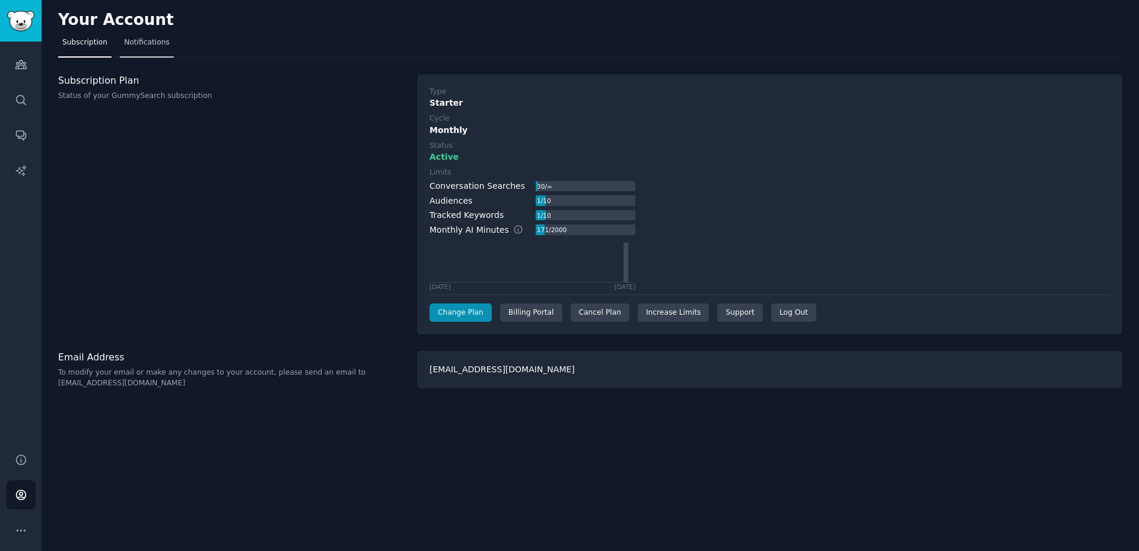
click at [166, 50] on link "Notifications" at bounding box center [147, 45] width 54 height 24
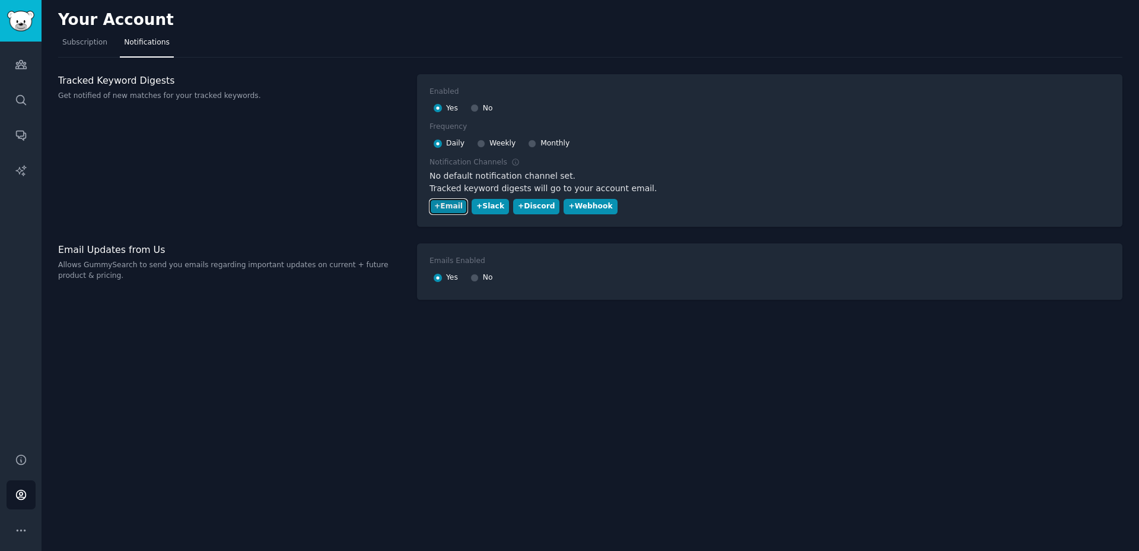
click at [434, 210] on div "+ Email" at bounding box center [448, 206] width 28 height 11
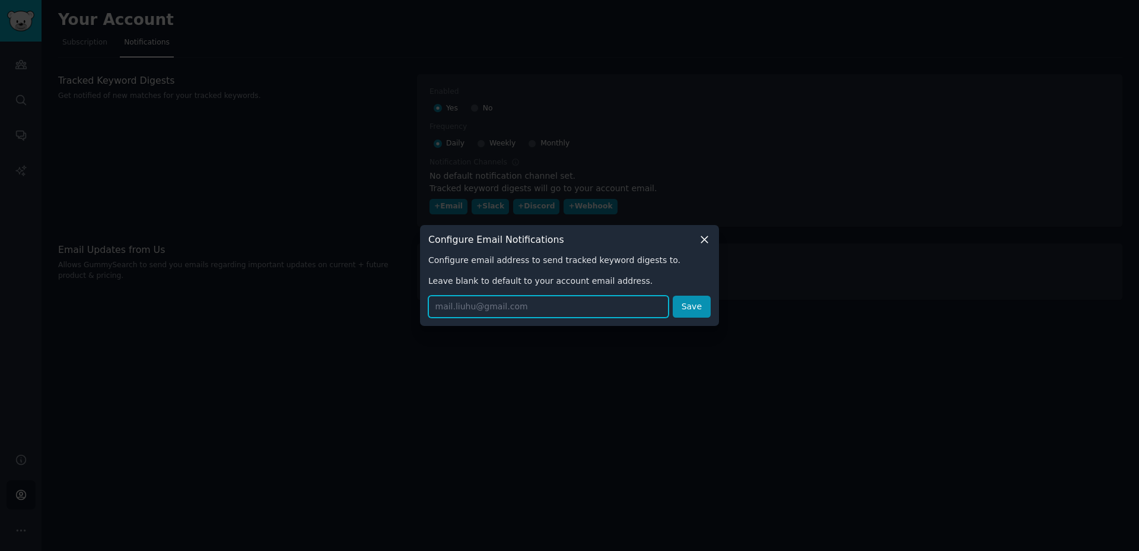
click at [466, 309] on input "text" at bounding box center [548, 306] width 240 height 22
click at [490, 363] on div at bounding box center [569, 275] width 1139 height 551
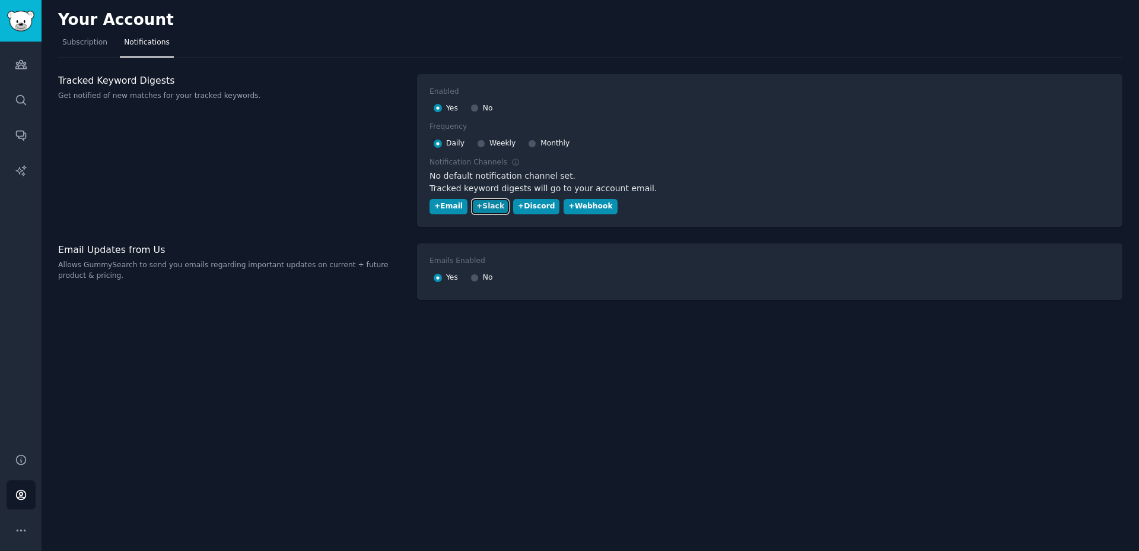
click at [489, 210] on div "+ Slack" at bounding box center [490, 206] width 28 height 11
click at [532, 212] on button "+ Discord" at bounding box center [536, 207] width 46 height 16
click at [583, 209] on div "+ Webhook" at bounding box center [590, 206] width 44 height 11
click at [456, 206] on div "+ Email" at bounding box center [448, 206] width 28 height 11
